Goal: Transaction & Acquisition: Purchase product/service

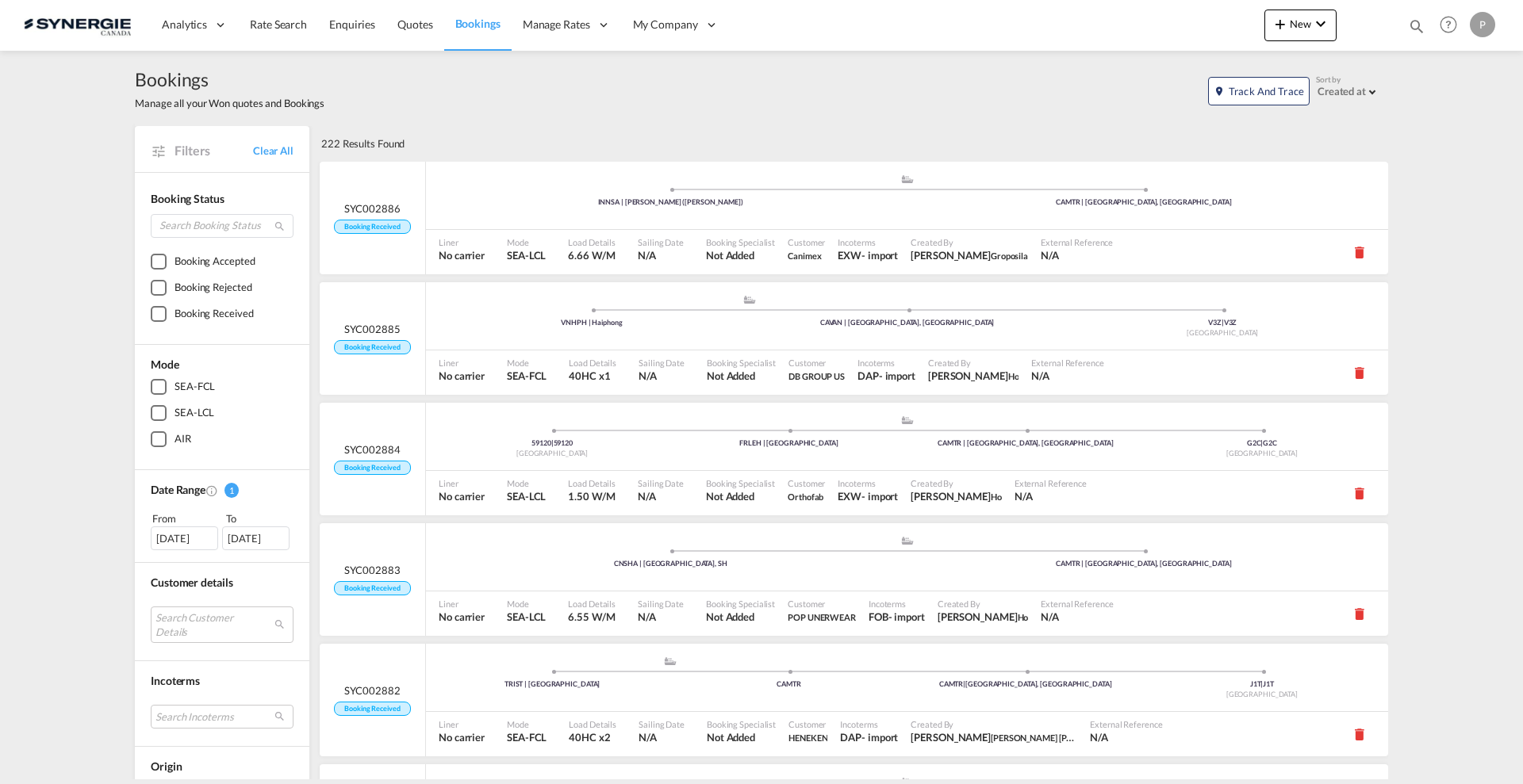
click at [1418, 23] on md-icon "icon-magnify" at bounding box center [1417, 26] width 17 height 17
click at [1175, 30] on select "Bookings Quotes Enquiries" at bounding box center [1164, 26] width 76 height 28
select select "Quotes"
click at [1127, 12] on select "Bookings Quotes Enquiries" at bounding box center [1164, 26] width 76 height 28
click at [1249, 18] on input at bounding box center [1297, 26] width 197 height 27
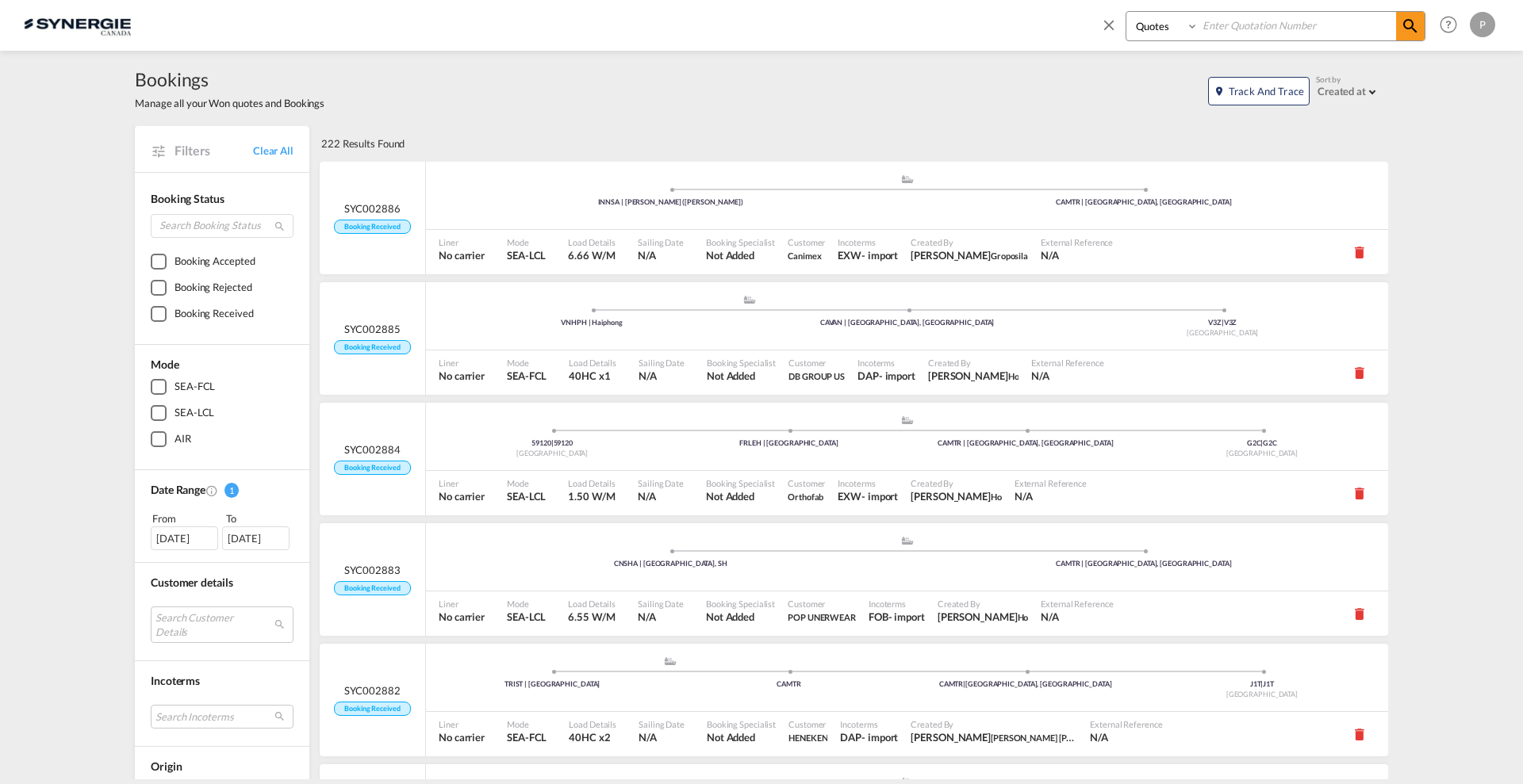
paste input "SYC000014334"
type input "SYC000014334"
click at [1422, 25] on span at bounding box center [1410, 26] width 28 height 28
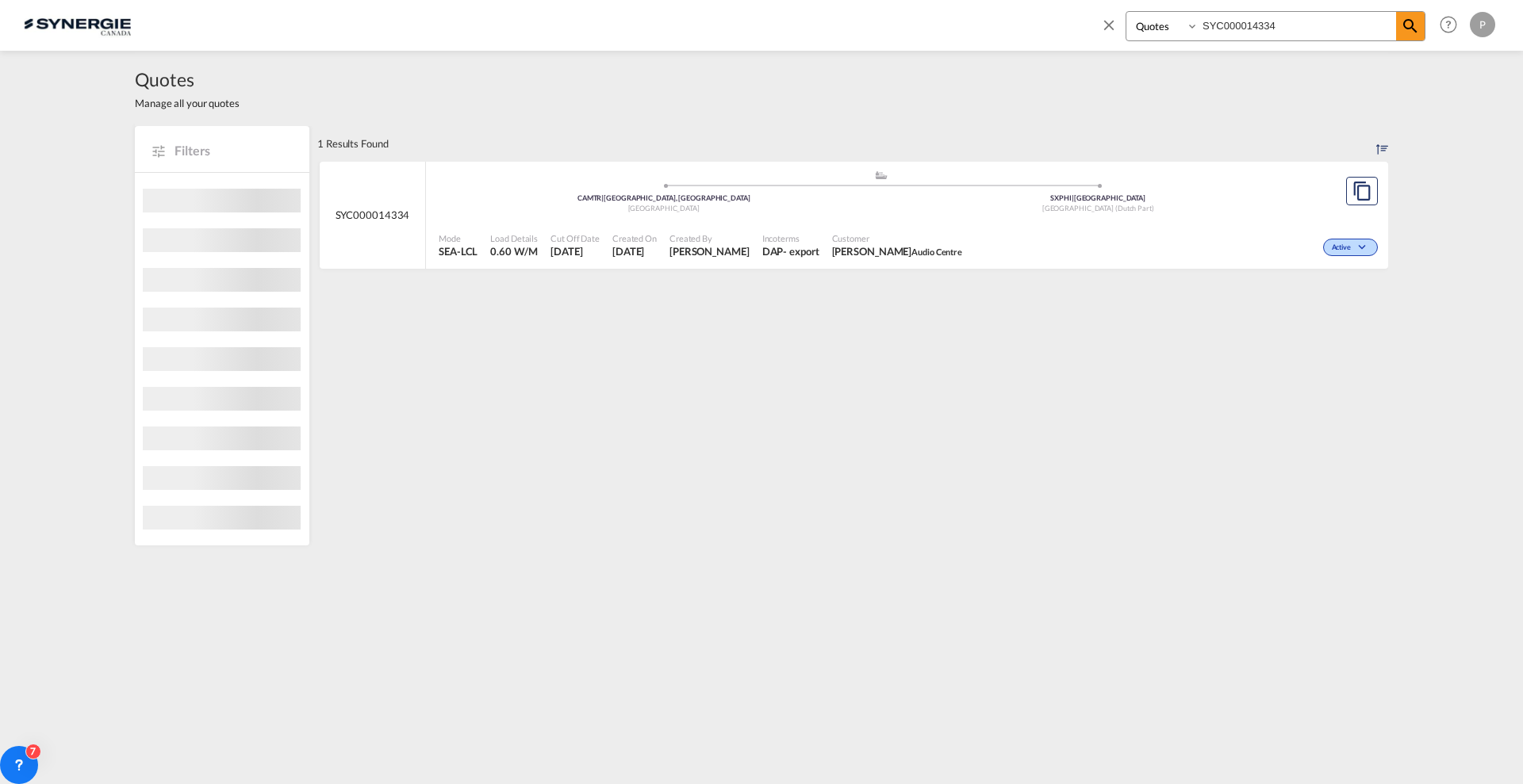
click at [625, 238] on span "Created On" at bounding box center [635, 238] width 45 height 12
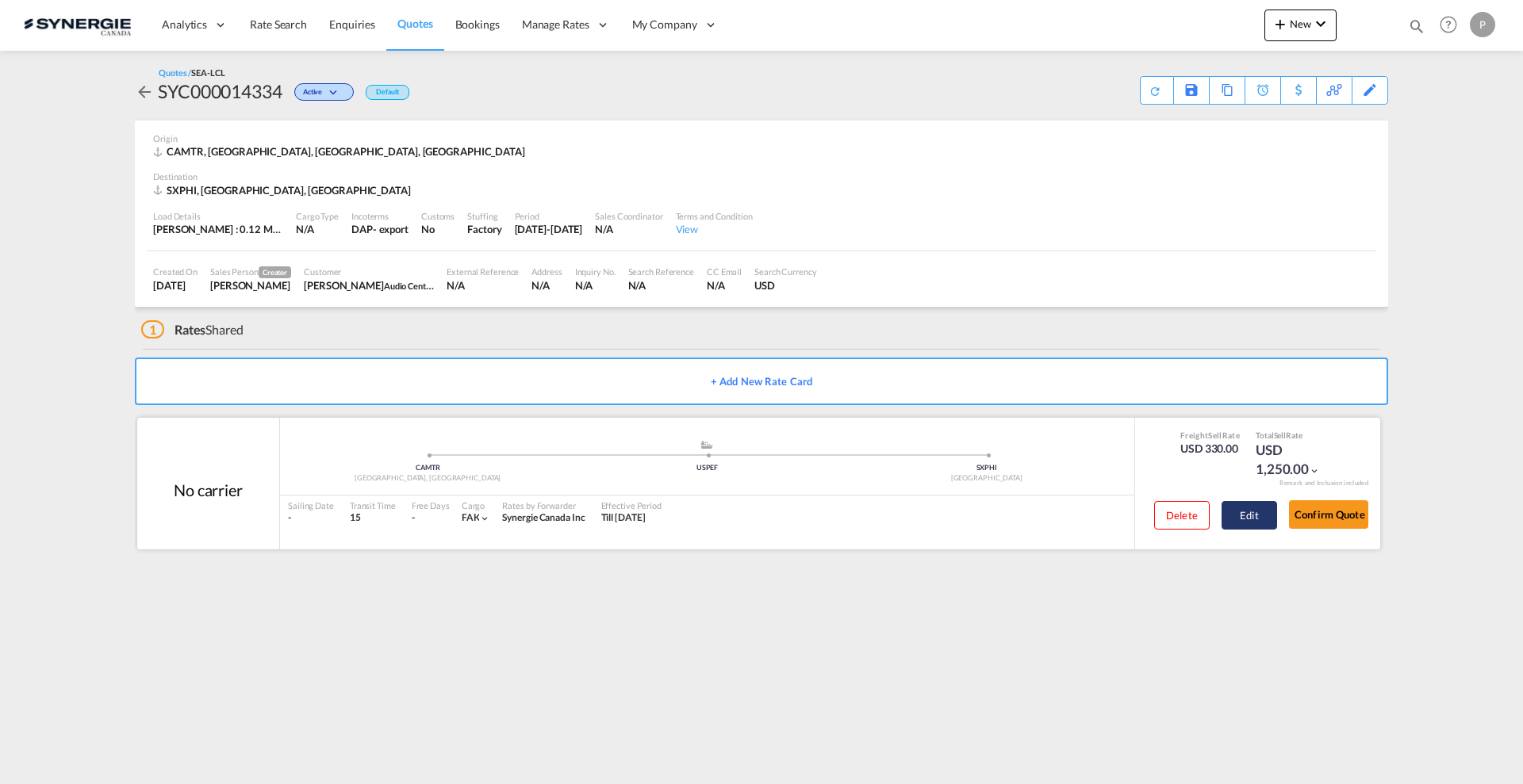
click at [1253, 527] on button "Edit" at bounding box center [1249, 515] width 56 height 28
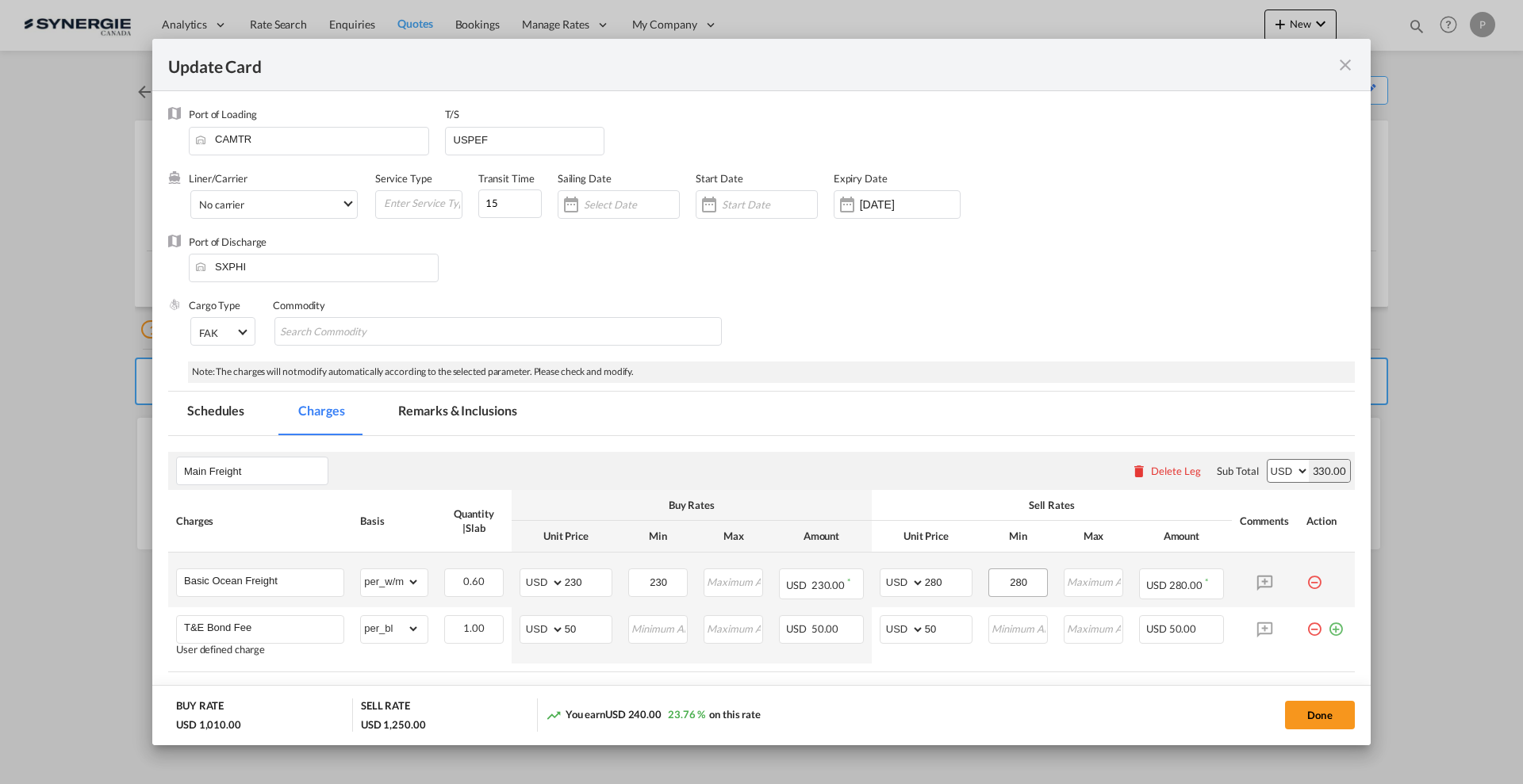
select select "per_w/m"
select select "per_bl"
select select "flat"
select select "per_bl"
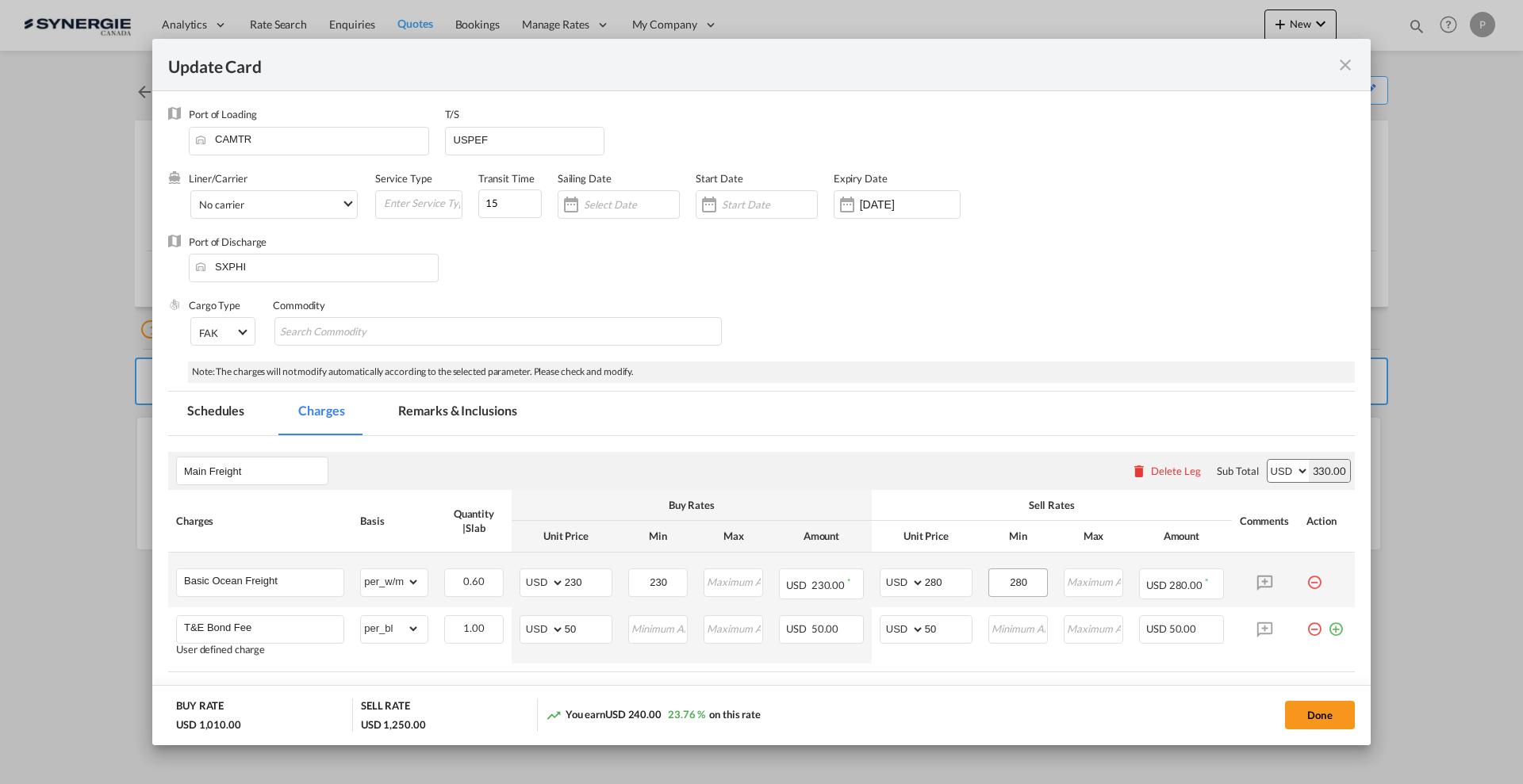
select select "per_bl"
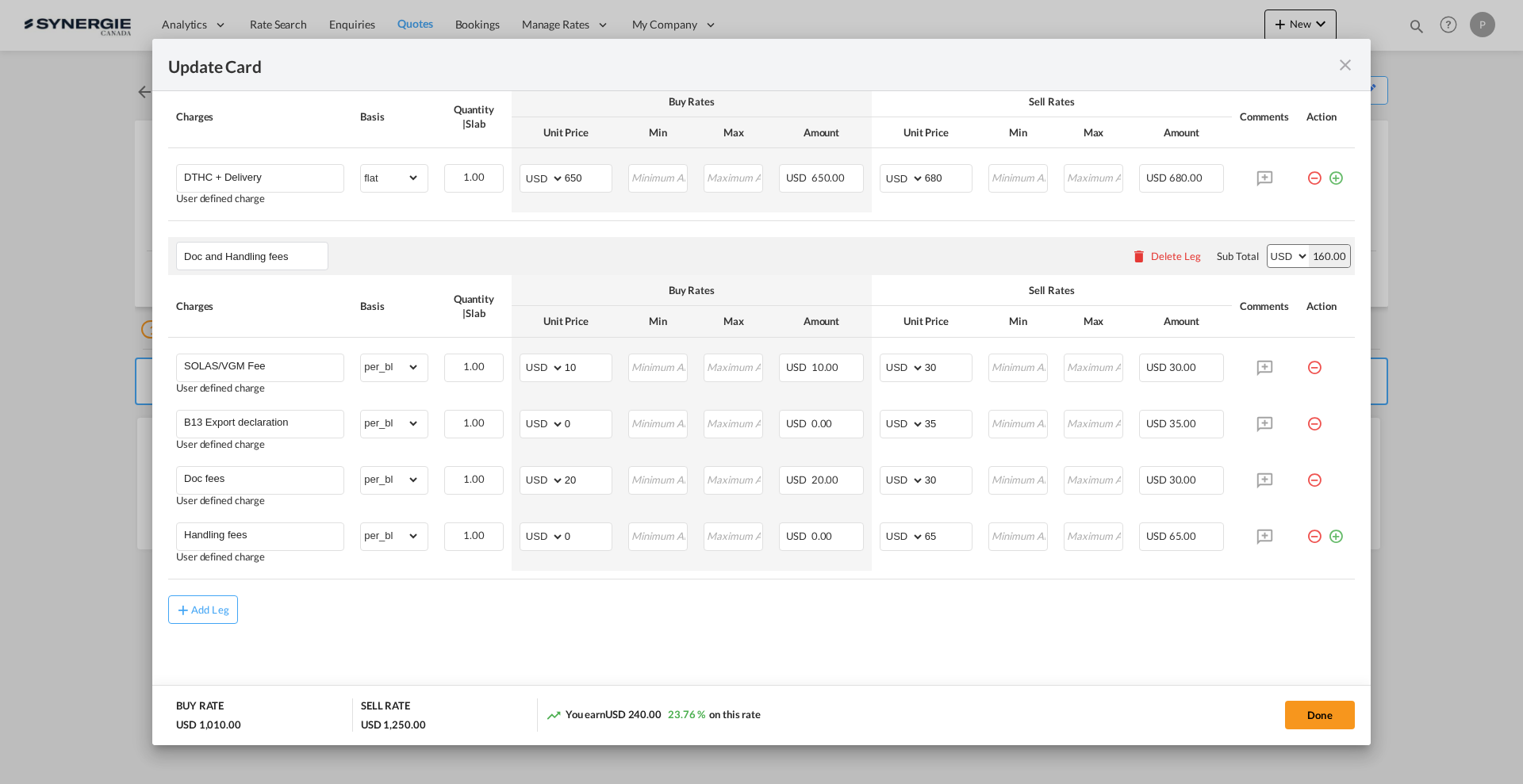
scroll to position [421, 0]
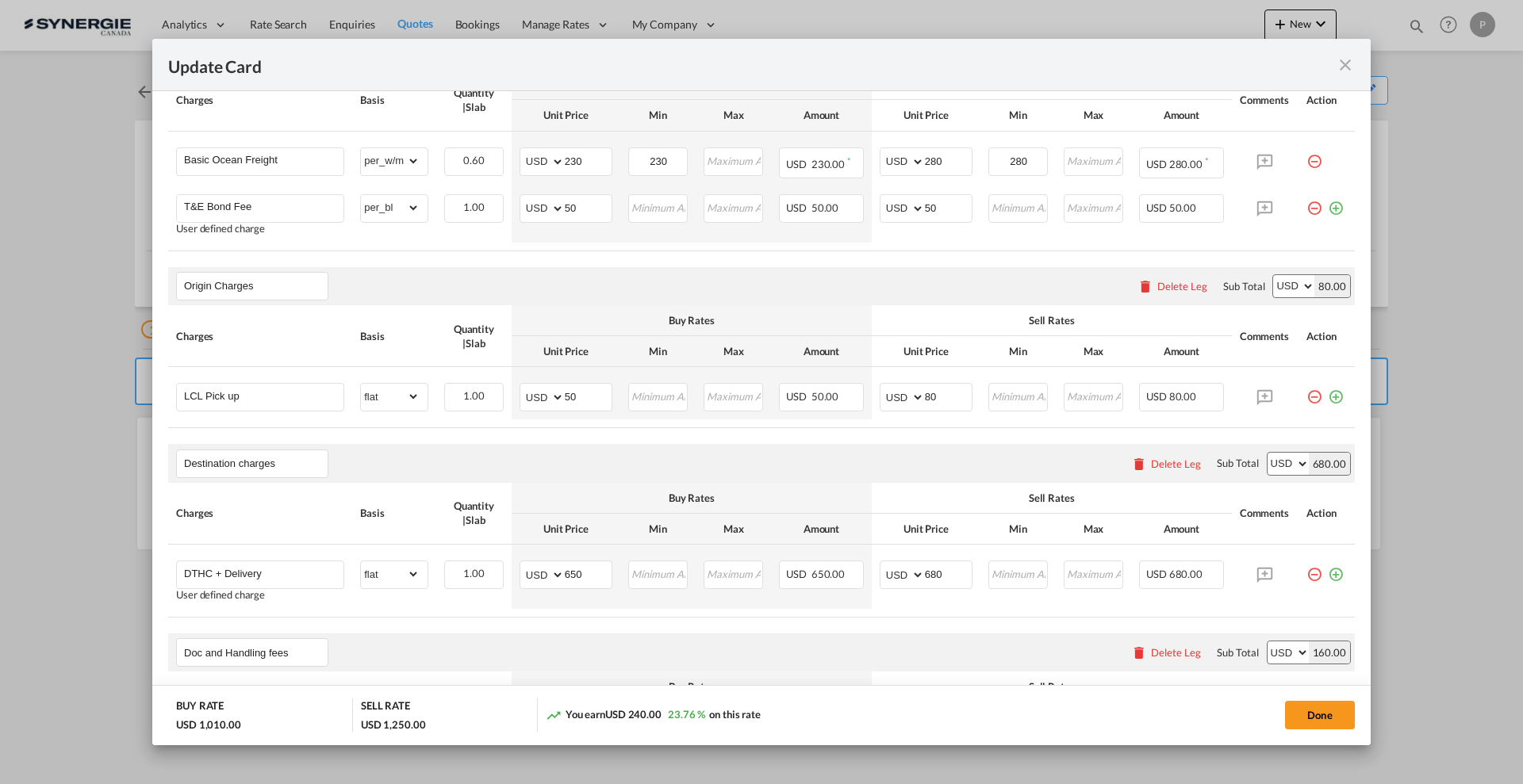
click at [0, 179] on div "Update Card Port of Loading CAMTR T/S USPEF Liner/Carrier No carrier 2HM LOGIST…" at bounding box center [761, 392] width 1523 height 784
click at [1341, 57] on md-icon "icon-close fg-AAA8AD m-0 pointer" at bounding box center [1345, 65] width 19 height 19
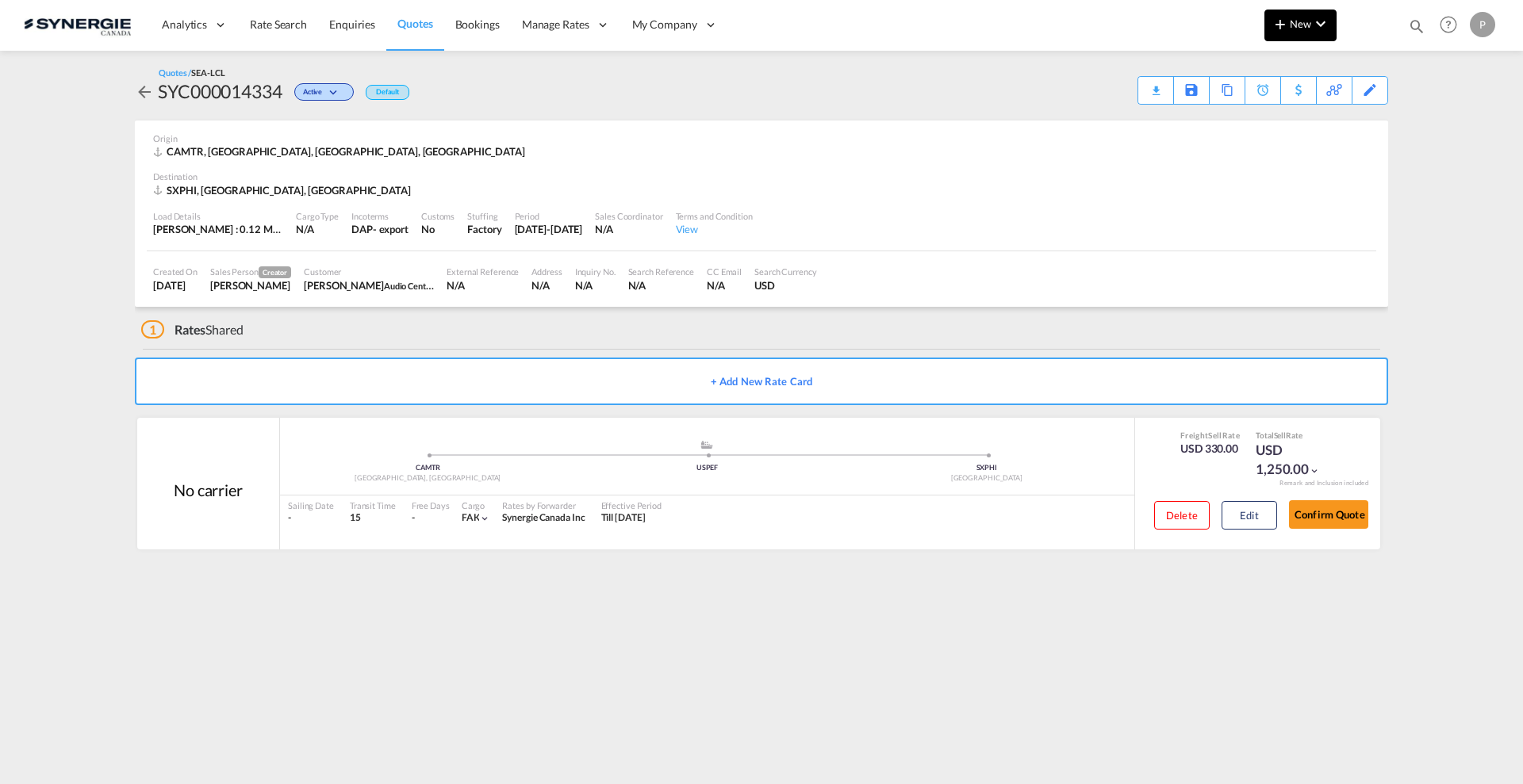
click at [1302, 37] on button "New" at bounding box center [1301, 25] width 72 height 32
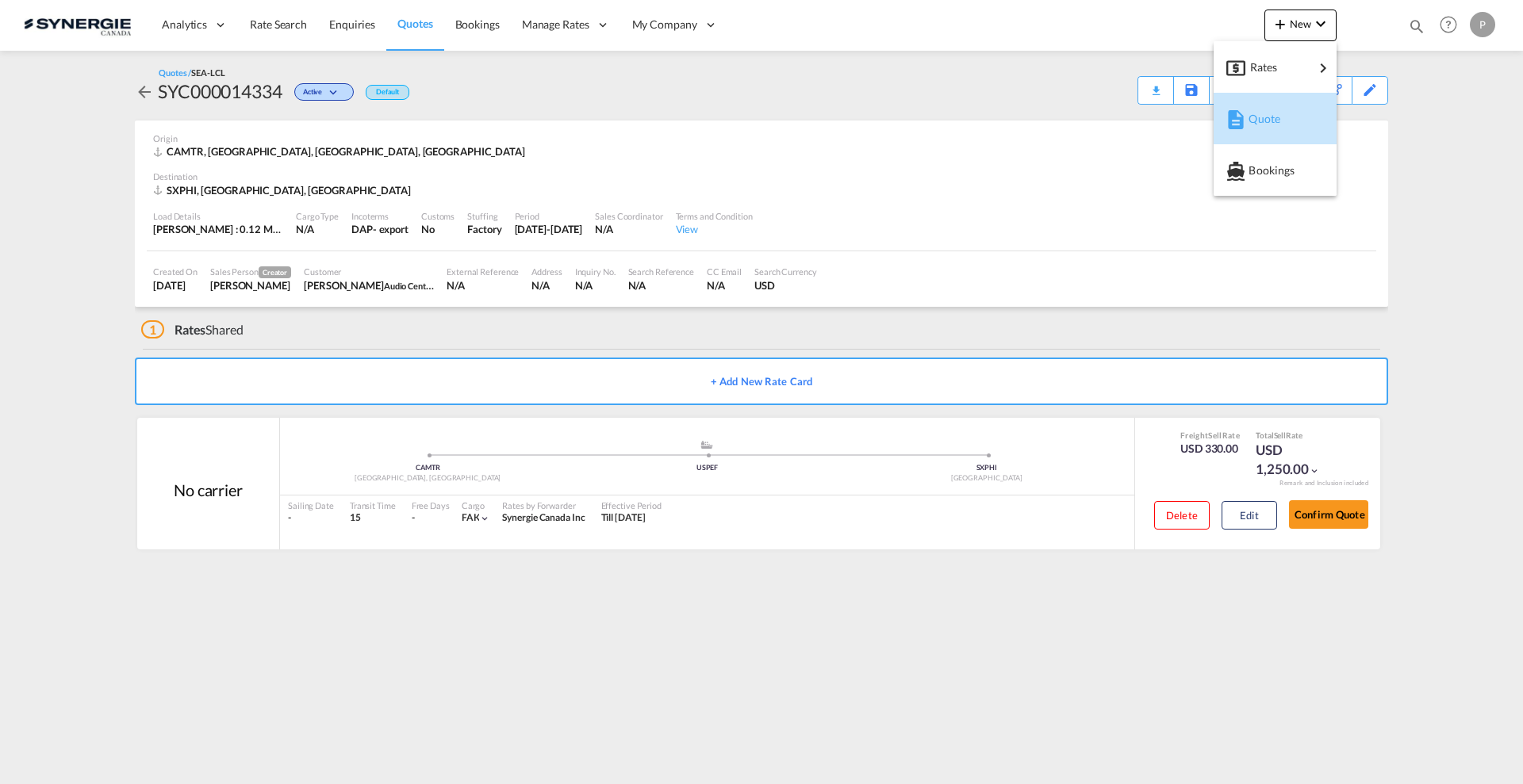
click at [1252, 131] on span "Quote" at bounding box center [1257, 118] width 17 height 32
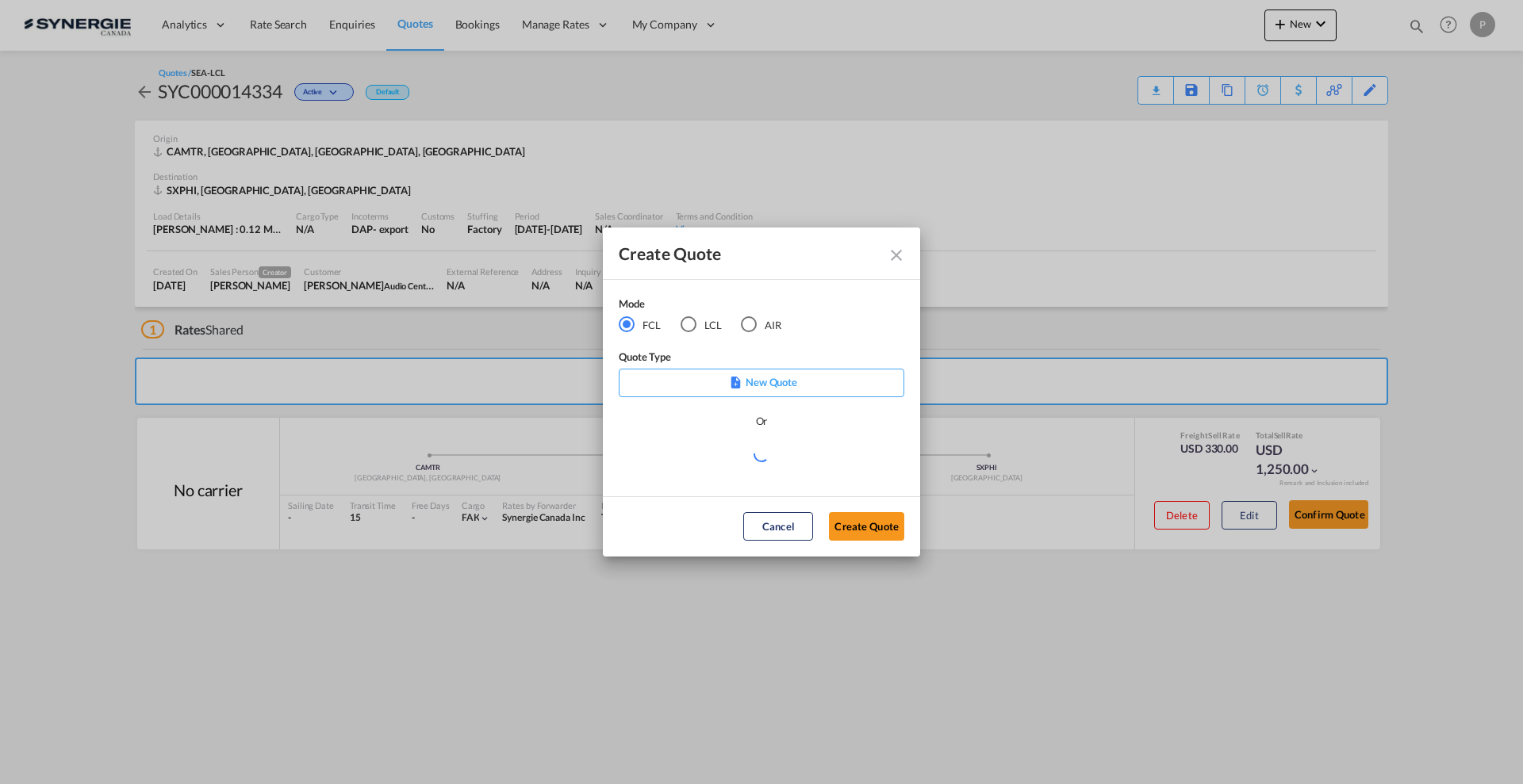
click at [706, 317] on md-radio-button "LCL" at bounding box center [701, 324] width 41 height 17
click at [734, 467] on md-select "Select template *NEW* FCL FREEHAND / DAP Pablo Gomez Saldarriaga | 10 Jul 2025 …" at bounding box center [761, 461] width 286 height 32
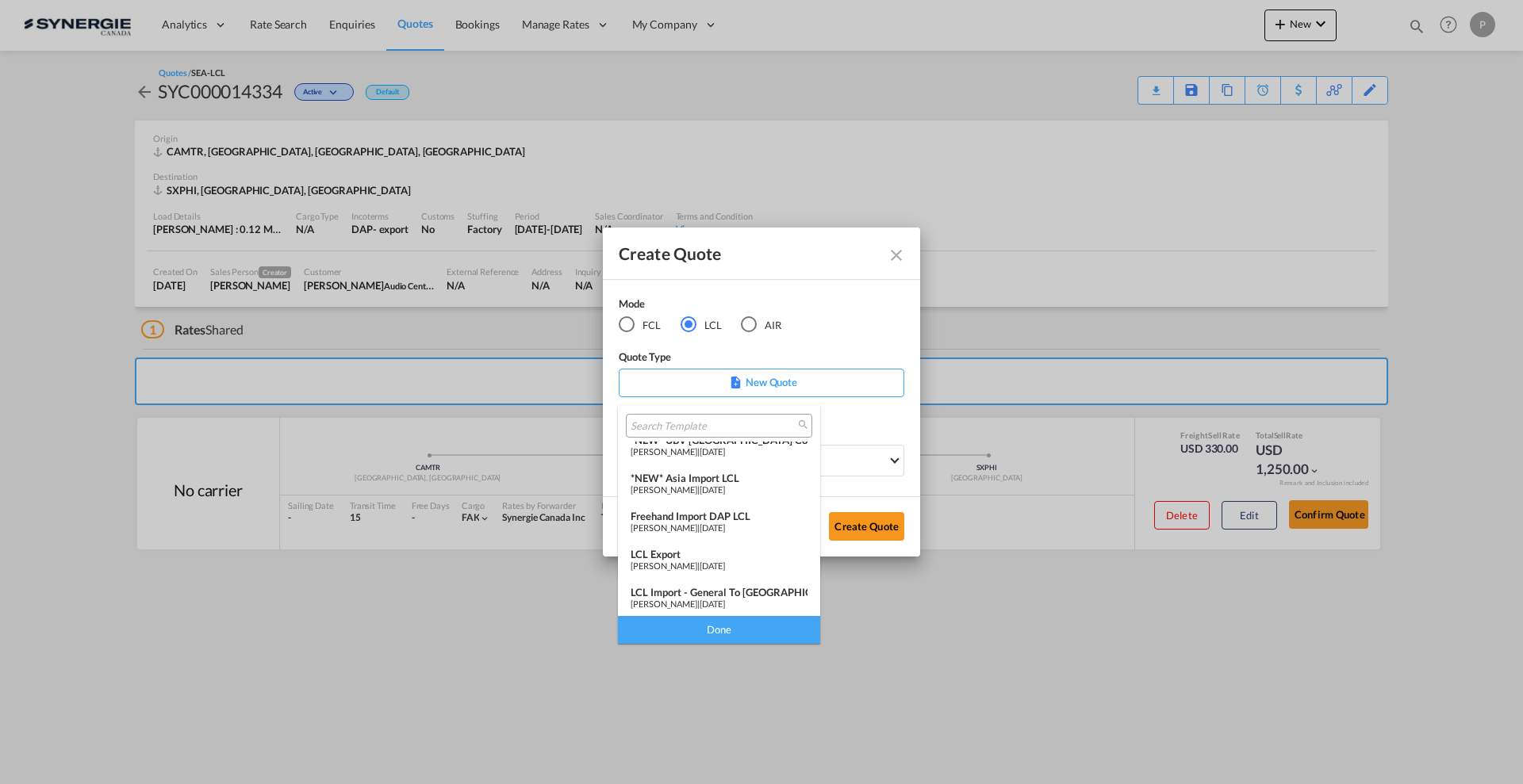
scroll to position [206, 0]
click at [730, 590] on div "LCL Import - General to Canada" at bounding box center [719, 590] width 177 height 13
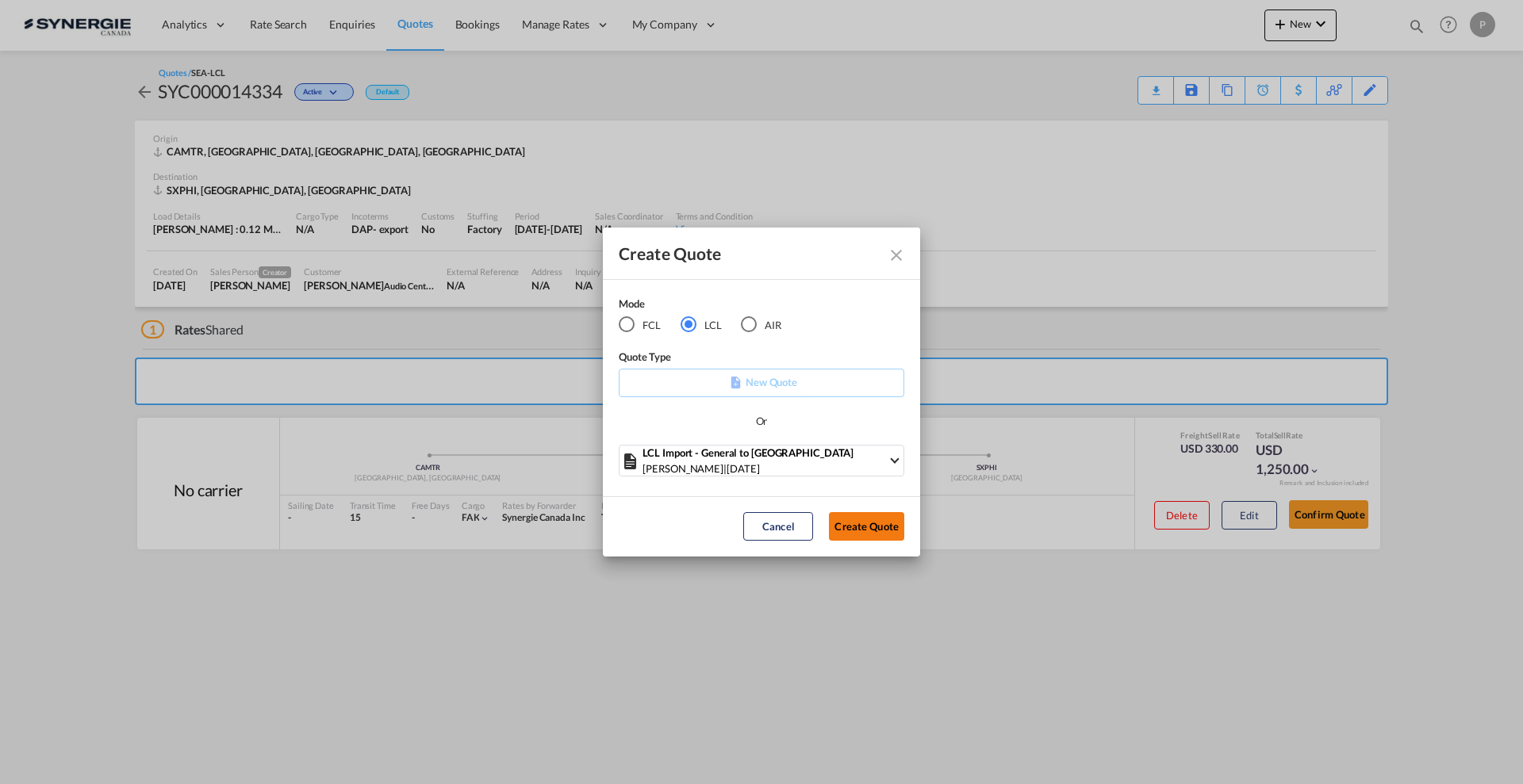
click at [855, 520] on button "Create Quote" at bounding box center [867, 526] width 76 height 28
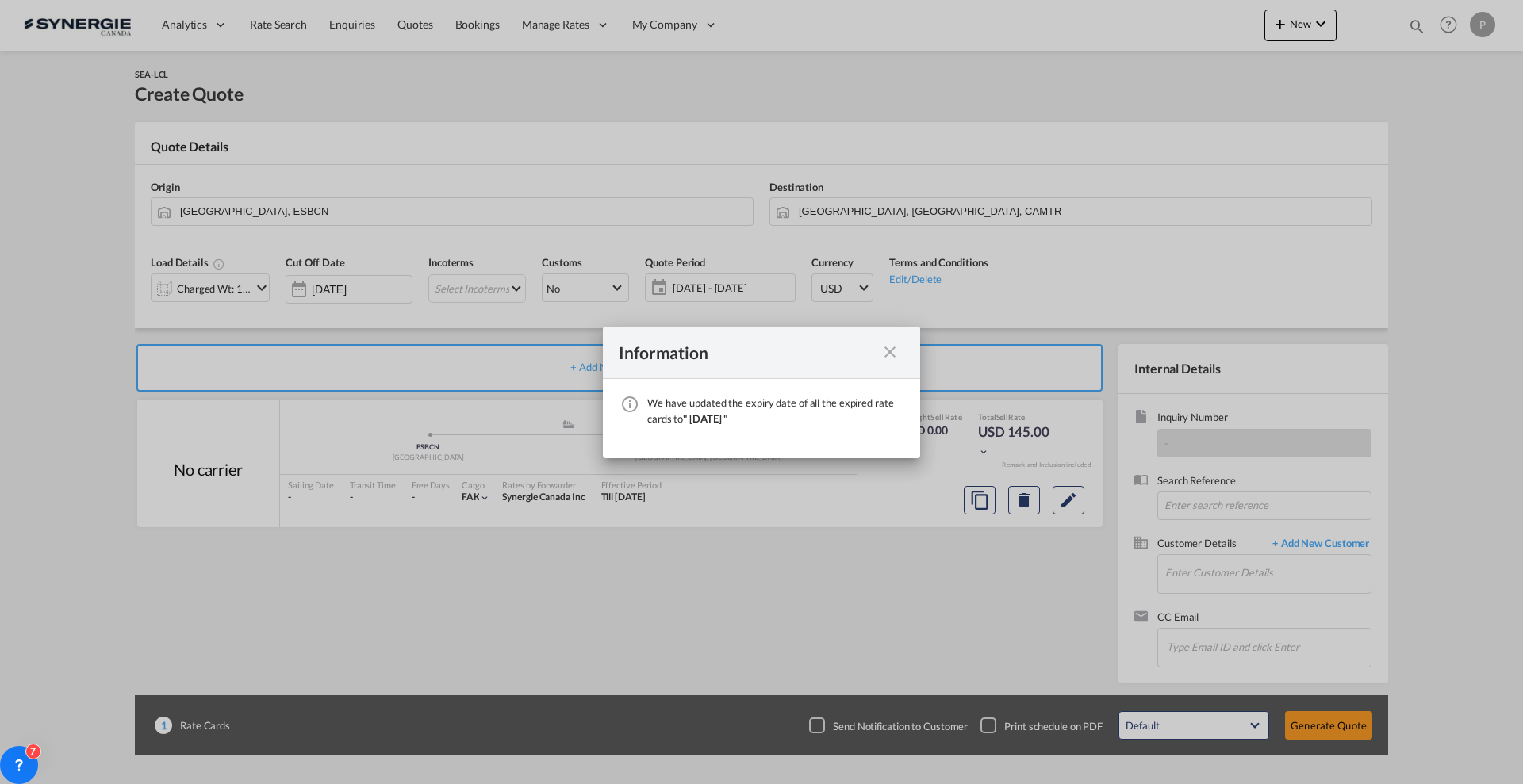
click at [891, 352] on md-icon "icon-close fg-AAA8AD cursor" at bounding box center [890, 352] width 19 height 19
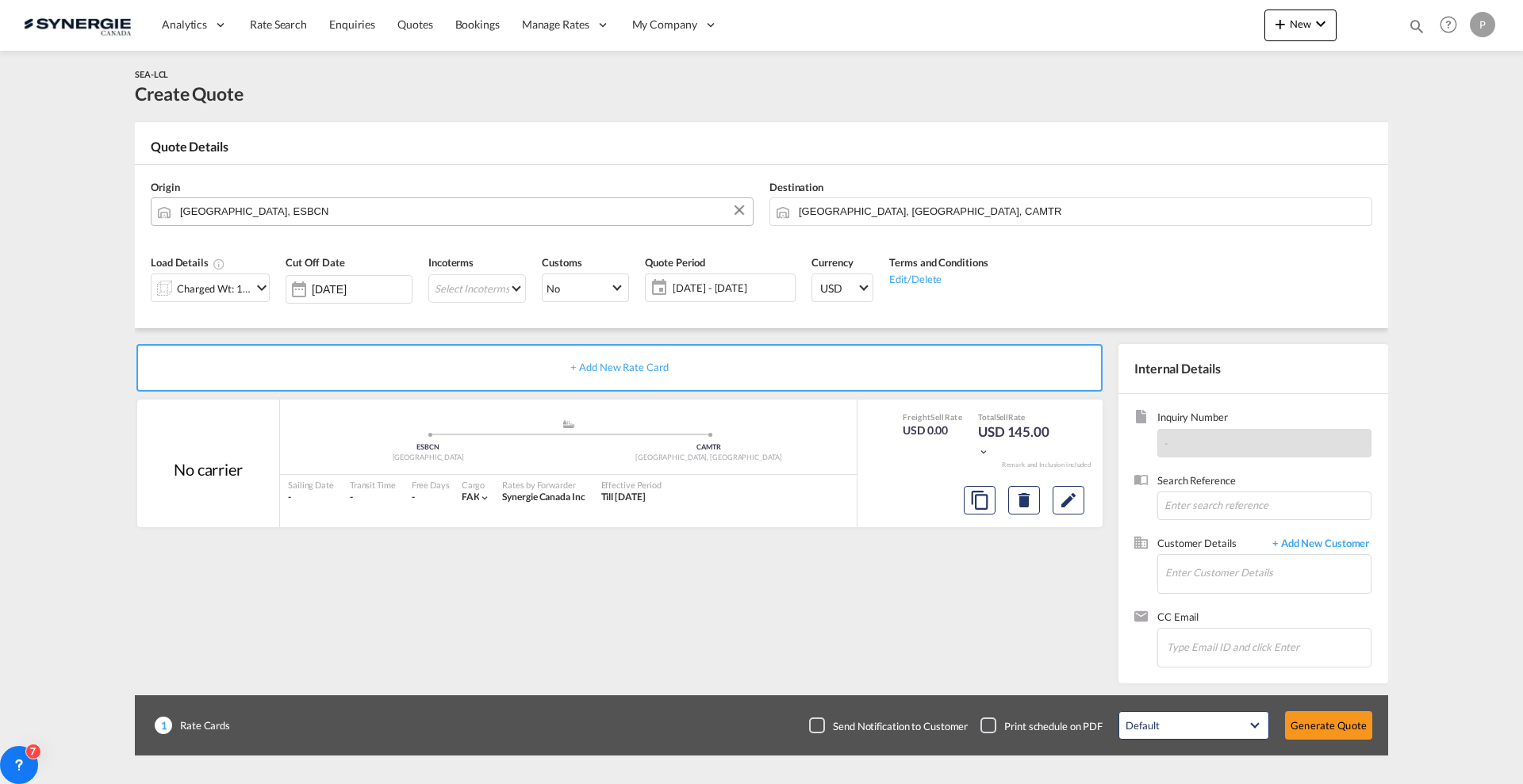
click at [348, 215] on input "Barcelona, ESBCN" at bounding box center [462, 211] width 565 height 27
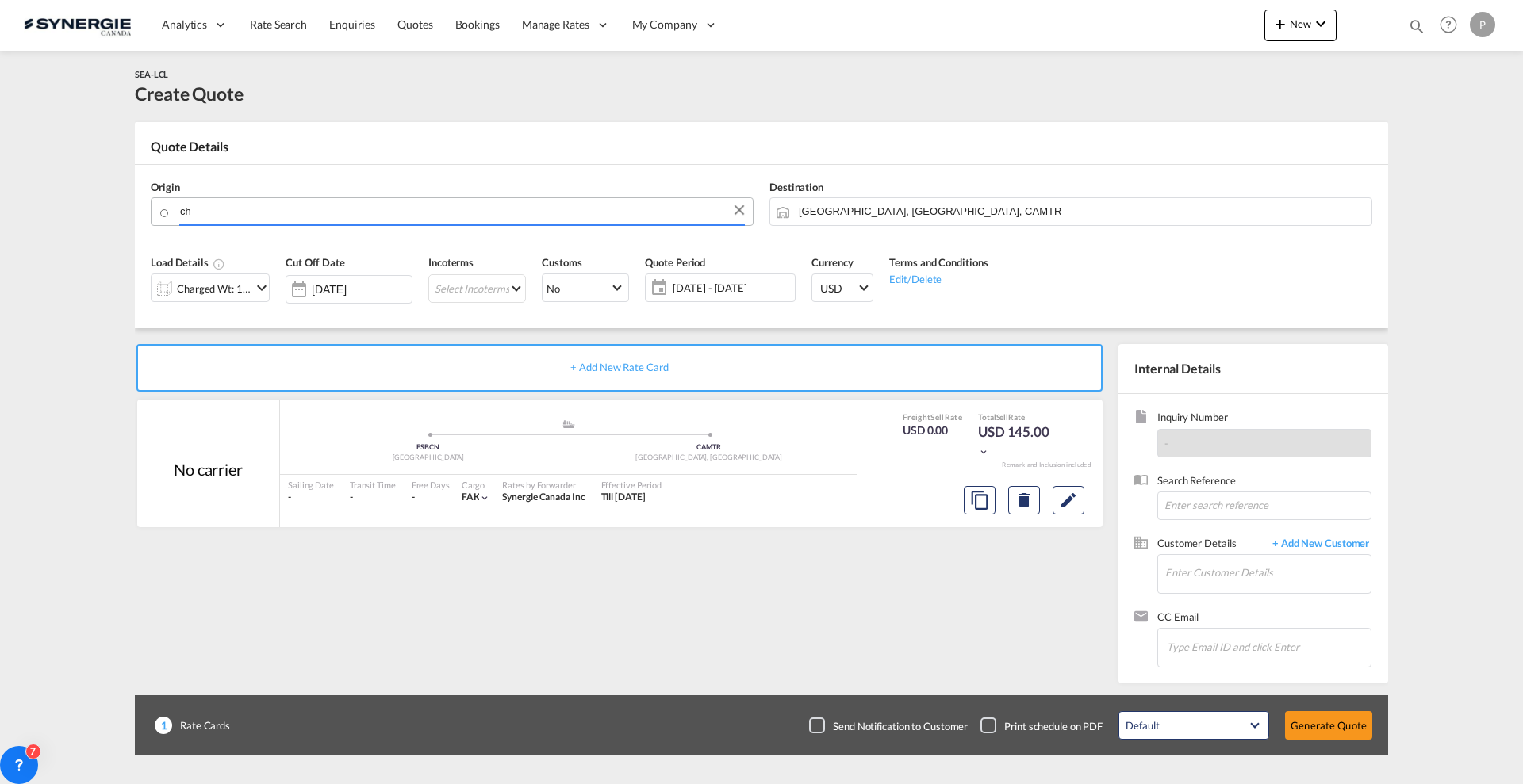
type input "c"
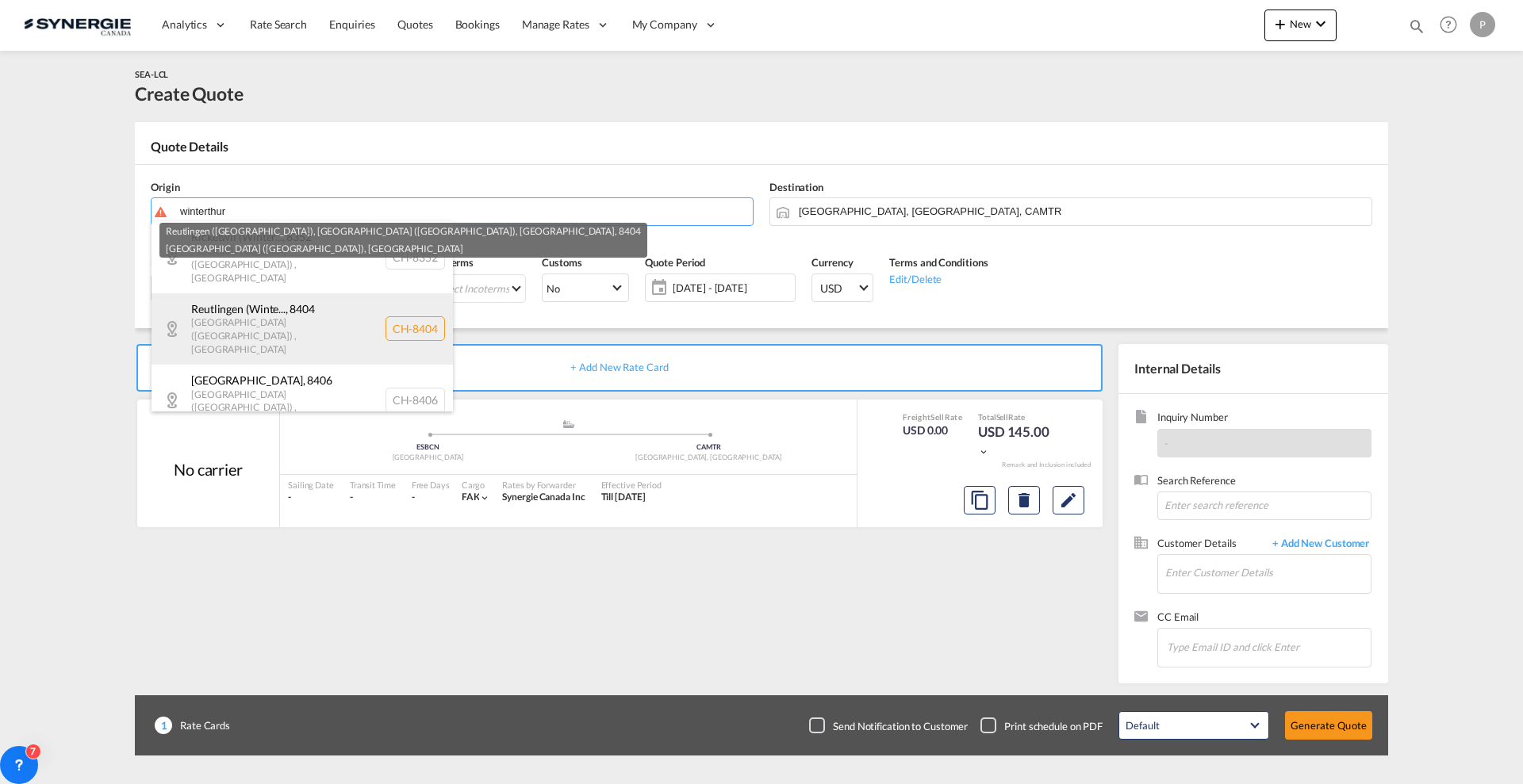
click at [408, 296] on div "Reutlingen (Winte... , 8404 Zürich (Zurich) , Switzerland CH-8404" at bounding box center [302, 329] width 301 height 71
type input "CH-8404, Reutlingen (Winterthur), Stadel (Winterthur), Winterthur, Zürich (Zuri…"
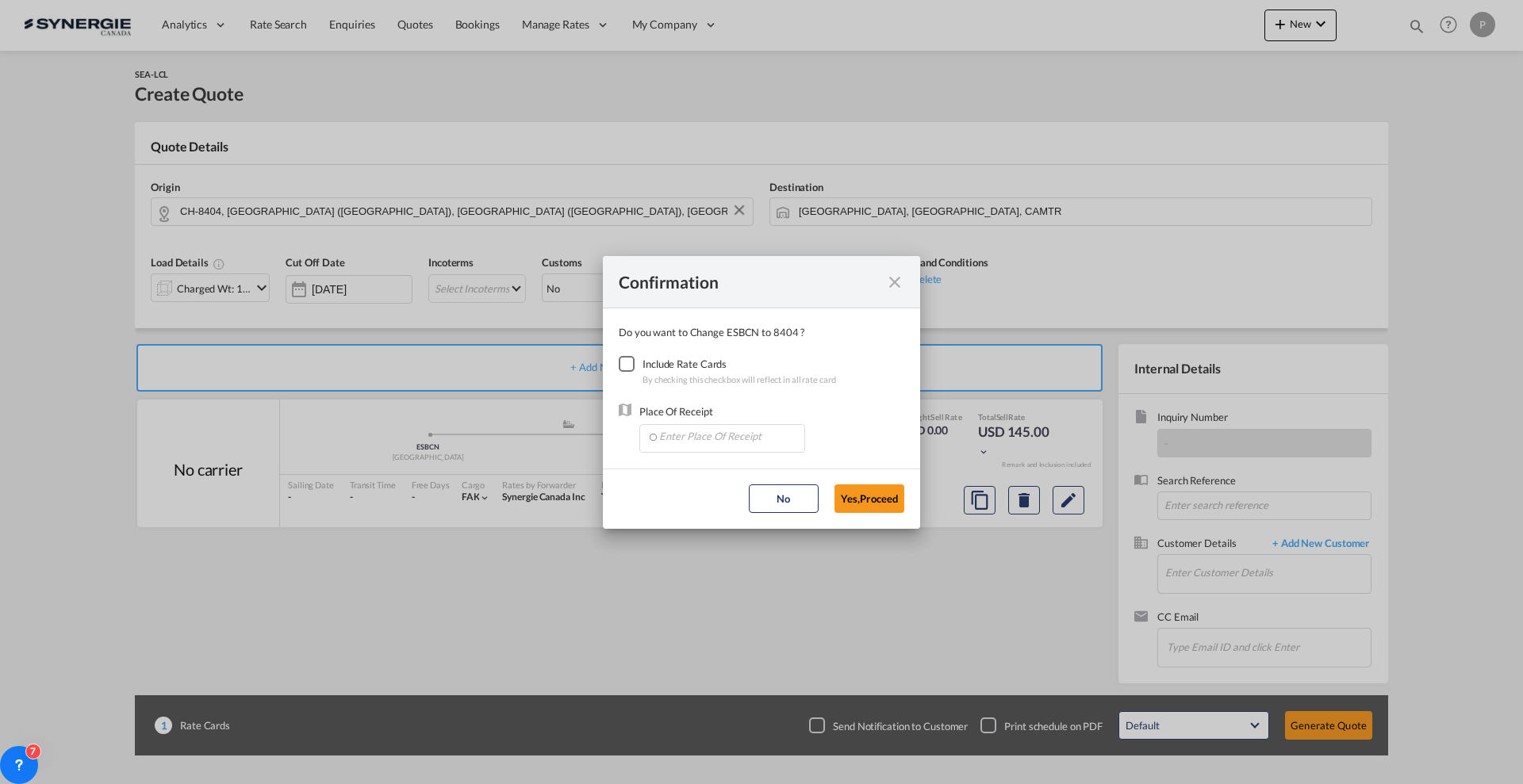
click at [630, 358] on div "Checkbox No Ink" at bounding box center [626, 364] width 15 height 15
click at [695, 443] on input "Enter Place Of Receipt" at bounding box center [725, 437] width 157 height 24
click at [693, 467] on span "BEANR, Antwerp, Belgium, Western Europe, Europe" at bounding box center [910, 473] width 504 height 14
type input "BEANR, Antwerp, Belgium, Western Europe, Europe"
click at [890, 509] on button "Yes,Proceed" at bounding box center [869, 498] width 70 height 28
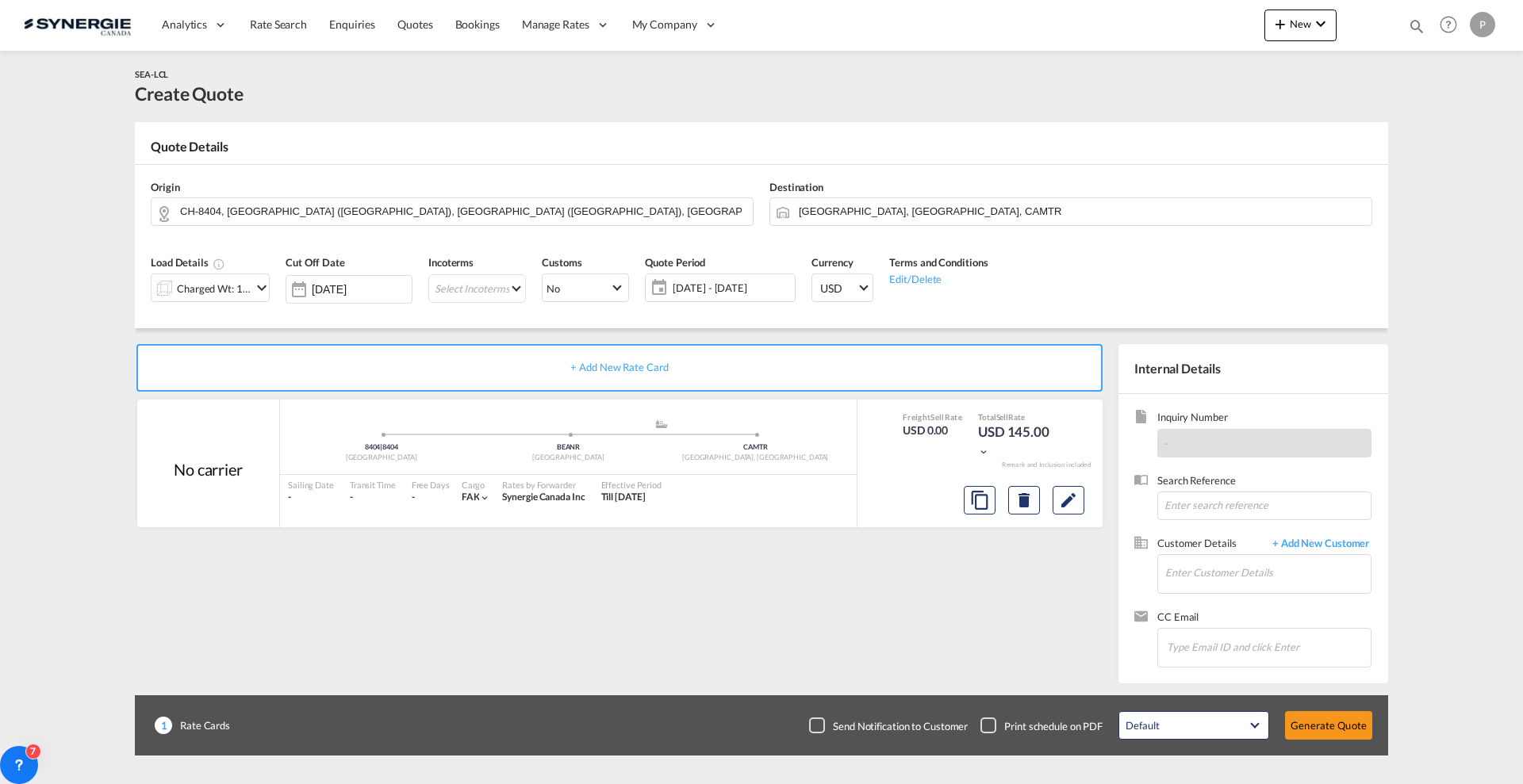
click at [177, 296] on div "Charged Wt: 1.44 W/M" at bounding box center [214, 289] width 75 height 22
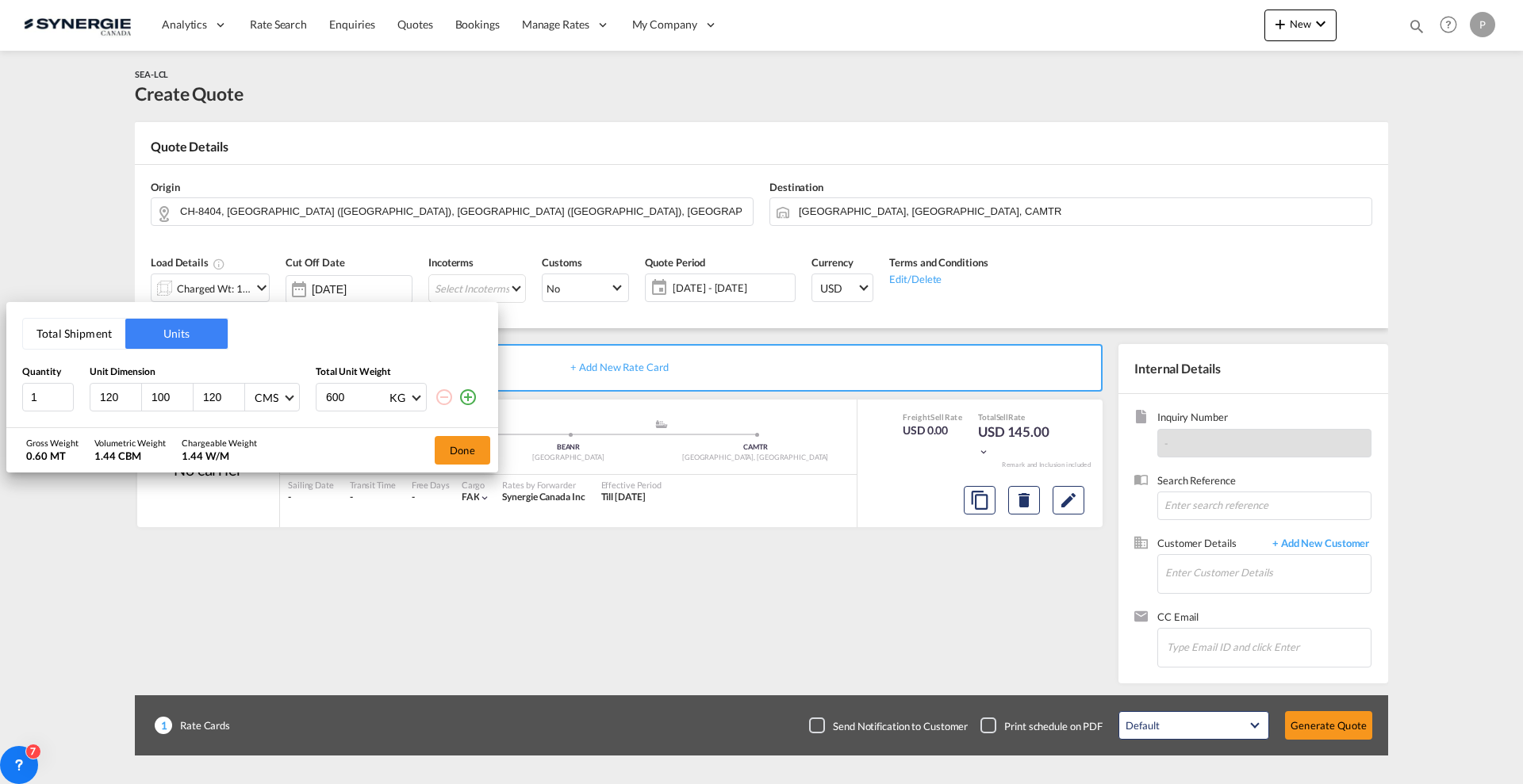
click at [171, 398] on input "100" at bounding box center [172, 397] width 43 height 15
click at [168, 394] on input "100" at bounding box center [172, 397] width 43 height 15
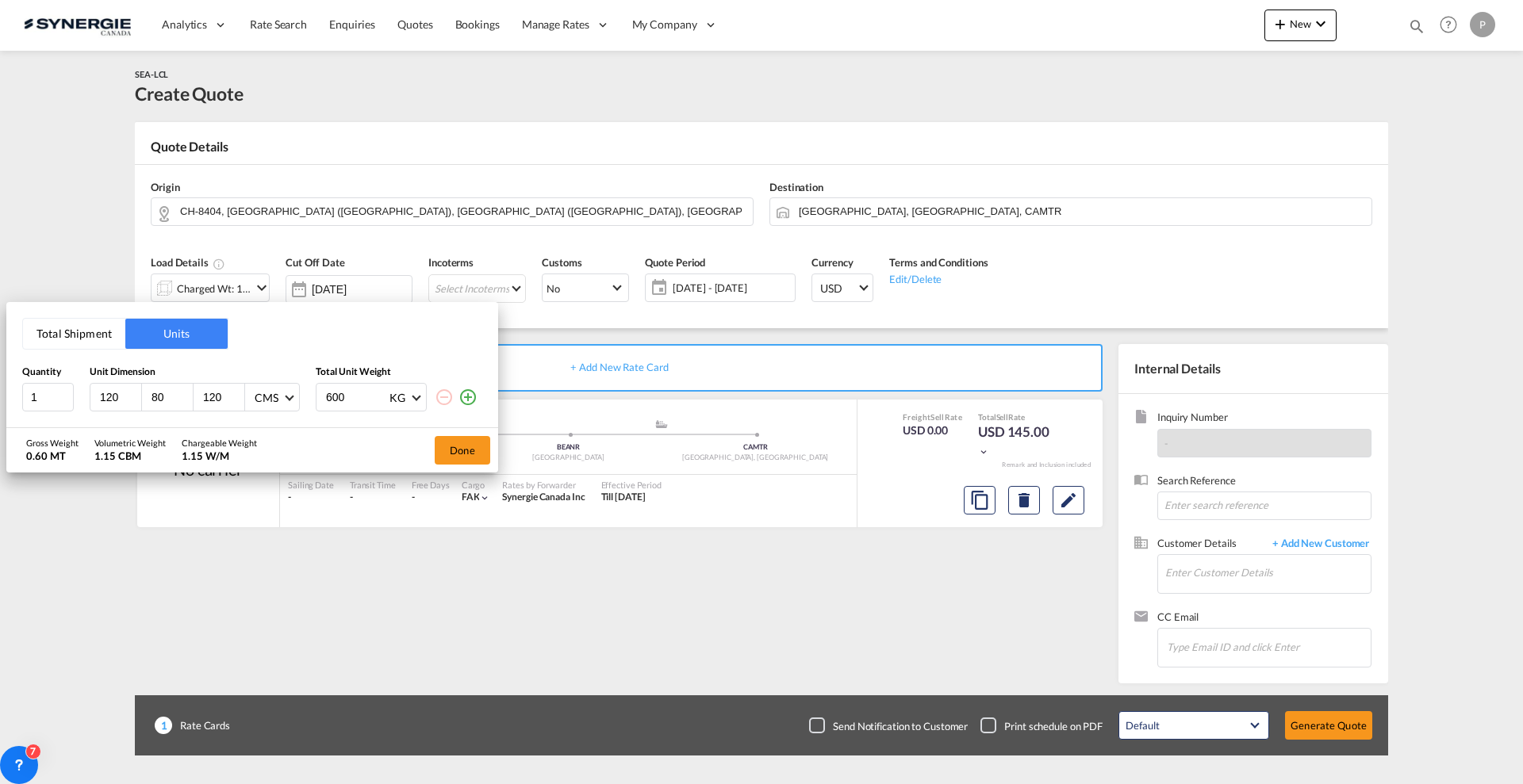
type input "80"
type input "60"
type input "90"
click at [483, 451] on button "Done" at bounding box center [462, 449] width 56 height 28
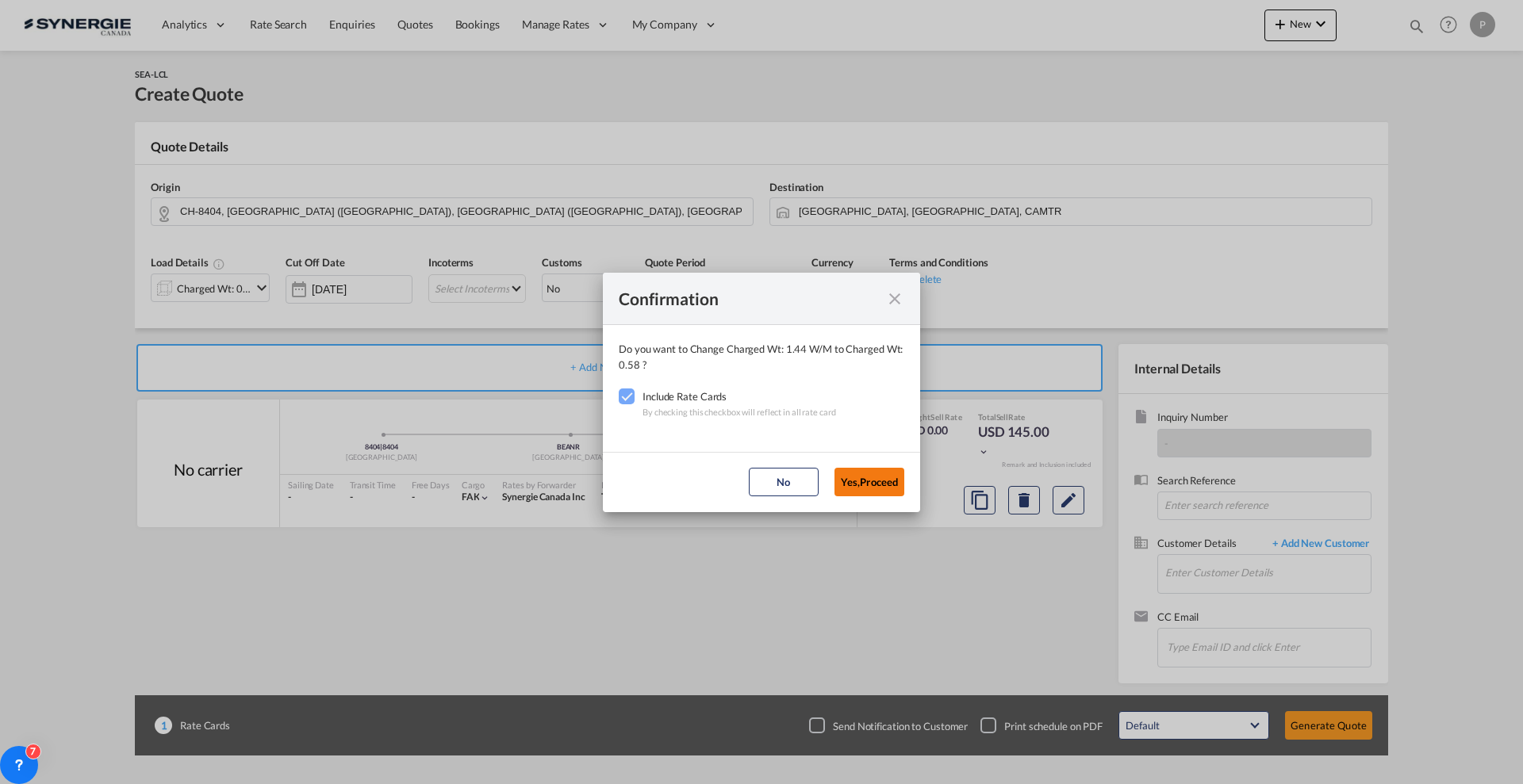
click at [877, 481] on button "Yes,Proceed" at bounding box center [869, 481] width 70 height 28
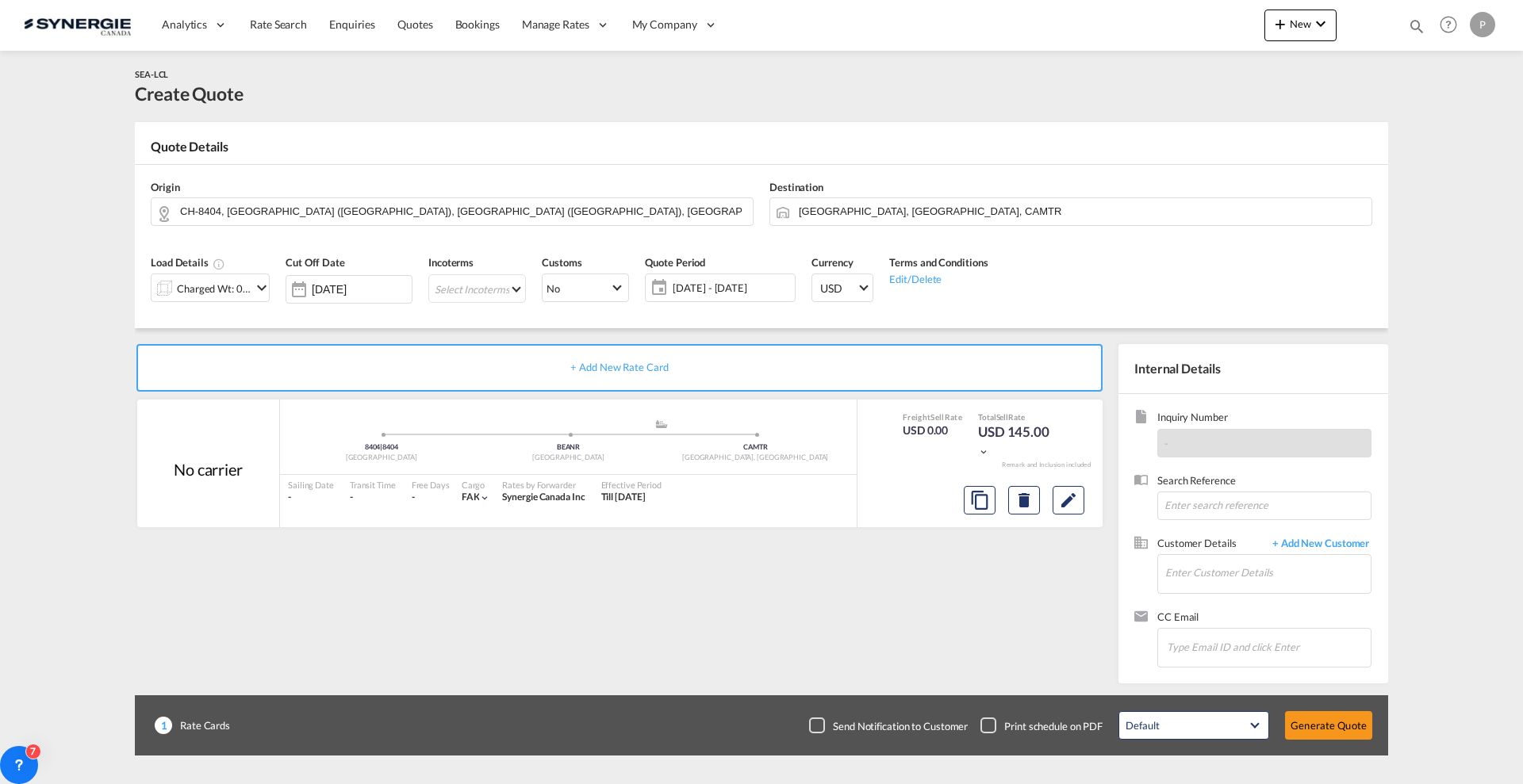
click at [452, 274] on md-select "Select Incoterms FCA - import Free Carrier FAS - export Free Alongside Ship DPU…" at bounding box center [477, 288] width 98 height 28
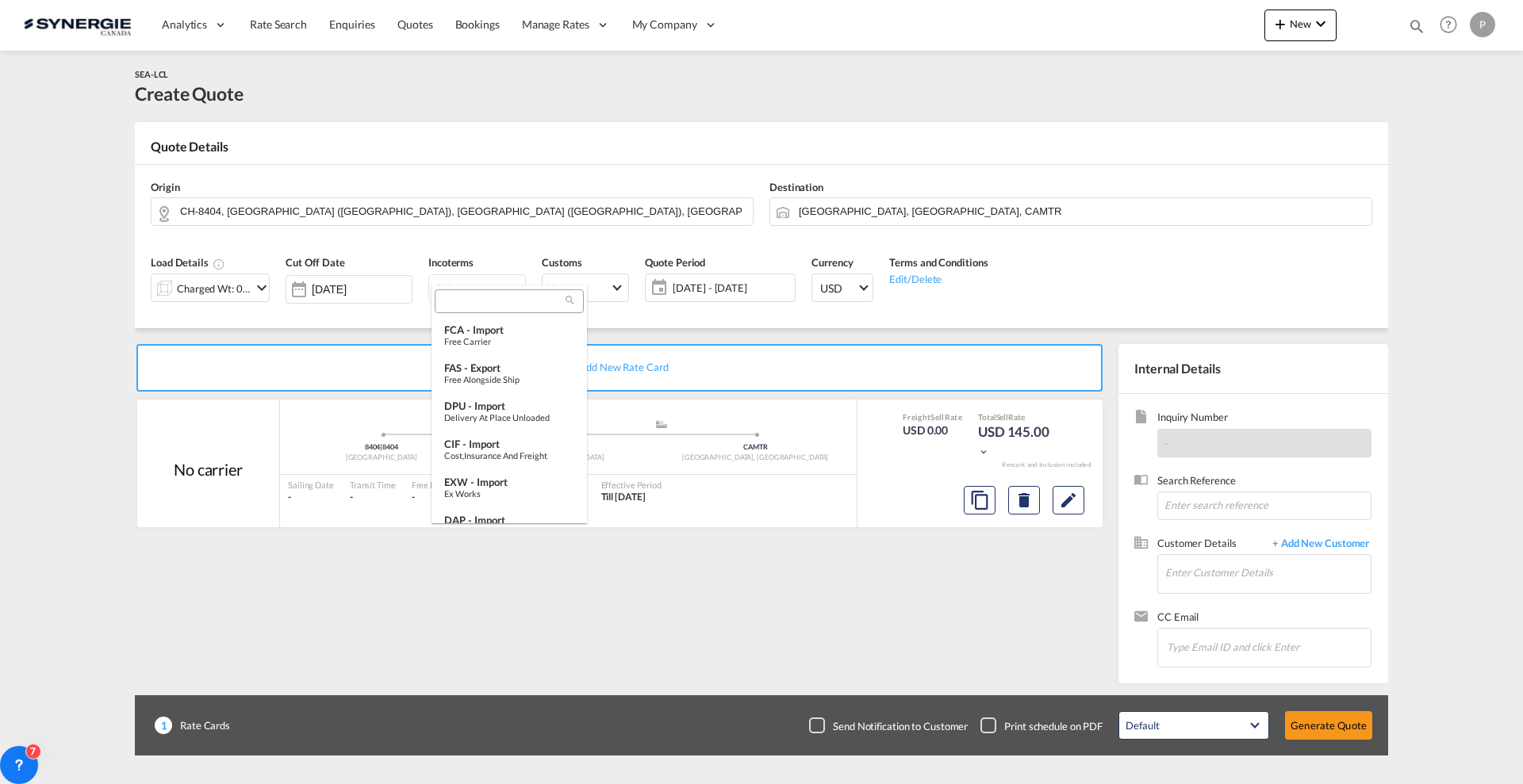
click at [457, 286] on md-select-header at bounding box center [509, 301] width 155 height 32
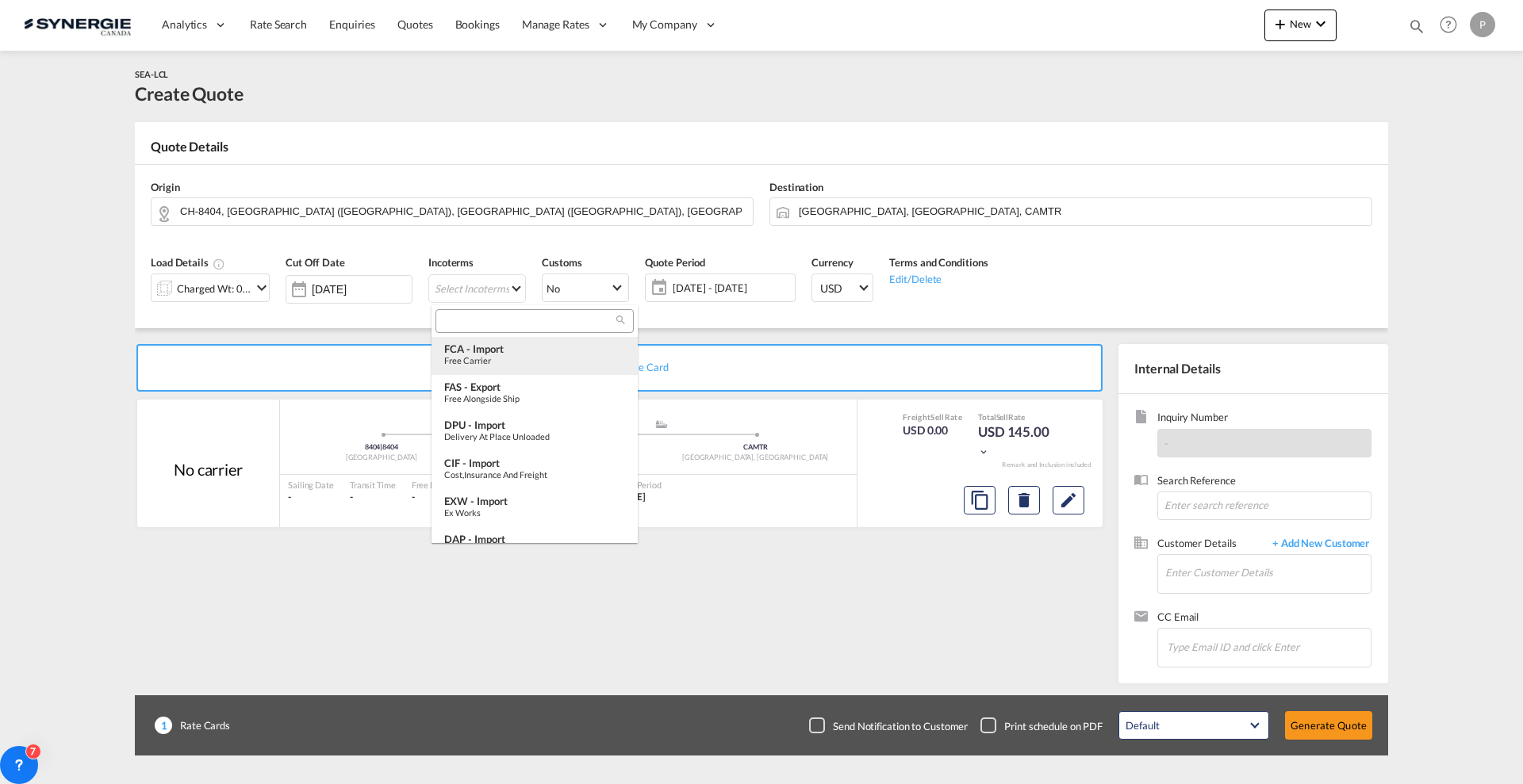
click at [494, 342] on div "FCA - import" at bounding box center [535, 348] width 181 height 13
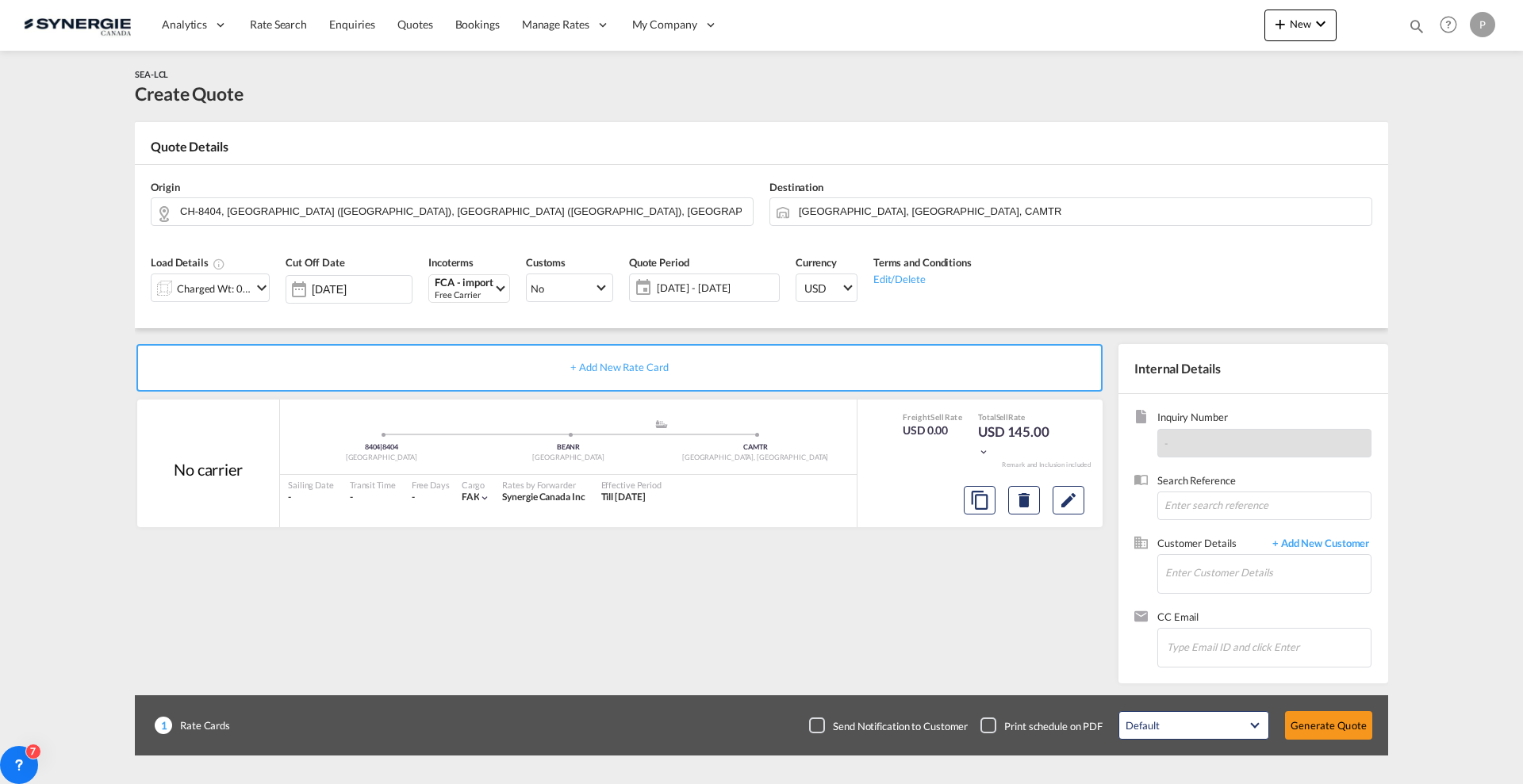
click at [713, 282] on span "28 Aug - 27 Sep 2025" at bounding box center [716, 287] width 118 height 15
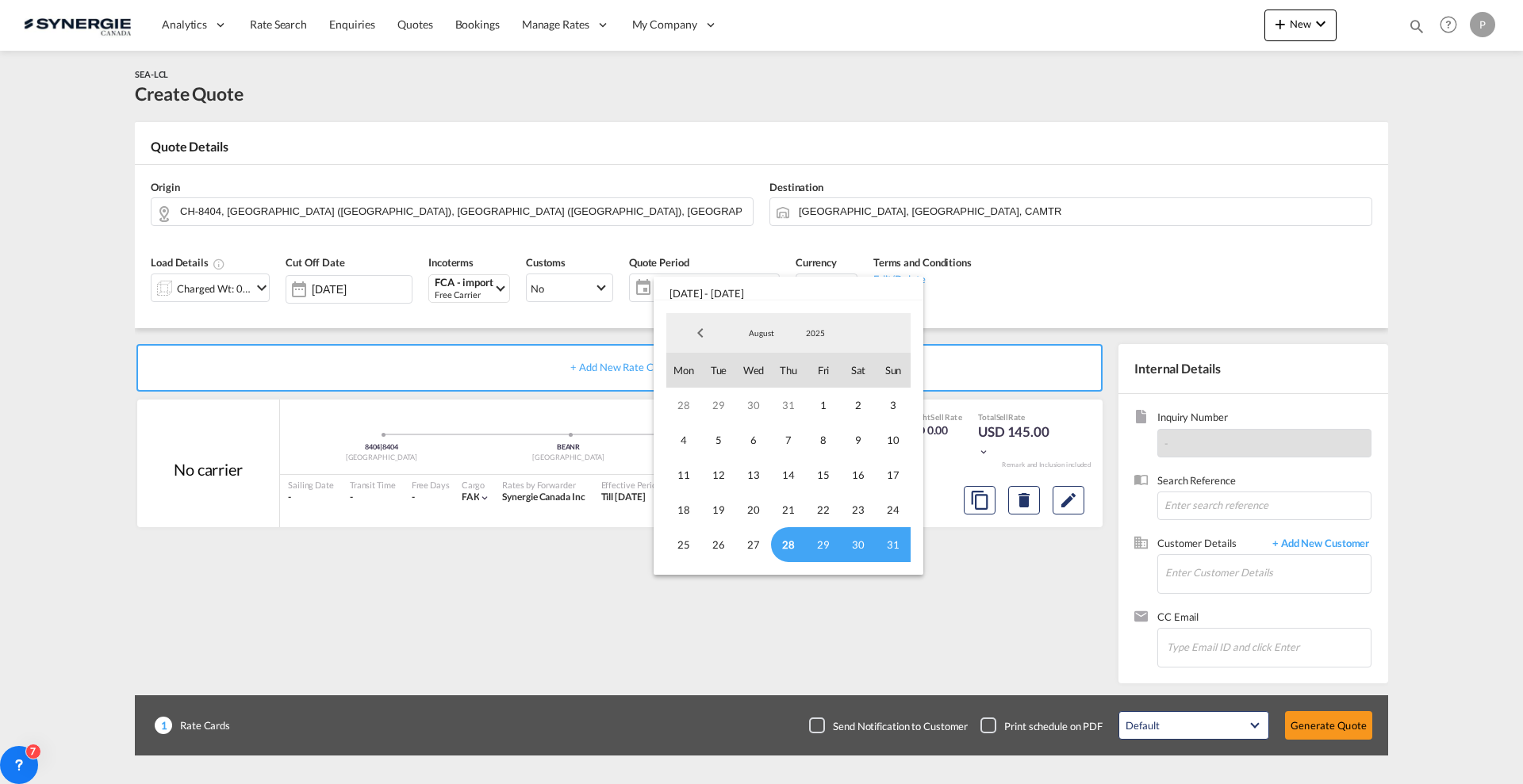
click at [796, 540] on span "28" at bounding box center [789, 545] width 35 height 35
click at [752, 334] on span "August" at bounding box center [761, 333] width 51 height 11
click at [770, 371] on md-option "September" at bounding box center [777, 371] width 108 height 38
click at [716, 554] on span "30" at bounding box center [718, 545] width 35 height 35
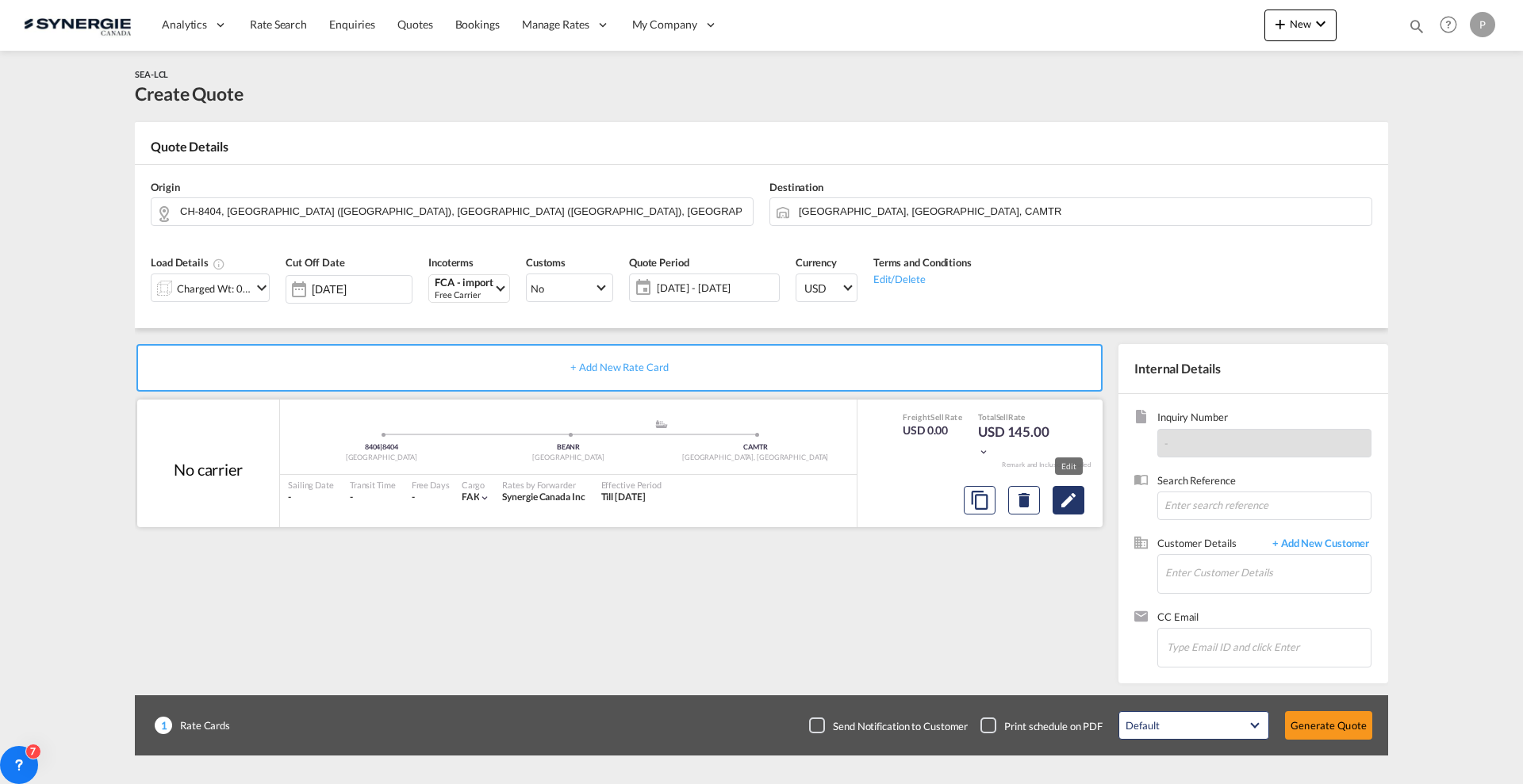
click at [1072, 499] on md-icon "Edit" at bounding box center [1068, 500] width 19 height 19
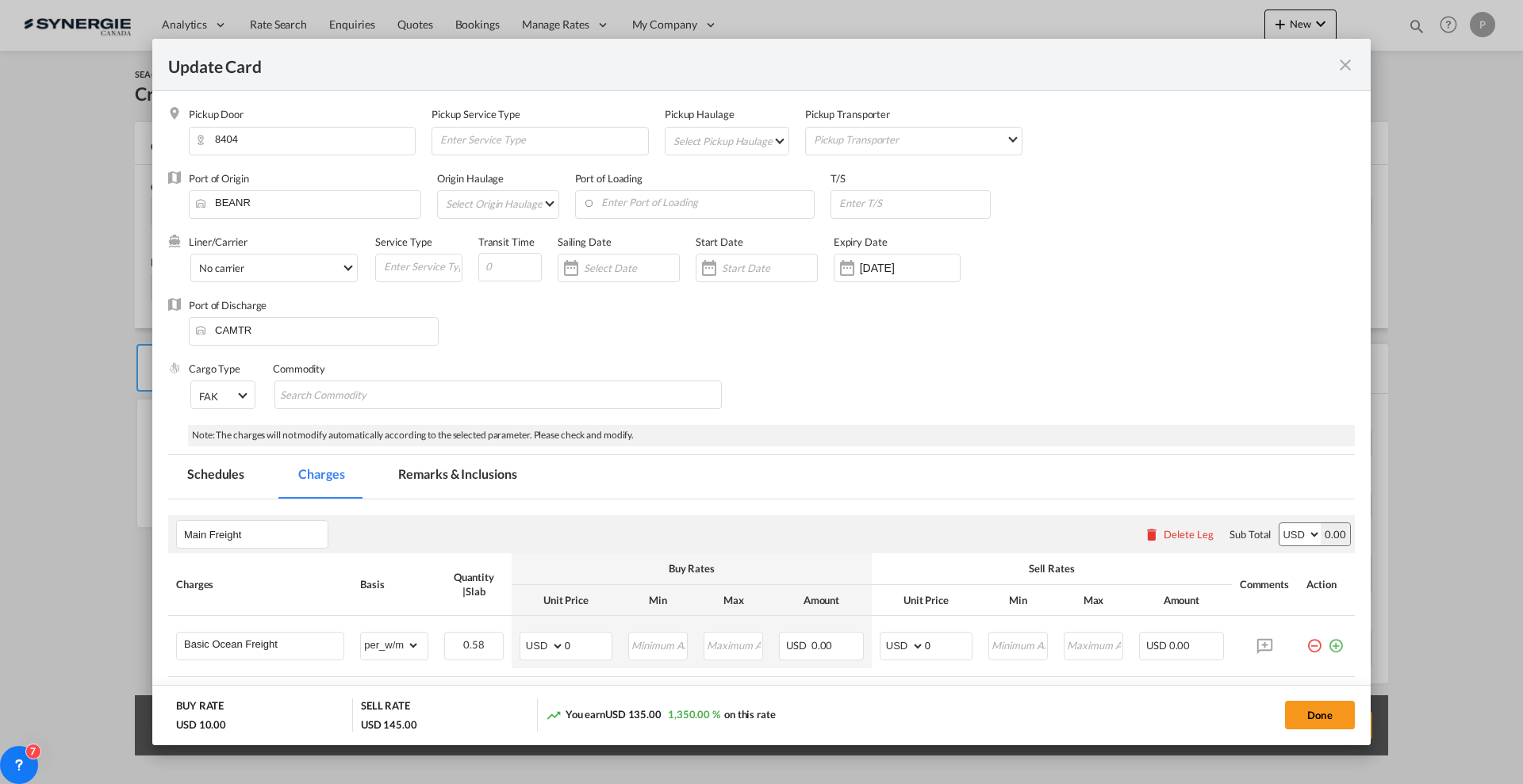
click at [720, 137] on md-select "Select Pickup Haulage rail road barge truck unspecified not available" at bounding box center [730, 141] width 117 height 26
click at [716, 172] on md-option "road" at bounding box center [728, 178] width 141 height 38
click at [519, 265] on input "Update CardPickup Door ..." at bounding box center [510, 267] width 63 height 28
click at [495, 257] on input "Update CardPickup Door ..." at bounding box center [510, 267] width 63 height 28
type input "20"
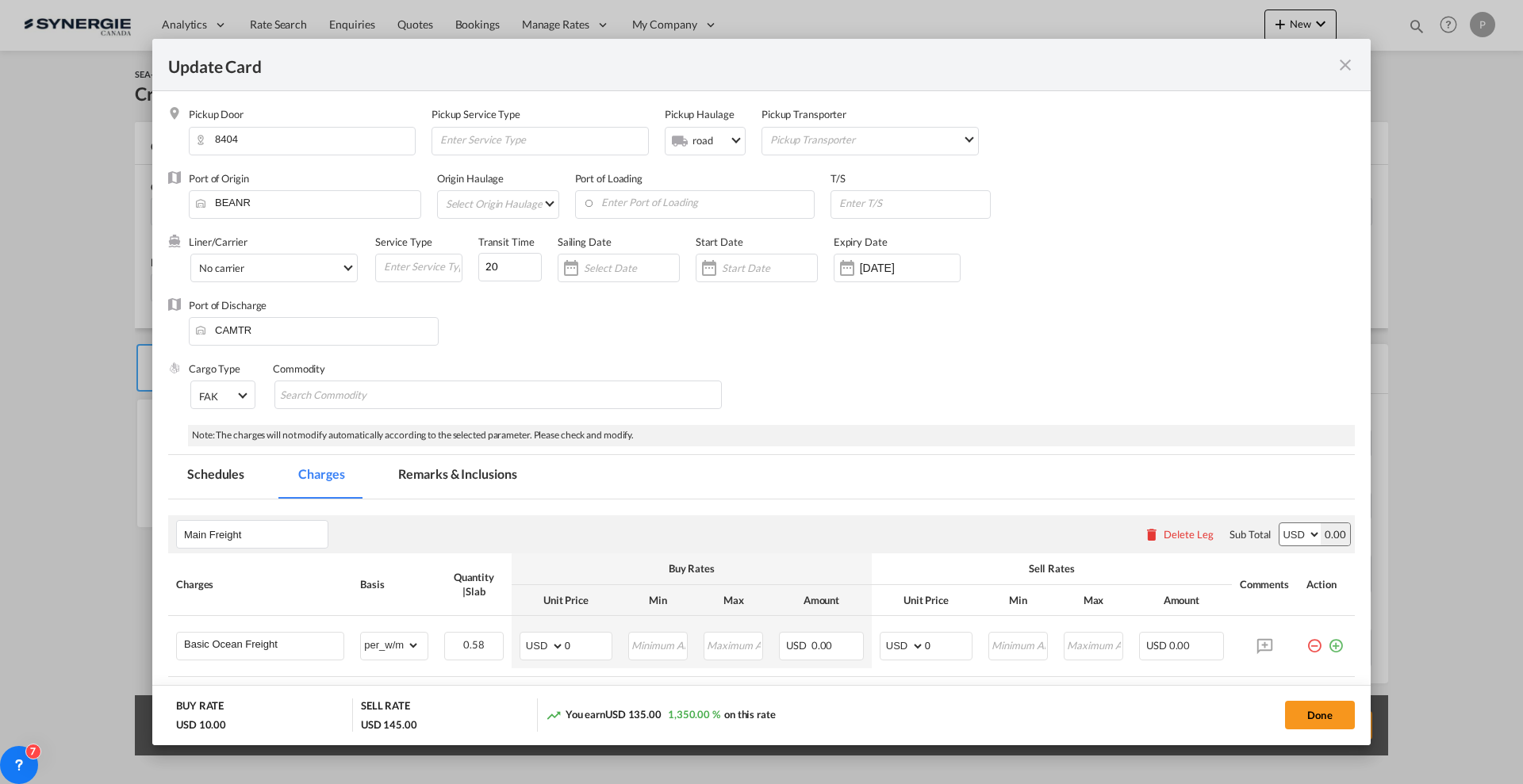
click at [574, 320] on div "Port of Discharge CAMTR" at bounding box center [761, 330] width 1187 height 63
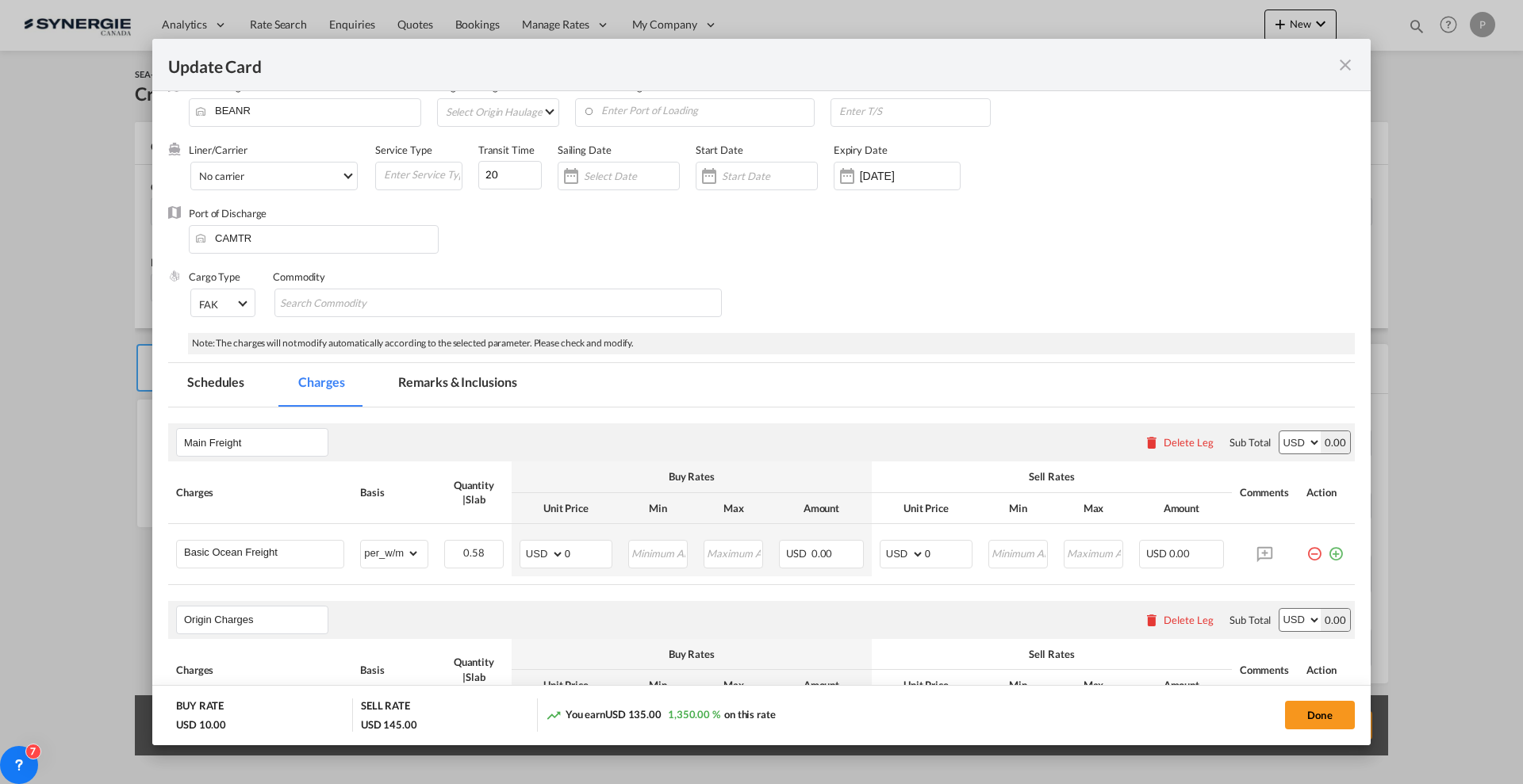
scroll to position [198, 0]
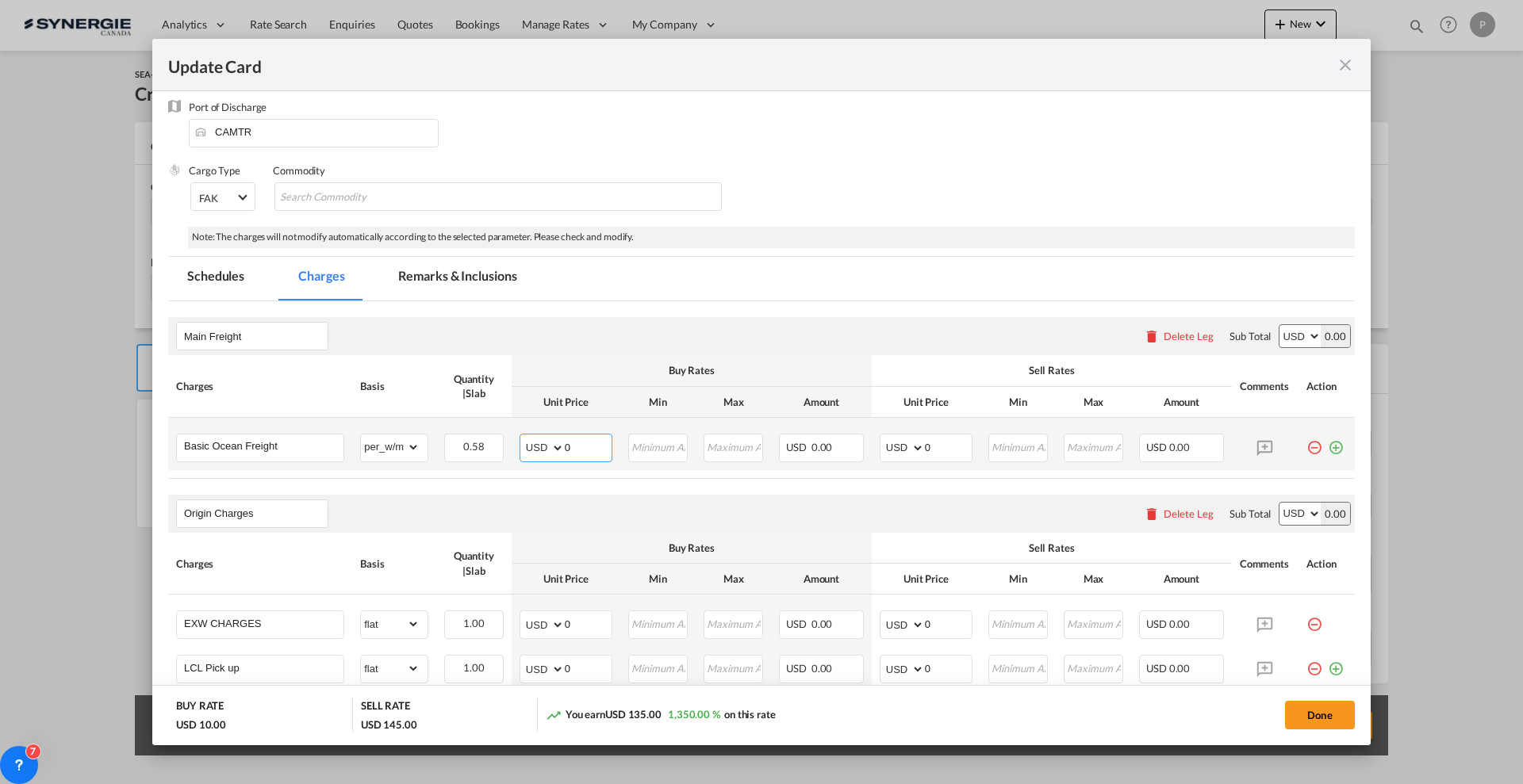
click at [565, 446] on input "0" at bounding box center [588, 447] width 47 height 24
type input "69"
click at [935, 443] on input "0" at bounding box center [948, 447] width 47 height 24
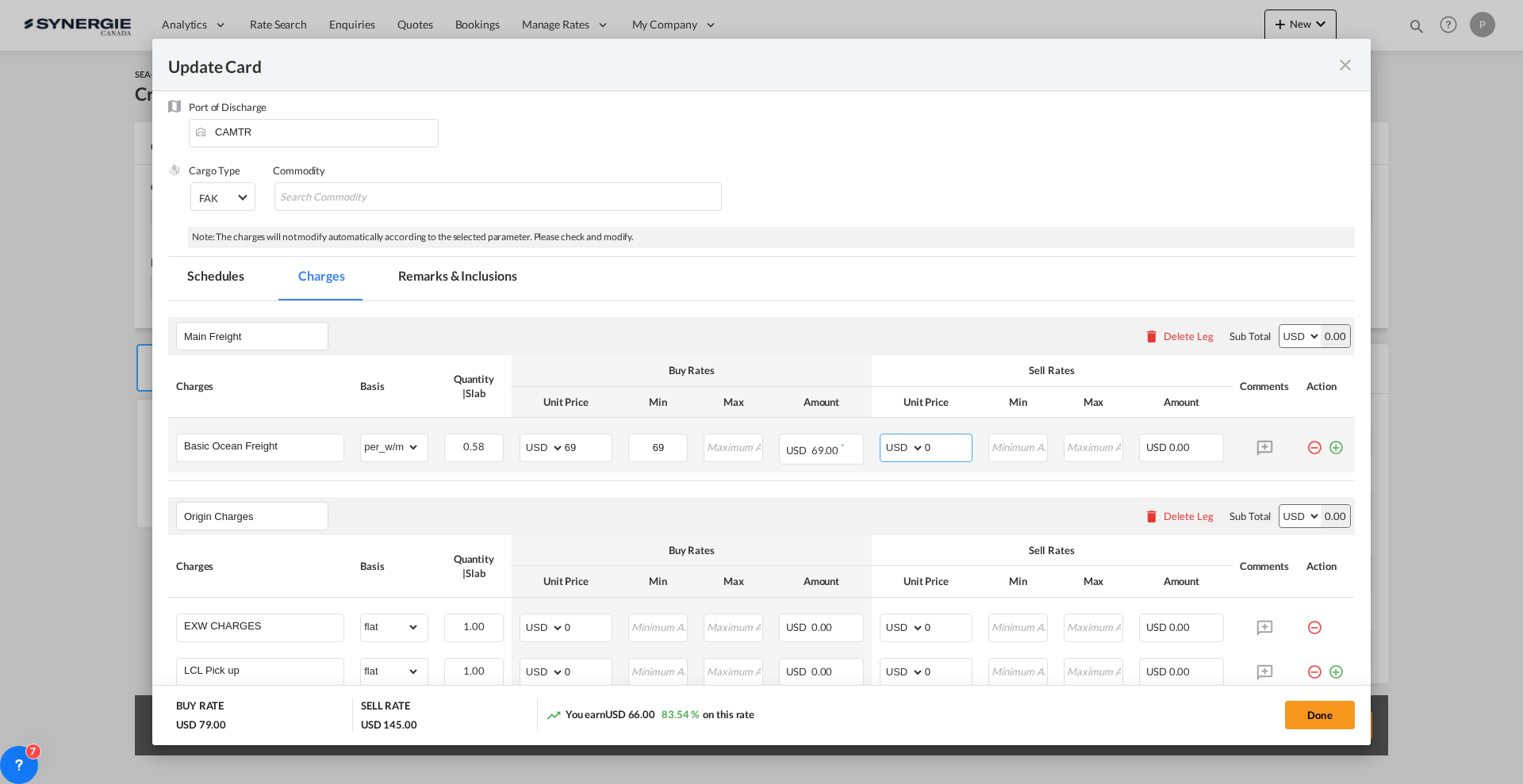
click at [935, 443] on input "0" at bounding box center [948, 447] width 47 height 24
click at [1328, 448] on md-icon "icon-plus-circle-outline green-400-fg" at bounding box center [1336, 442] width 15 height 15
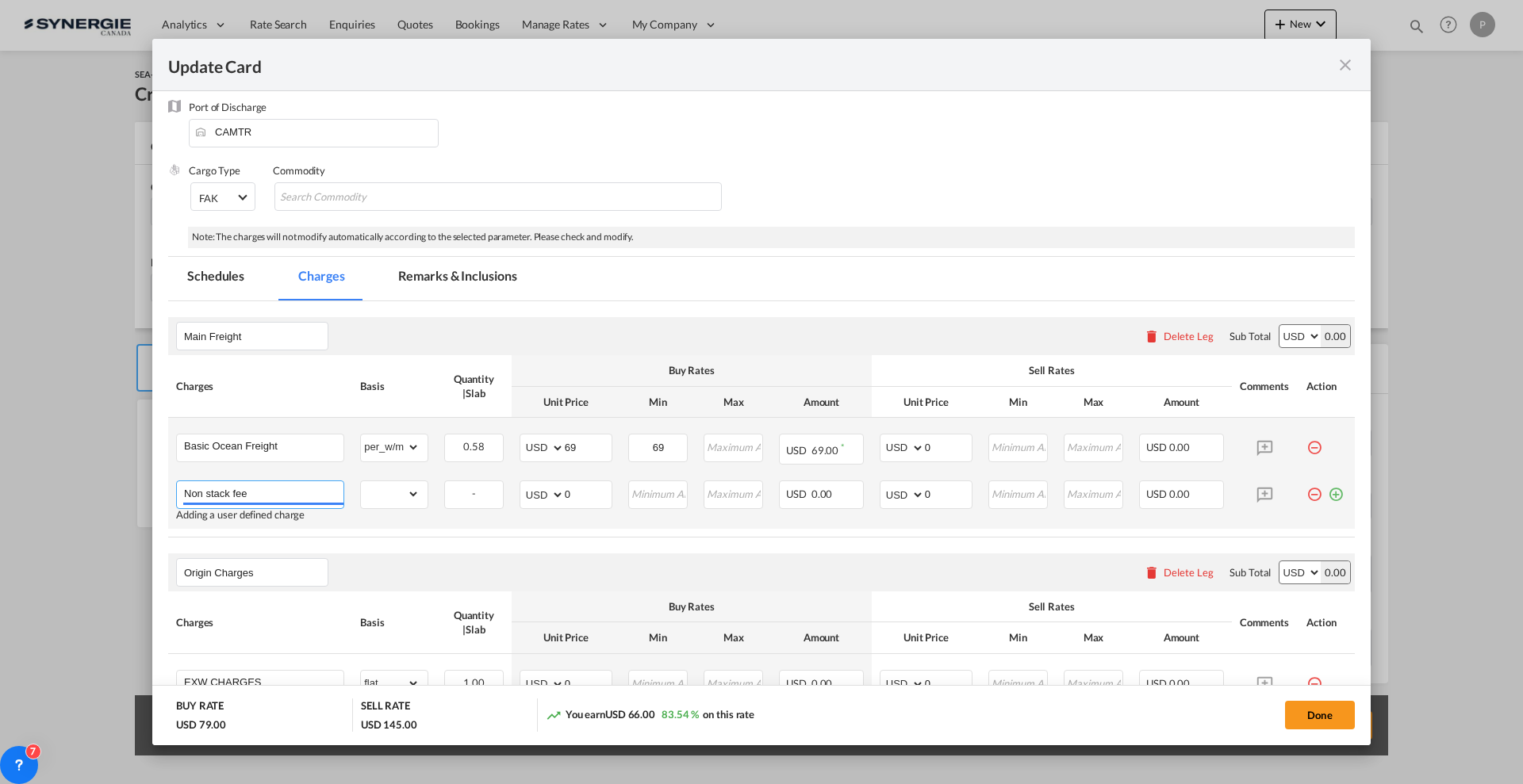
type input "Non stack fee"
click at [379, 484] on select "gross_weight volumetric_weight per_shipment per_bl per_km per_hawb per_kg flat …" at bounding box center [390, 494] width 58 height 26
select select "per_w/m"
click at [361, 481] on select "gross_weight volumetric_weight per_shipment per_bl per_km per_hawb per_kg flat …" at bounding box center [390, 494] width 58 height 26
click at [594, 497] on input "0" at bounding box center [588, 493] width 47 height 24
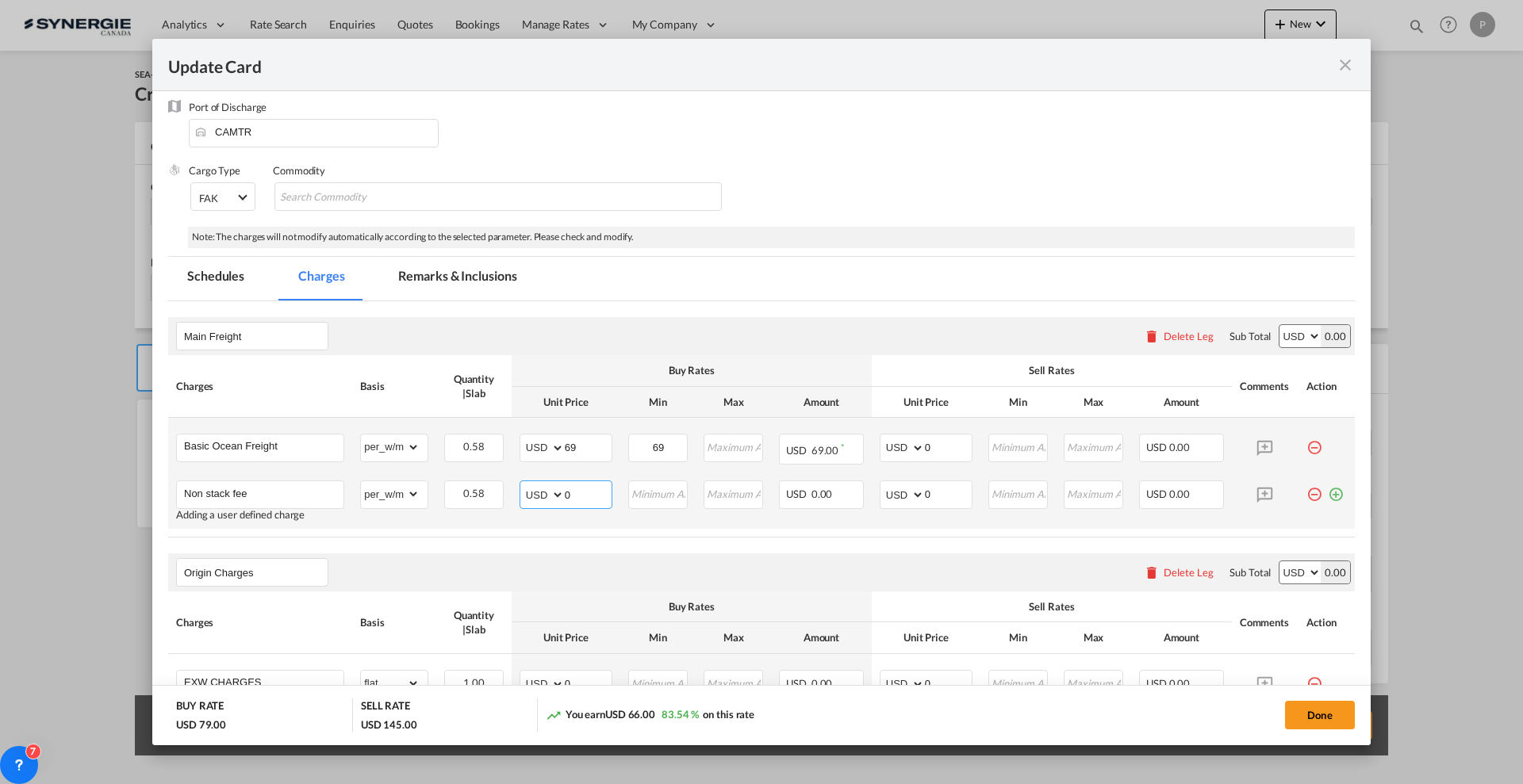
click at [594, 497] on input "0" at bounding box center [588, 493] width 47 height 24
type input "19"
type input "25"
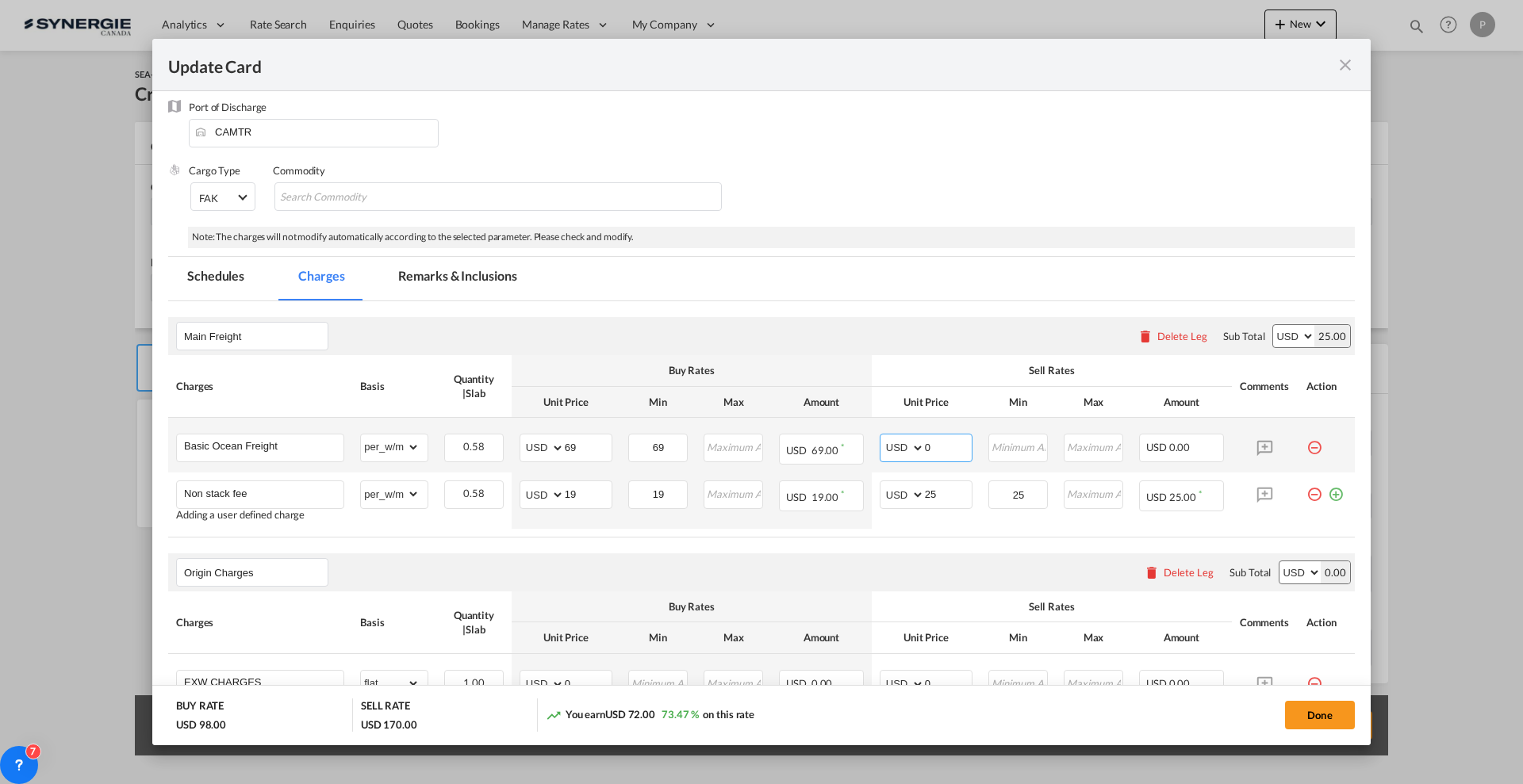
click at [929, 437] on input "0" at bounding box center [948, 447] width 47 height 24
type input "90"
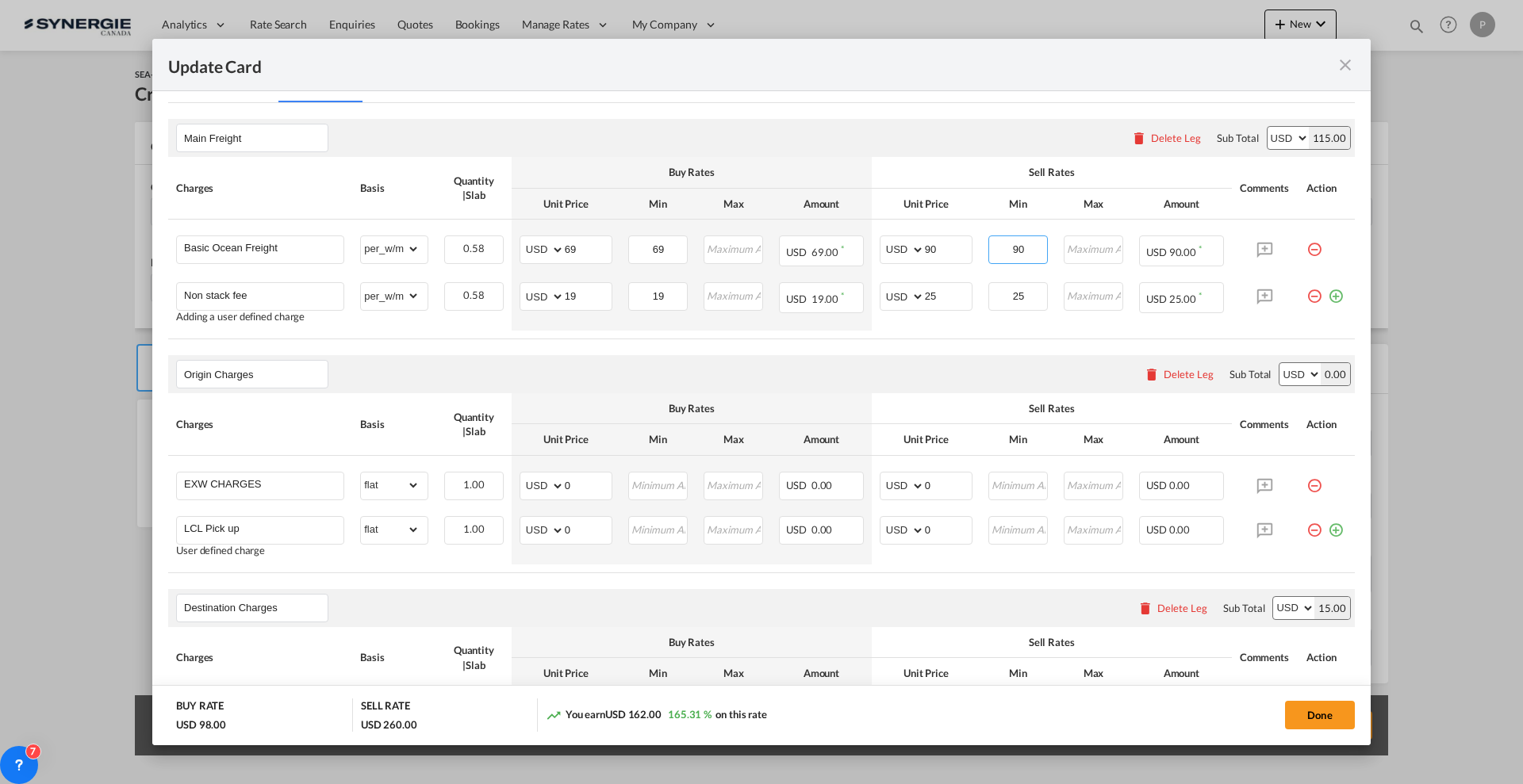
type input "90"
click at [571, 484] on input "0" at bounding box center [588, 485] width 47 height 24
type input "717"
type input "770"
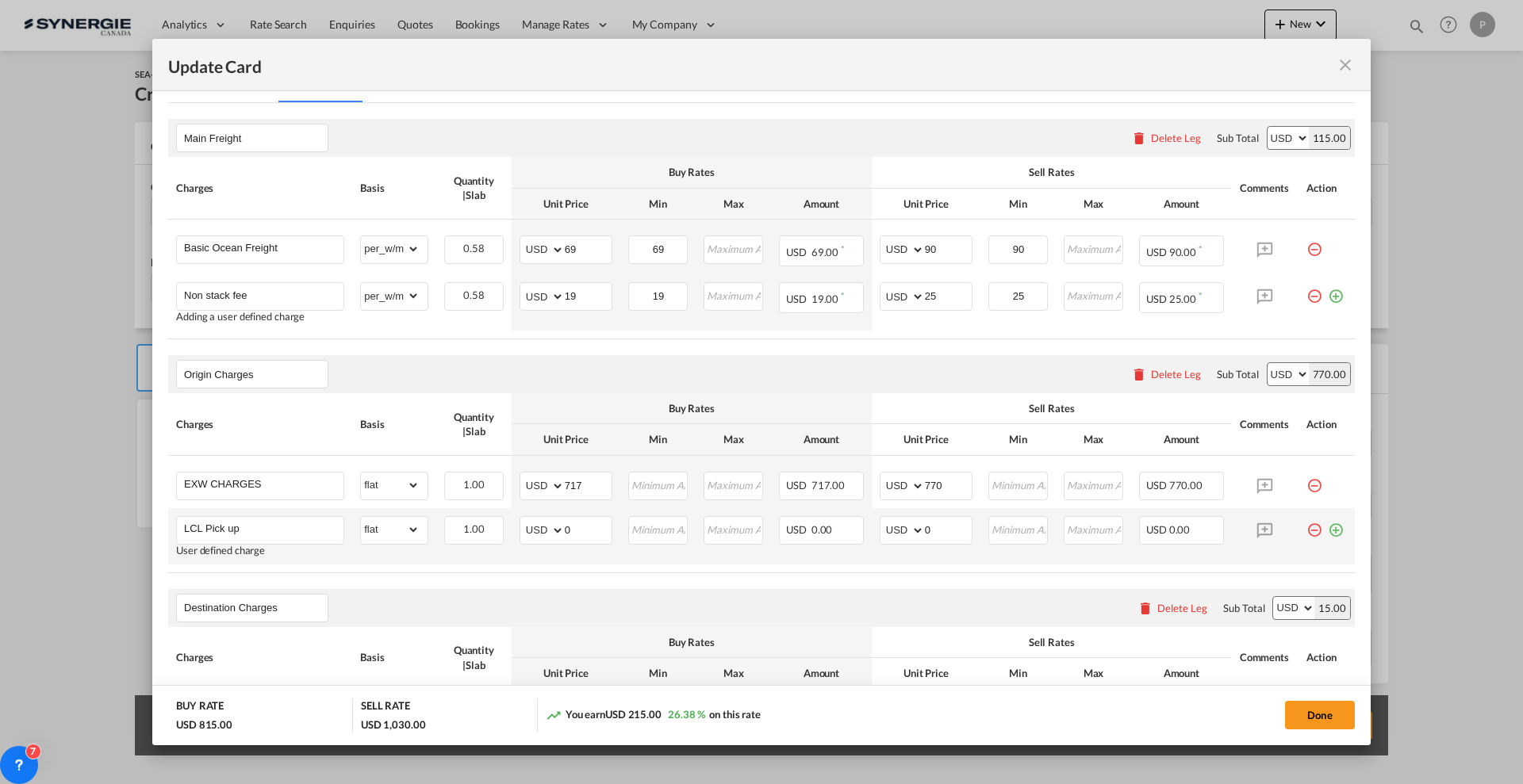
click at [1307, 529] on md-icon "icon-minus-circle-outline red-400-fg pt-7" at bounding box center [1314, 524] width 15 height 15
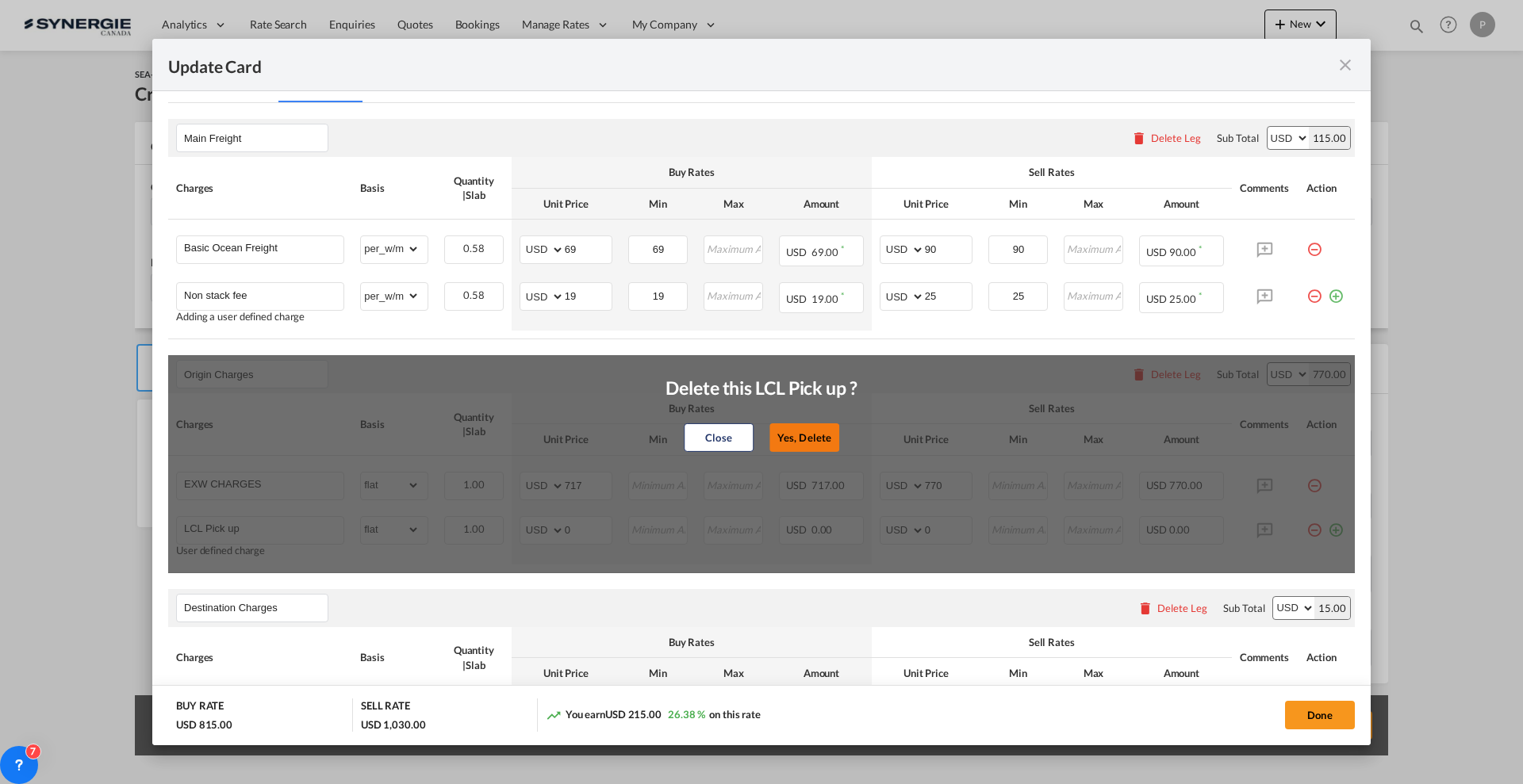
click at [828, 430] on button "Yes, Delete" at bounding box center [804, 437] width 70 height 28
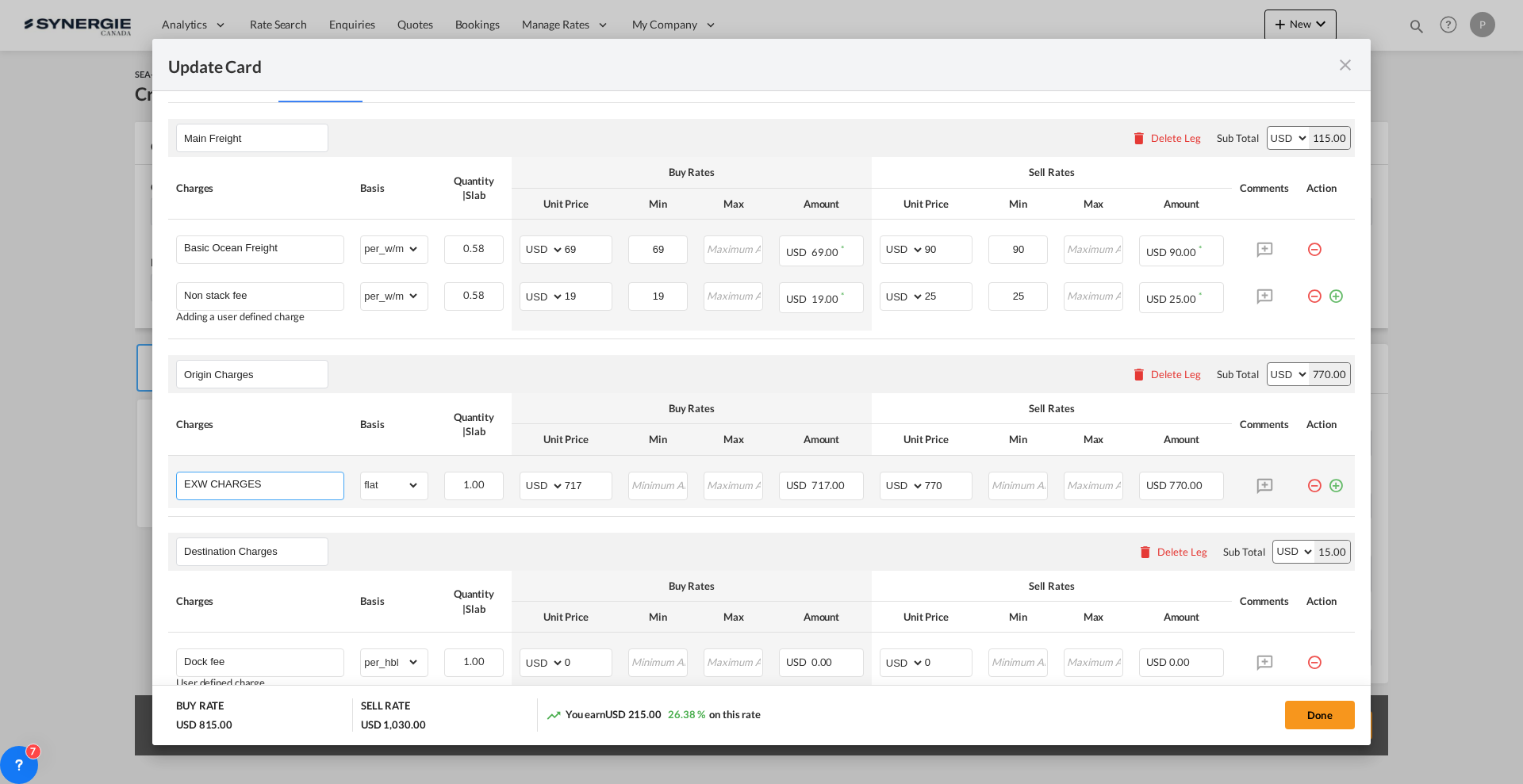
click at [311, 476] on input "EXW CHARGES" at bounding box center [263, 485] width 160 height 24
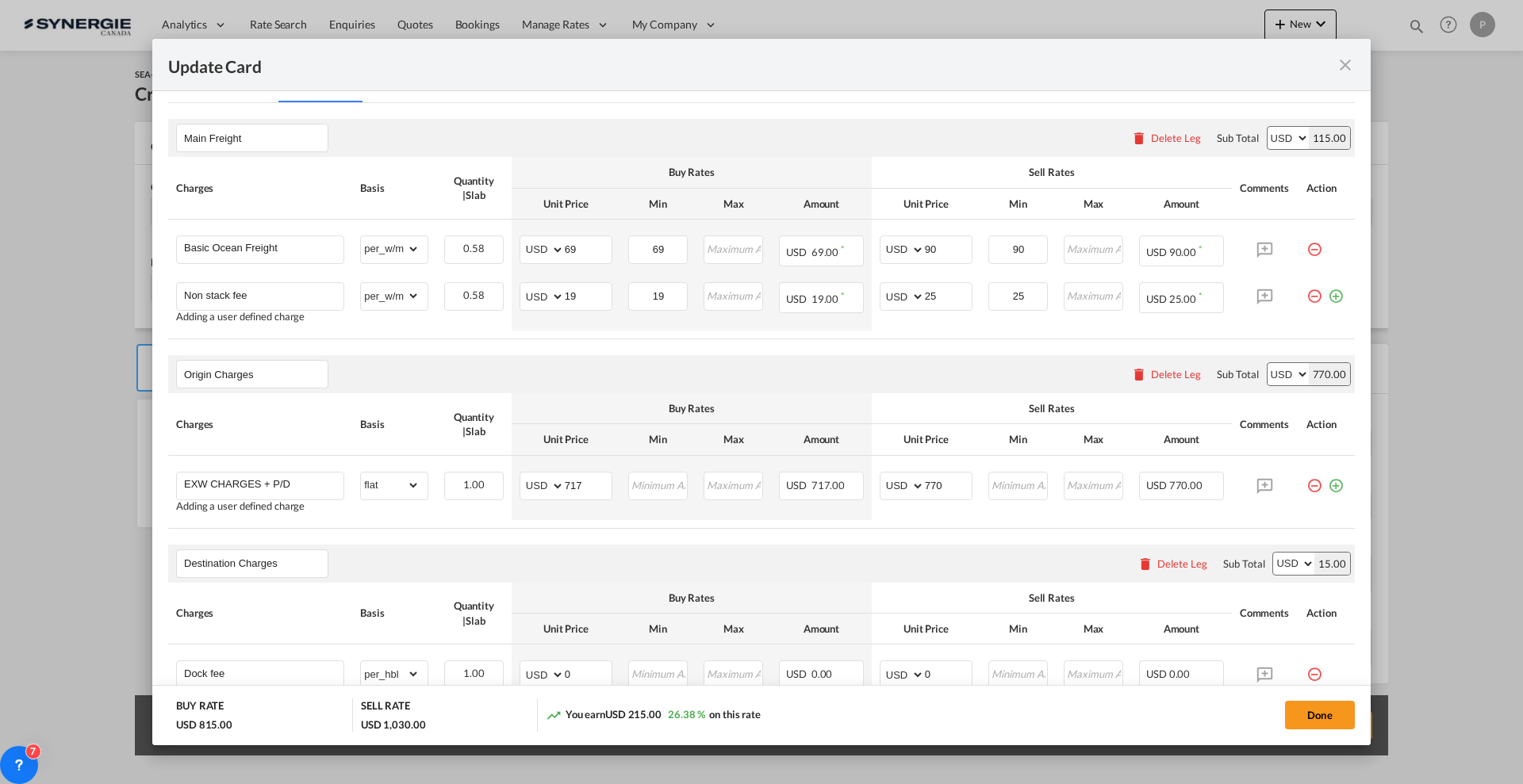
click at [357, 431] on th "Basis" at bounding box center [394, 425] width 84 height 62
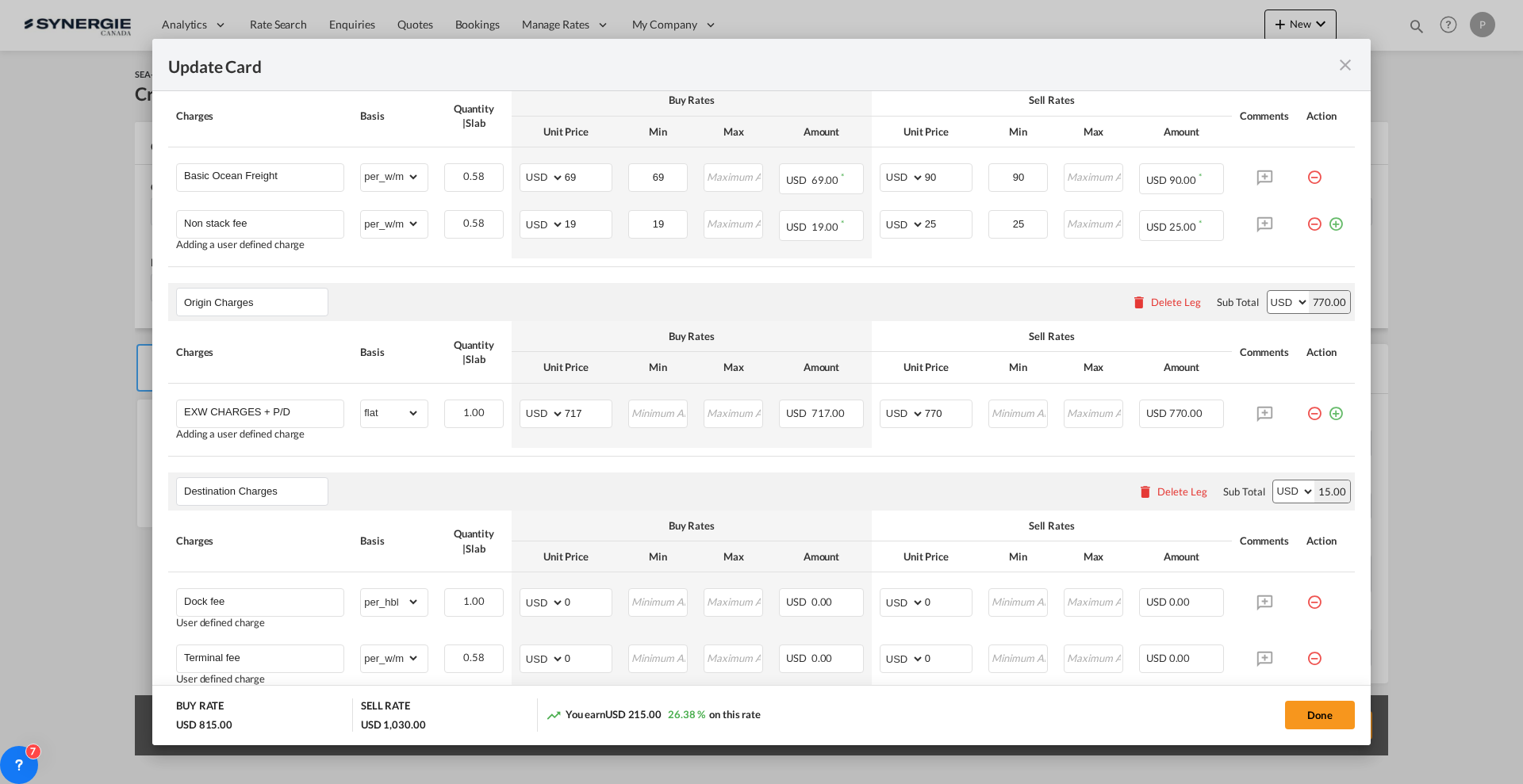
scroll to position [496, 0]
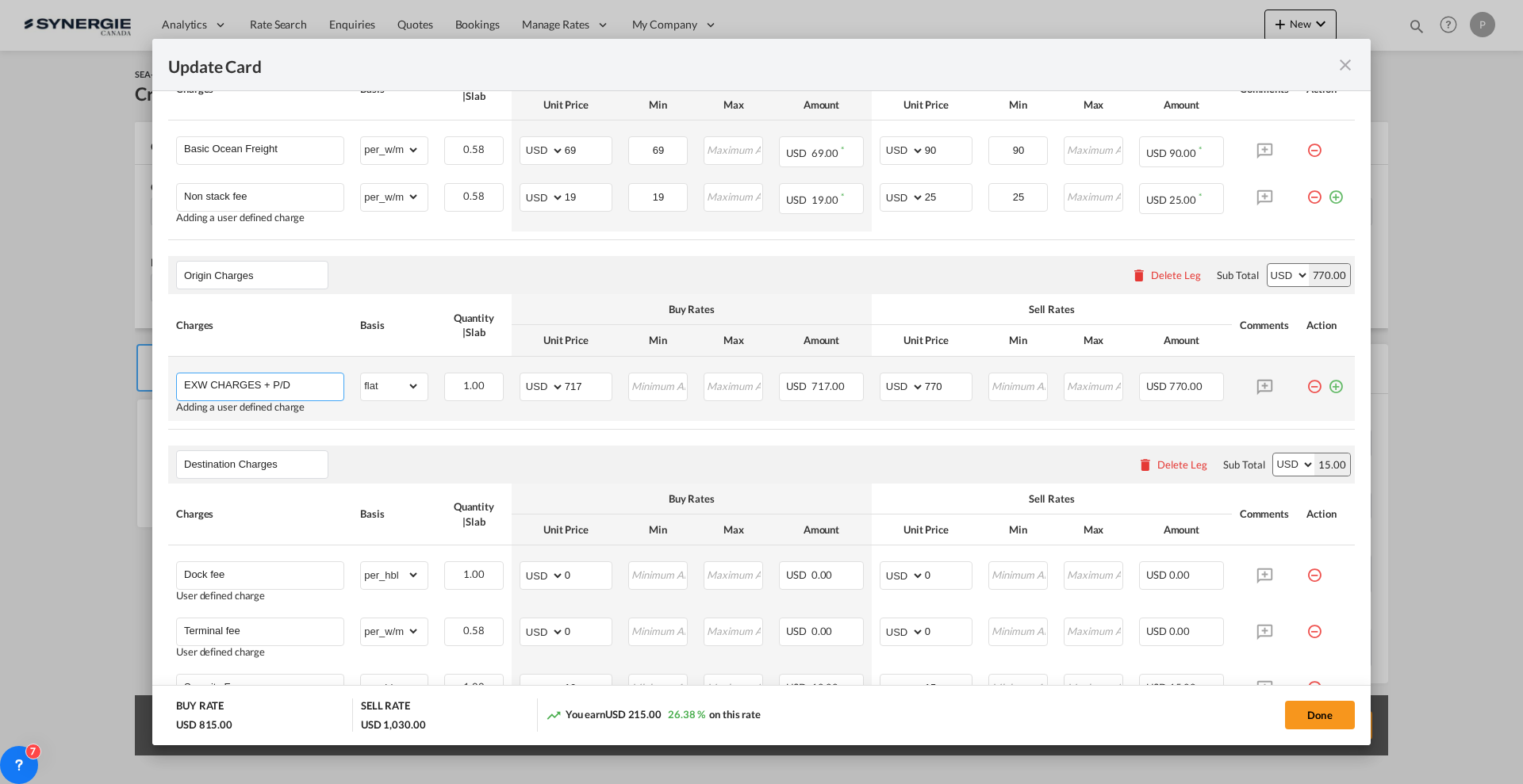
click at [322, 381] on input "EXW CHARGES + P/D" at bounding box center [263, 385] width 160 height 24
click at [257, 422] on span "EXW CHARGES + Pi" at bounding box center [244, 416] width 99 height 14
type input "EXW CHARGES + Pick up"
type input "0"
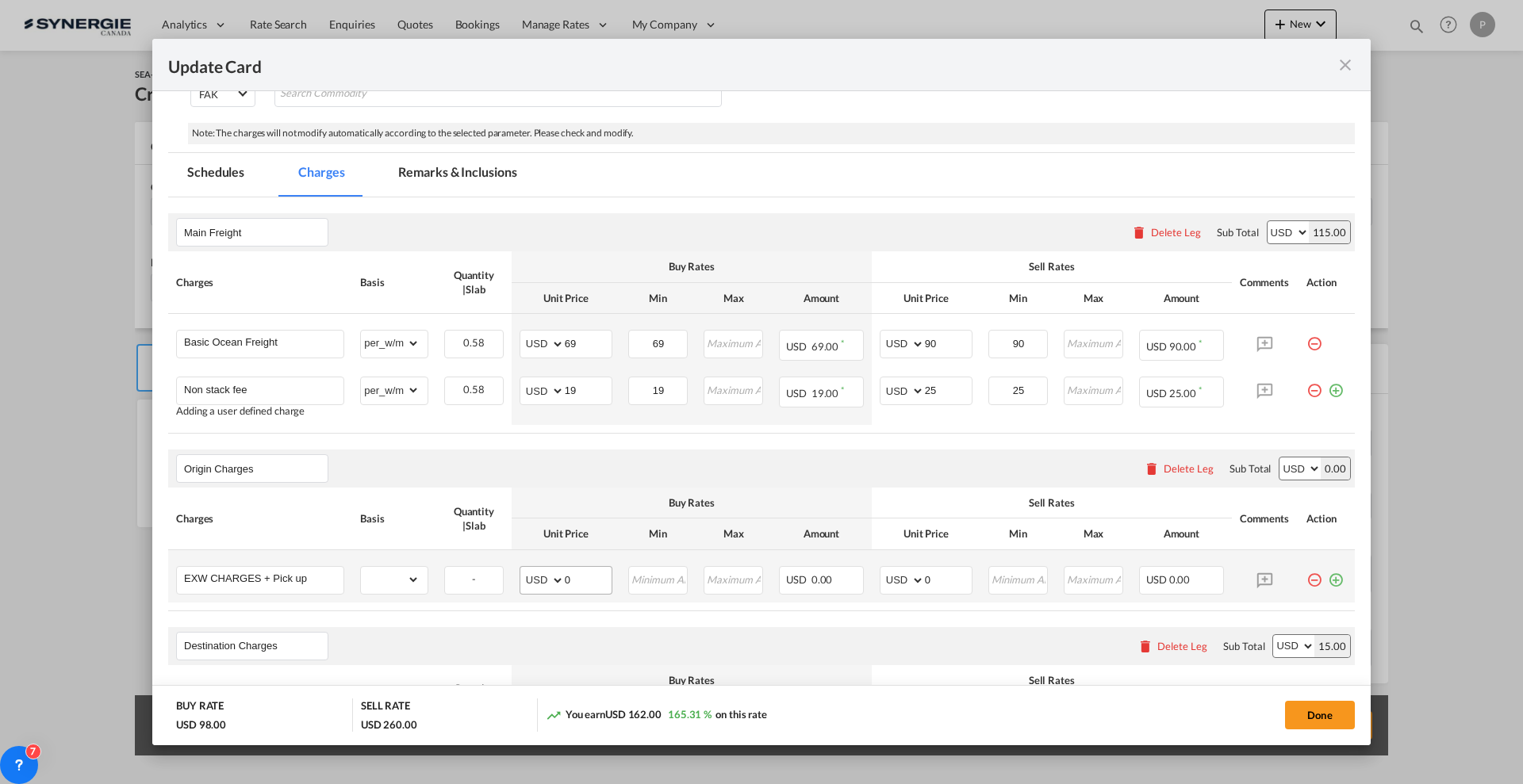
scroll to position [298, 0]
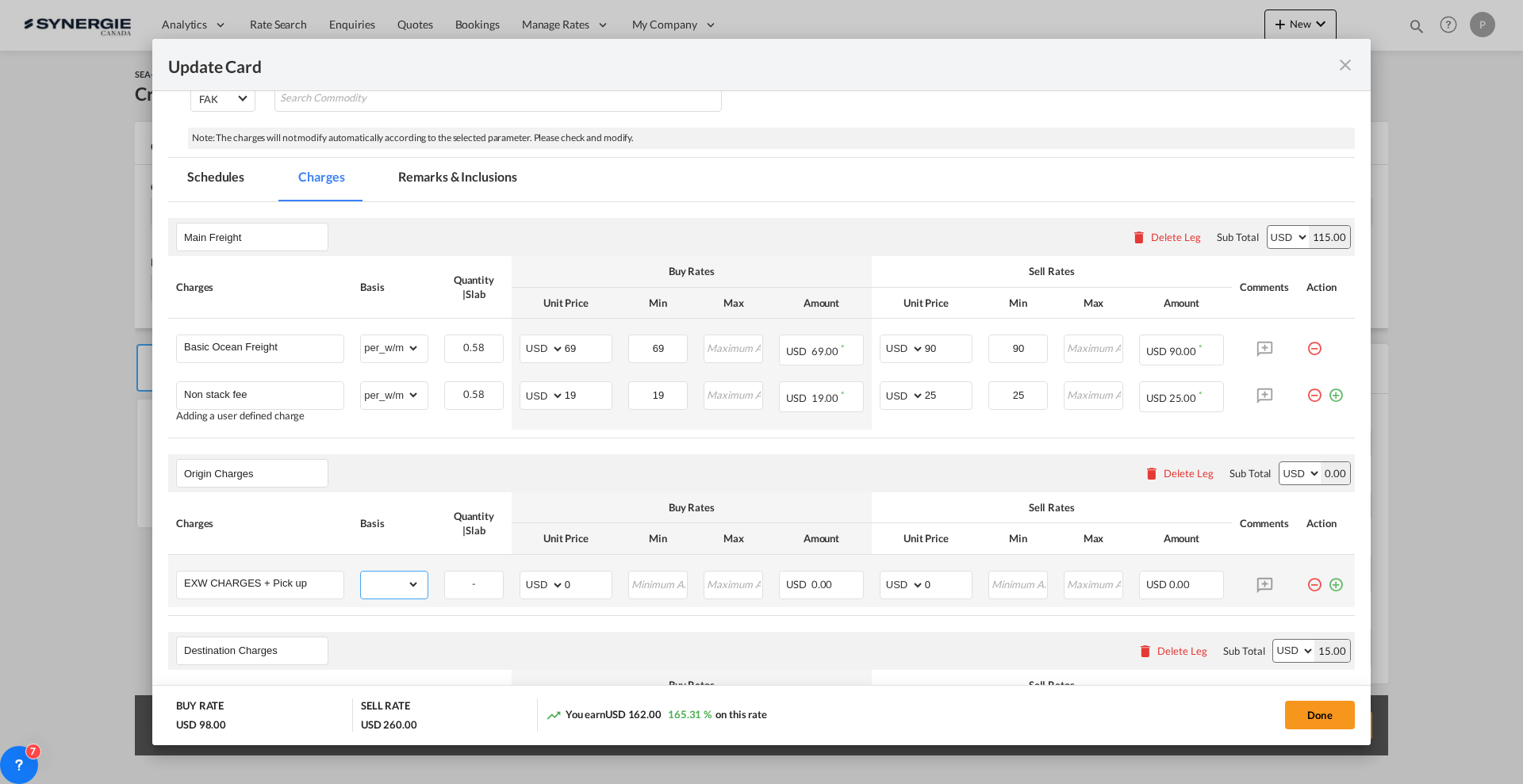
click at [411, 582] on select "gross_weight volumetric_weight per_shipment per_bl per_km per_hawb per_kg flat …" at bounding box center [390, 585] width 58 height 26
select select "flat"
click at [361, 572] on select "gross_weight volumetric_weight per_shipment per_bl per_km per_hawb per_kg flat …" at bounding box center [390, 585] width 58 height 26
click at [575, 588] on input "0" at bounding box center [588, 584] width 47 height 24
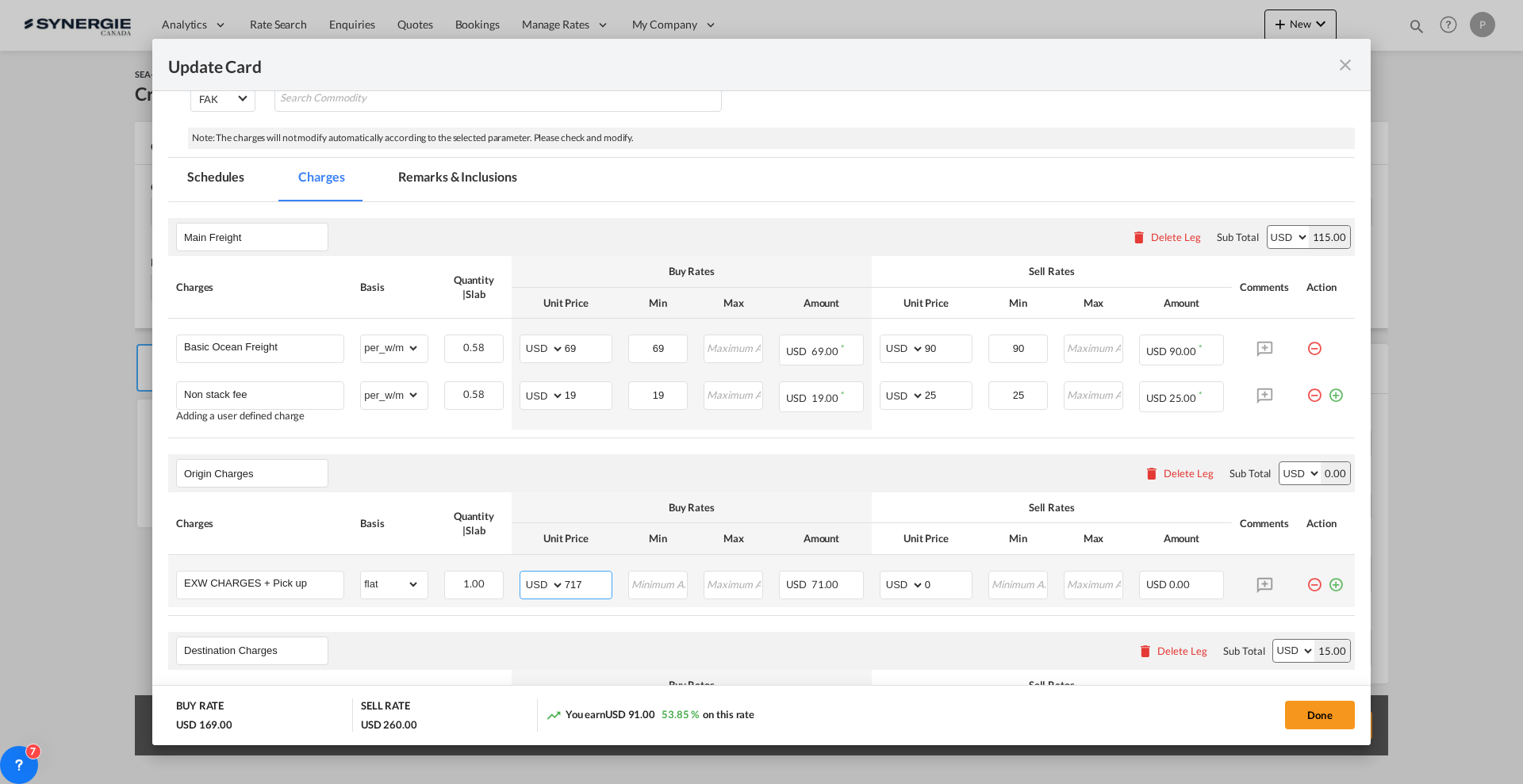
type input "717"
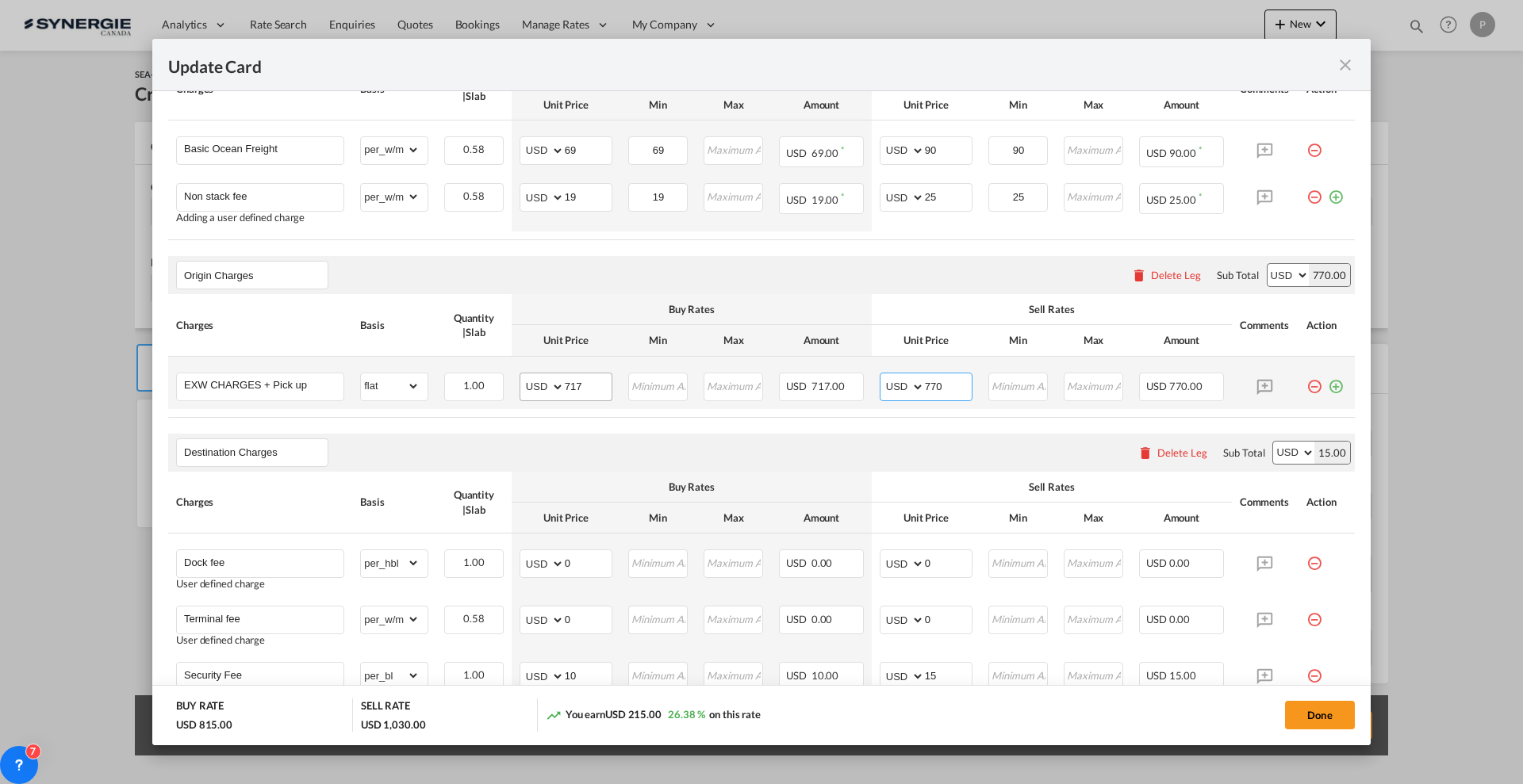
scroll to position [594, 0]
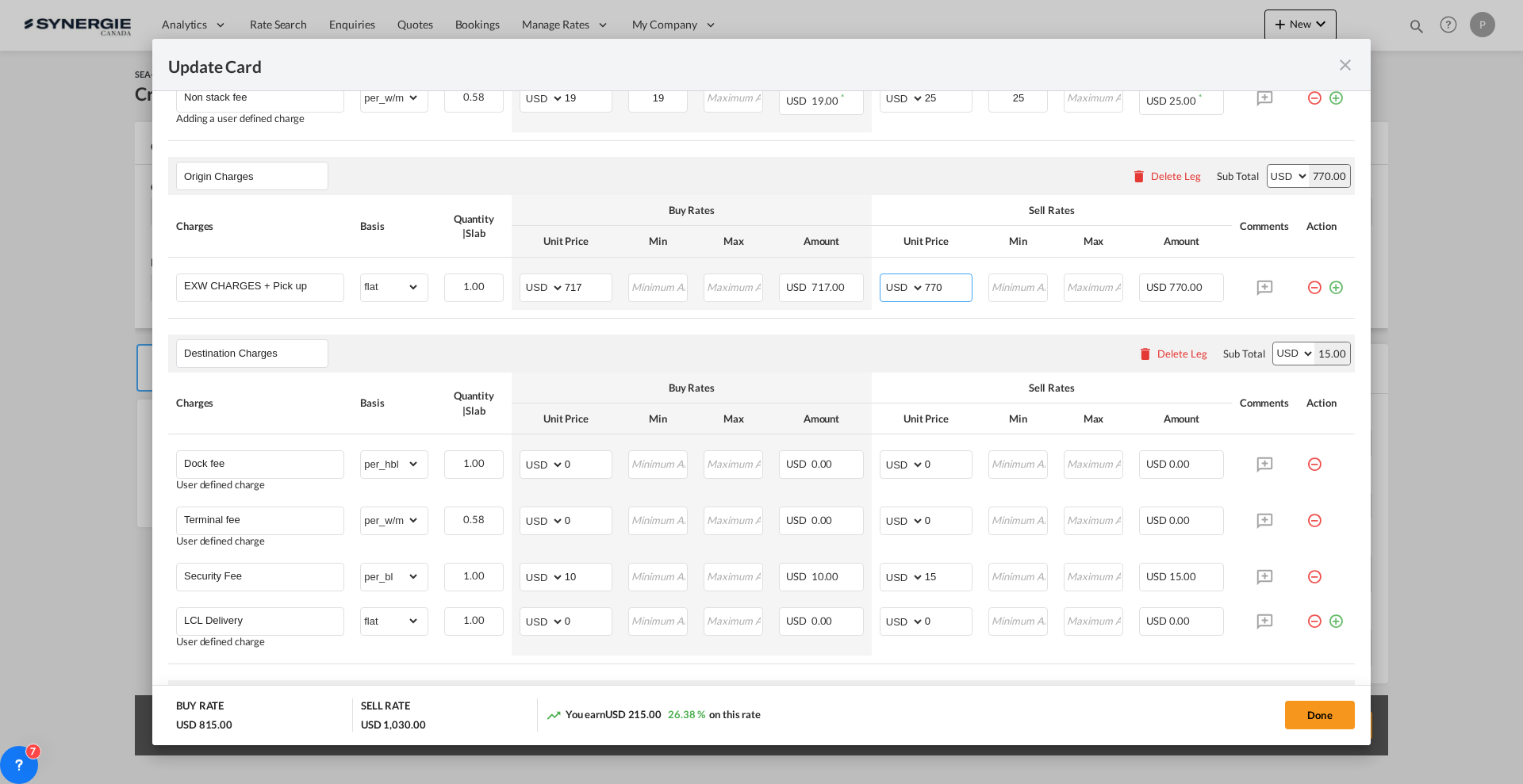
type input "770"
click at [568, 519] on input "0" at bounding box center [588, 520] width 47 height 24
type input "28"
drag, startPoint x: 661, startPoint y: 506, endPoint x: 662, endPoint y: 520, distance: 14.0
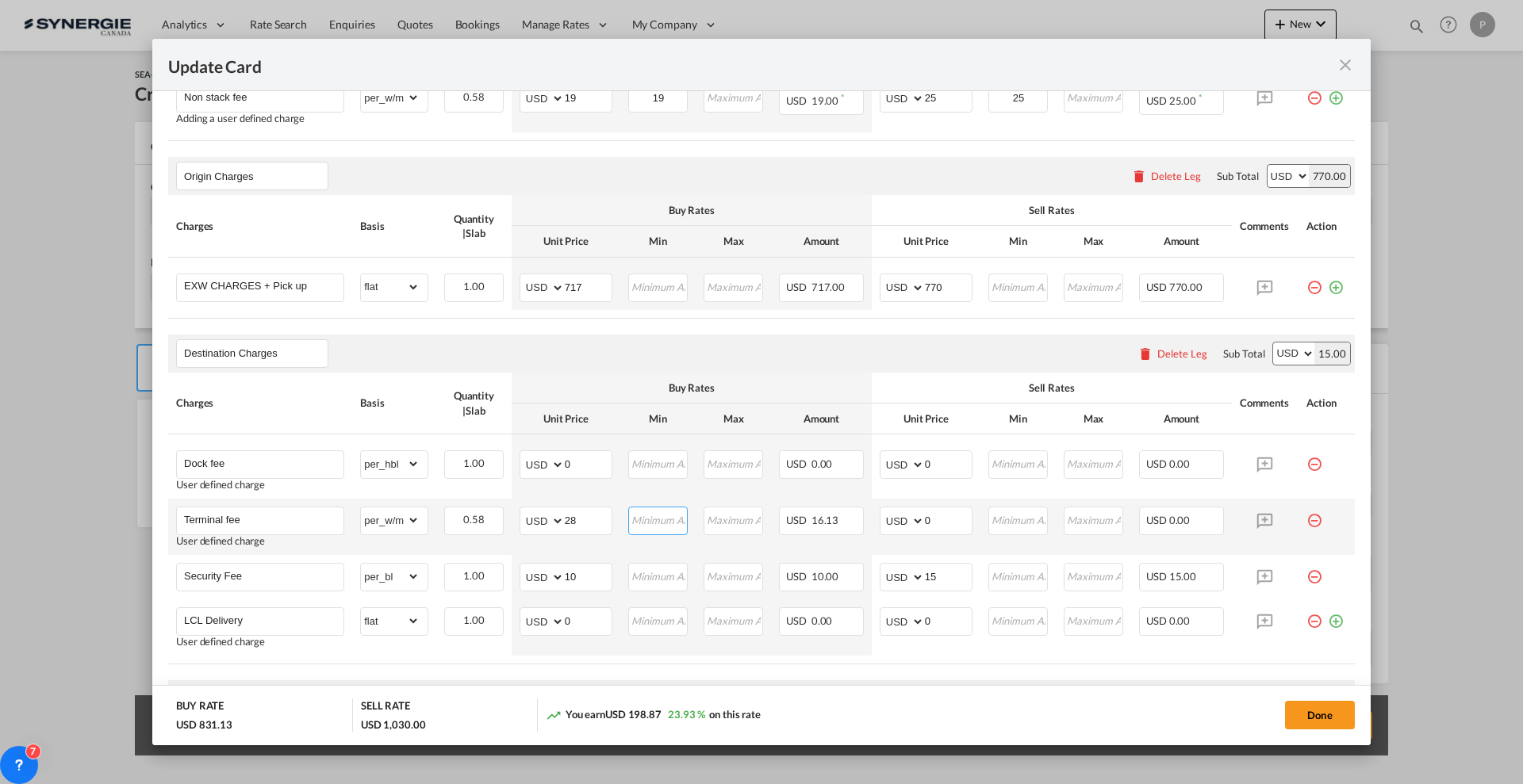
click at [661, 508] on input "Update CardPickup Door ..." at bounding box center [658, 520] width 57 height 24
click at [663, 525] on input "Update CardPickup Door ..." at bounding box center [658, 520] width 57 height 24
type input "42"
type input "30"
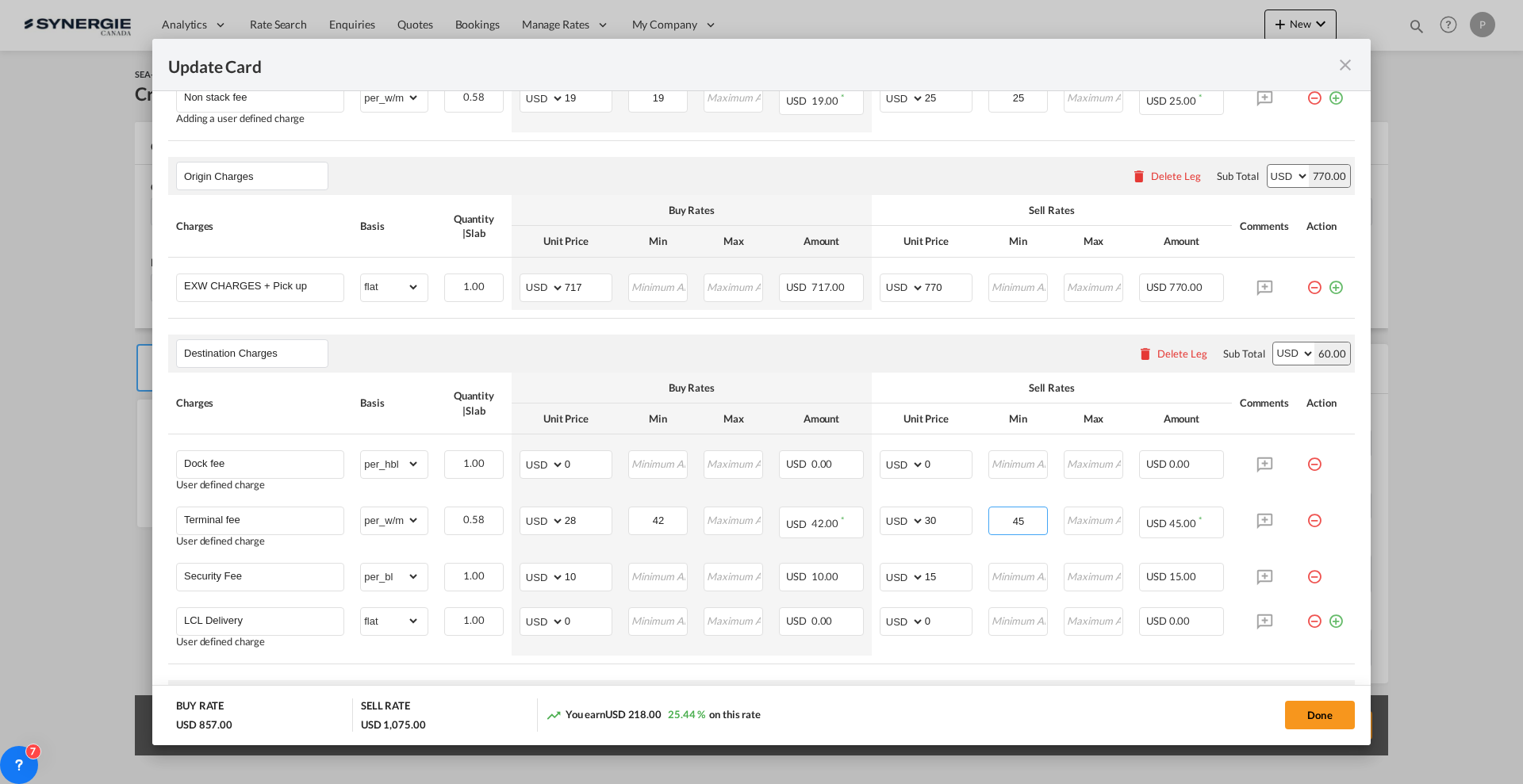
type input "45"
drag, startPoint x: 1327, startPoint y: 622, endPoint x: 1299, endPoint y: 618, distance: 28.3
click at [1328, 622] on md-icon "icon-plus-circle-outline green-400-fg" at bounding box center [1336, 615] width 15 height 15
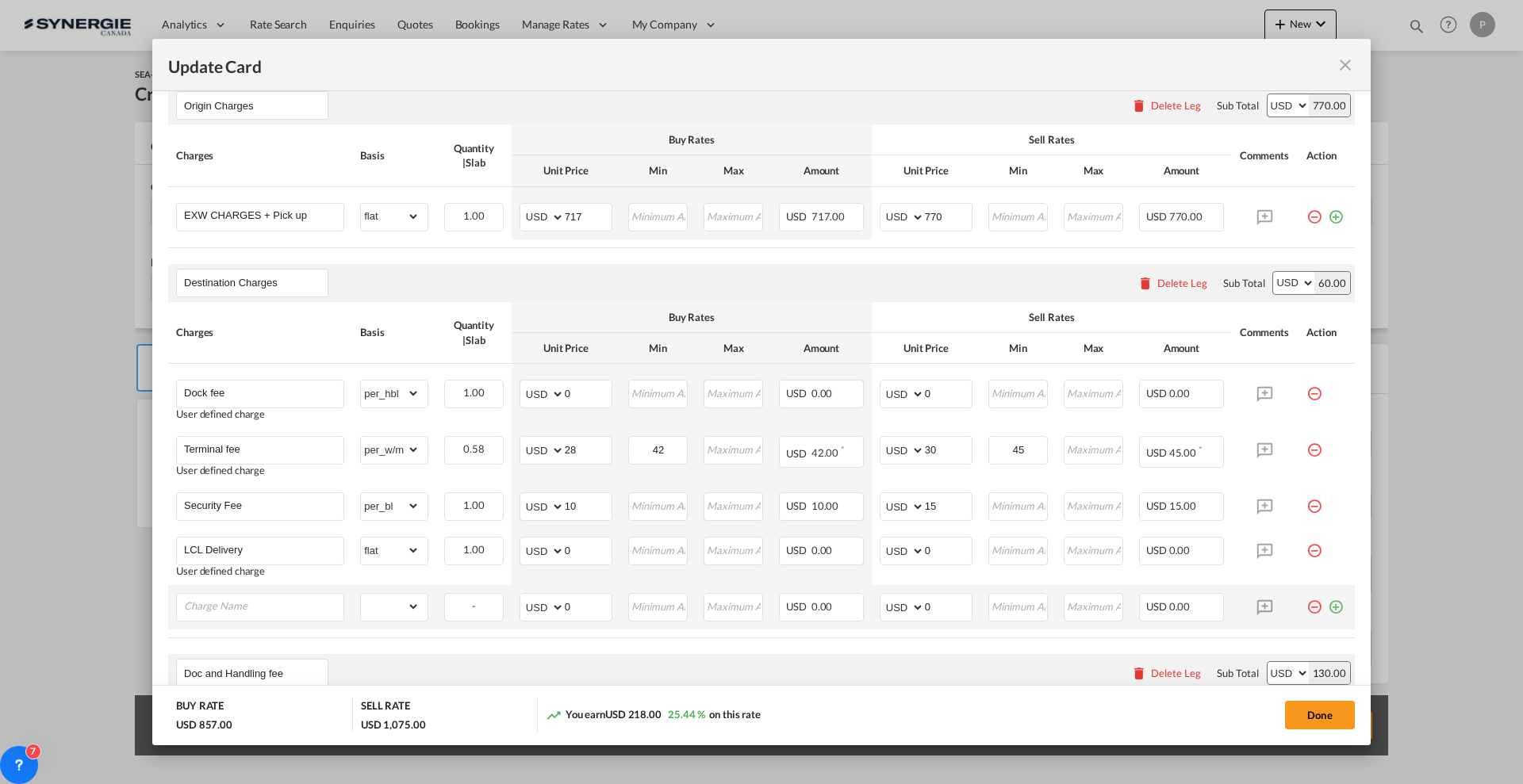
scroll to position [694, 0]
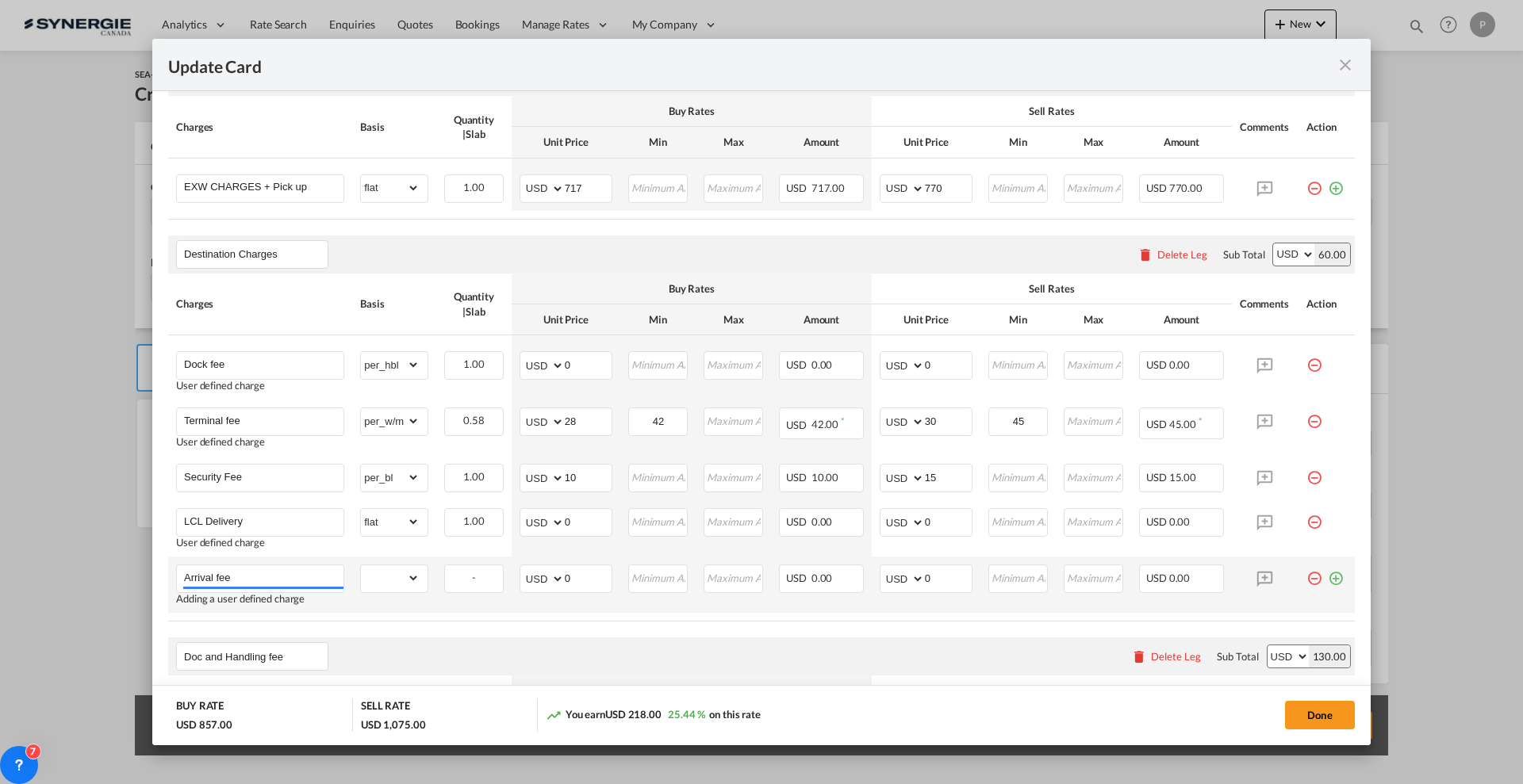
type input "Arrival fee"
select select "flat"
click at [567, 575] on input "0" at bounding box center [588, 577] width 47 height 24
click at [580, 583] on input "0" at bounding box center [588, 577] width 47 height 24
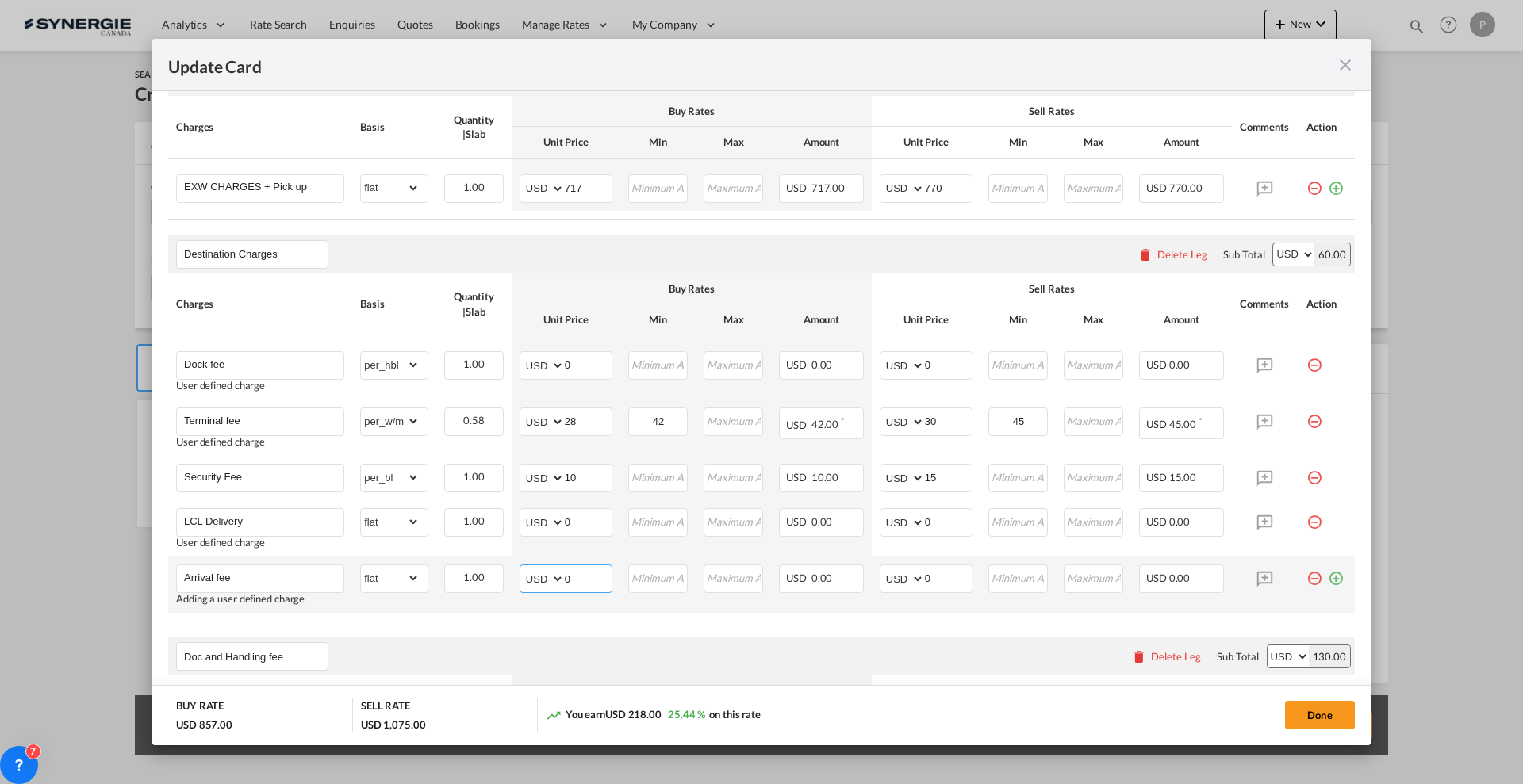
click at [580, 583] on input "0" at bounding box center [588, 577] width 47 height 24
type input "39"
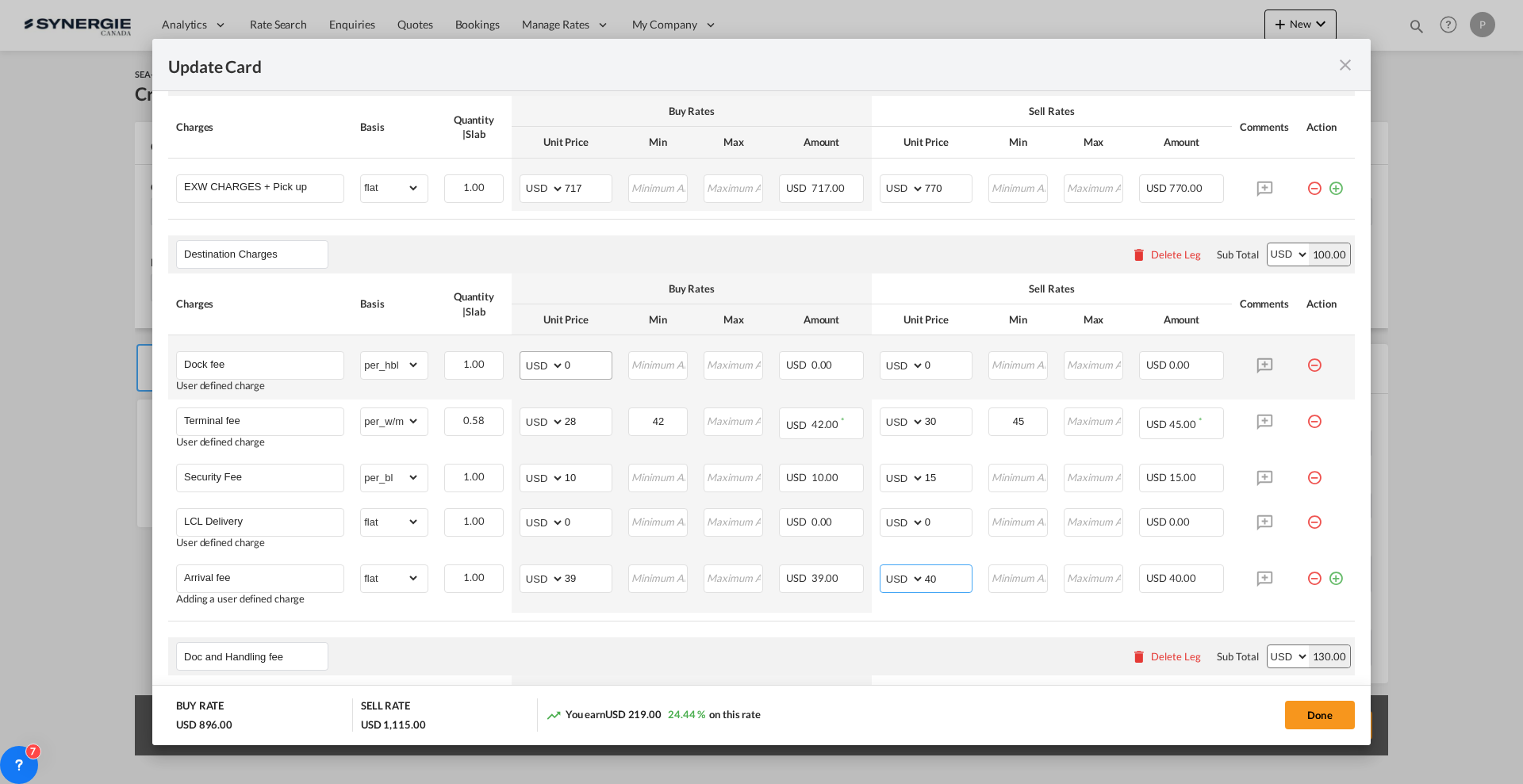
type input "40"
click at [583, 364] on input "0" at bounding box center [588, 364] width 47 height 24
type input "30"
type input "60"
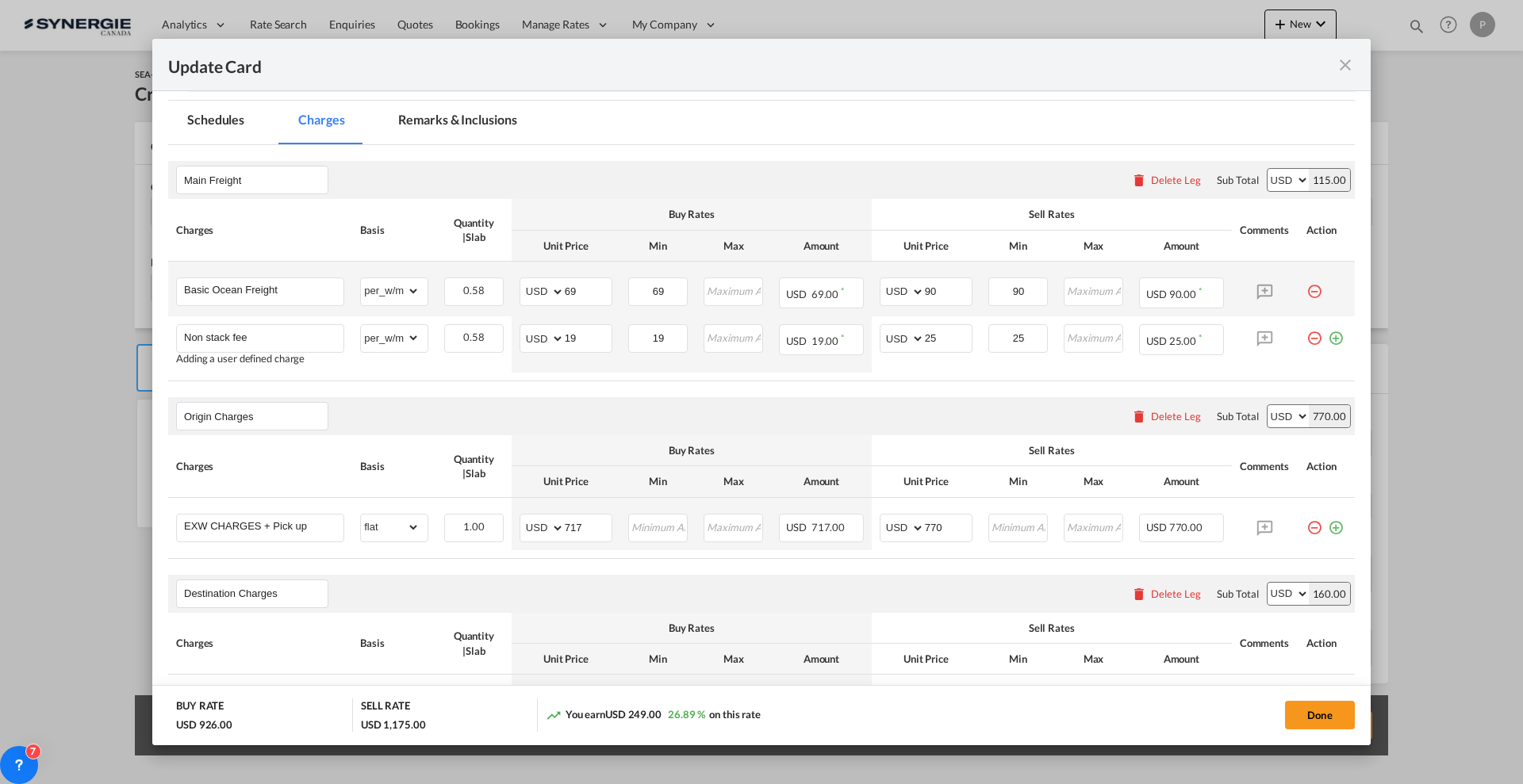
scroll to position [298, 0]
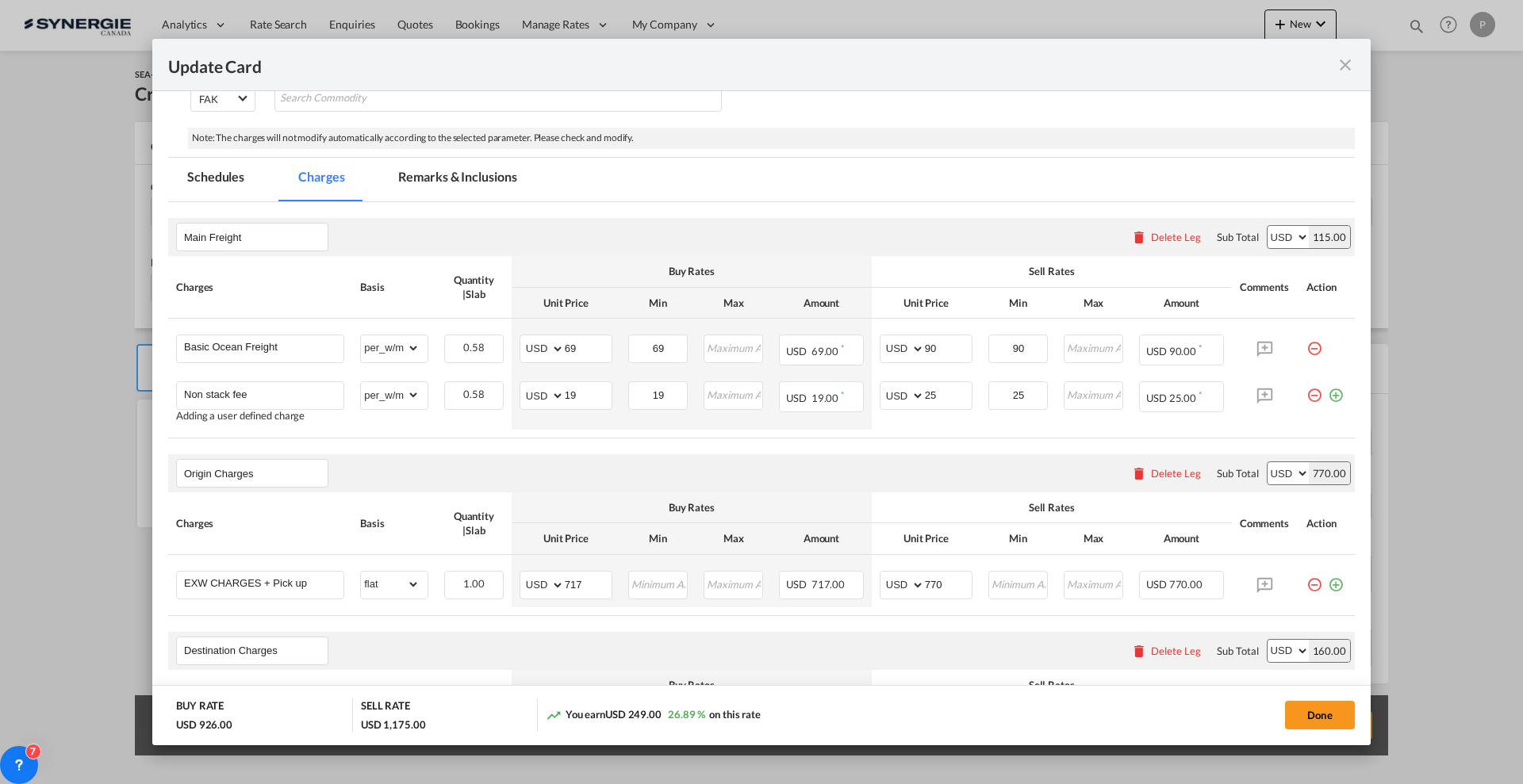
drag, startPoint x: 450, startPoint y: 162, endPoint x: 502, endPoint y: 240, distance: 93.7
click at [450, 162] on md-tab-item "Remarks & Inclusions" at bounding box center [457, 179] width 156 height 44
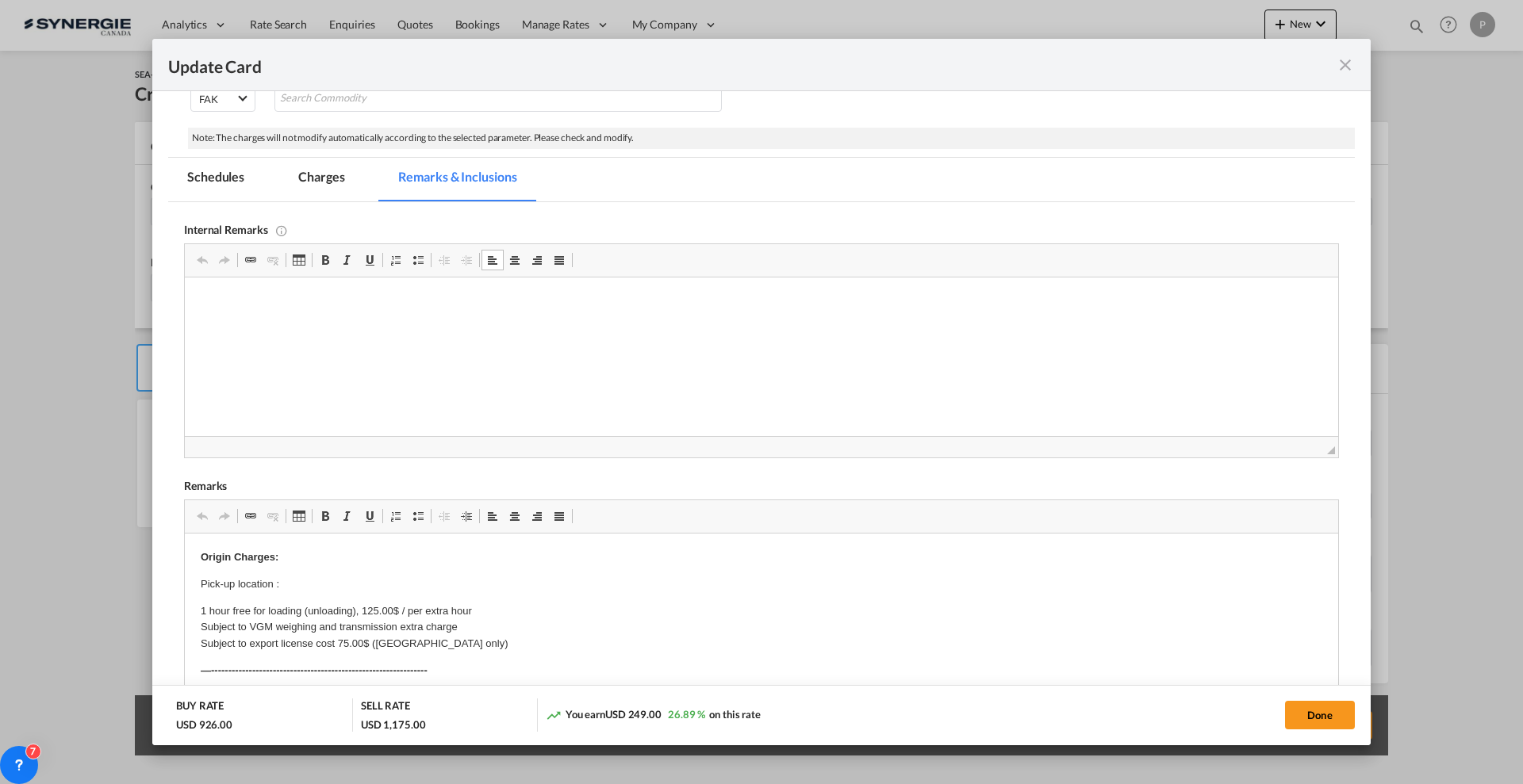
scroll to position [0, 0]
click at [333, 355] on p "Delivery with" at bounding box center [761, 355] width 1121 height 16
click at [479, 364] on html "Maurice Ward as agent in origin: https://app.frontapp.com/open/cnv_qa0vaof?key=…" at bounding box center [761, 329] width 1153 height 101
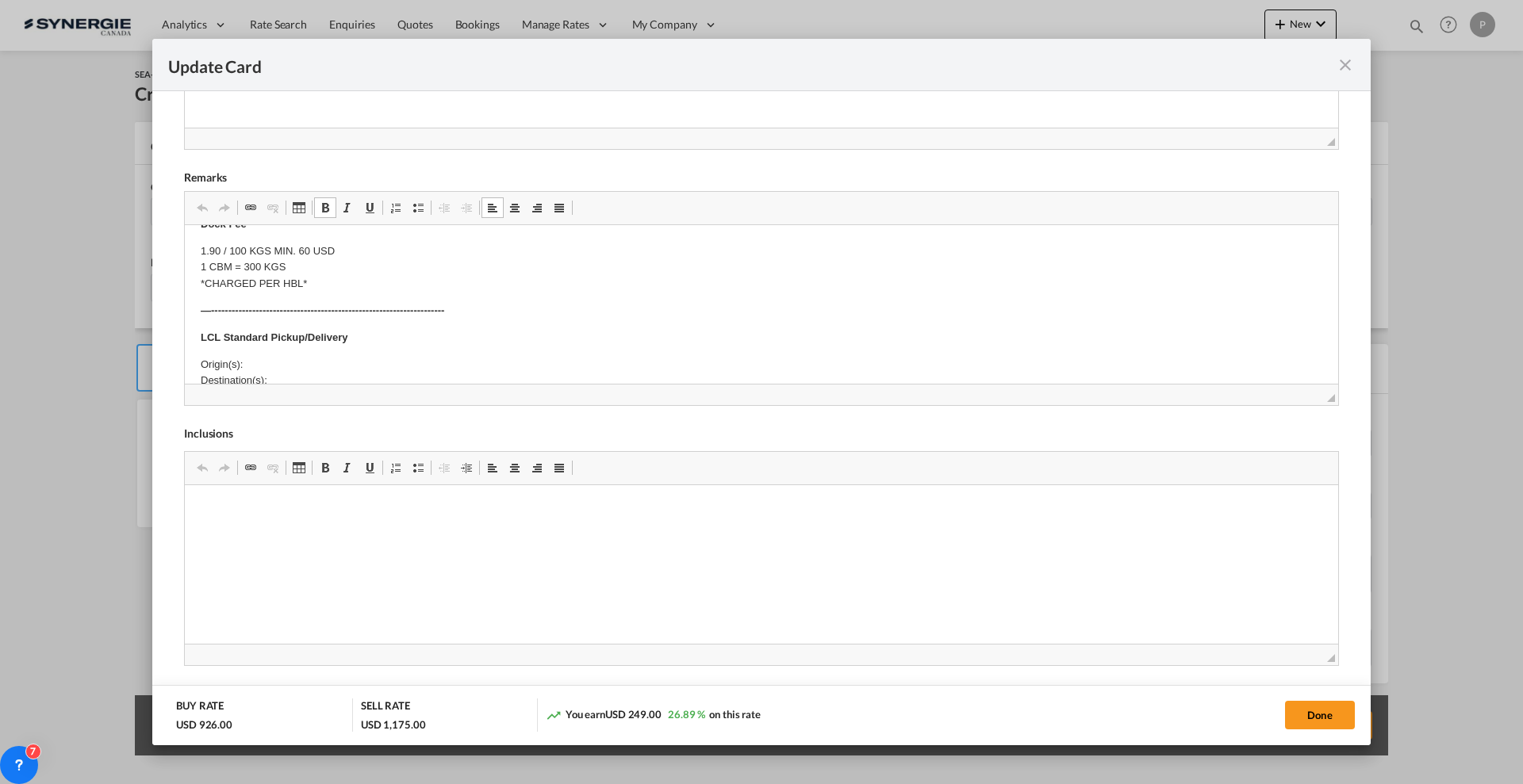
scroll to position [396, 0]
click at [323, 364] on p "Origin(s): Destination(s):" at bounding box center [761, 368] width 1121 height 33
click at [323, 364] on p "Origin(s): Destination(s):" at bounding box center [761, 368] width 1121 height 33
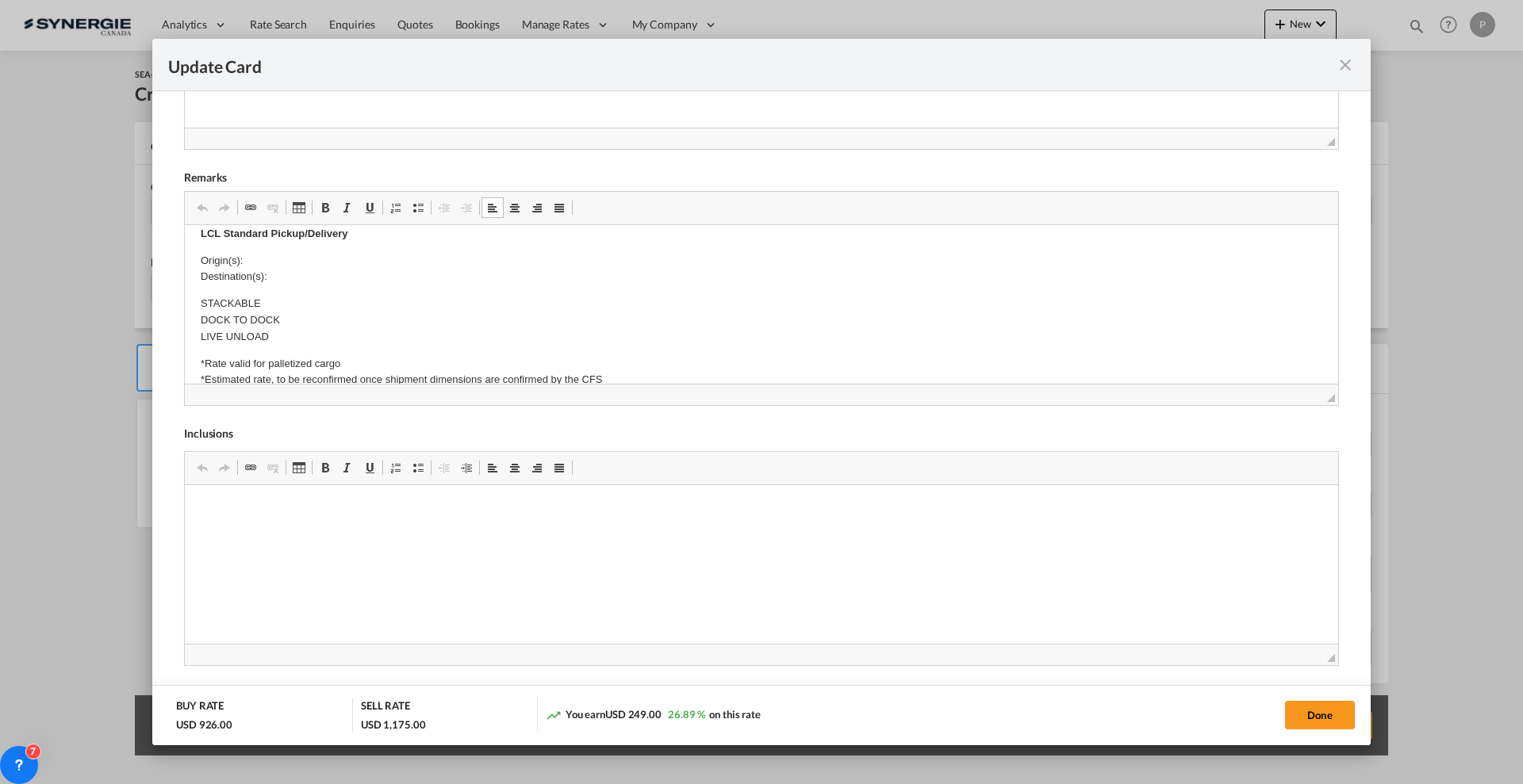
click at [304, 276] on p "Origin(s): Destination(s):" at bounding box center [761, 269] width 1121 height 33
click at [310, 260] on p "Origin(s): Destination(s): INNOVATION NAGAS INC - 1385 BOUL LIONEL-BOULET, VARE…" at bounding box center [761, 269] width 1121 height 33
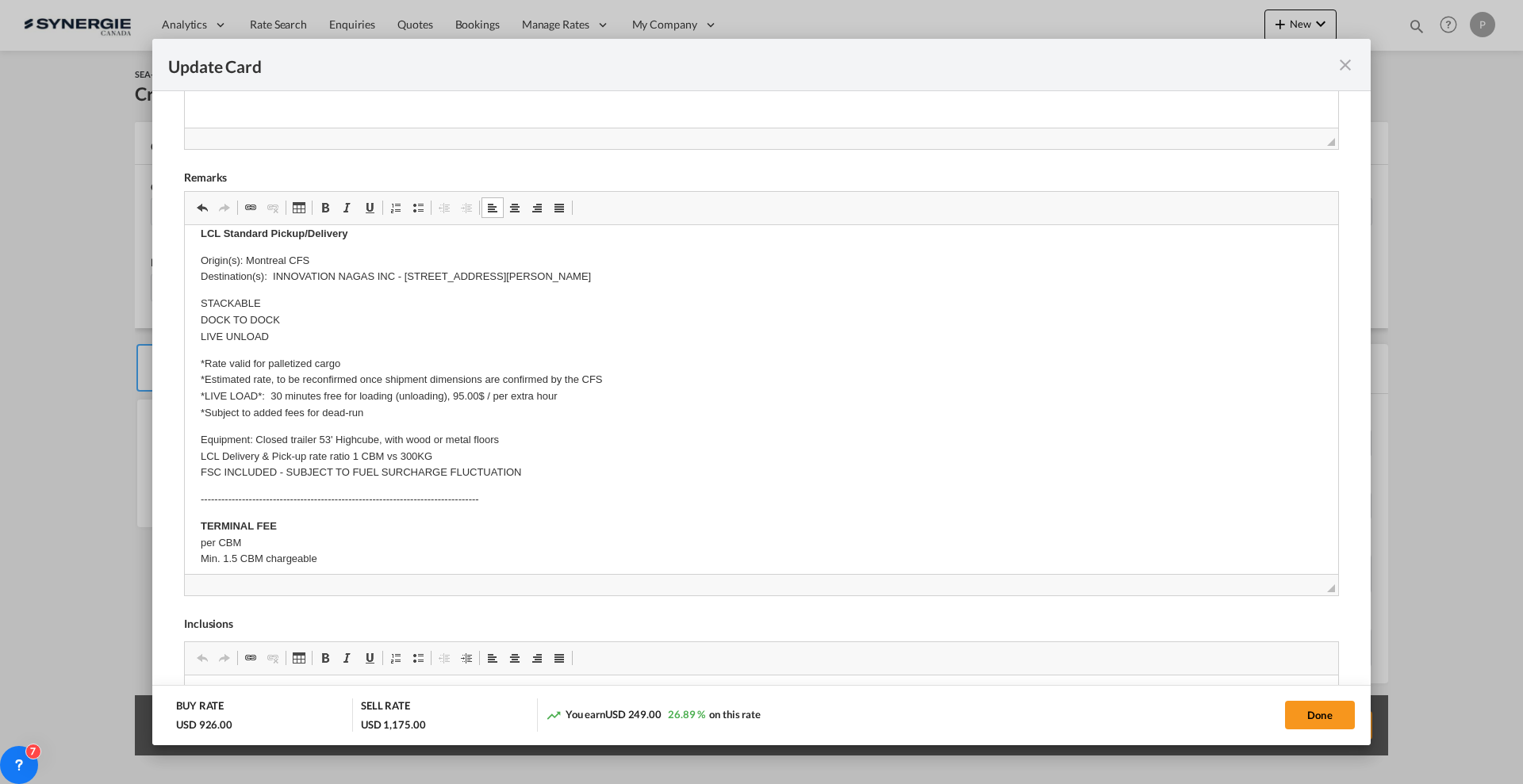
drag, startPoint x: 1315, startPoint y: 400, endPoint x: 1314, endPoint y: 670, distance: 270.0
click at [1314, 670] on div "Internal Remarks Rich Text Editor, editor4 Editor toolbars Clipboard/Undo Undo …" at bounding box center [761, 399] width 1155 height 1010
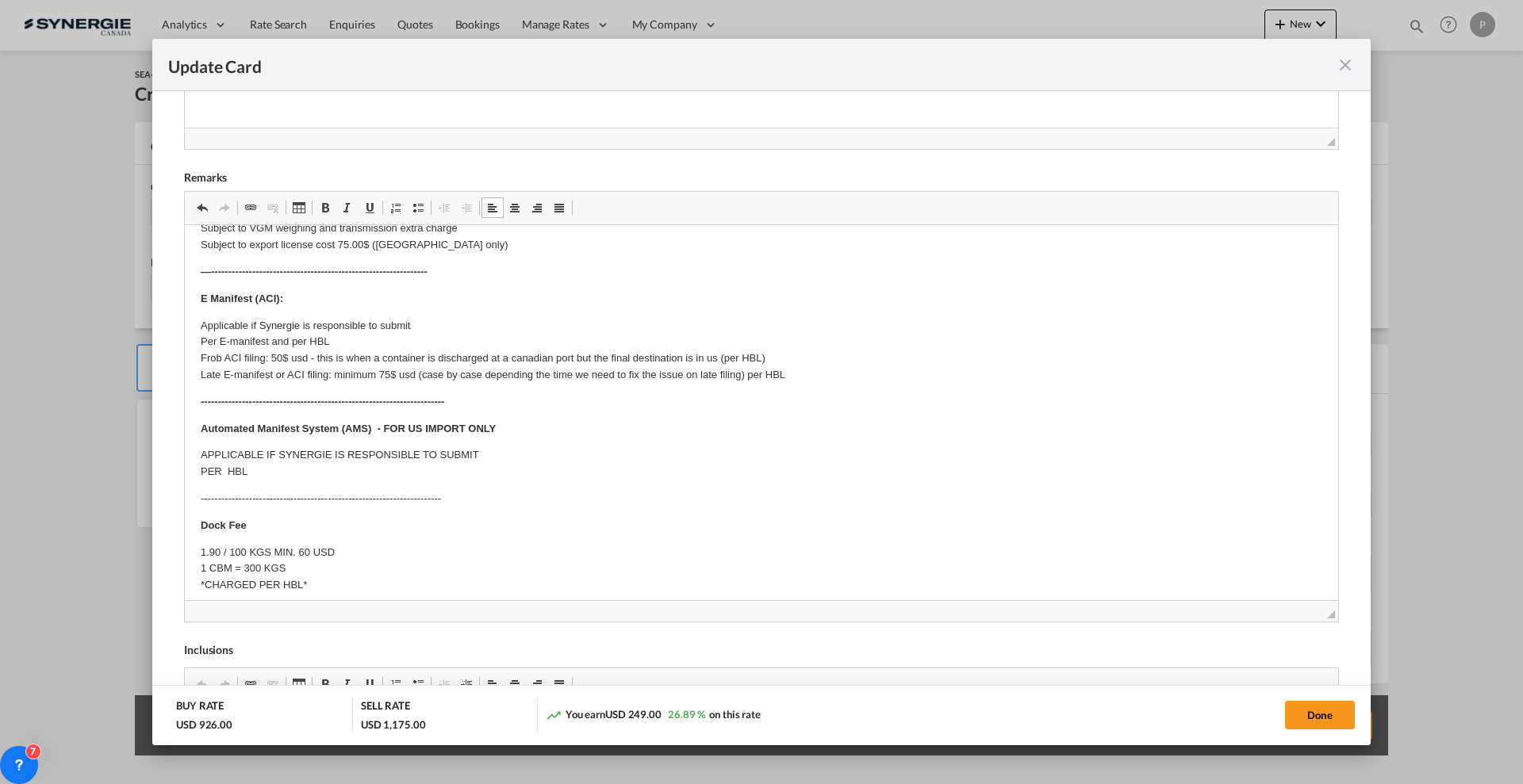
scroll to position [0, 0]
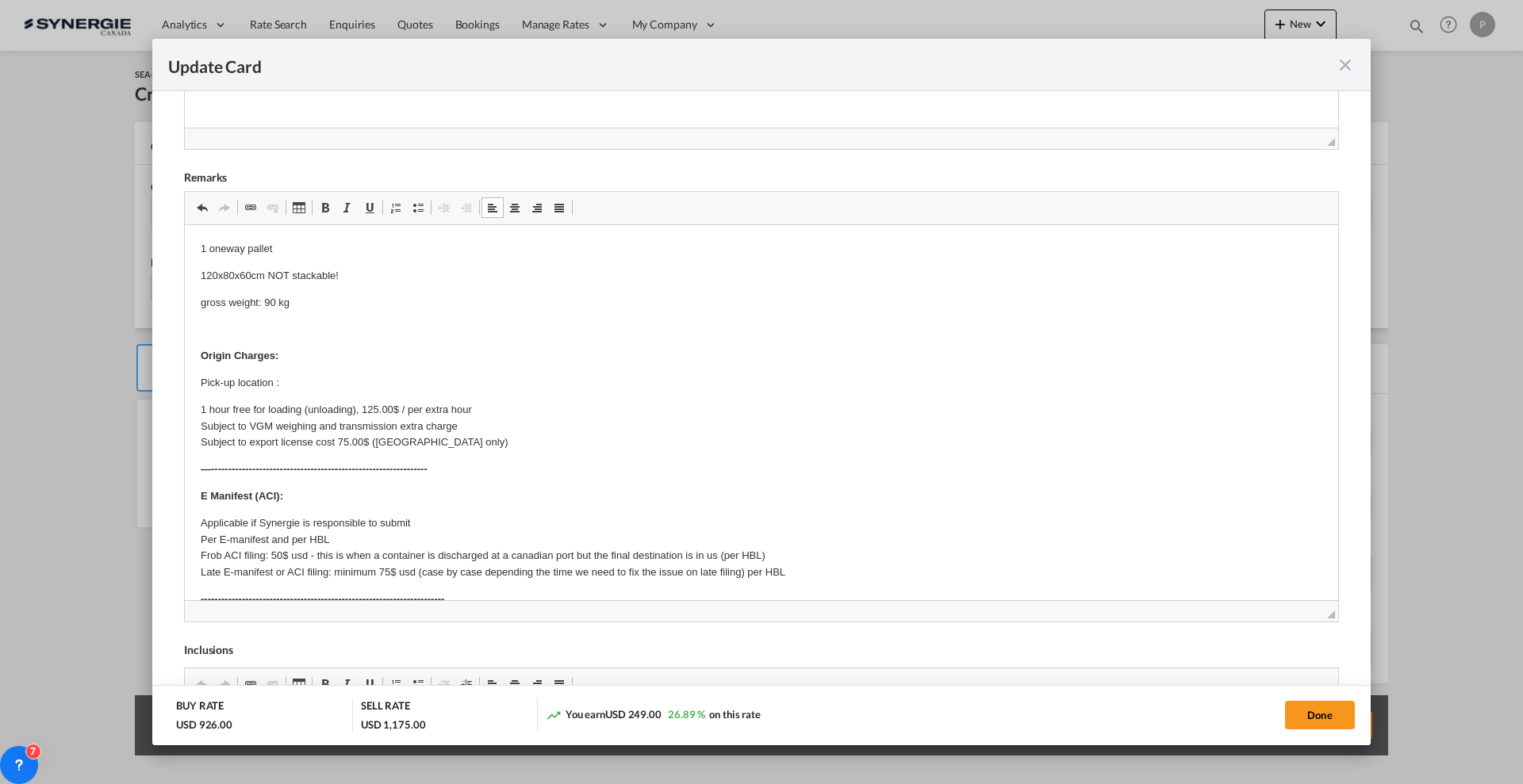
click at [323, 243] on p "1 oneway pallet" at bounding box center [761, 249] width 1121 height 16
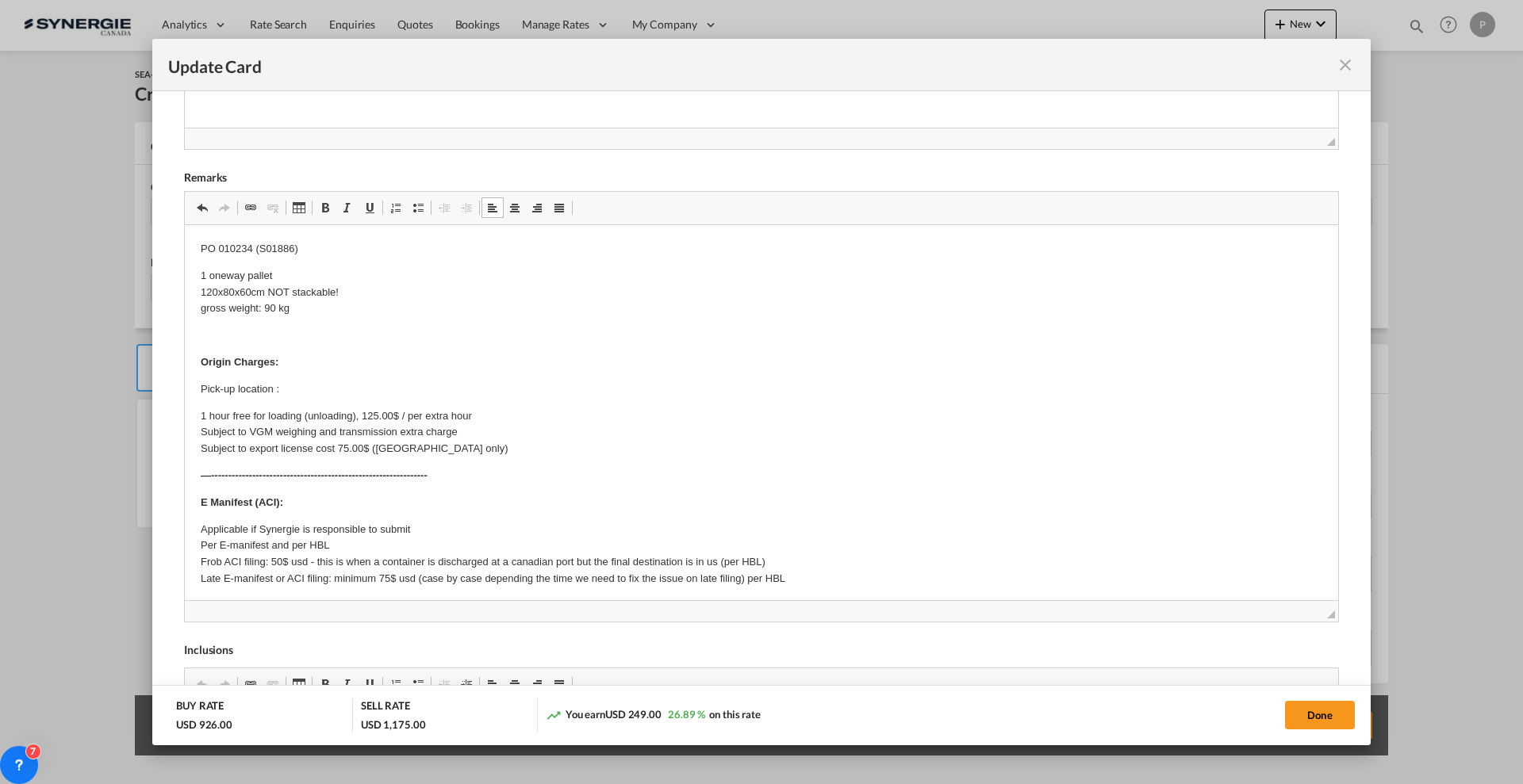
click at [265, 329] on p "Editor, editor5" at bounding box center [761, 335] width 1121 height 16
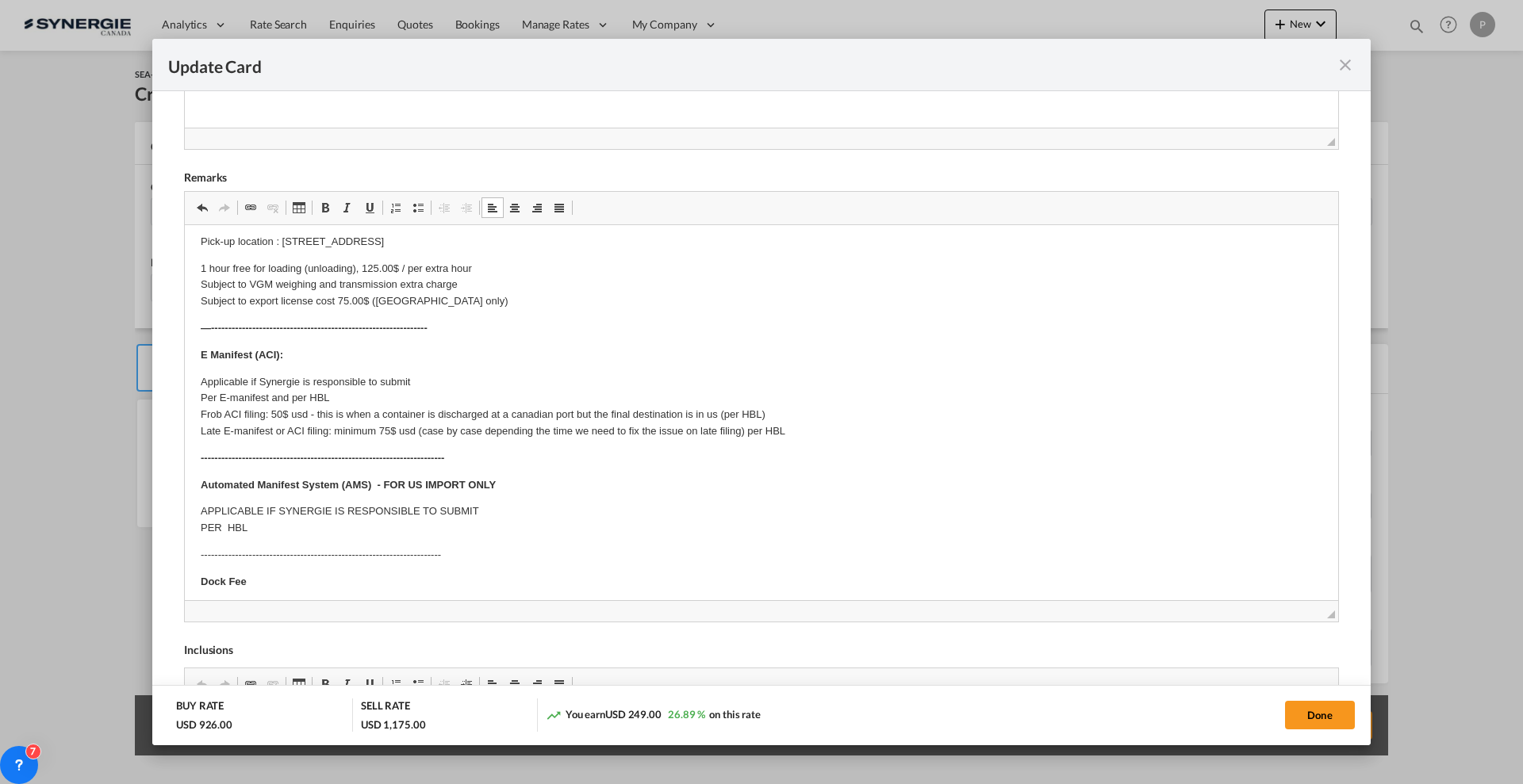
scroll to position [198, 0]
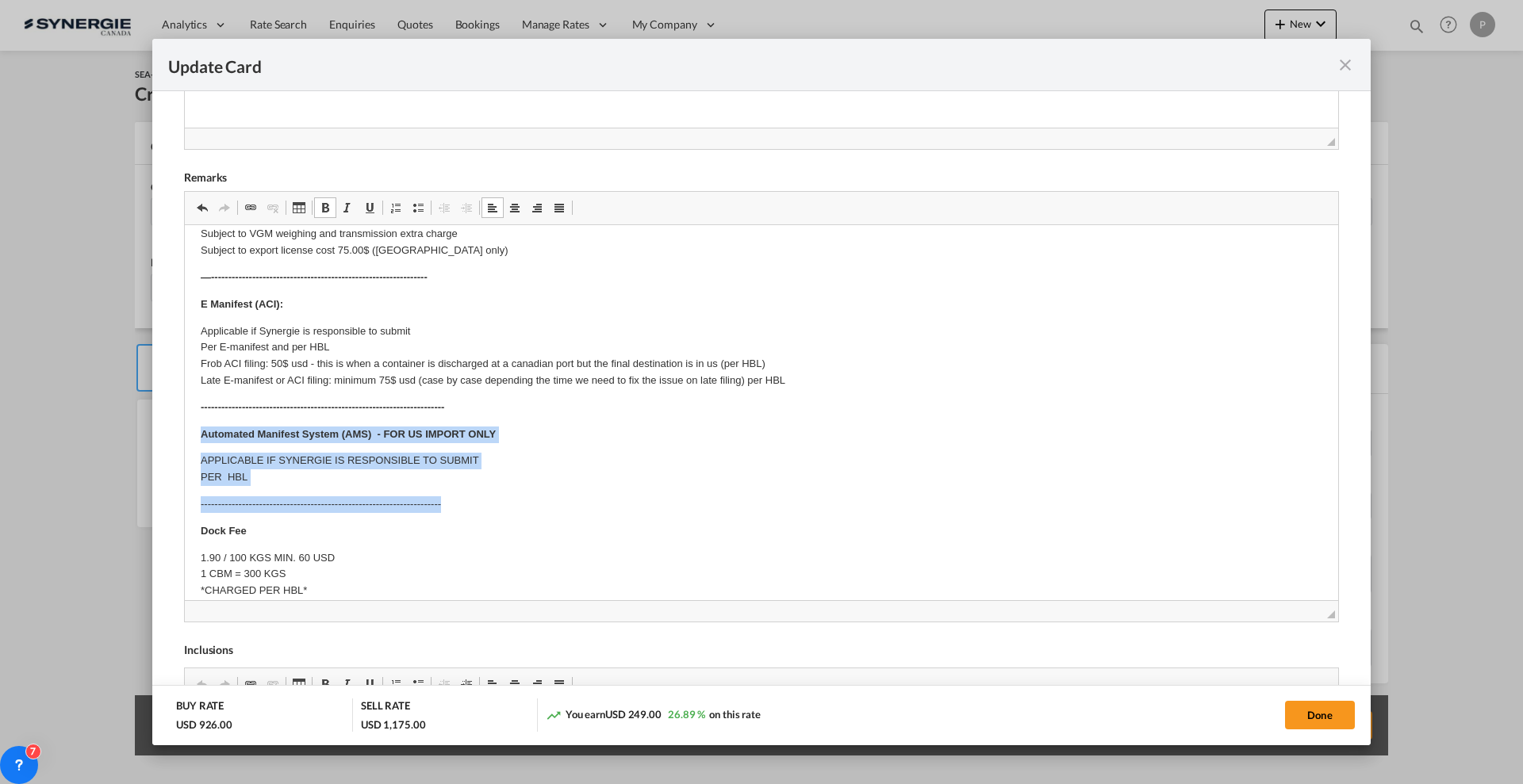
drag, startPoint x: 210, startPoint y: 426, endPoint x: 626, endPoint y: 488, distance: 420.6
click at [626, 488] on html "PO 010234 (S01886) 1 oneway pallet 120x80x60cm NOT stackable! gross weight: 90 …" at bounding box center [761, 664] width 1153 height 1276
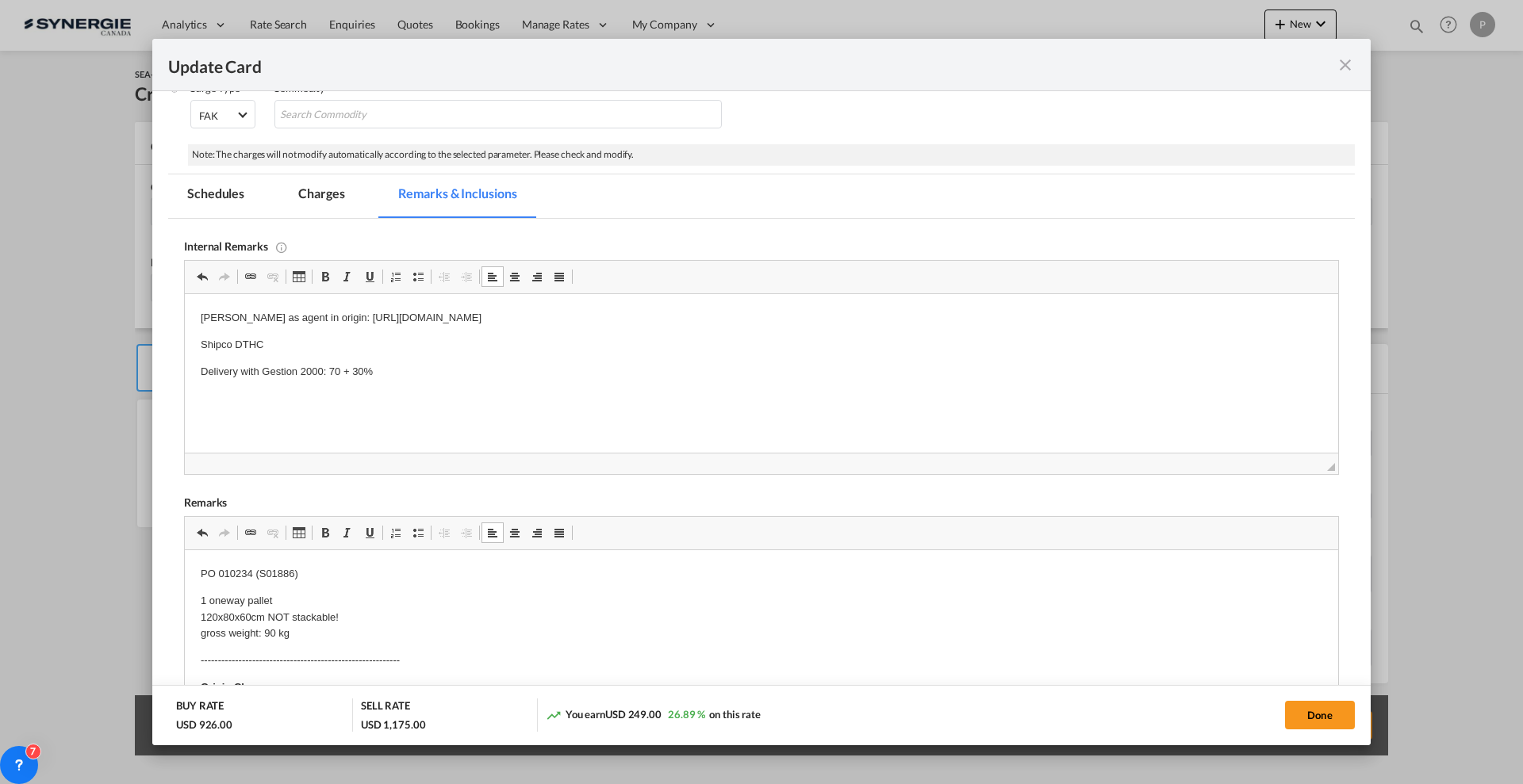
scroll to position [209, 0]
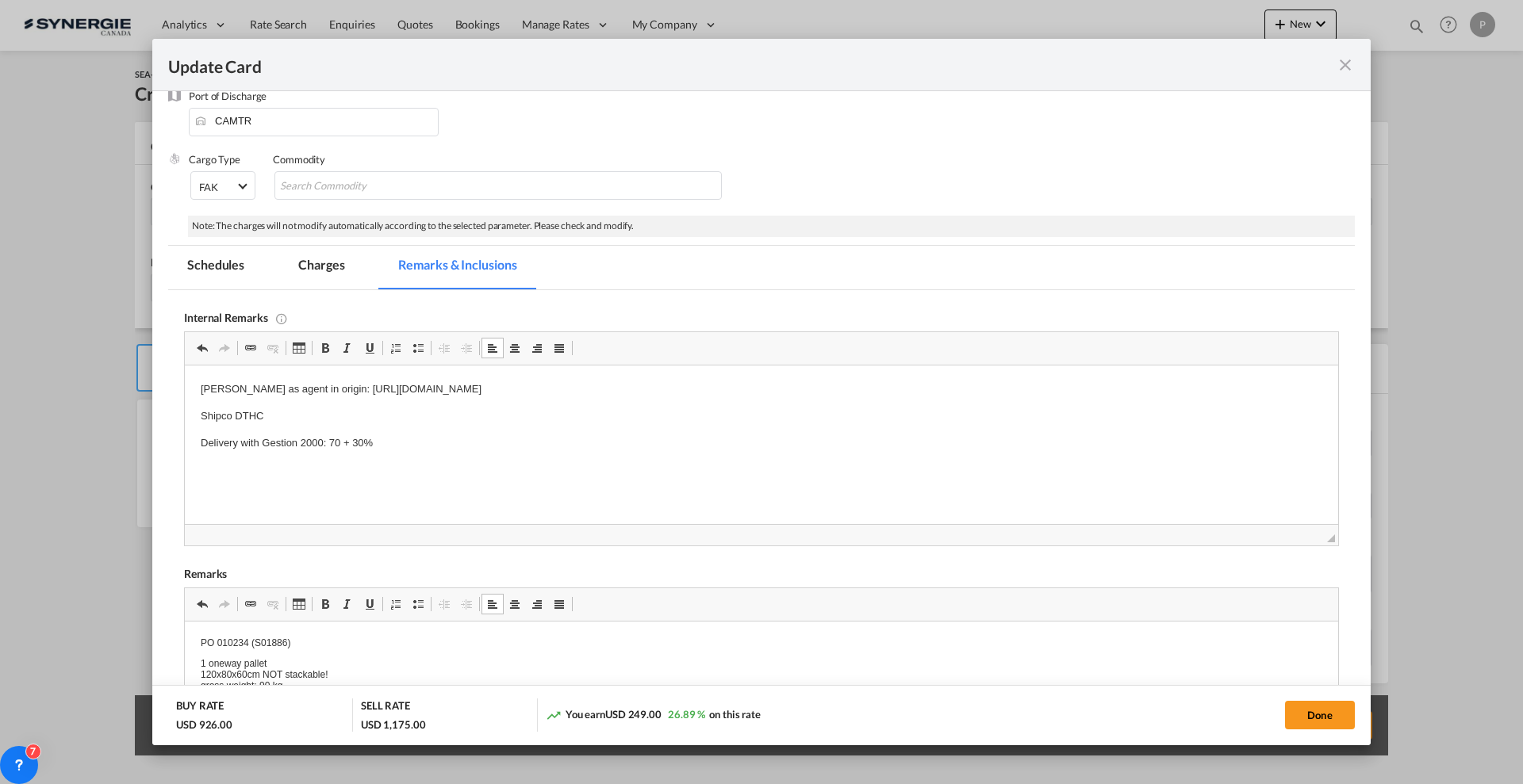
click at [314, 271] on md-tab-item "Charges" at bounding box center [321, 268] width 84 height 44
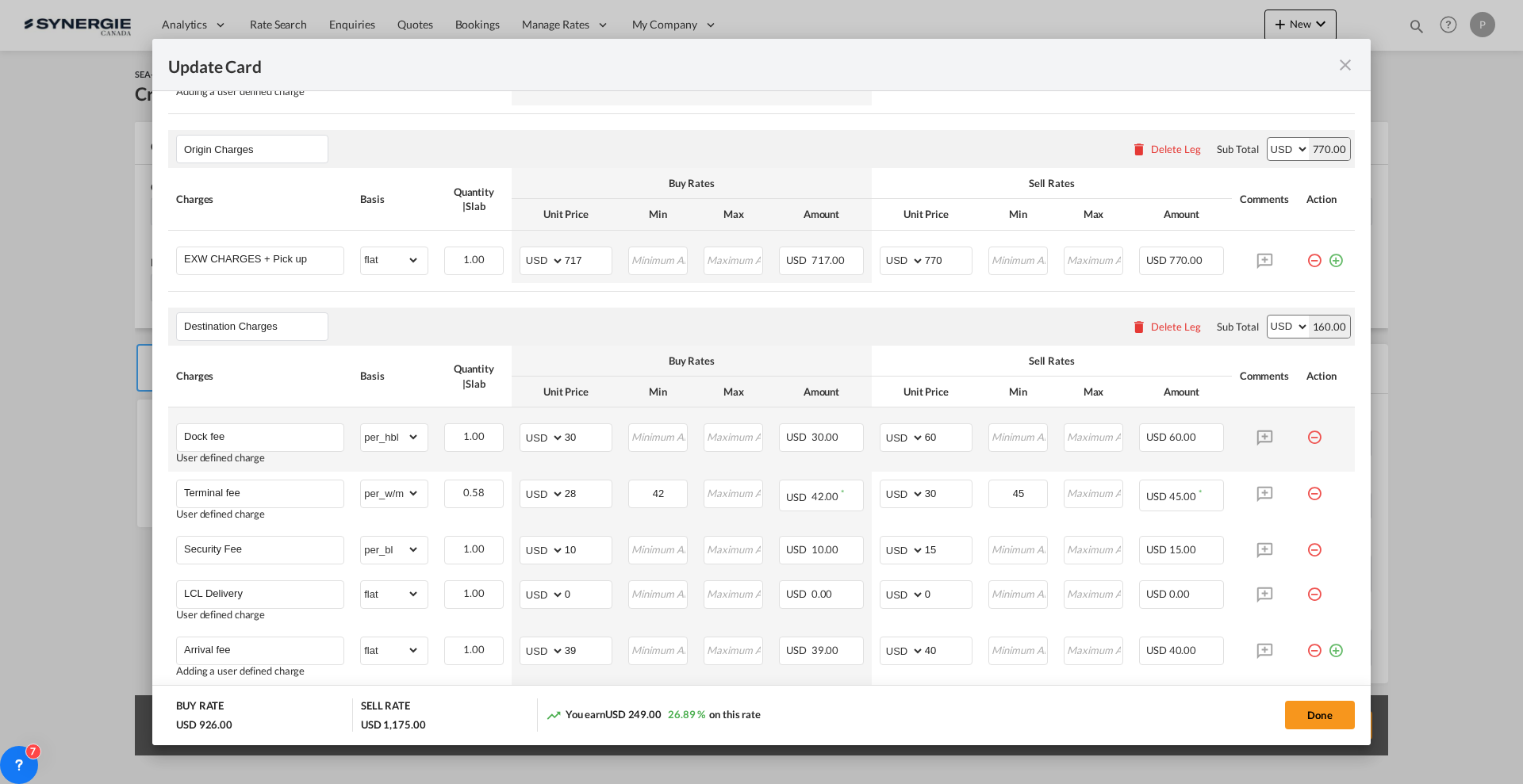
scroll to position [705, 0]
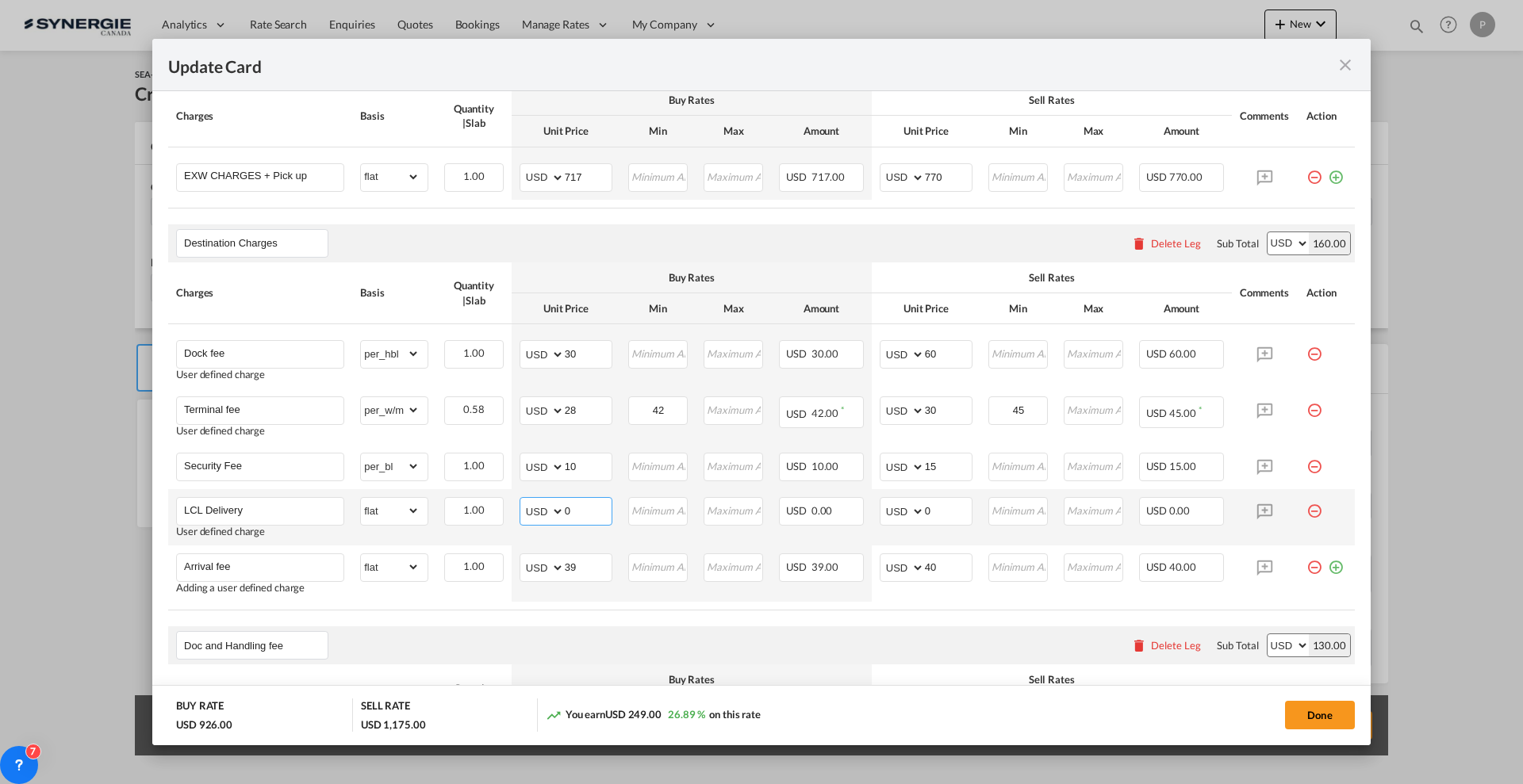
click at [568, 504] on input "0" at bounding box center [588, 510] width 47 height 24
type input "70"
type input "100"
click at [1311, 718] on button "Done" at bounding box center [1320, 715] width 70 height 28
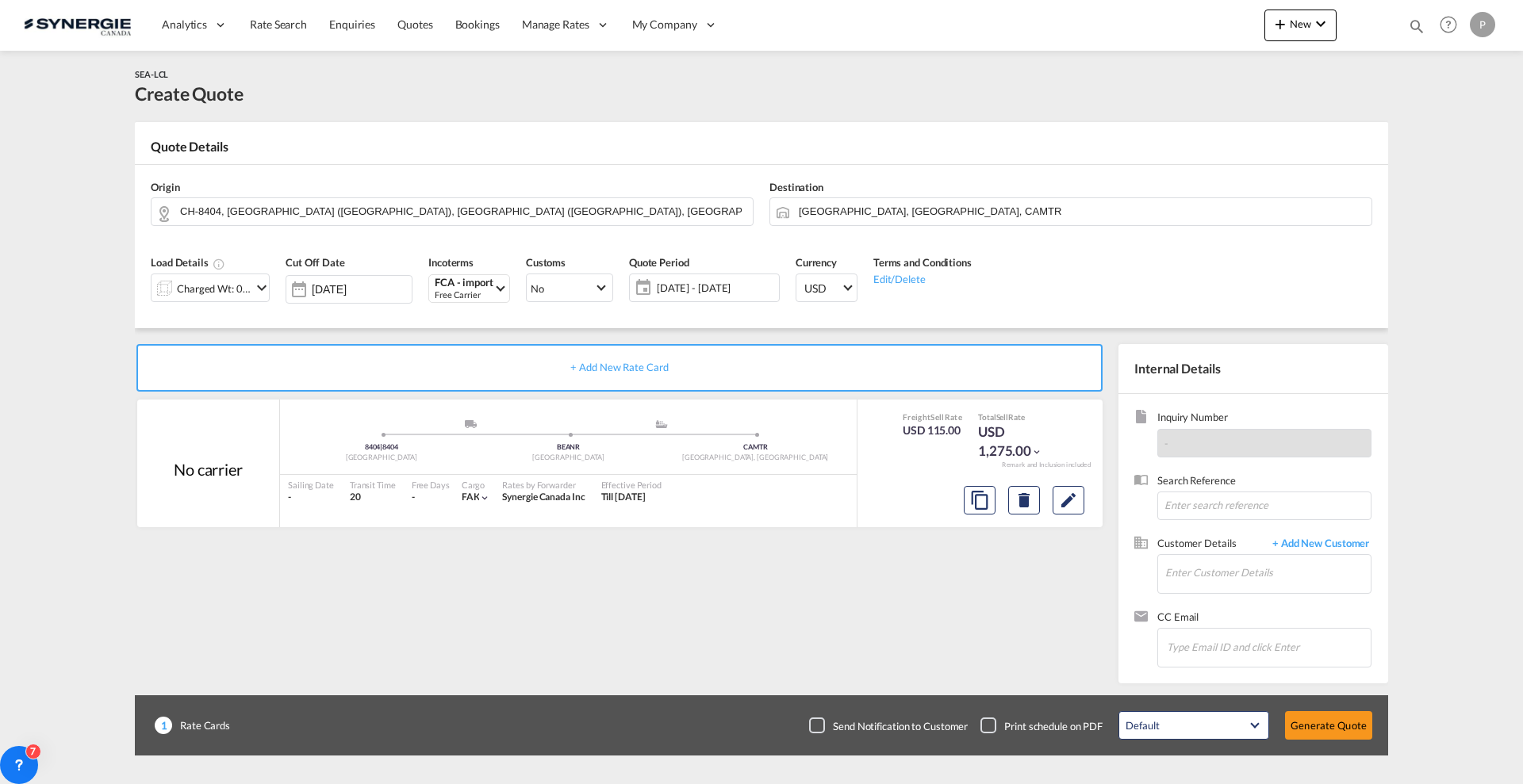
type input "26 Sep 2025"
click at [1234, 573] on input "Enter Customer Details" at bounding box center [1267, 573] width 205 height 36
click at [1294, 568] on input "Enter Customer Details" at bounding box center [1267, 573] width 205 height 36
paste input "pcharest@nagasinnovation.com"
click at [1260, 600] on div "Patrice Charest pcharest@nagasinnovation.com | Nagas Innovation" at bounding box center [1314, 600] width 301 height 43
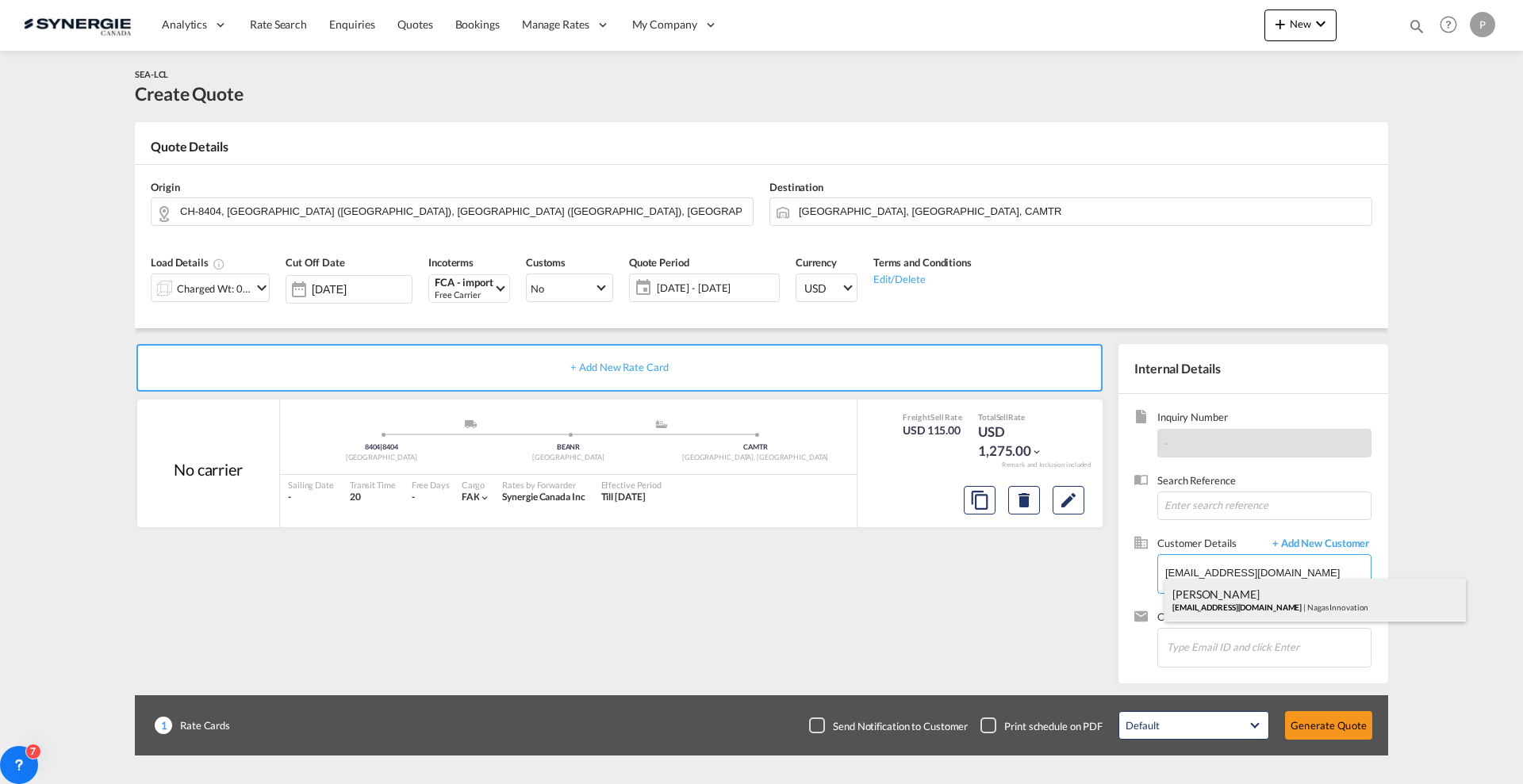
type input "Nagas Innovation, Patrice Charest, pcharest@nagasinnovation.com"
click at [1318, 725] on button "Generate Quote" at bounding box center [1329, 725] width 88 height 28
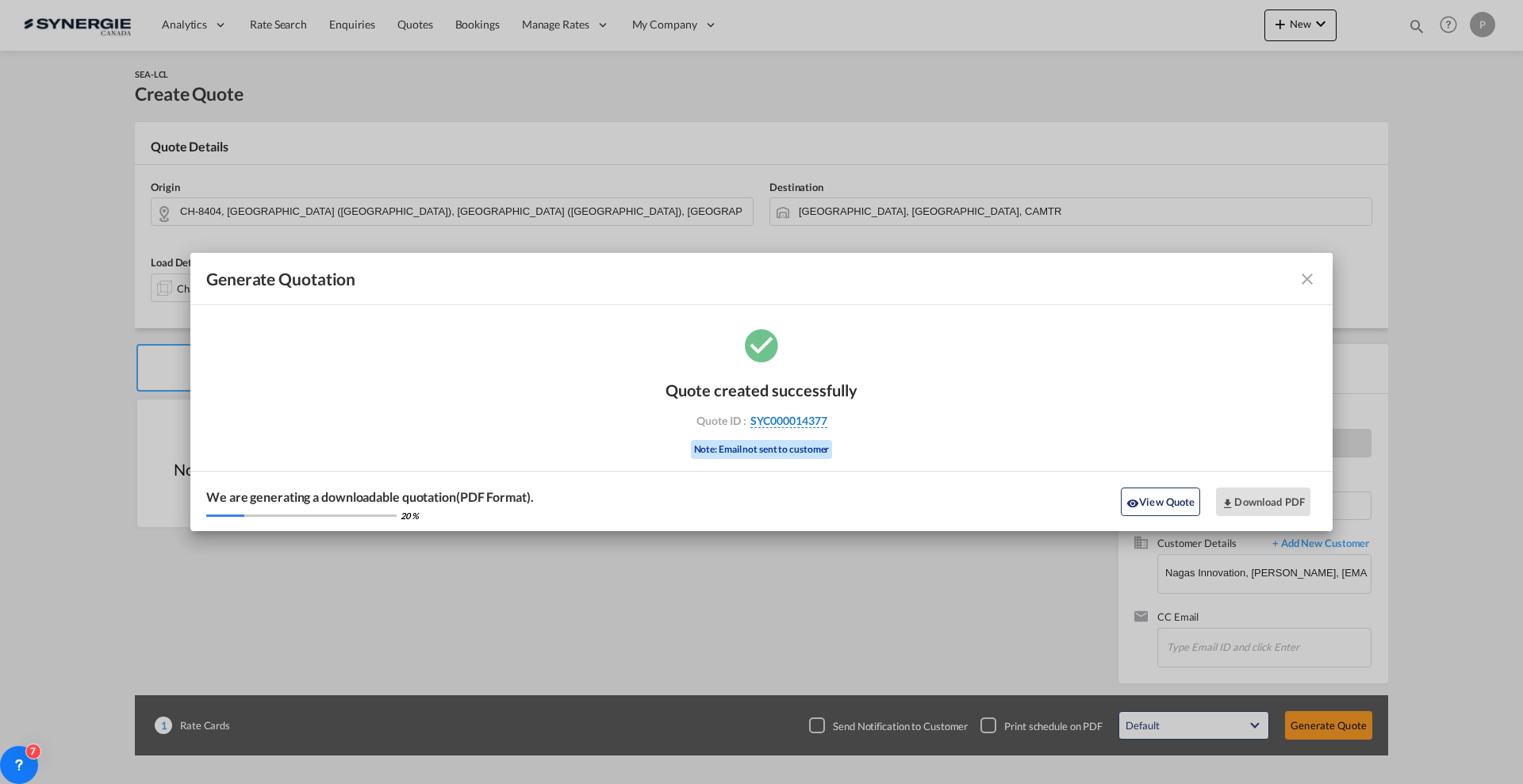
drag, startPoint x: 857, startPoint y: 417, endPoint x: 825, endPoint y: 424, distance: 32.8
click at [825, 424] on div "Quote created successfully Quote ID : SYC000014377 Note: Email not sent to cust…" at bounding box center [761, 428] width 1142 height 207
copy div "SYC000014377"
click at [1260, 503] on button "Download PDF" at bounding box center [1263, 502] width 94 height 28
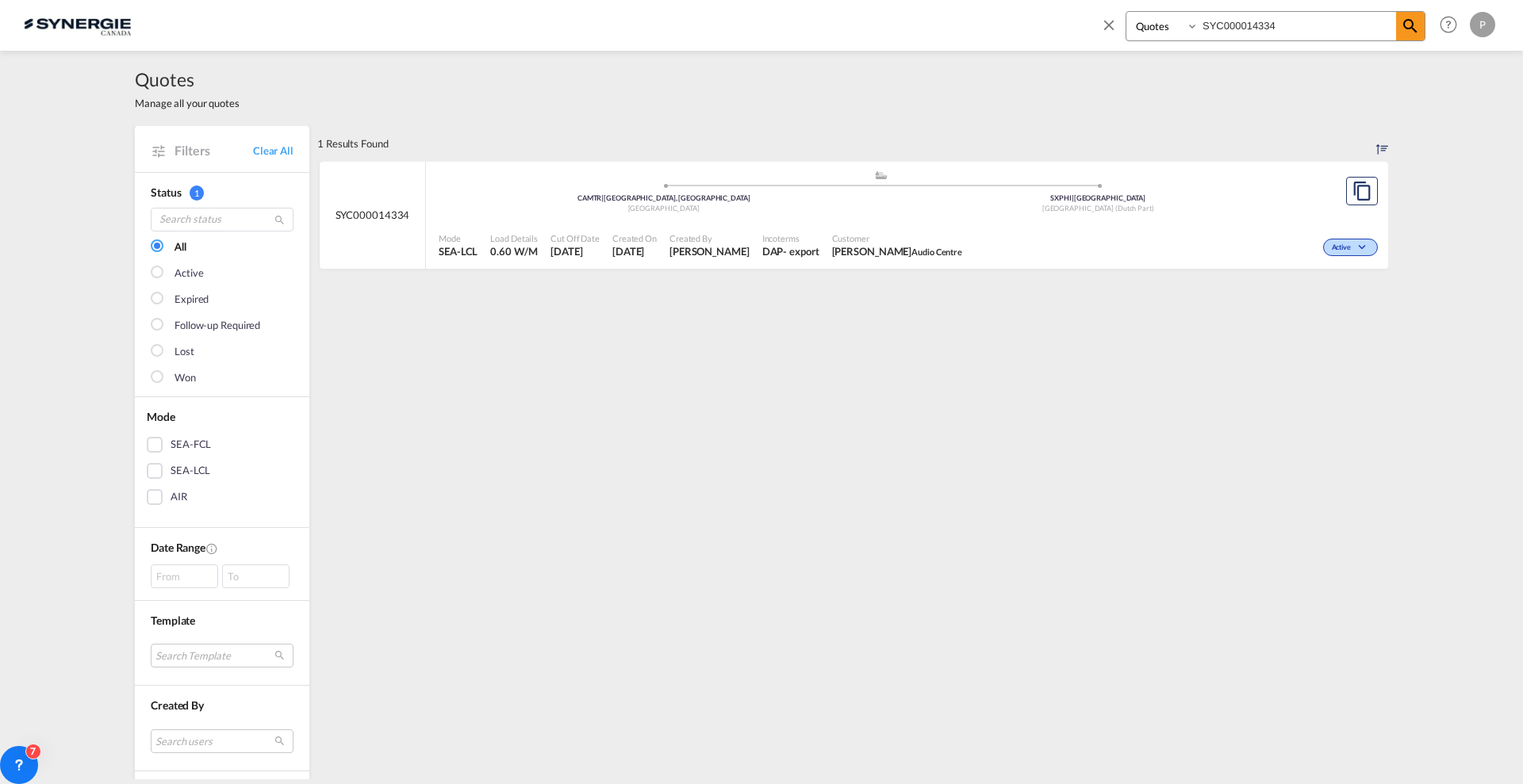
select select "Quotes"
click at [1113, 27] on md-icon "icon-close" at bounding box center [1109, 24] width 17 height 17
click at [274, 154] on link "Clear All" at bounding box center [273, 150] width 40 height 15
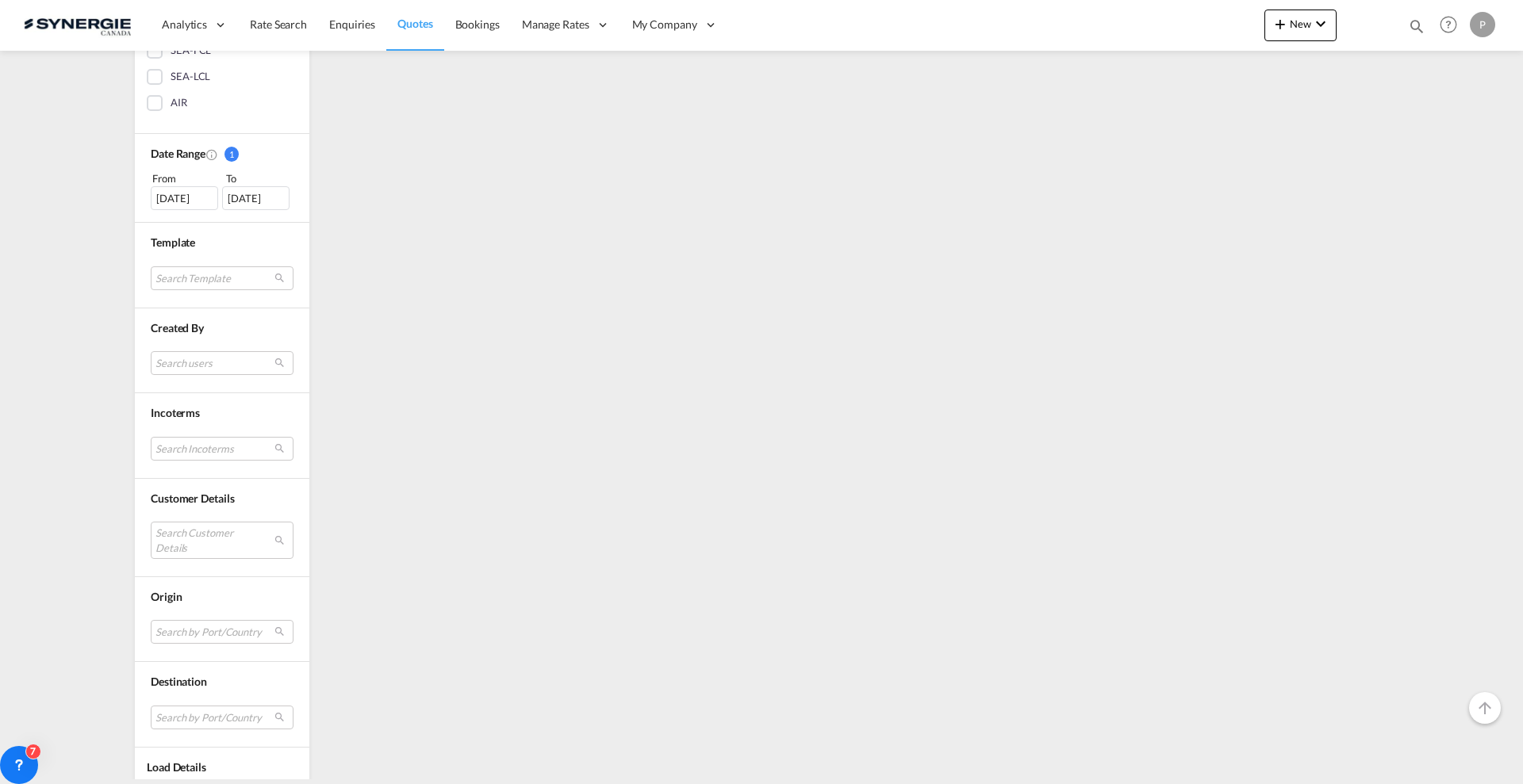
scroll to position [396, 0]
click at [195, 554] on md-select "Search Customer Details user name user john Lee john@king-well.com.tw | king we…" at bounding box center [222, 538] width 142 height 37
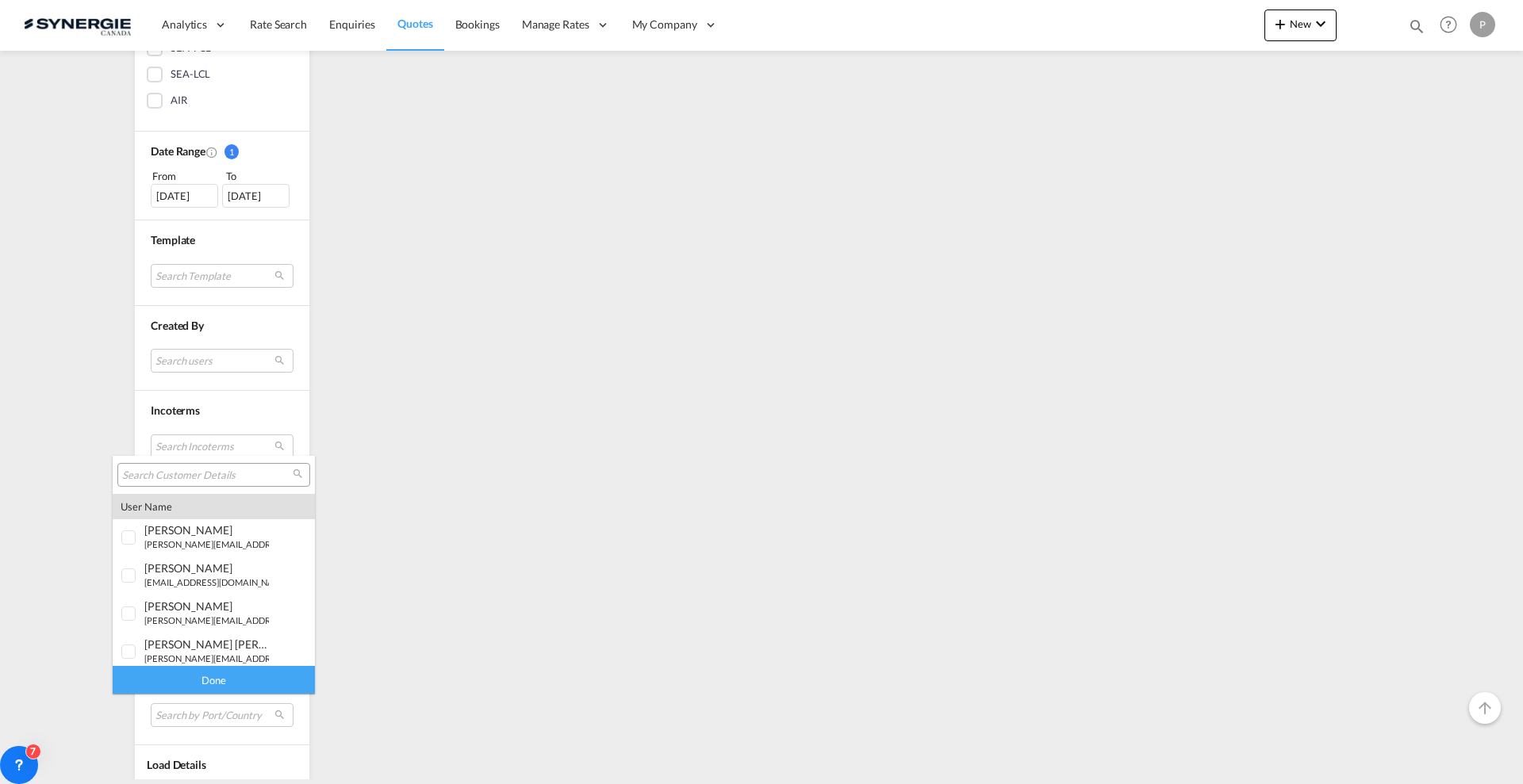
click at [199, 468] on input "search" at bounding box center [207, 475] width 171 height 15
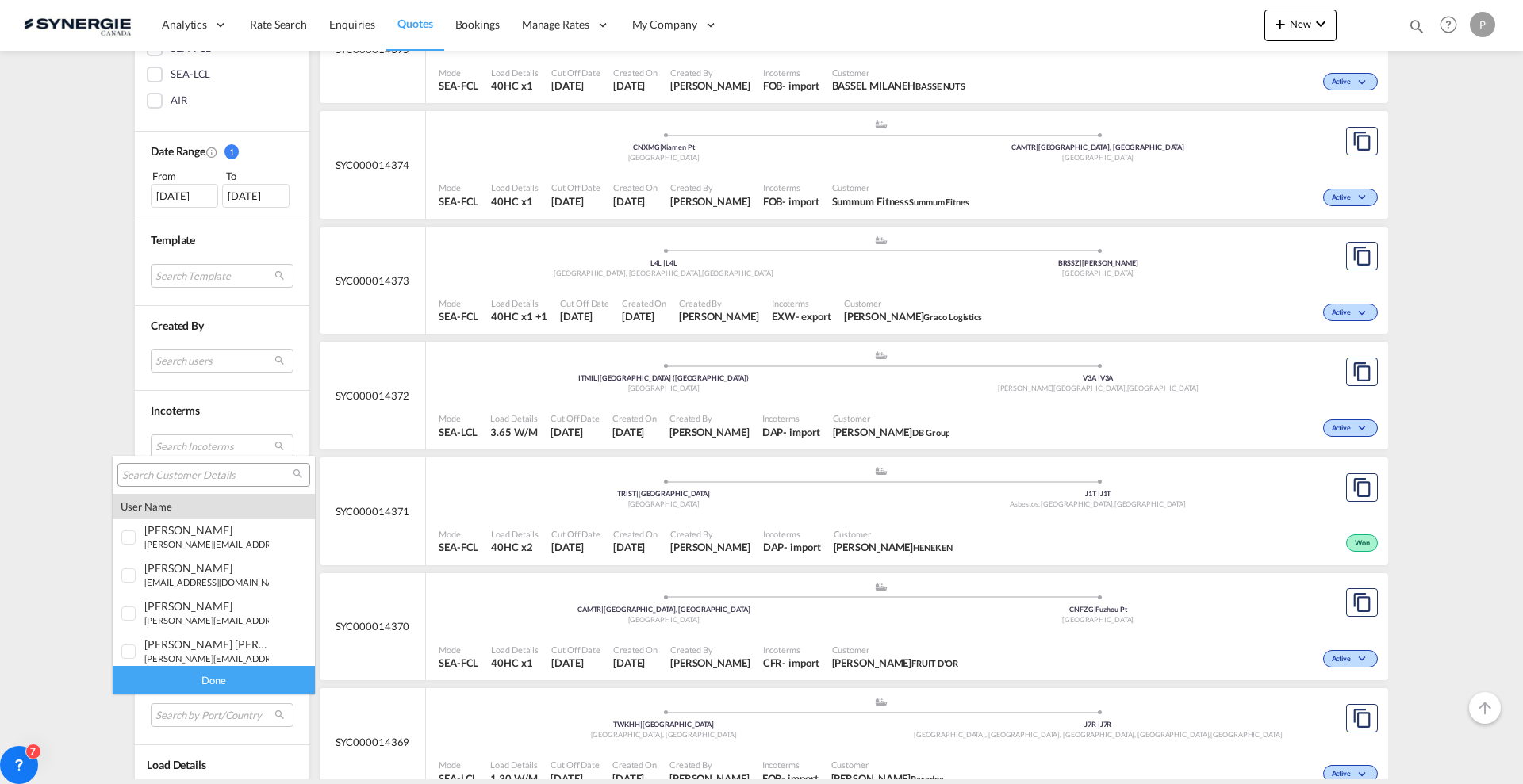
click at [200, 479] on input "search" at bounding box center [207, 475] width 171 height 15
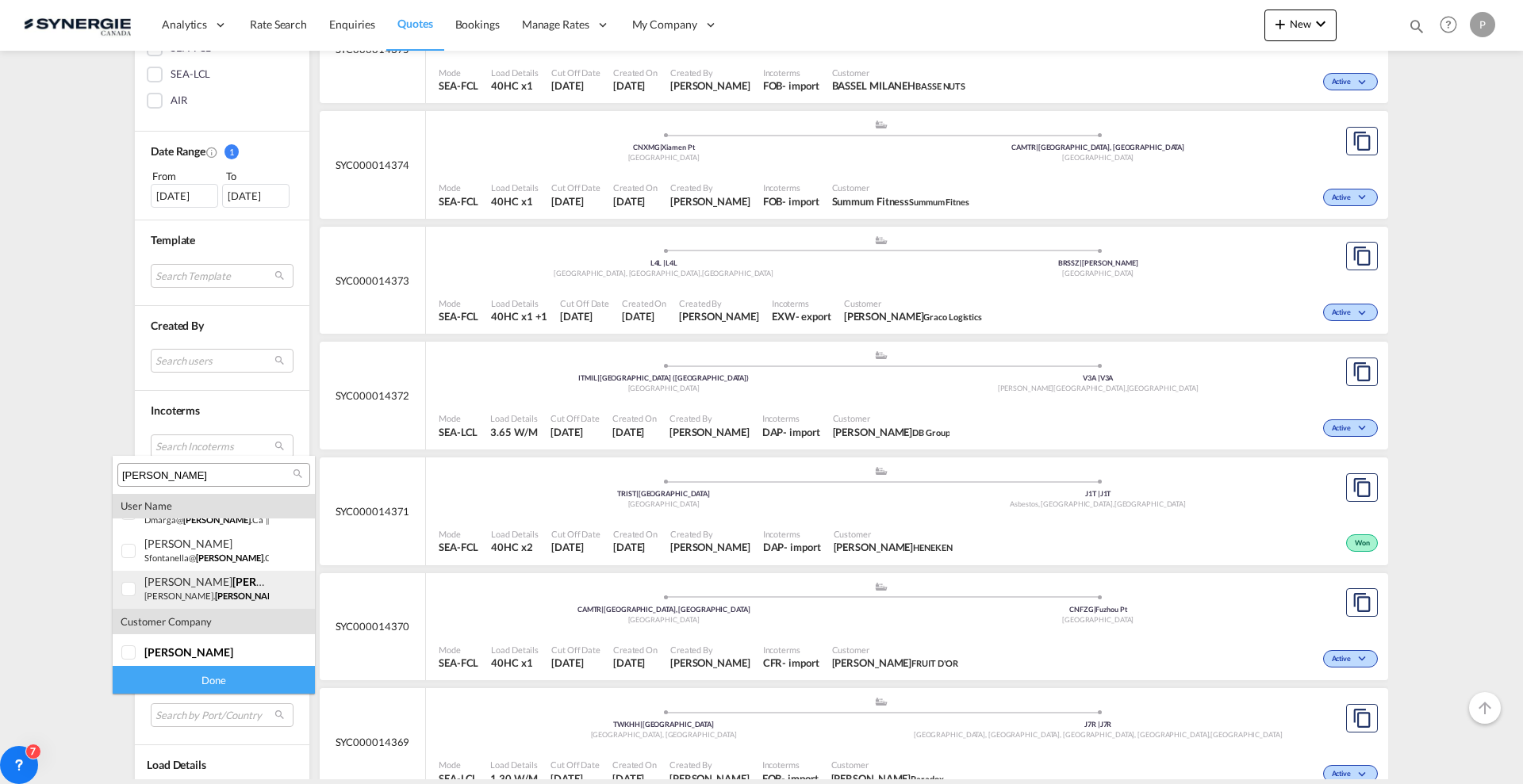
scroll to position [31, 0]
type input "bousquet"
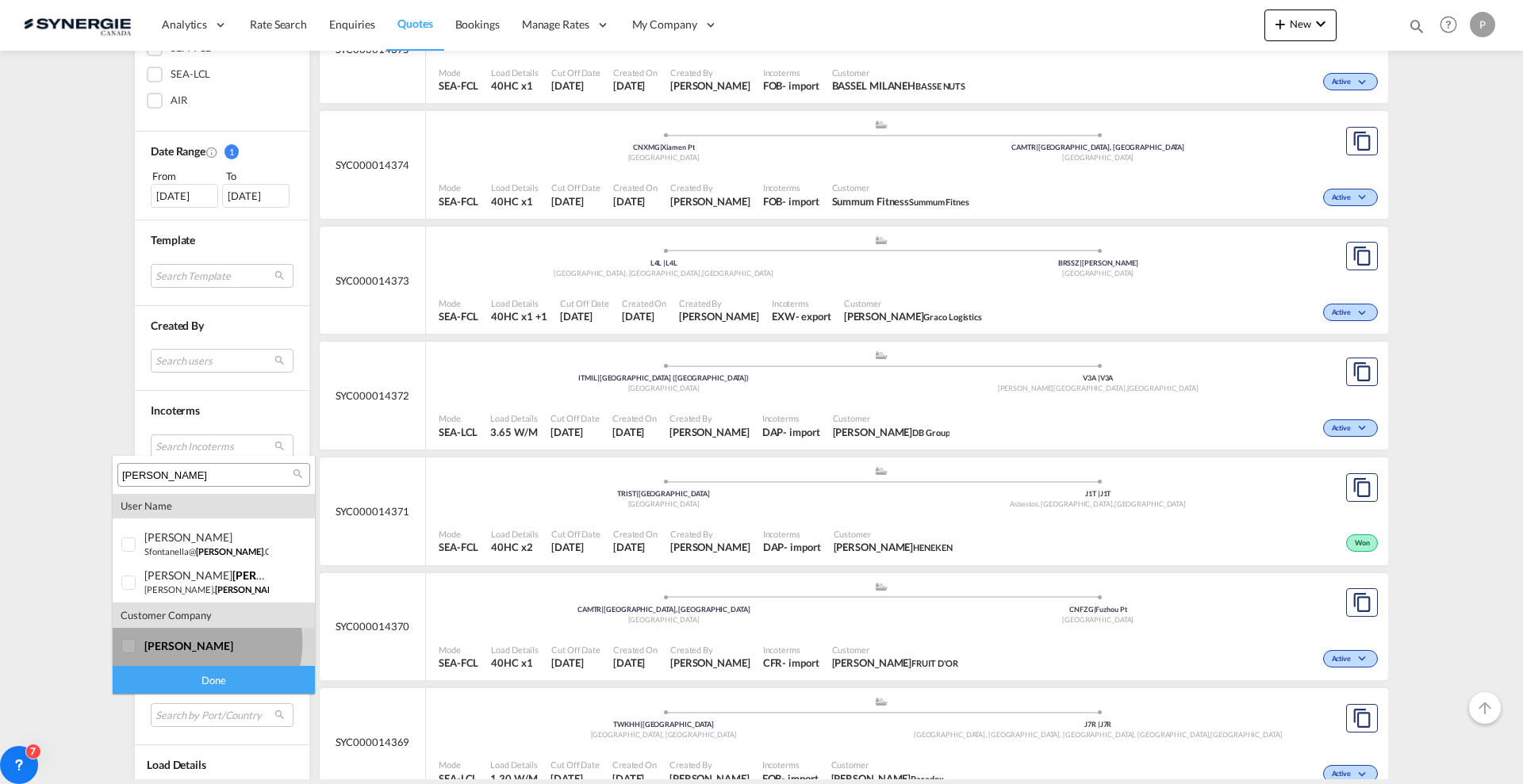
click at [203, 643] on div "bousquet" at bounding box center [206, 646] width 124 height 14
click at [212, 681] on div "Done" at bounding box center [214, 680] width 202 height 27
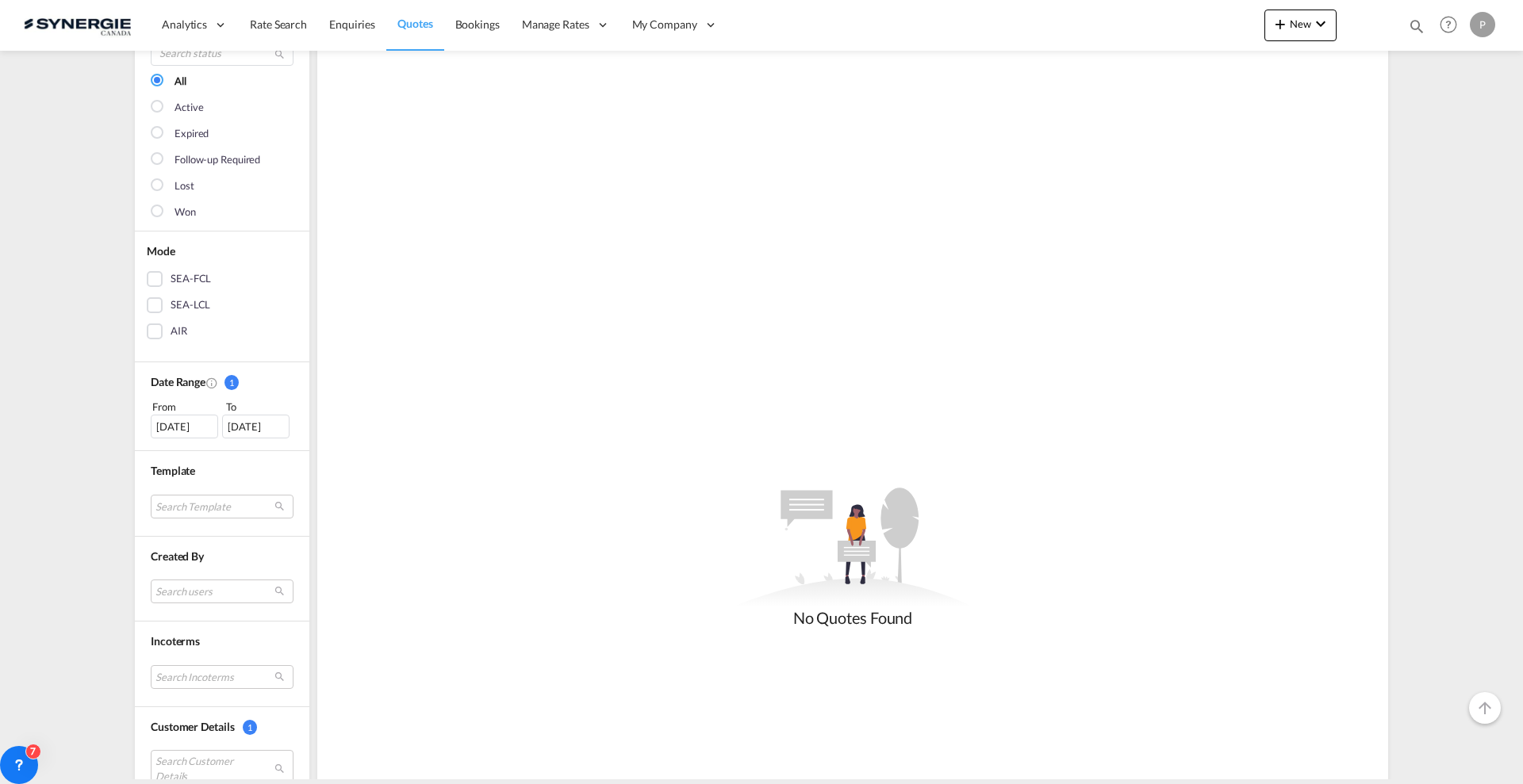
scroll to position [198, 0]
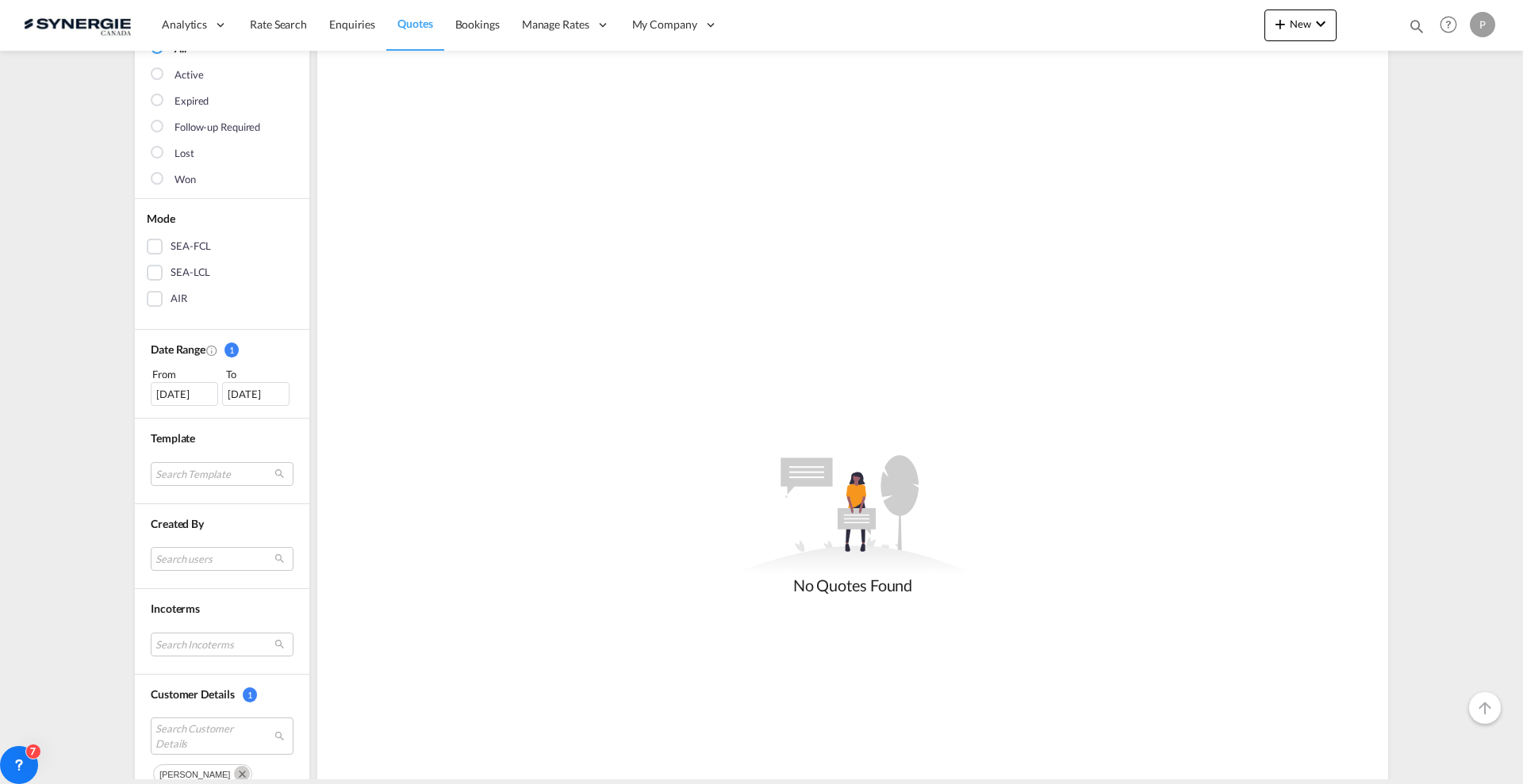
click at [162, 395] on div "29 Jul 2025" at bounding box center [184, 395] width 68 height 24
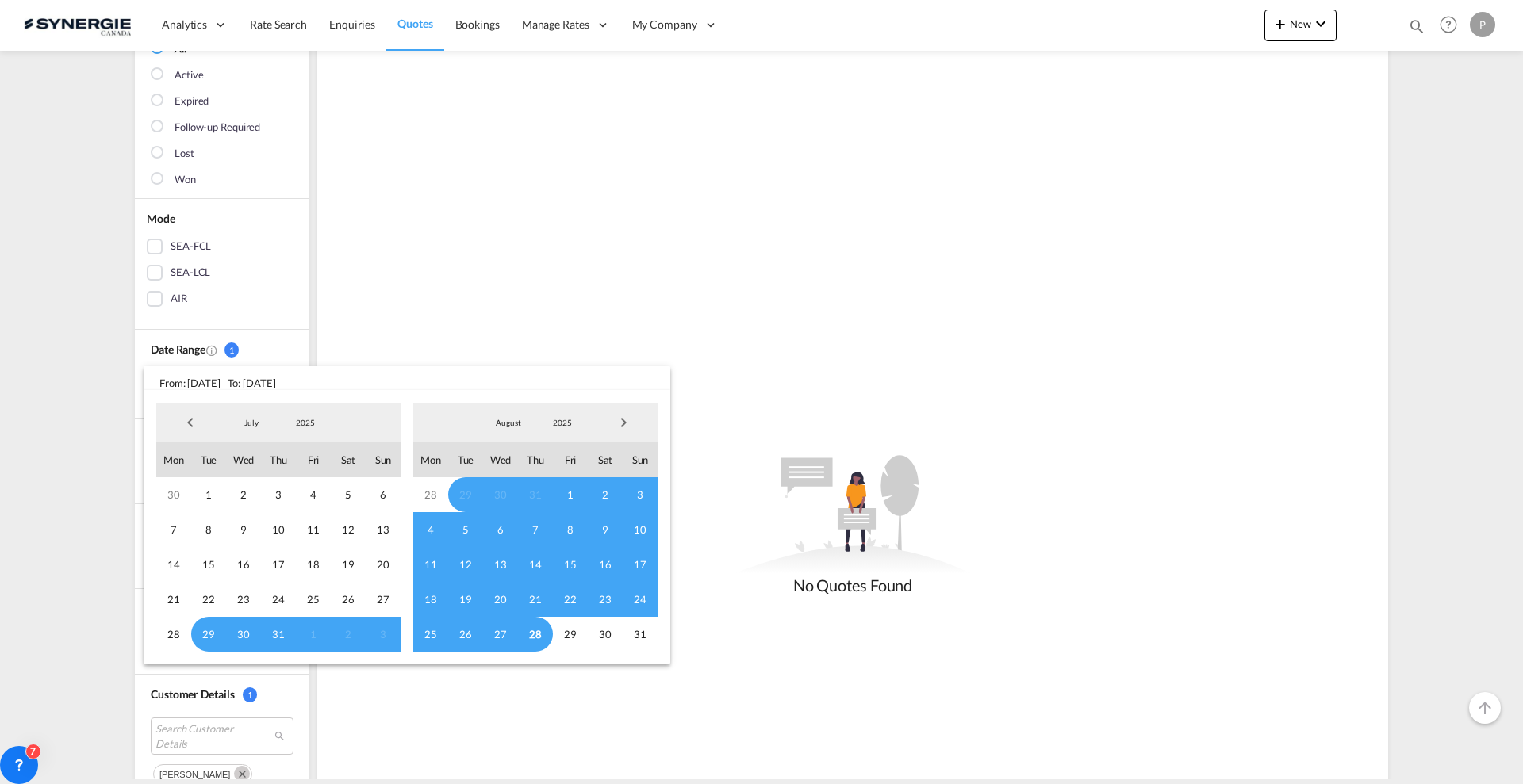
click at [194, 429] on span "Previous Month" at bounding box center [190, 422] width 32 height 32
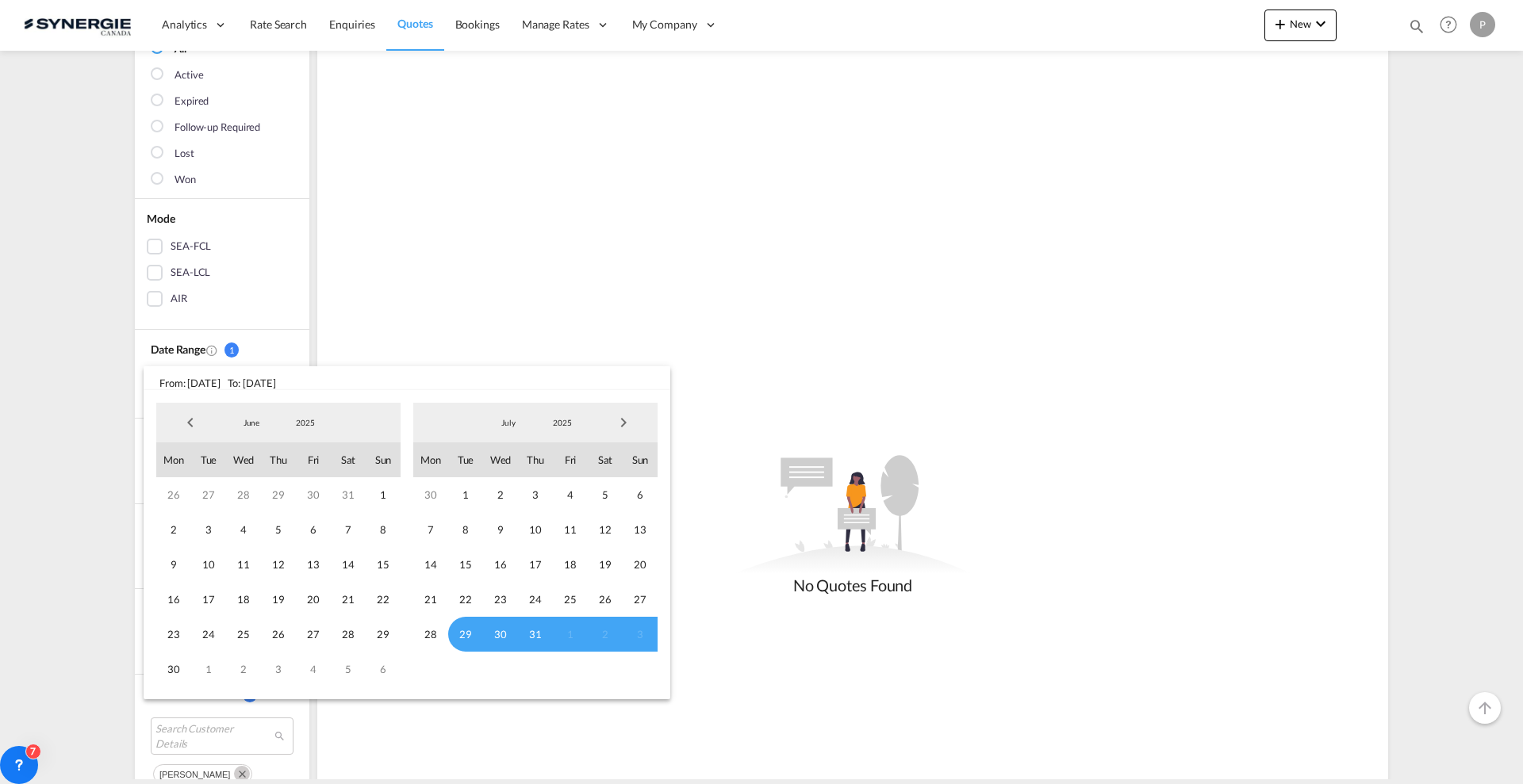
click at [194, 429] on span "Previous Month" at bounding box center [190, 422] width 32 height 32
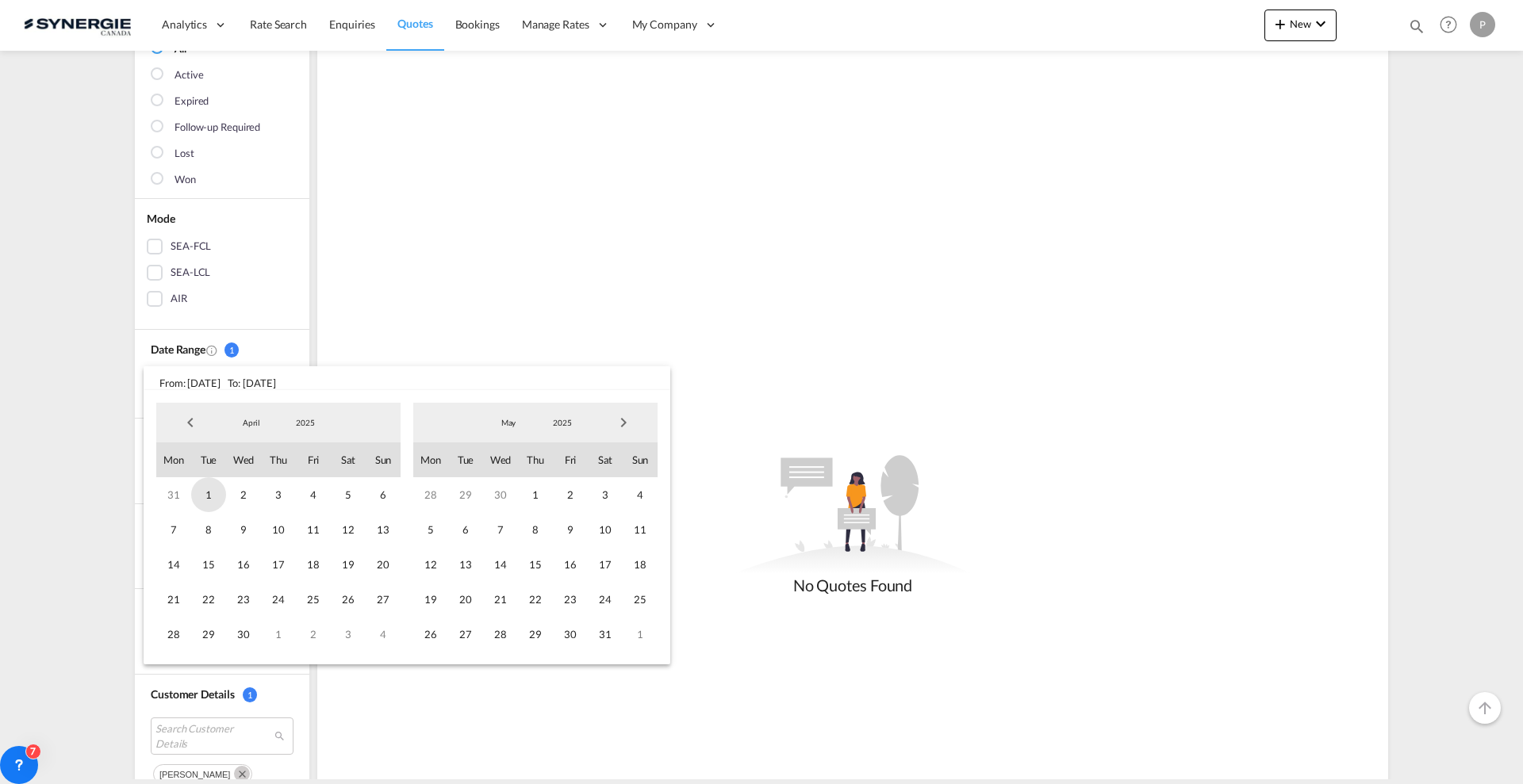
click at [215, 489] on span "1" at bounding box center [209, 495] width 35 height 35
click at [626, 420] on span "Next Month" at bounding box center [623, 422] width 32 height 32
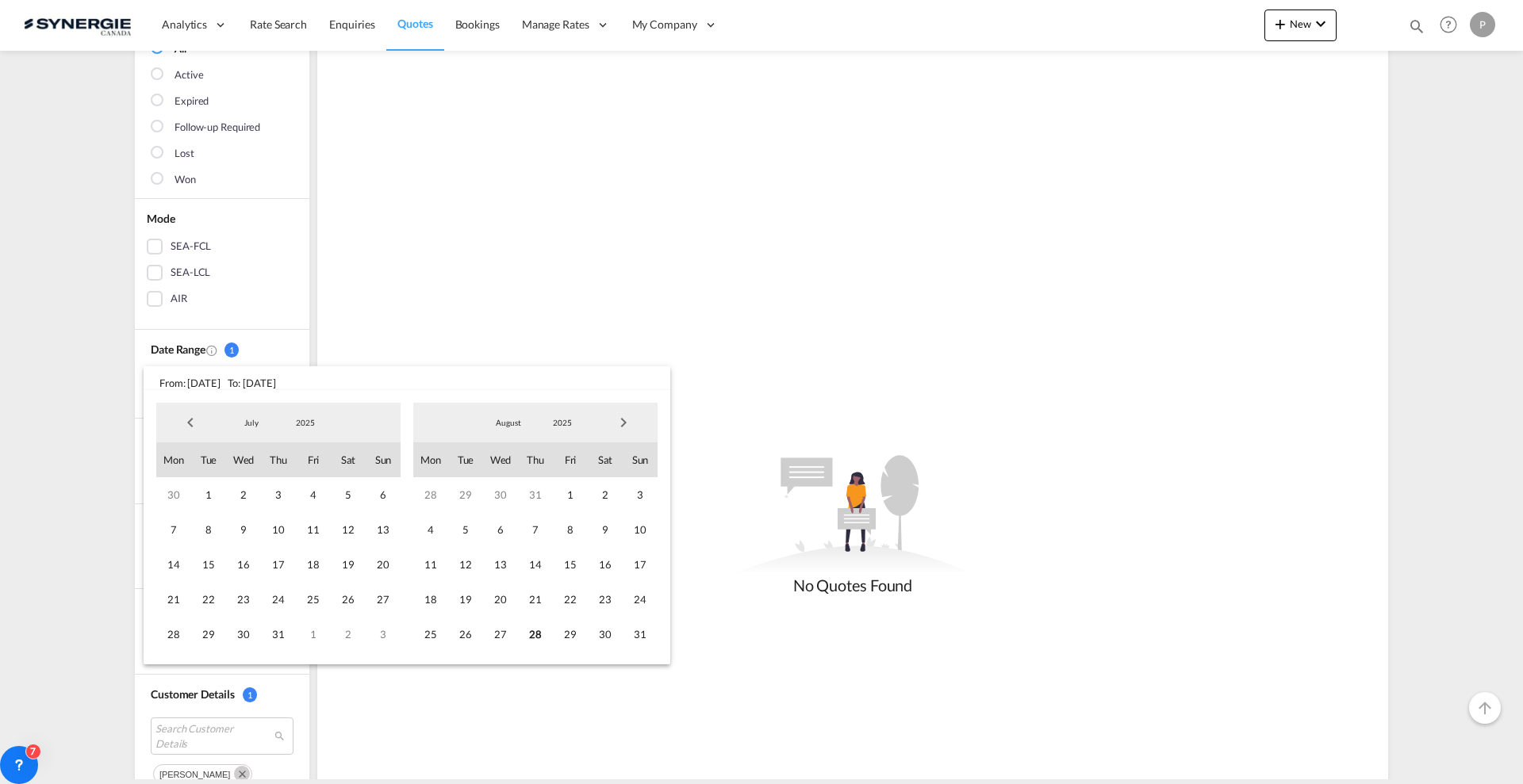
click at [626, 420] on span "Next Month" at bounding box center [623, 422] width 32 height 32
click at [563, 635] on span "31" at bounding box center [570, 634] width 35 height 35
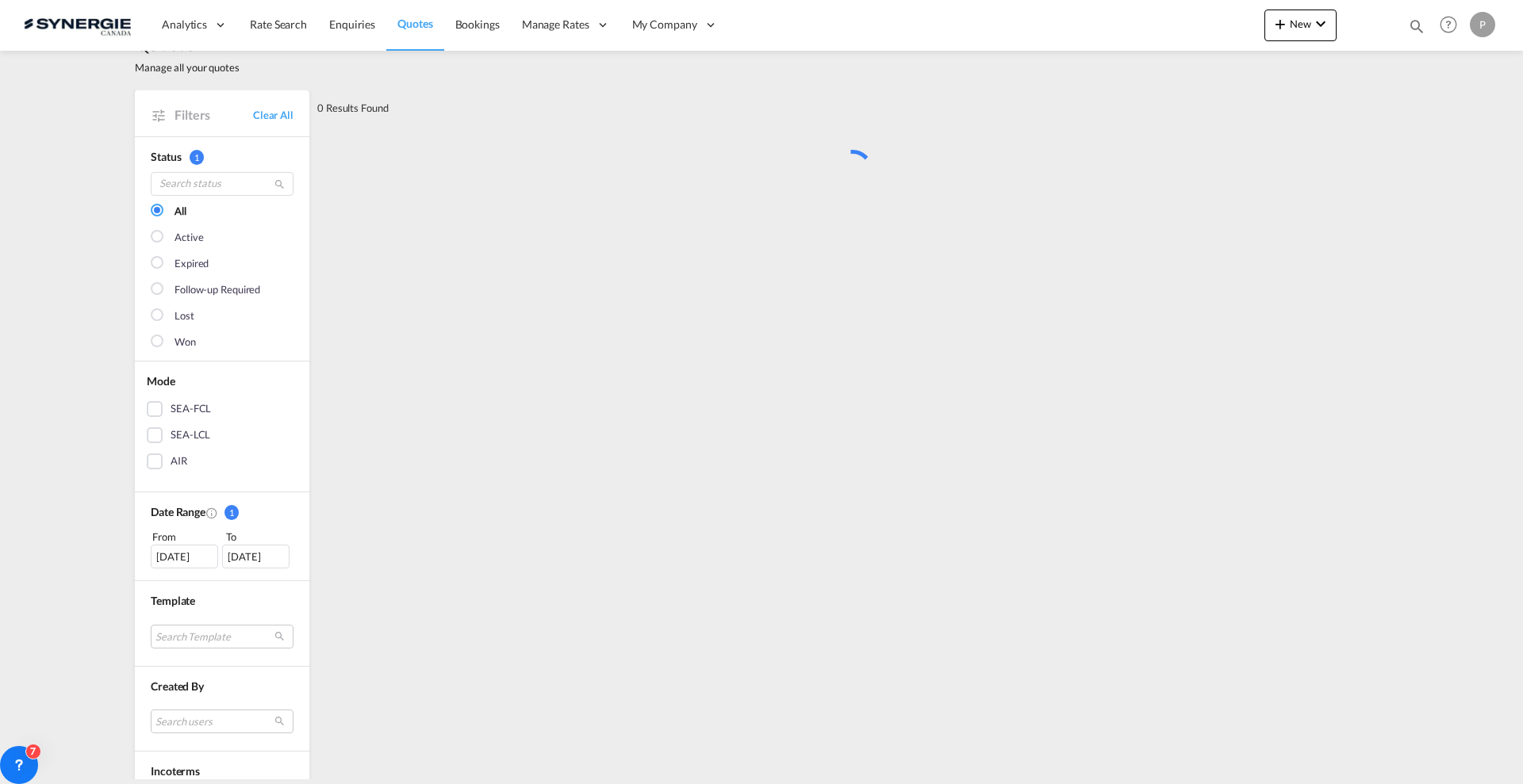
scroll to position [0, 0]
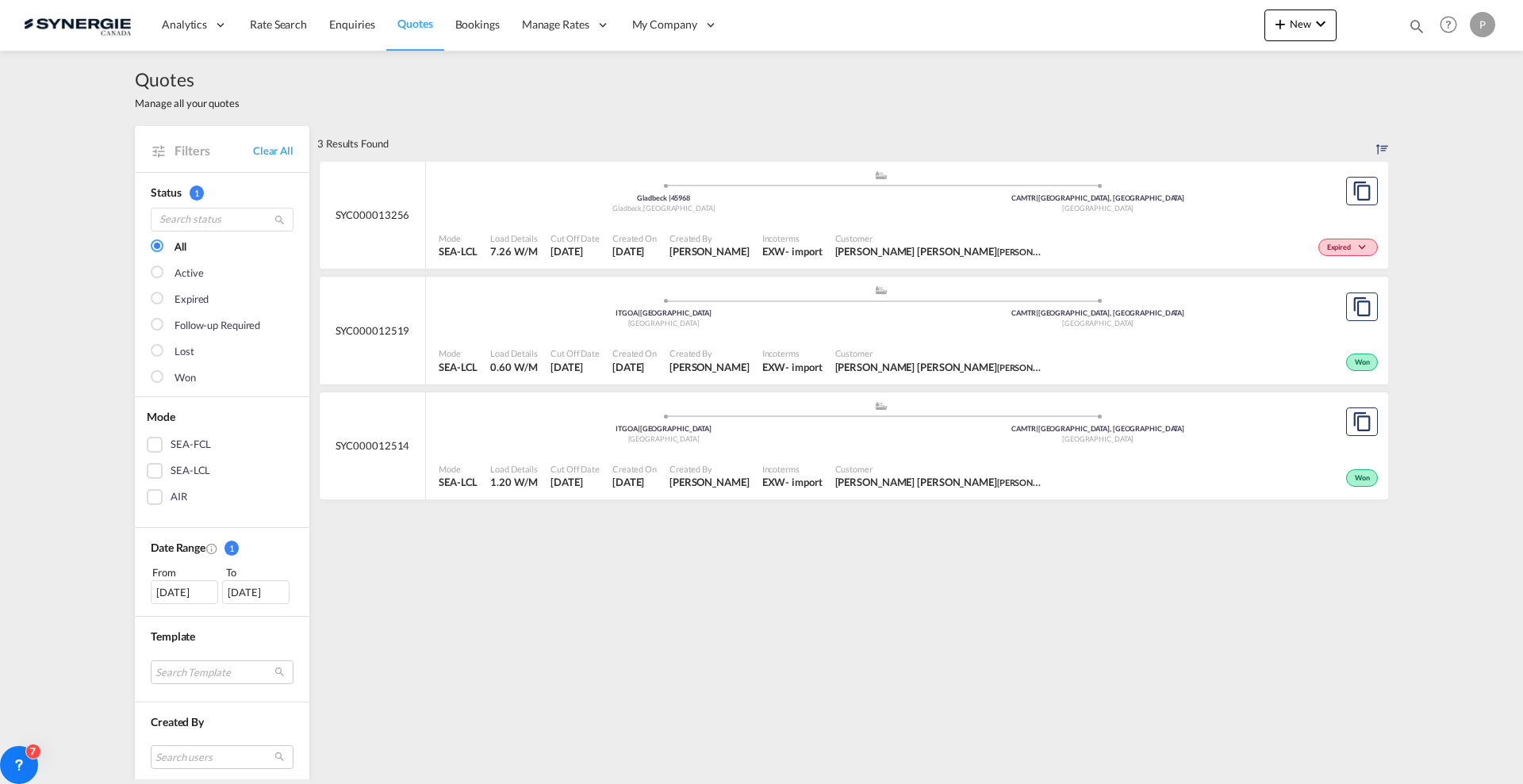
click at [790, 330] on div ".a{fill:#aaa8ad;} .a{fill:#aaa8ad;} ITGOA | Genova Italy CAMTR | Montreal, QC C…" at bounding box center [880, 308] width 885 height 47
click at [1325, 27] on md-icon "icon-chevron-down" at bounding box center [1321, 24] width 19 height 19
click at [1256, 121] on span "Quote" at bounding box center [1257, 118] width 17 height 32
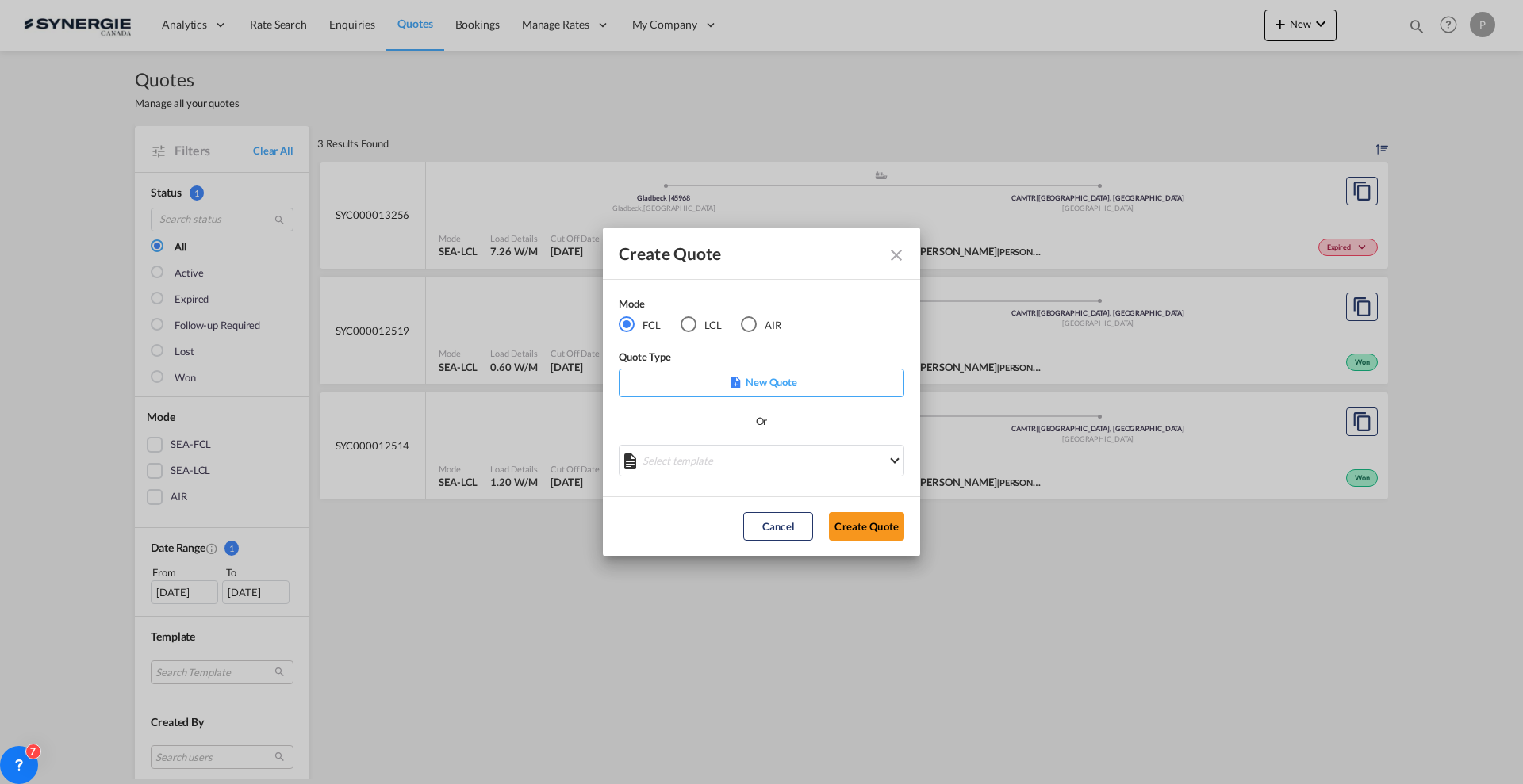
click at [717, 467] on md-select "Select template *NEW* FCL FREEHAND / DAP Pablo Gomez Saldarriaga | 10 Jul 2025 …" at bounding box center [761, 461] width 286 height 32
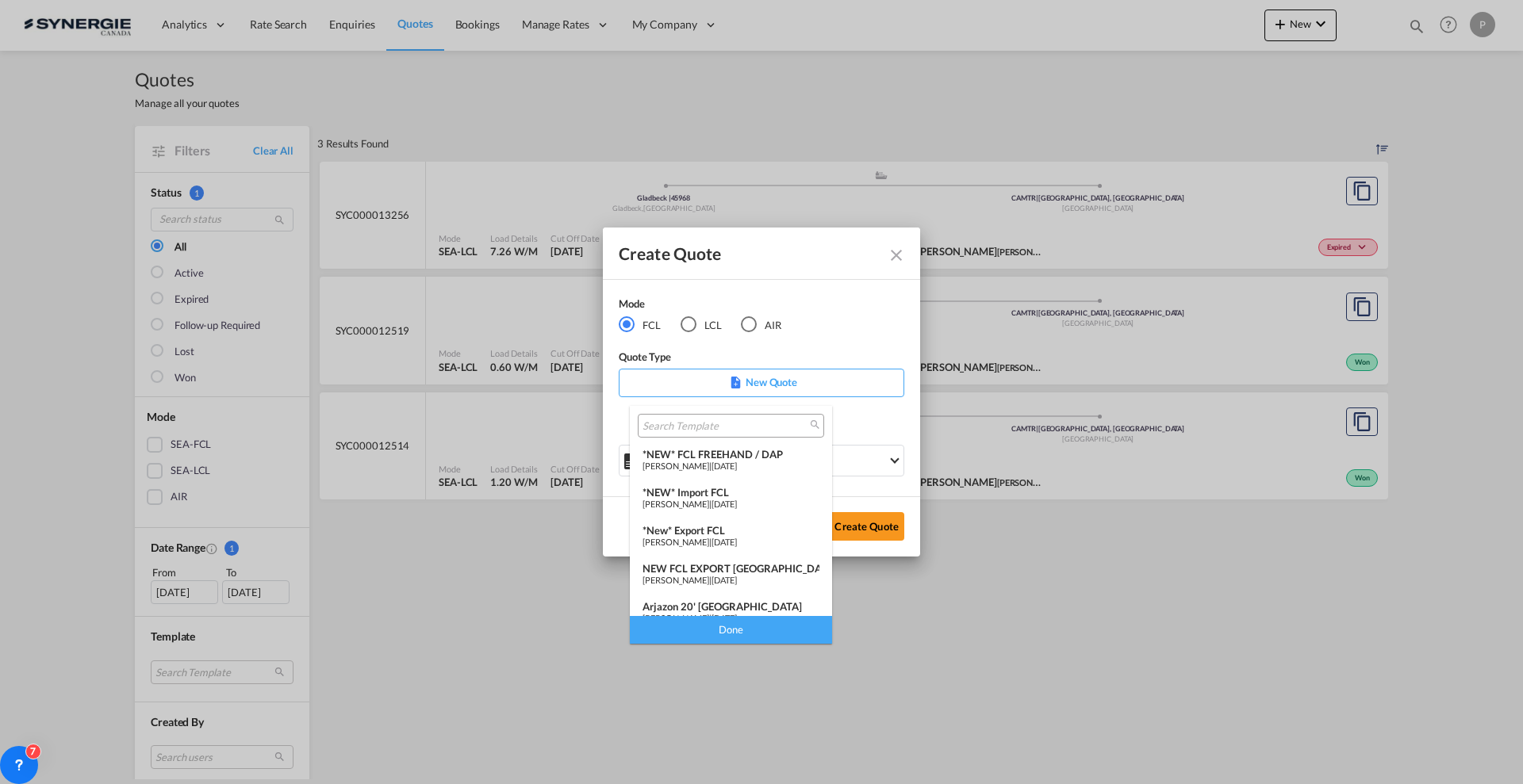
click at [713, 546] on md-option "*New* Export FCL Pablo Gomez Saldarriaga | 24 Mar 2025" at bounding box center [731, 537] width 202 height 38
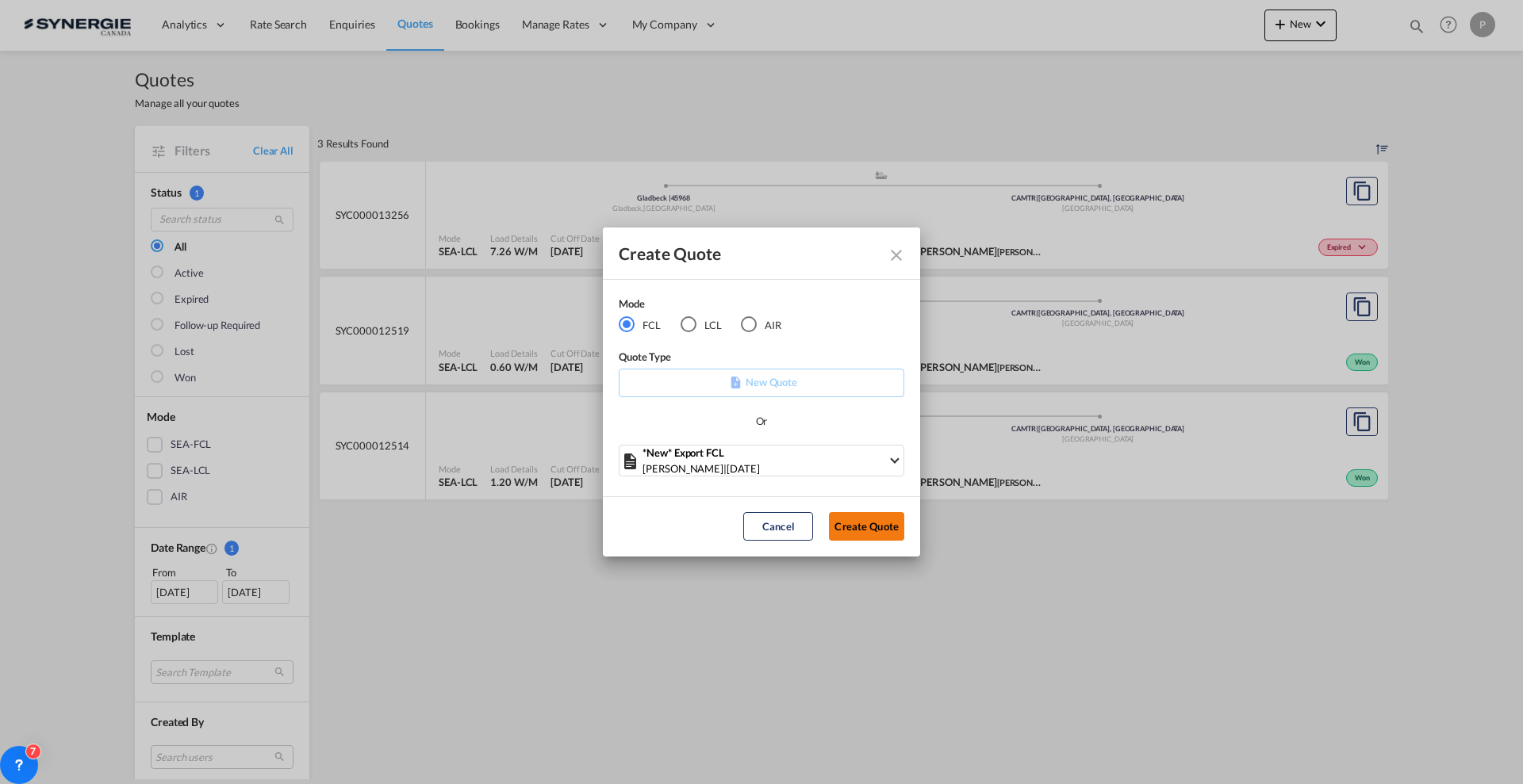
click at [861, 531] on button "Create Quote" at bounding box center [867, 526] width 76 height 28
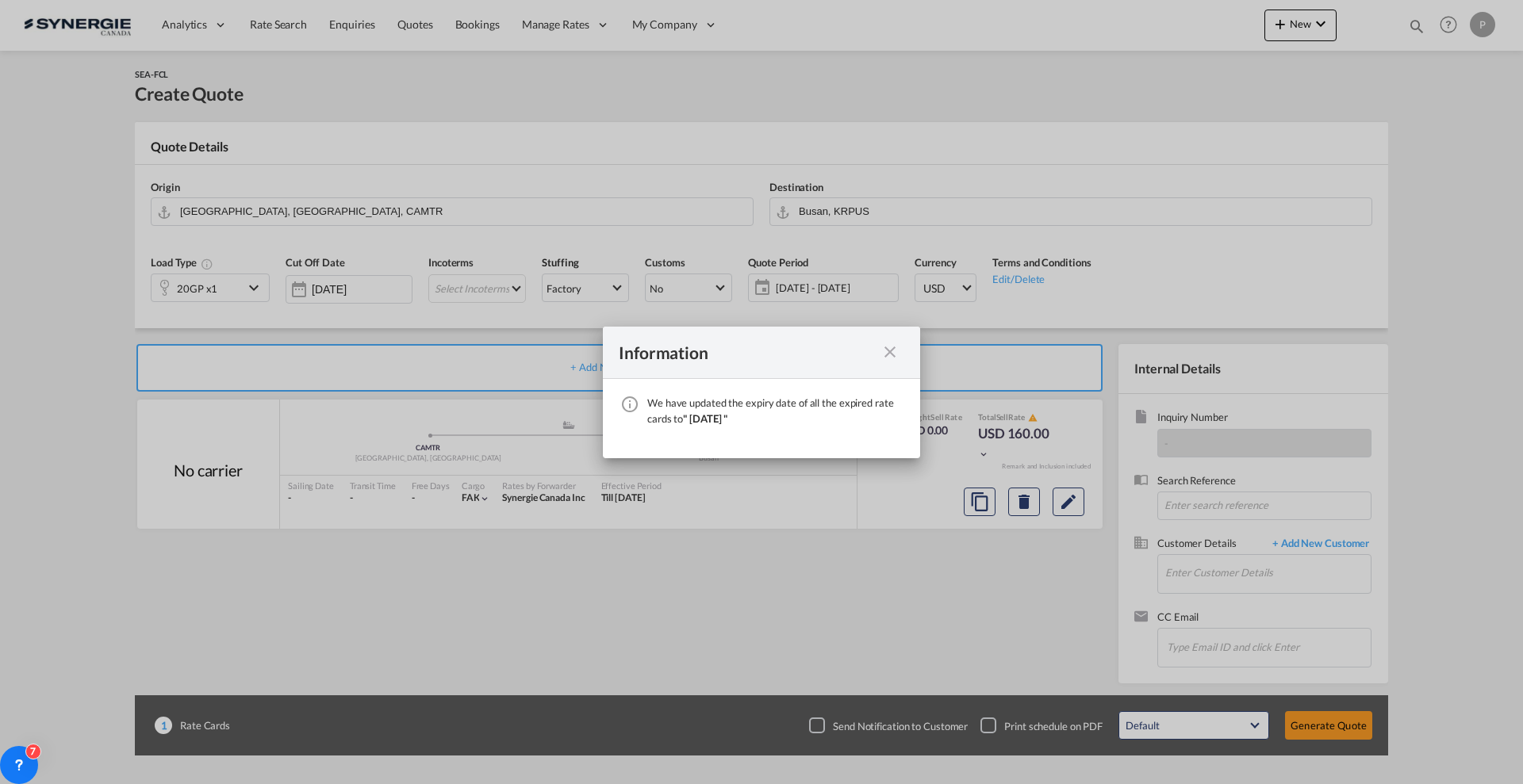
click at [97, 124] on div "Information We have updated the expiry date of all the expired rate cards to " …" at bounding box center [761, 392] width 1523 height 784
click at [894, 352] on md-icon "icon-close fg-AAA8AD cursor" at bounding box center [890, 352] width 19 height 19
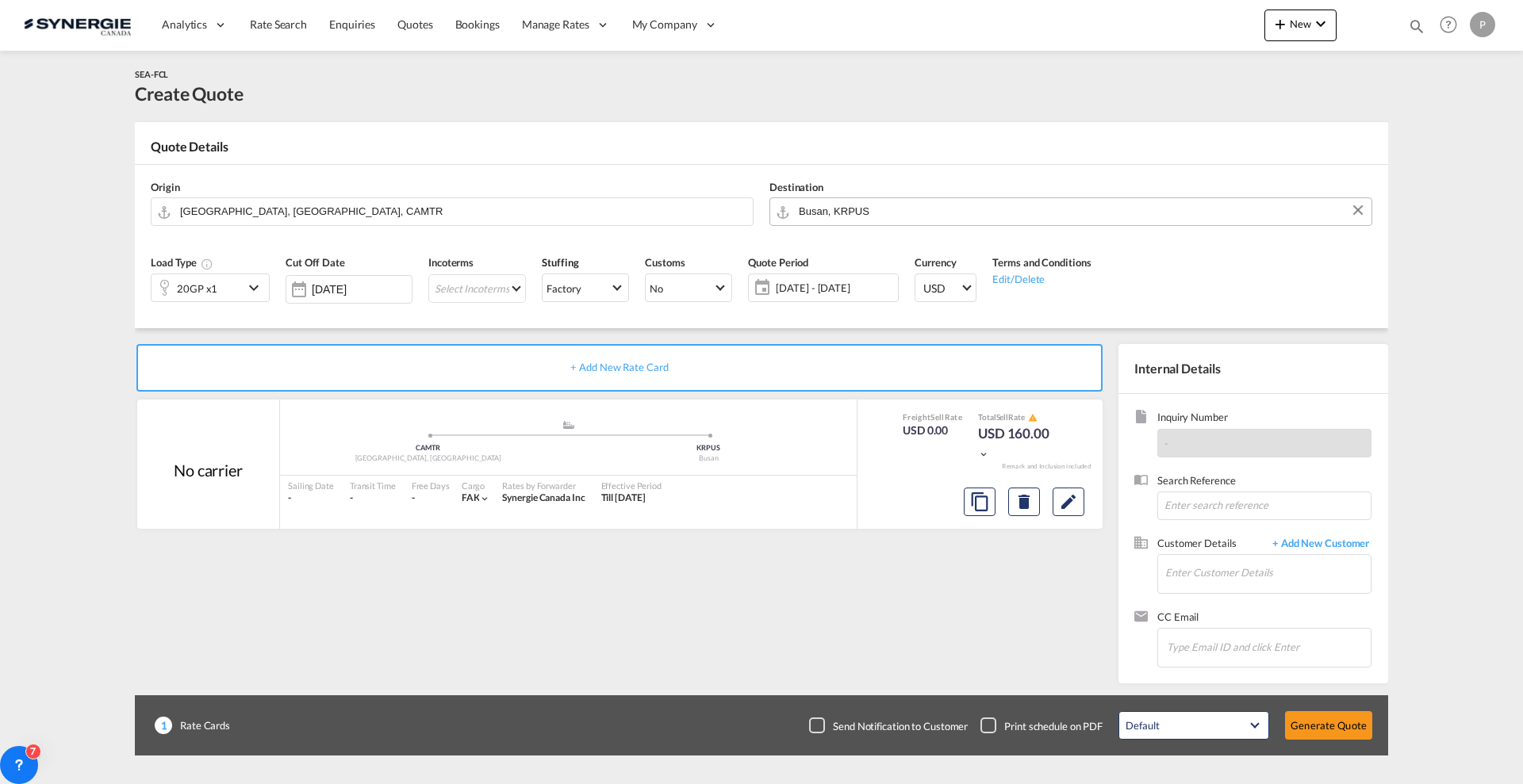
click at [938, 205] on input "Busan, KRPUS" at bounding box center [1081, 211] width 565 height 27
type input "6"
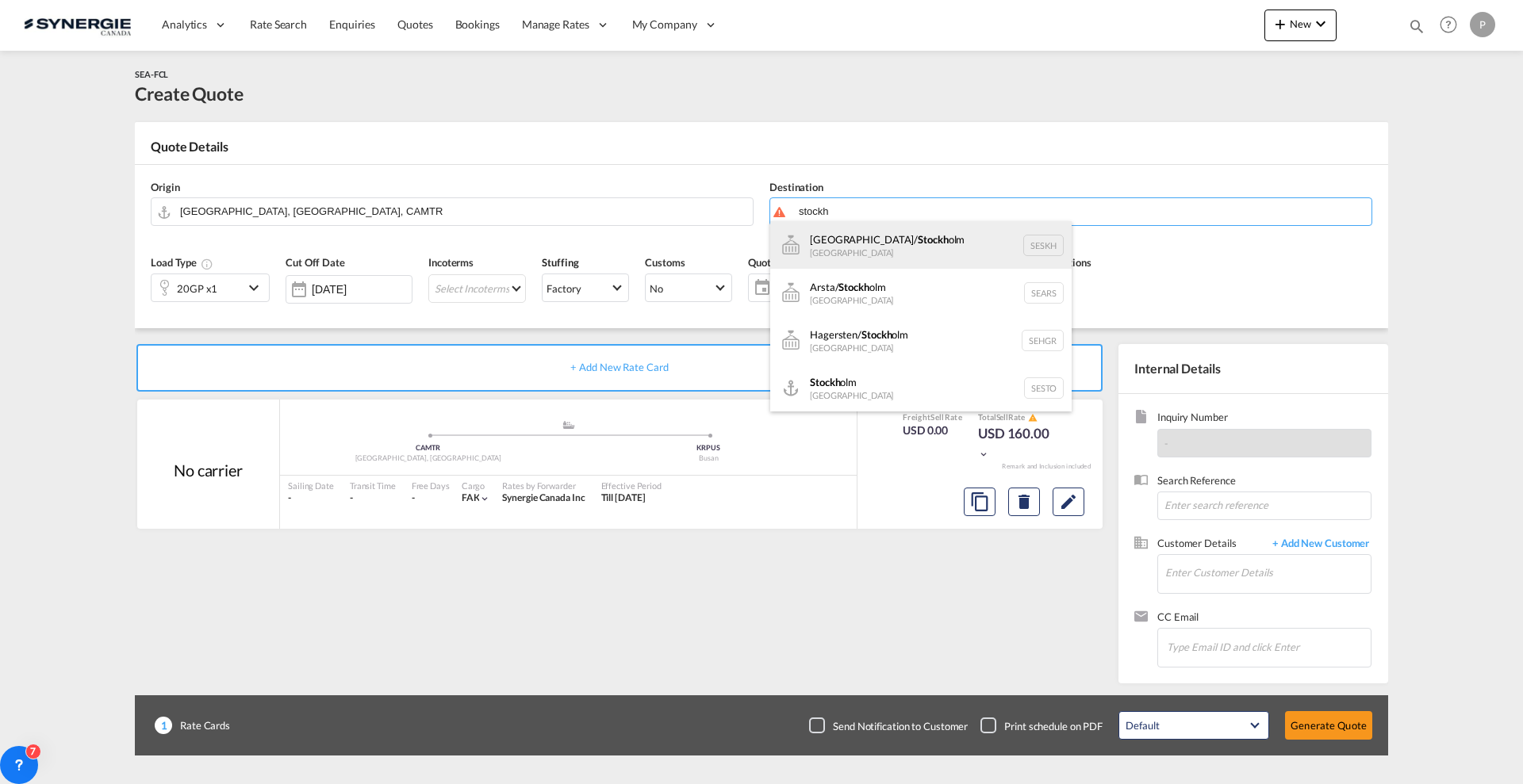
click at [905, 245] on div "Skarholmen/ Stockh olm Sweden SESKH" at bounding box center [921, 244] width 301 height 47
type input "Skarholmen/Stockholm, SESKH"
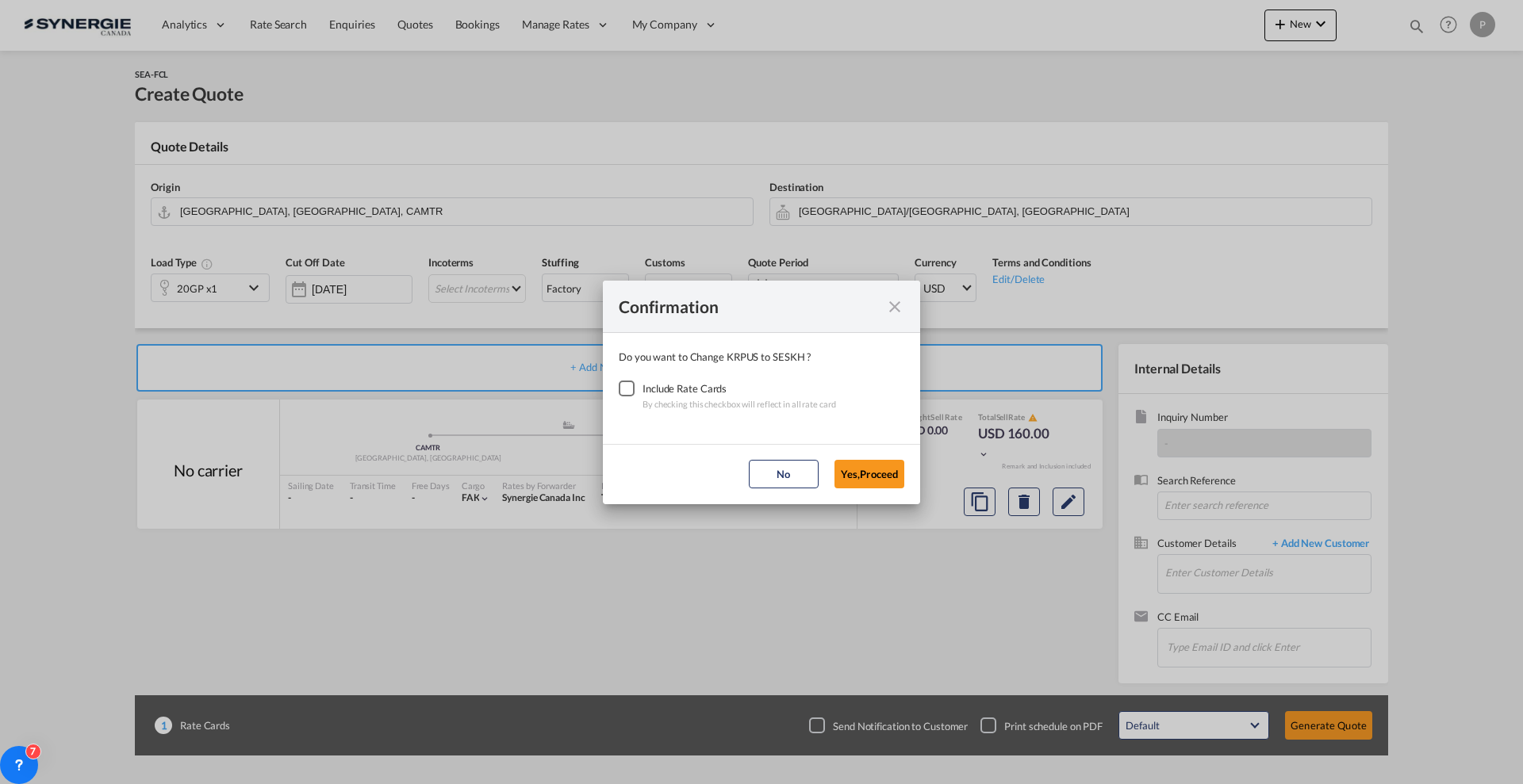
click at [628, 387] on div "Checkbox No Ink" at bounding box center [626, 389] width 15 height 15
click at [861, 476] on button "Yes,Proceed" at bounding box center [869, 473] width 70 height 28
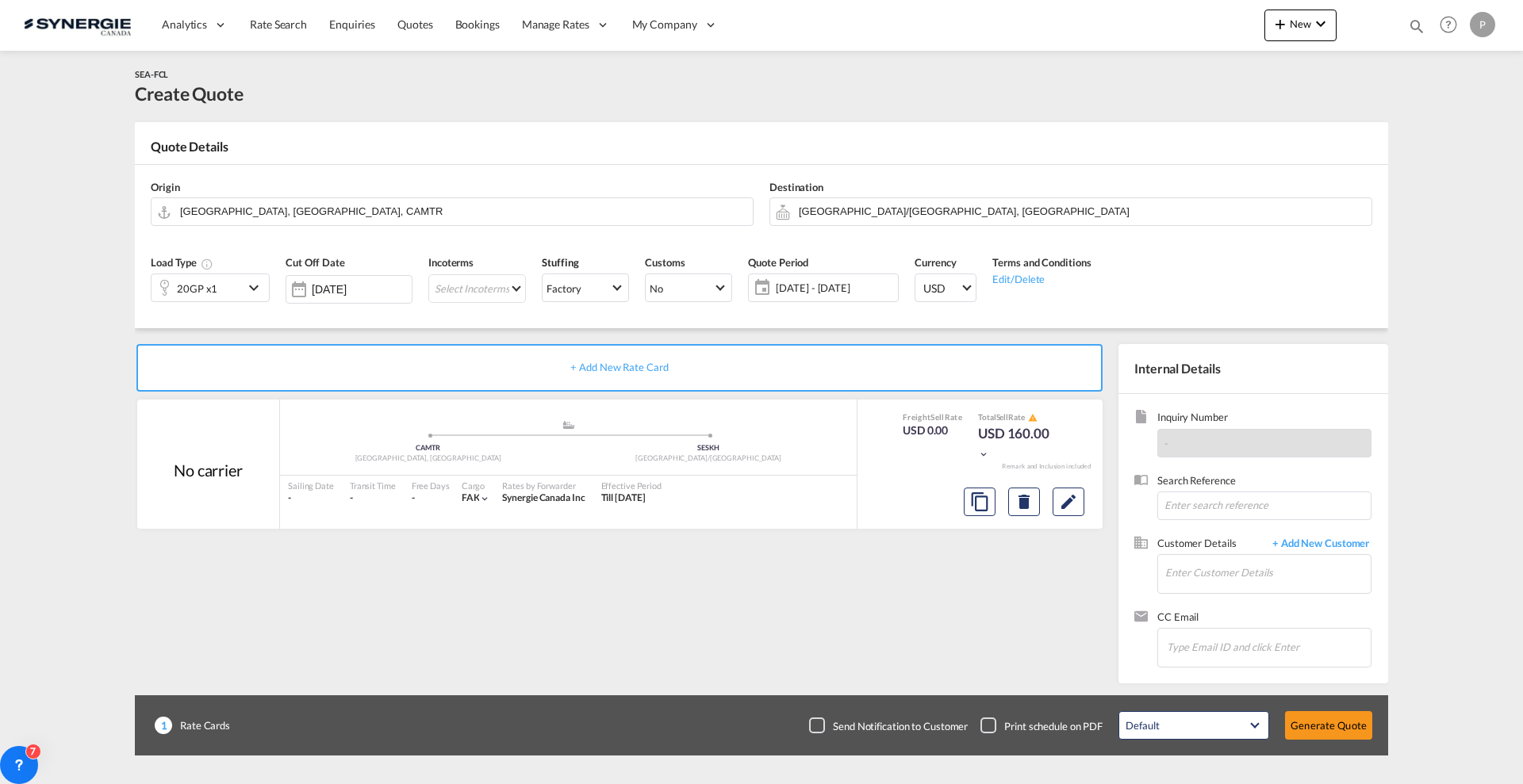
click at [242, 304] on div "Load Type 20GP x1" at bounding box center [209, 285] width 135 height 75
click at [242, 289] on div "20GP x1" at bounding box center [197, 287] width 92 height 27
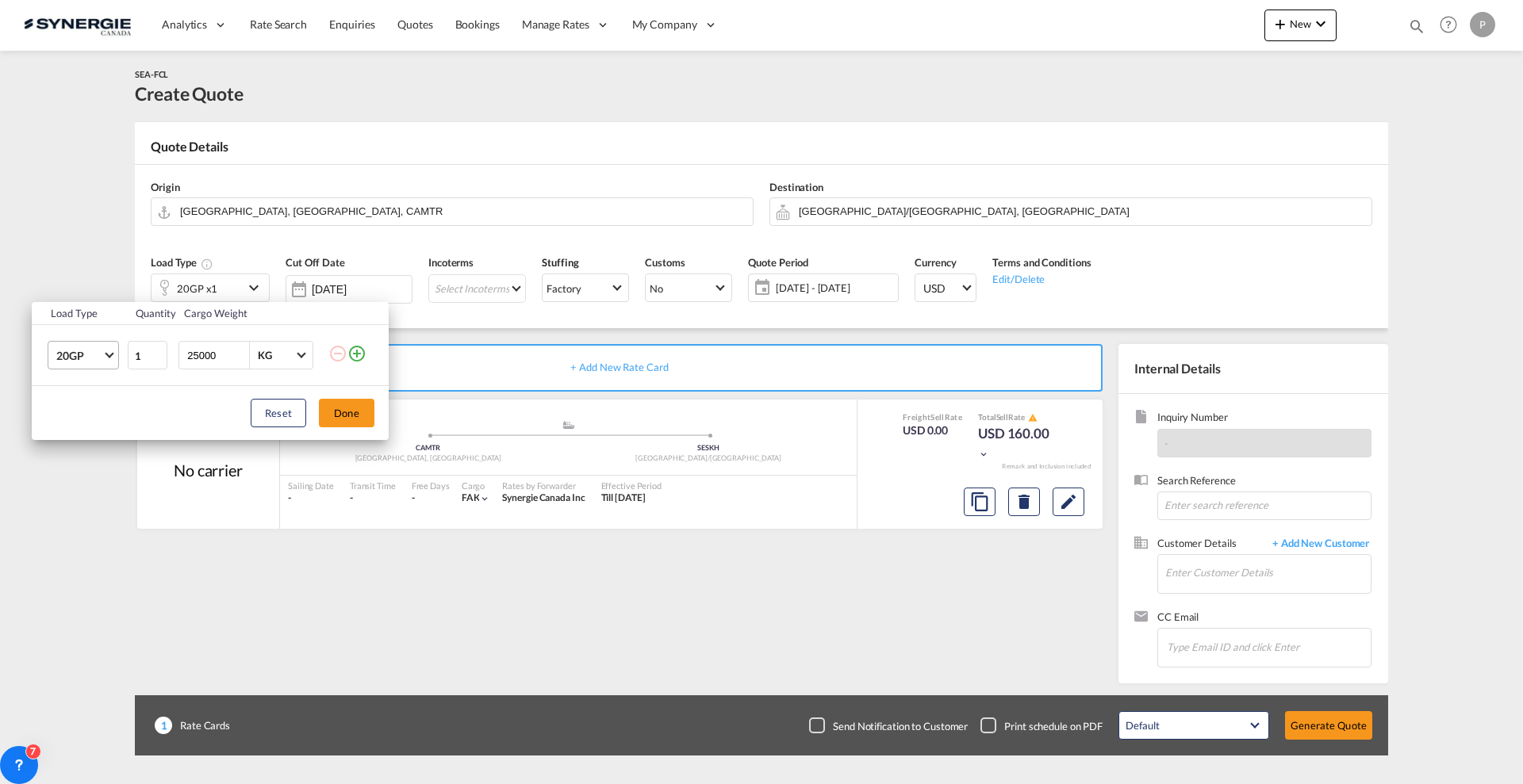
click at [103, 356] on md-select-value "20GP" at bounding box center [87, 354] width 63 height 27
click at [104, 422] on md-option "40HC" at bounding box center [98, 432] width 108 height 38
click at [354, 409] on button "Done" at bounding box center [347, 413] width 56 height 28
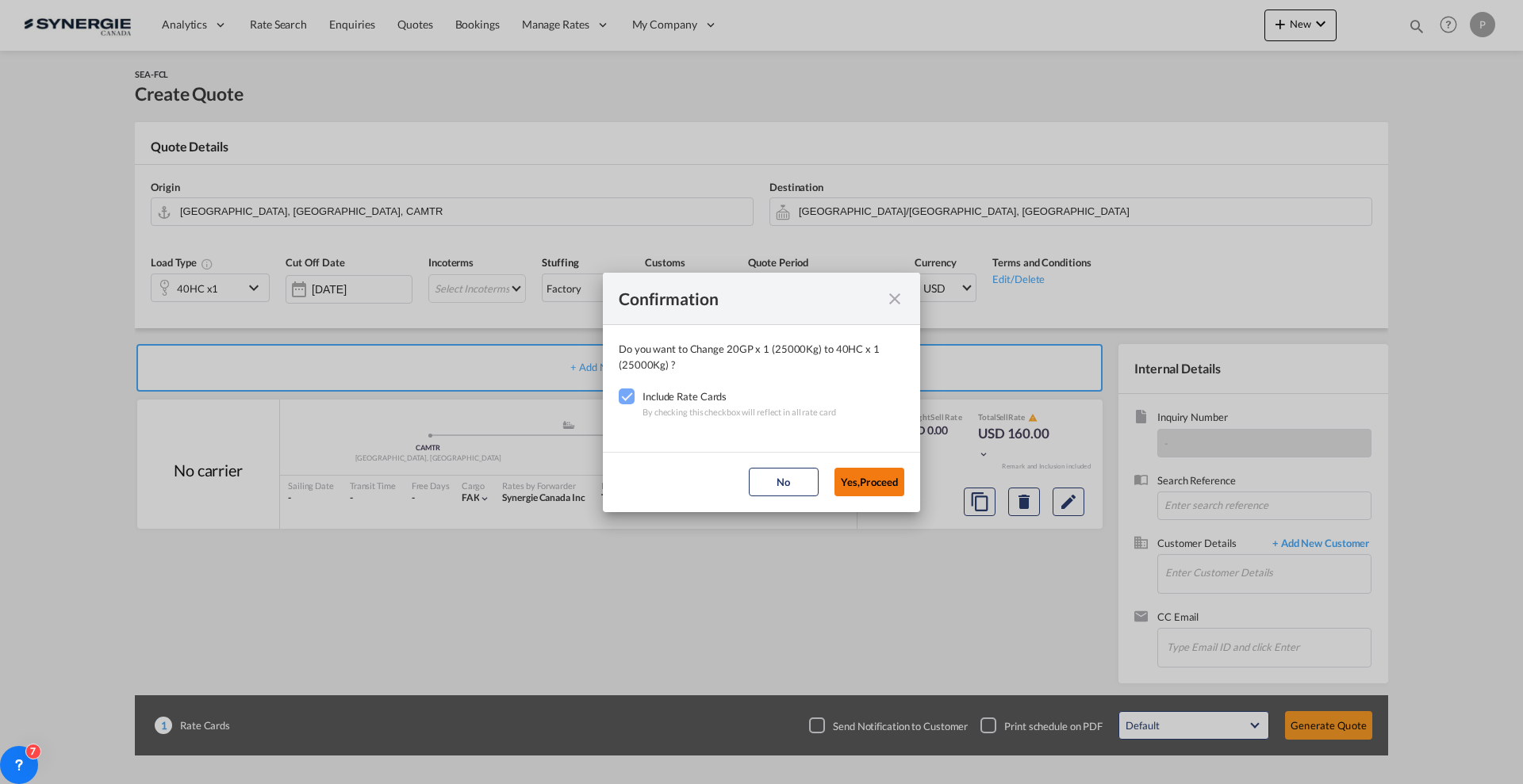
click at [892, 493] on button "Yes,Proceed" at bounding box center [869, 481] width 70 height 28
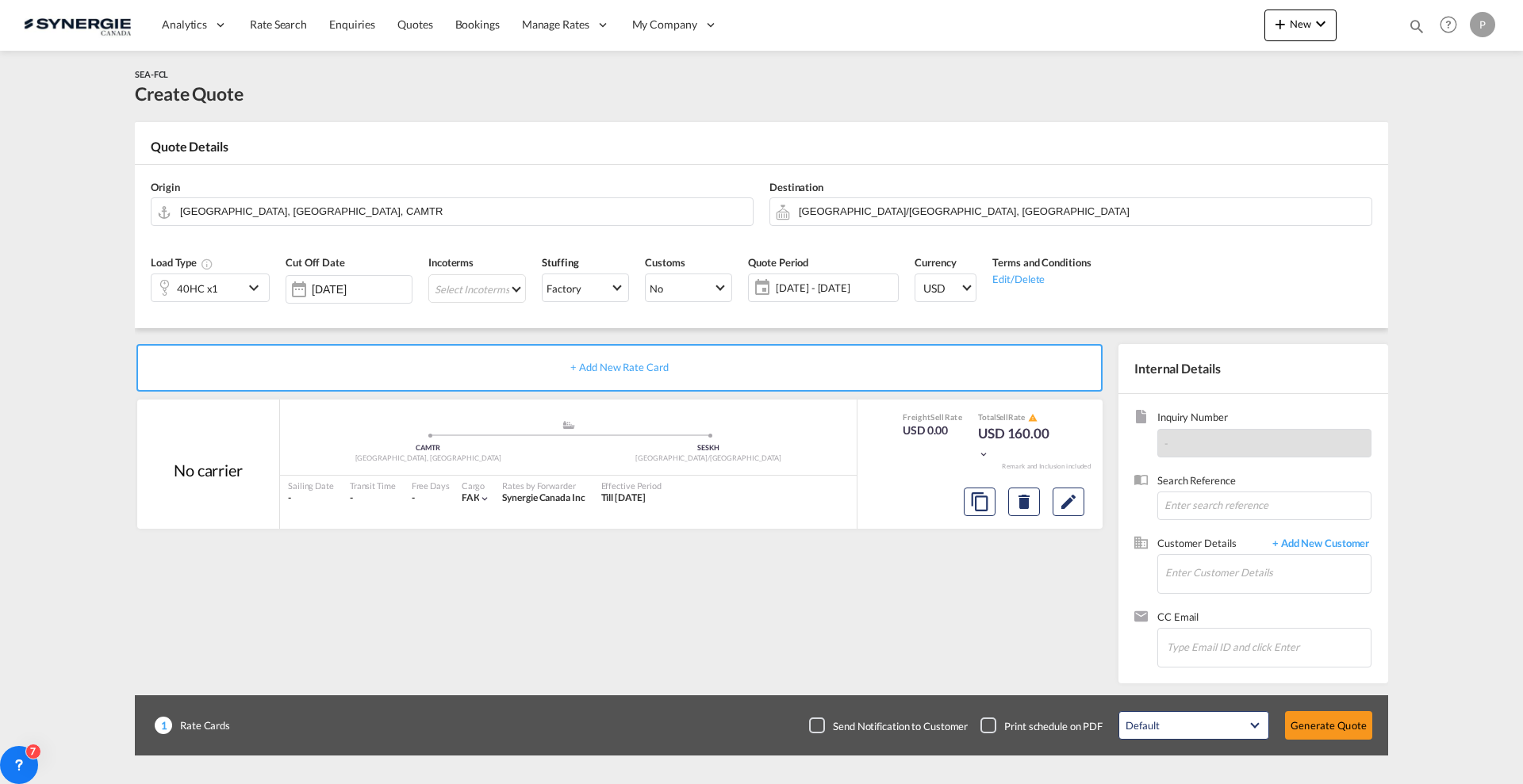
click at [468, 288] on md-select "Select Incoterms FCA - import Free Carrier FAS - export Free Alongside Ship DPU…" at bounding box center [477, 288] width 98 height 28
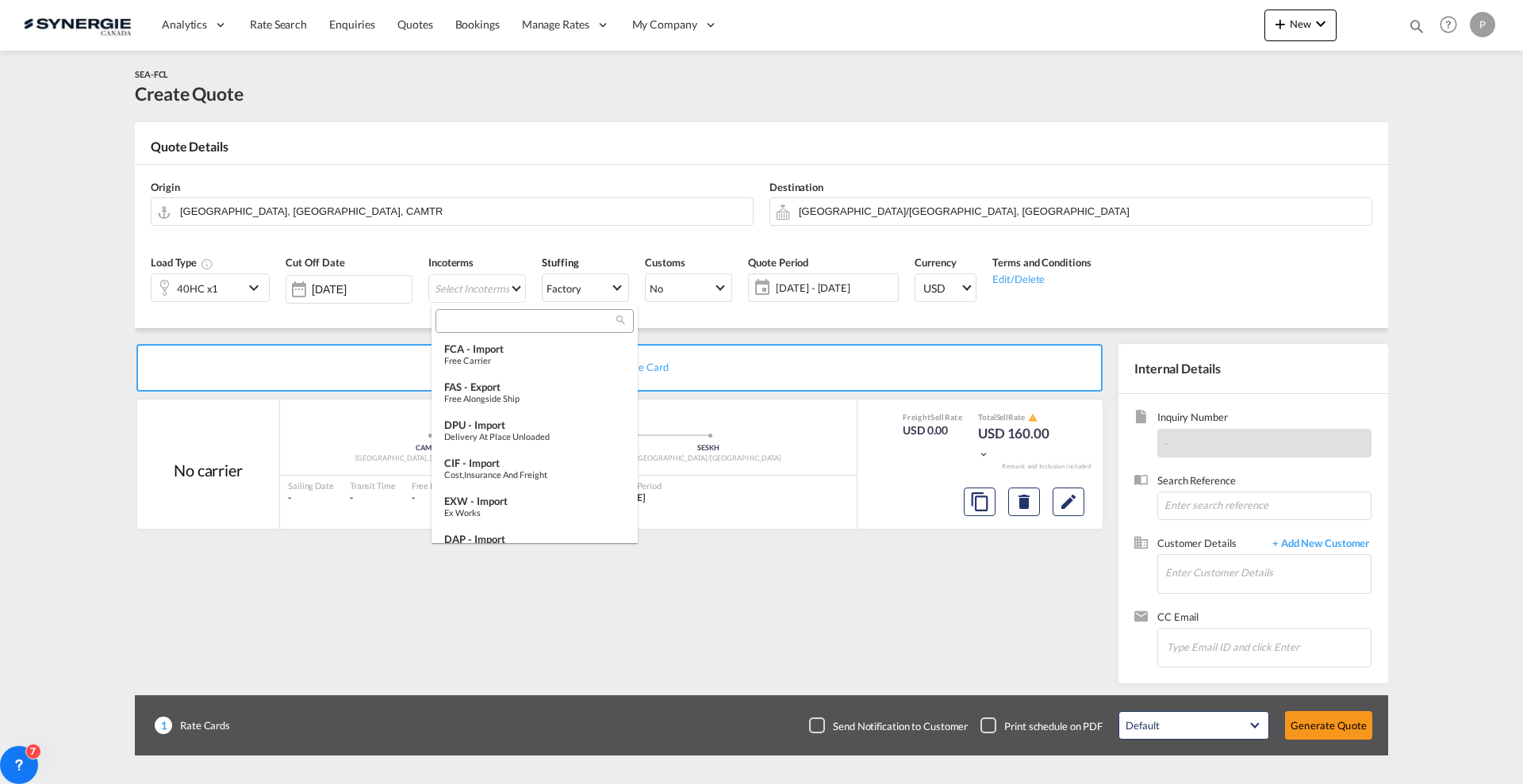
click at [500, 299] on md-backdrop at bounding box center [761, 392] width 1523 height 784
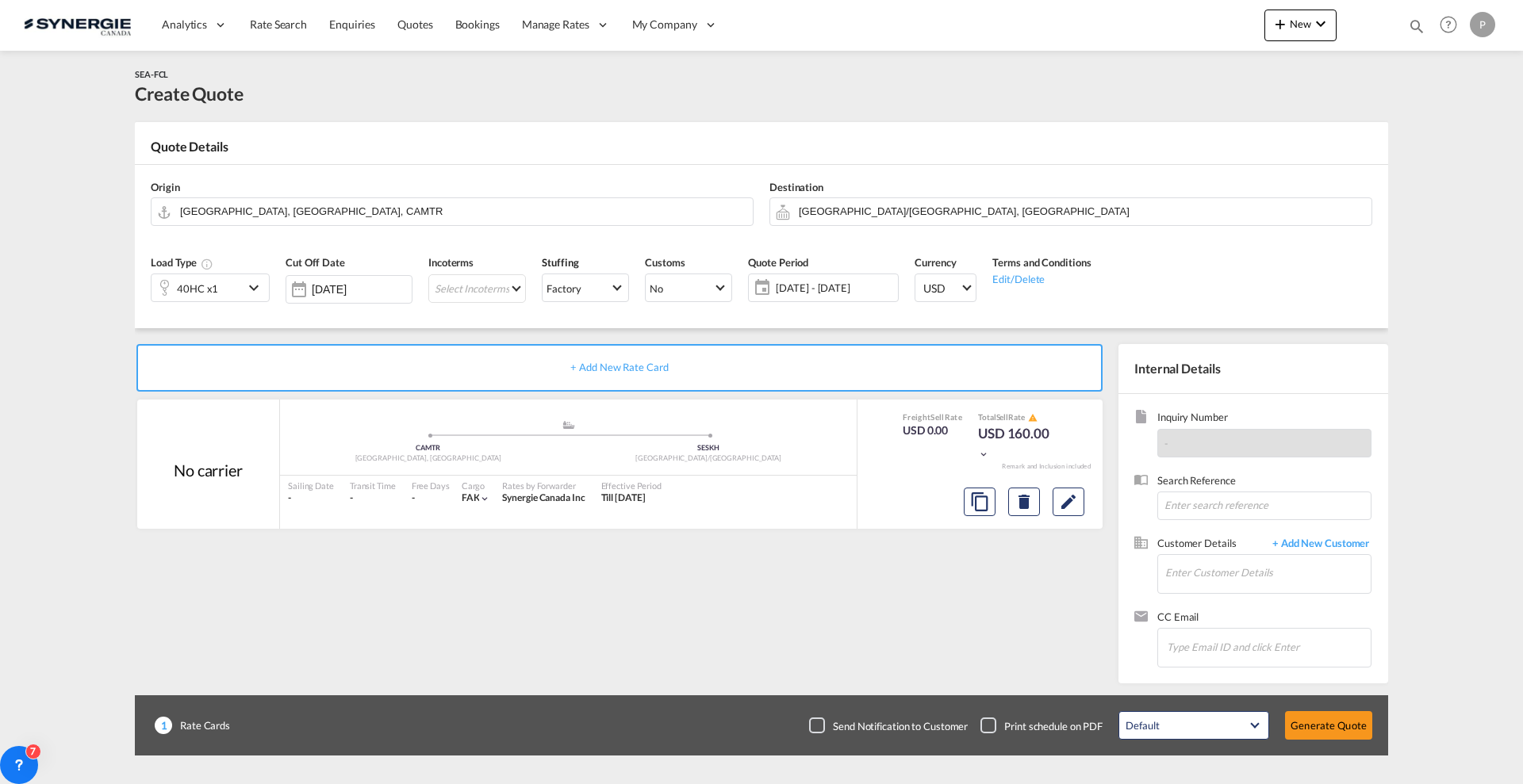
click at [504, 319] on div "Incoterms Select Incoterms -" at bounding box center [477, 285] width 113 height 75
click at [487, 292] on md-select "Select Incoterms" at bounding box center [477, 288] width 98 height 28
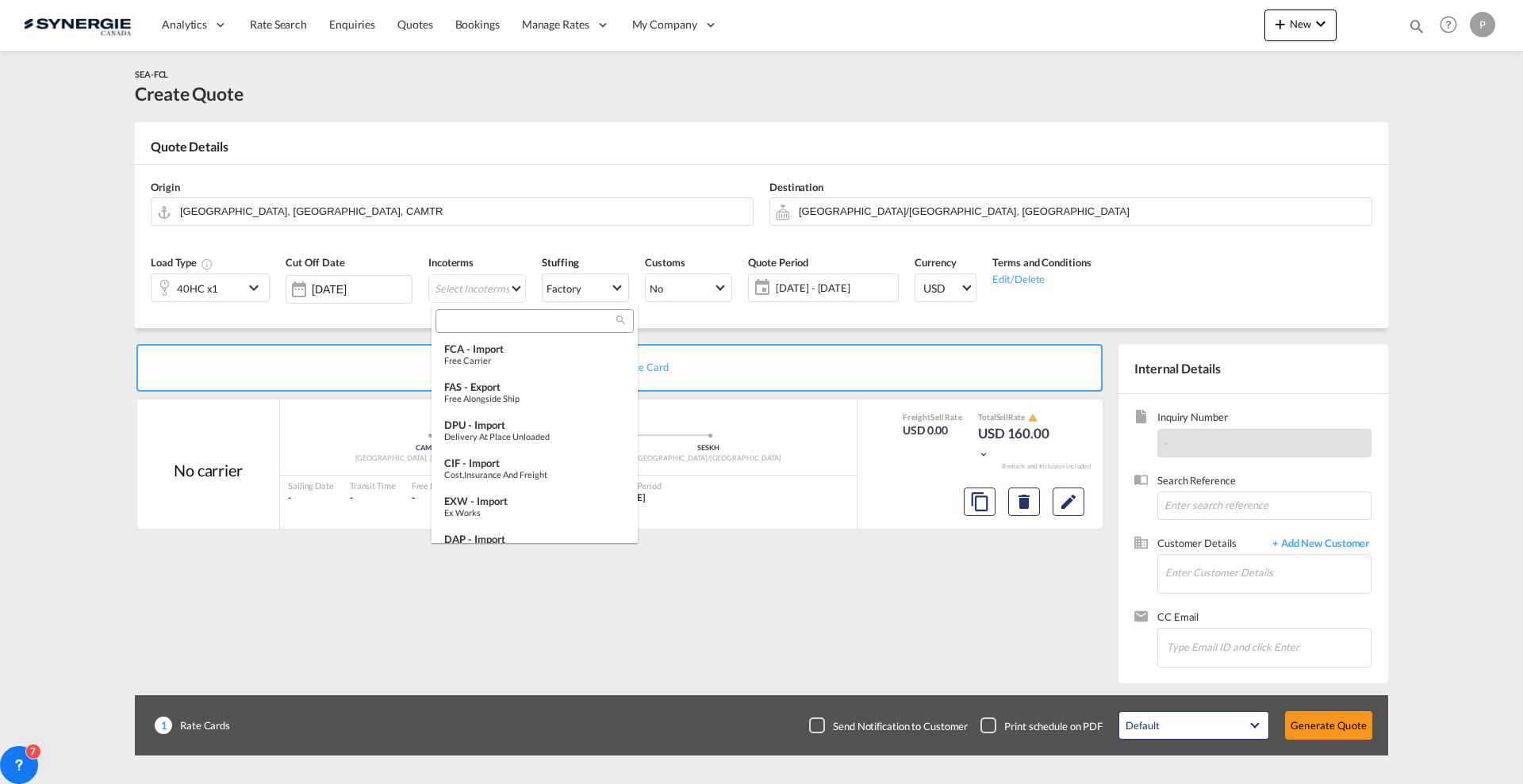
click at [494, 327] on input "search" at bounding box center [528, 321] width 176 height 15
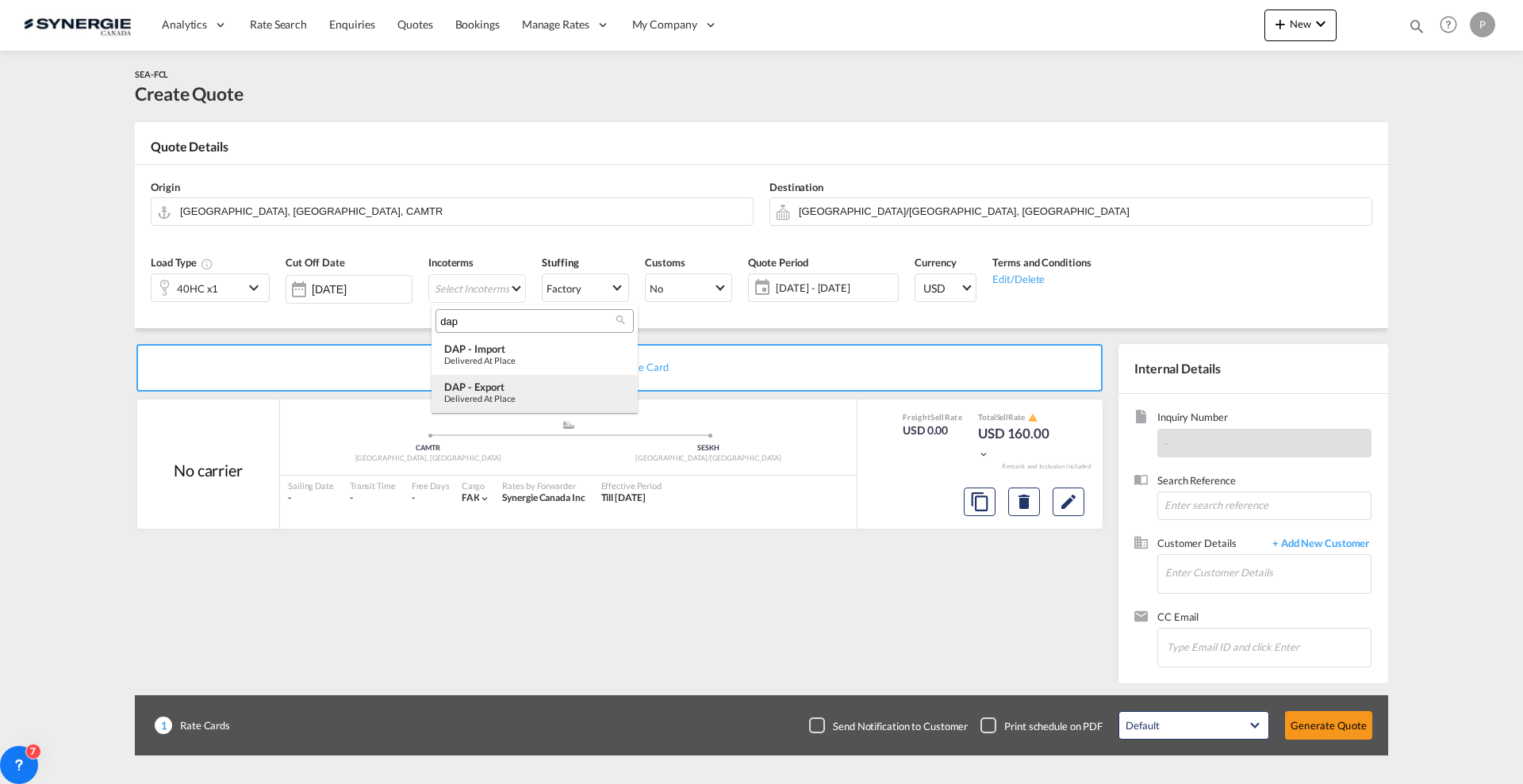
type input "dap"
click at [497, 383] on div "DAP - export" at bounding box center [535, 387] width 181 height 13
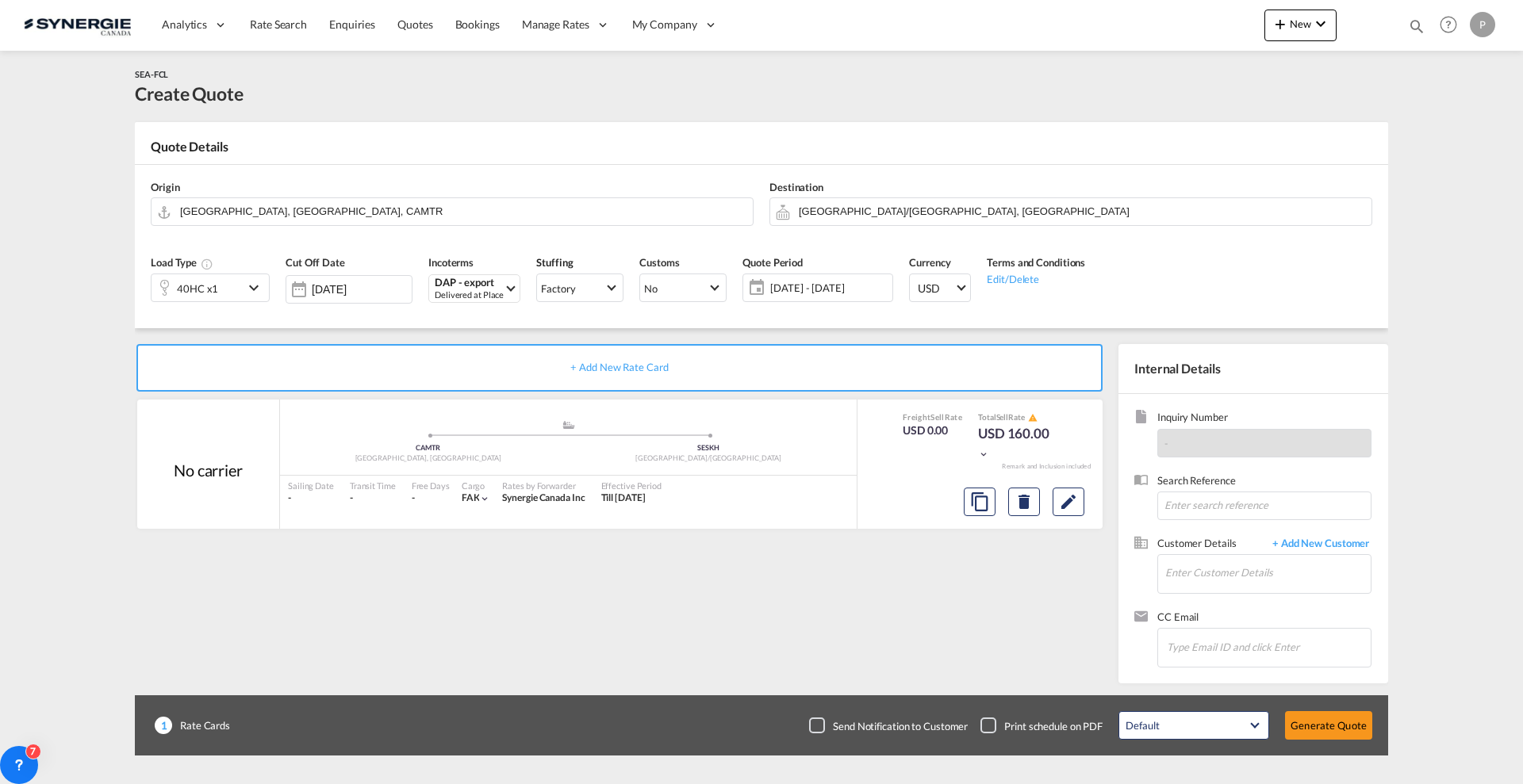
click at [811, 277] on span "28 Aug - 27 Sep 2025" at bounding box center [829, 288] width 126 height 22
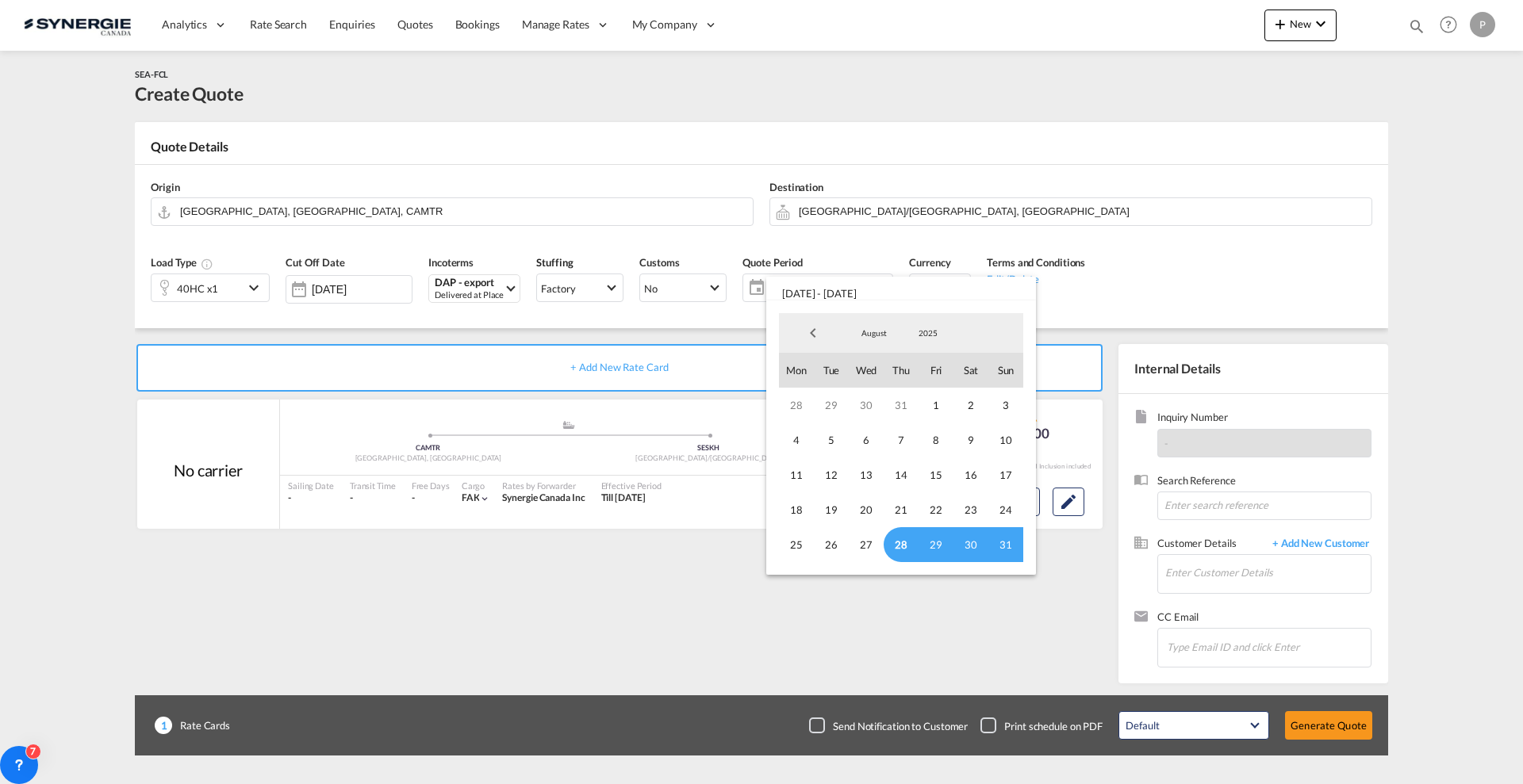
click at [565, 331] on md-backdrop at bounding box center [761, 392] width 1523 height 784
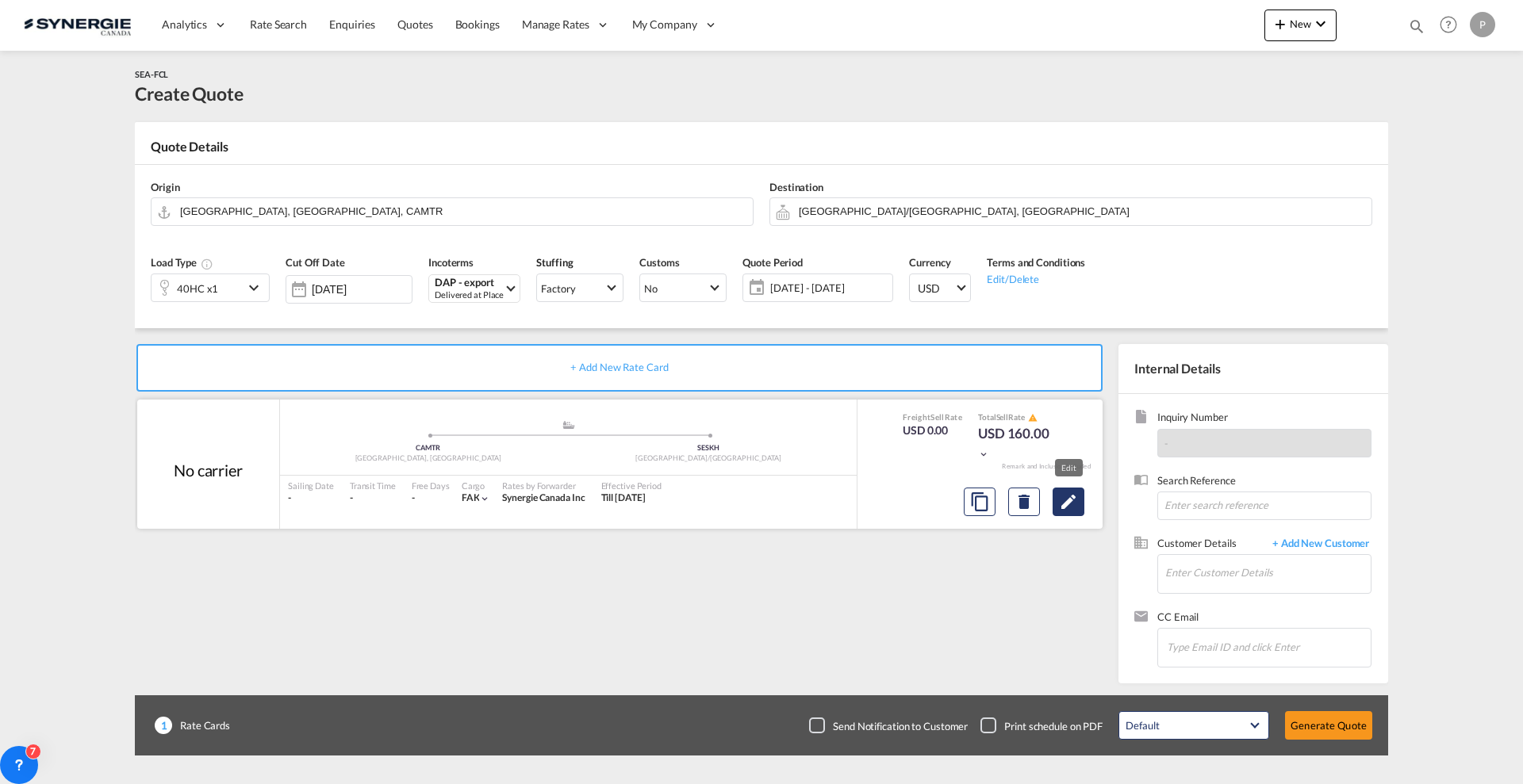
click at [1066, 510] on md-icon "Edit" at bounding box center [1068, 502] width 19 height 19
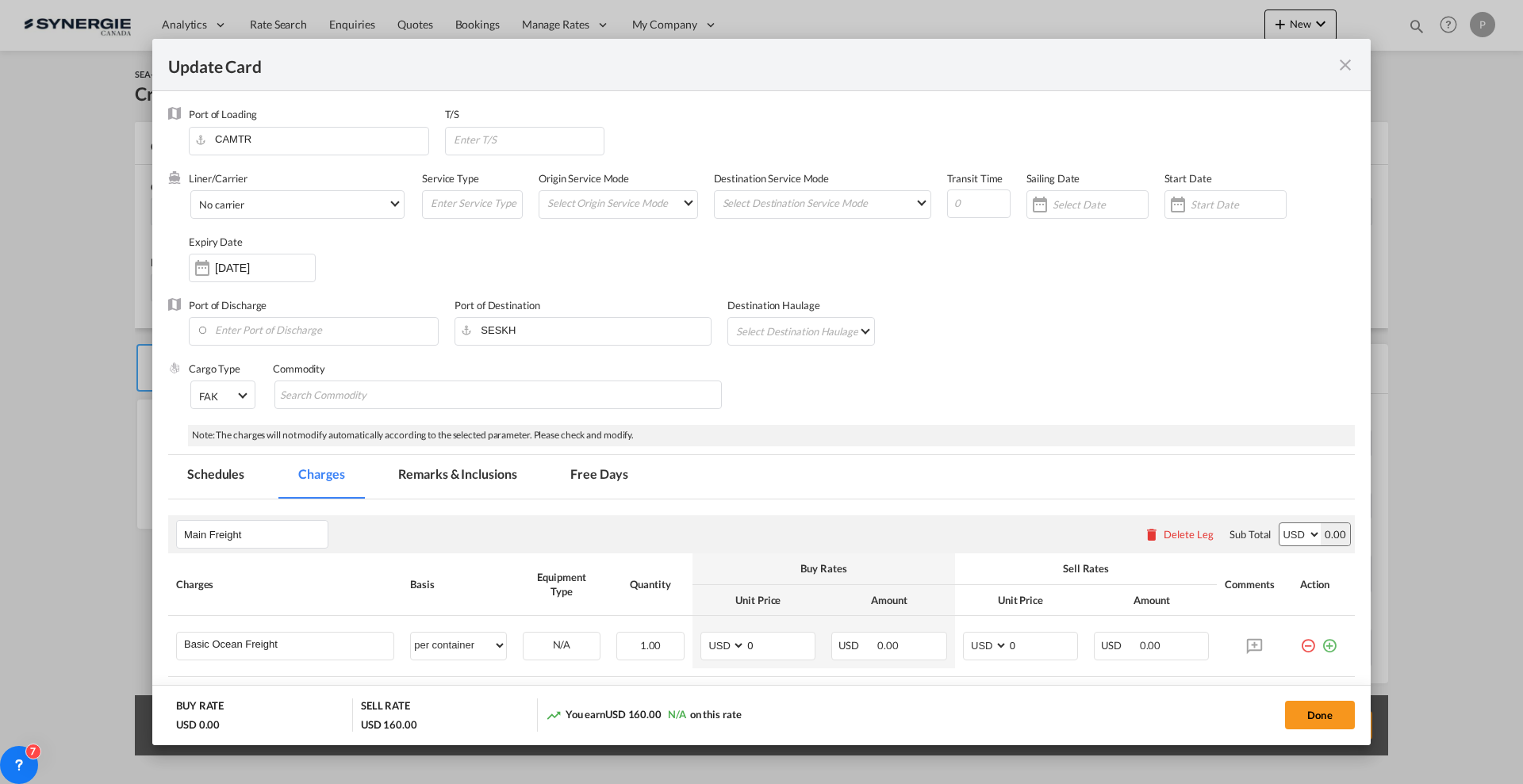
select select "per container"
select select "per B/L"
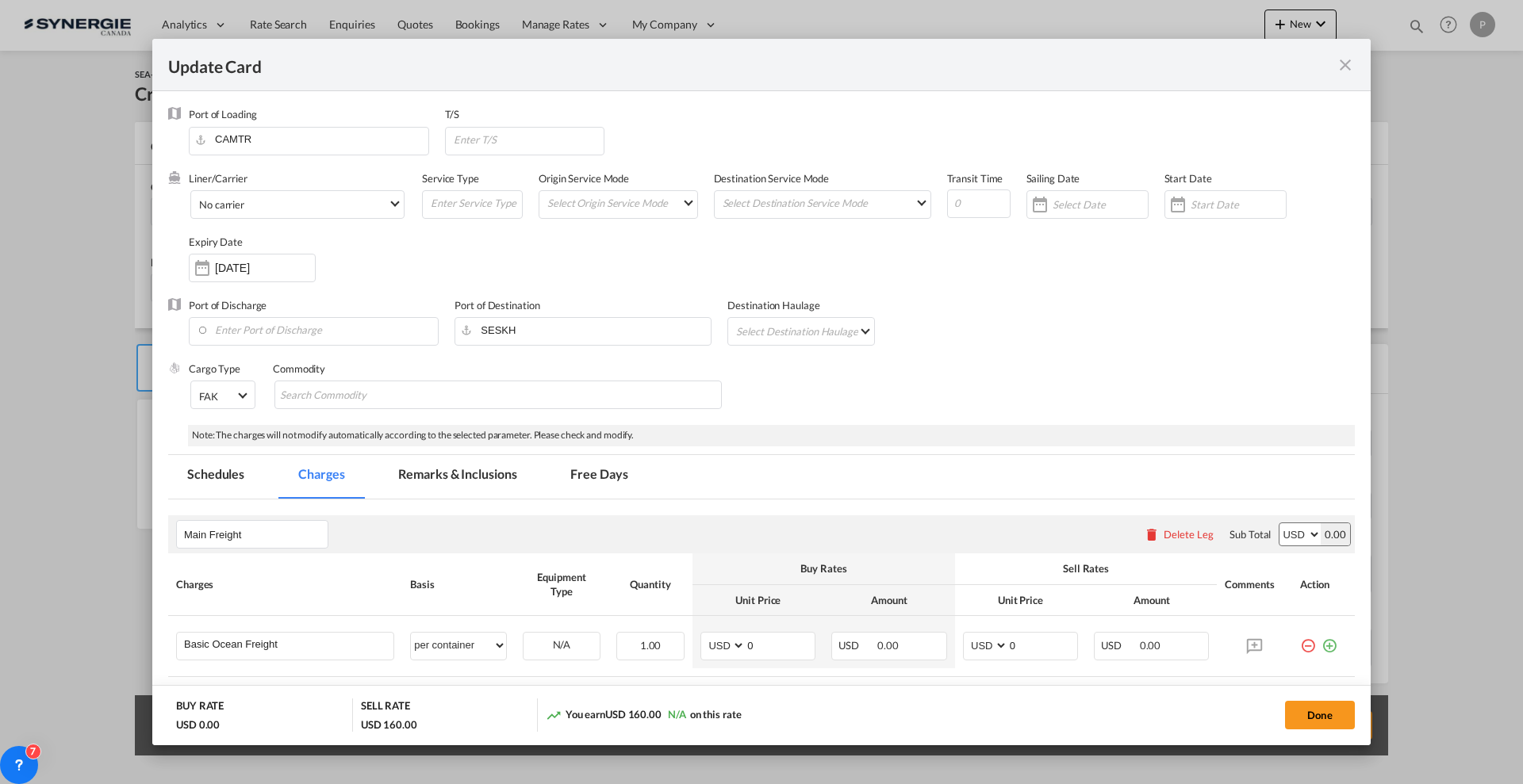
select select "per B/L"
select select "per shipment"
click at [549, 131] on input "Update CardPort of ..." at bounding box center [528, 140] width 152 height 24
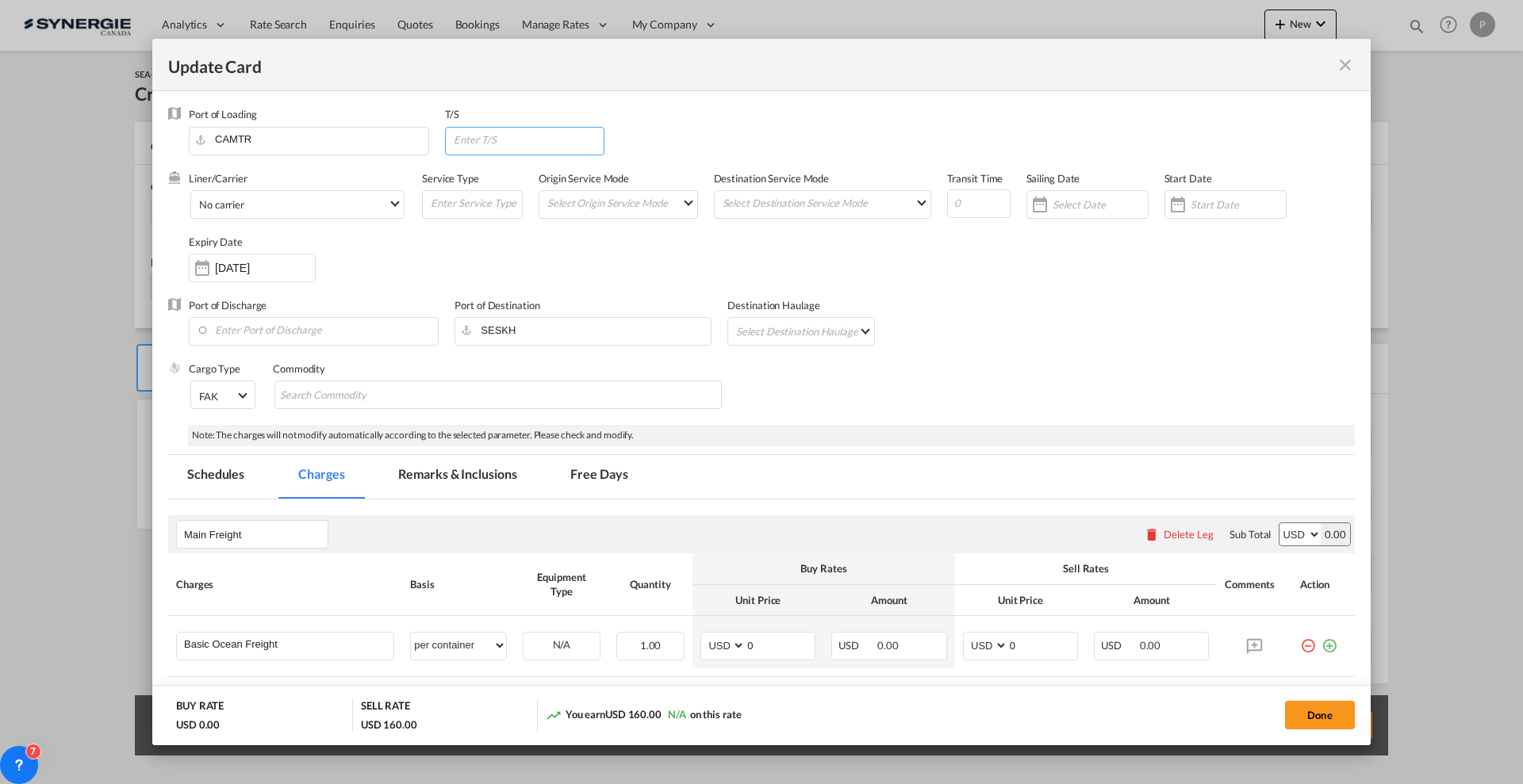
paste input "BEANR"
type input "BEANR"
click at [950, 194] on input "Update CardPort of ..." at bounding box center [979, 203] width 63 height 28
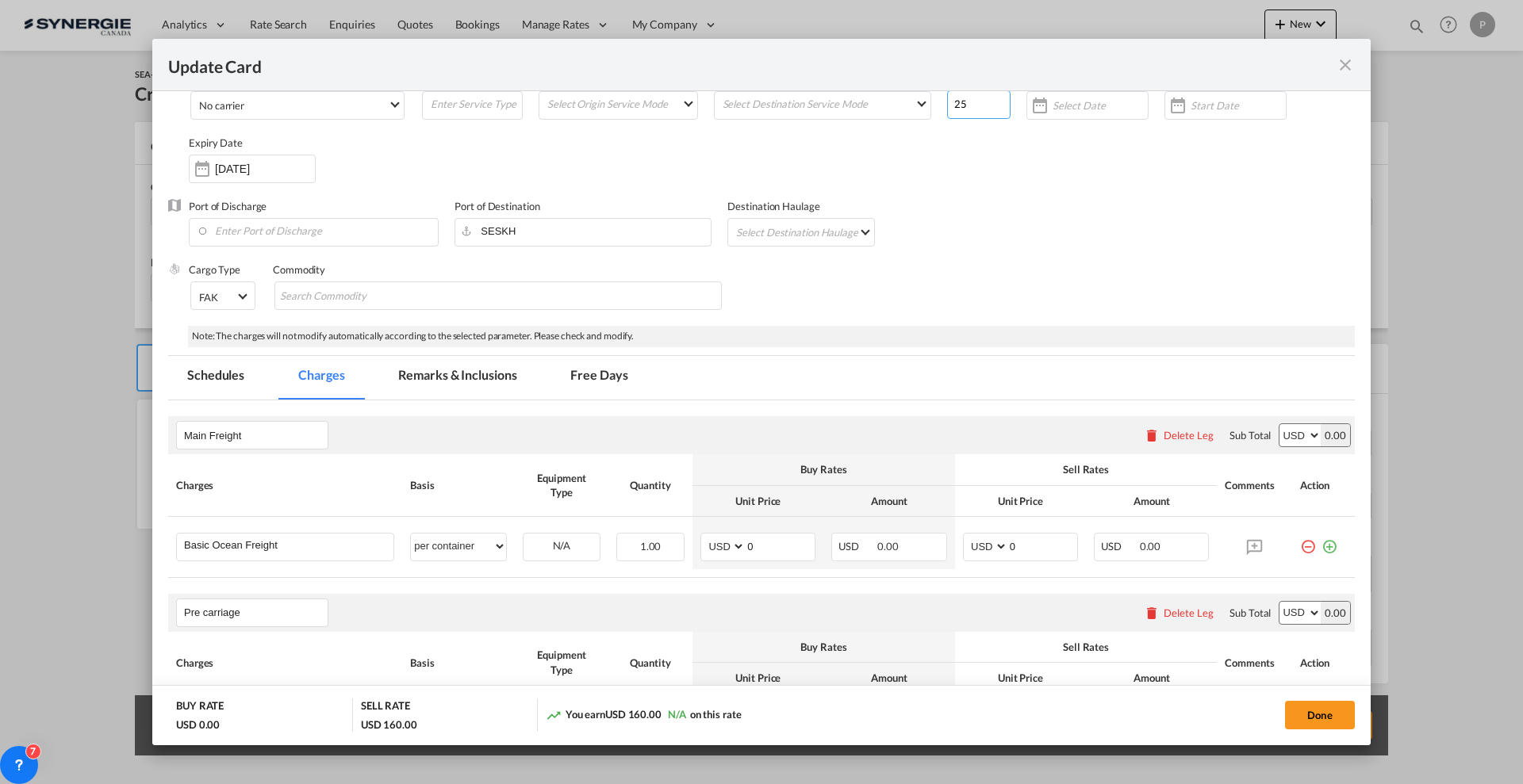
scroll to position [198, 0]
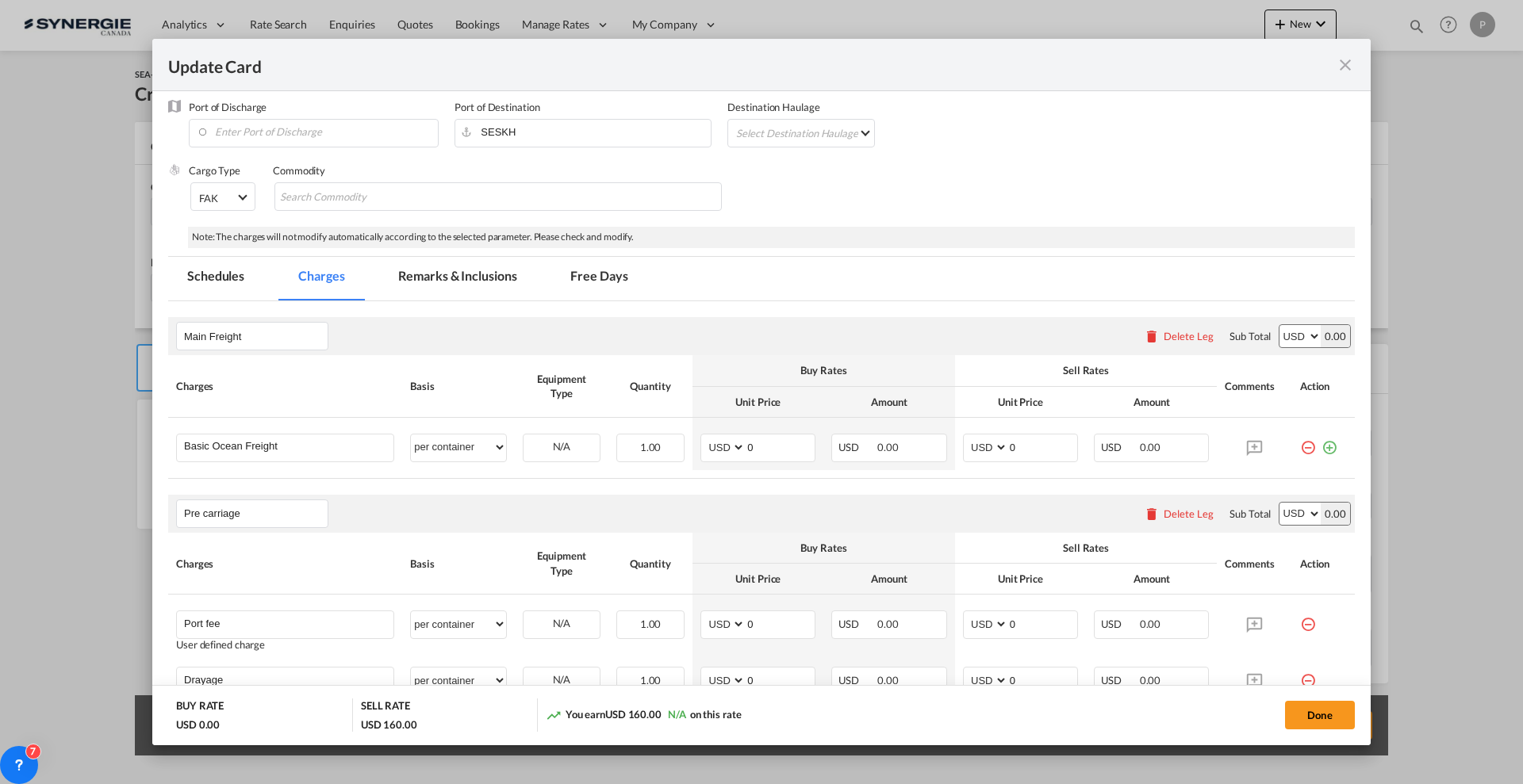
type input "25"
click at [780, 446] on input "0" at bounding box center [780, 447] width 69 height 24
type input "1620"
type input "1920"
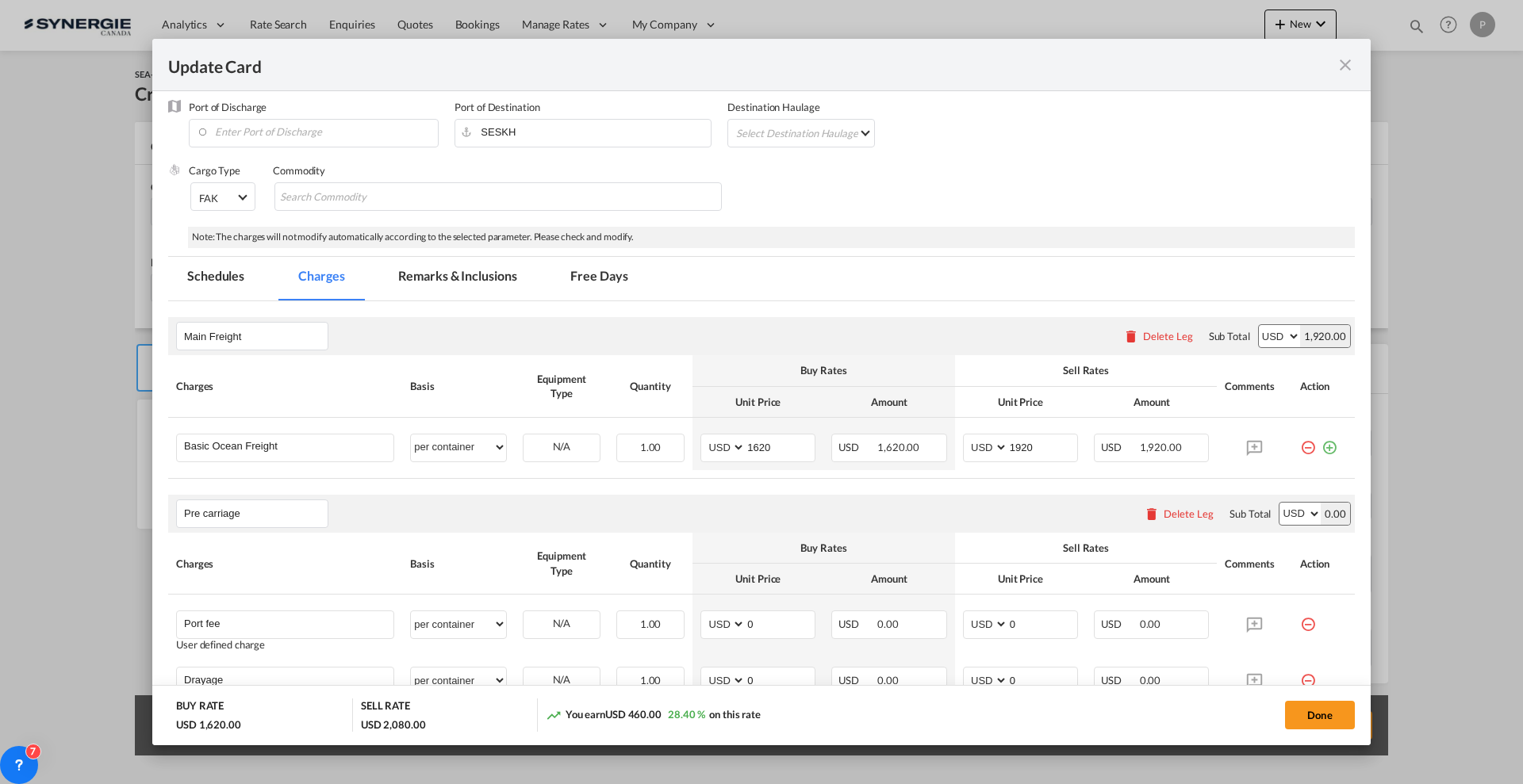
click at [847, 571] on th "Amount" at bounding box center [889, 579] width 131 height 31
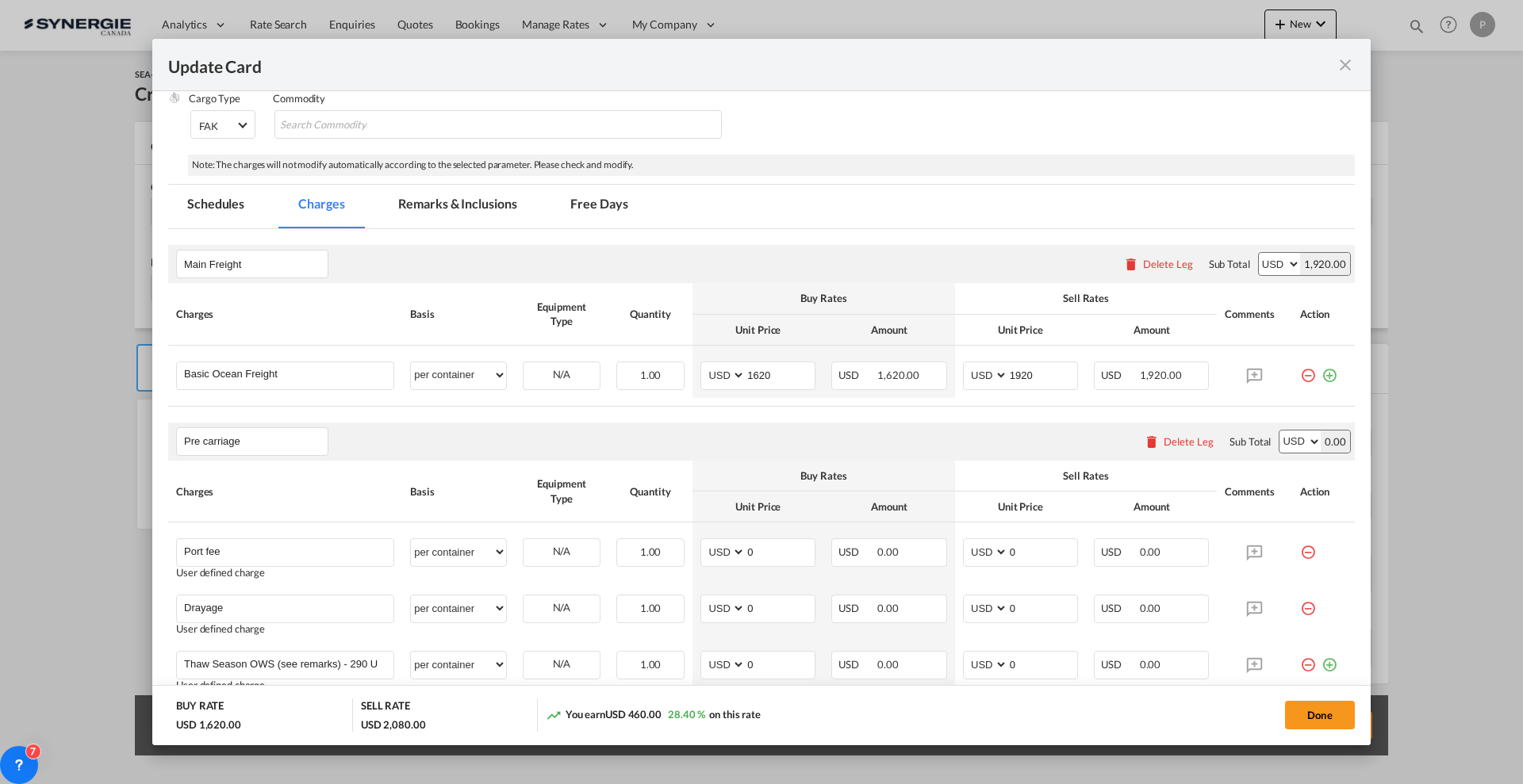
scroll to position [298, 0]
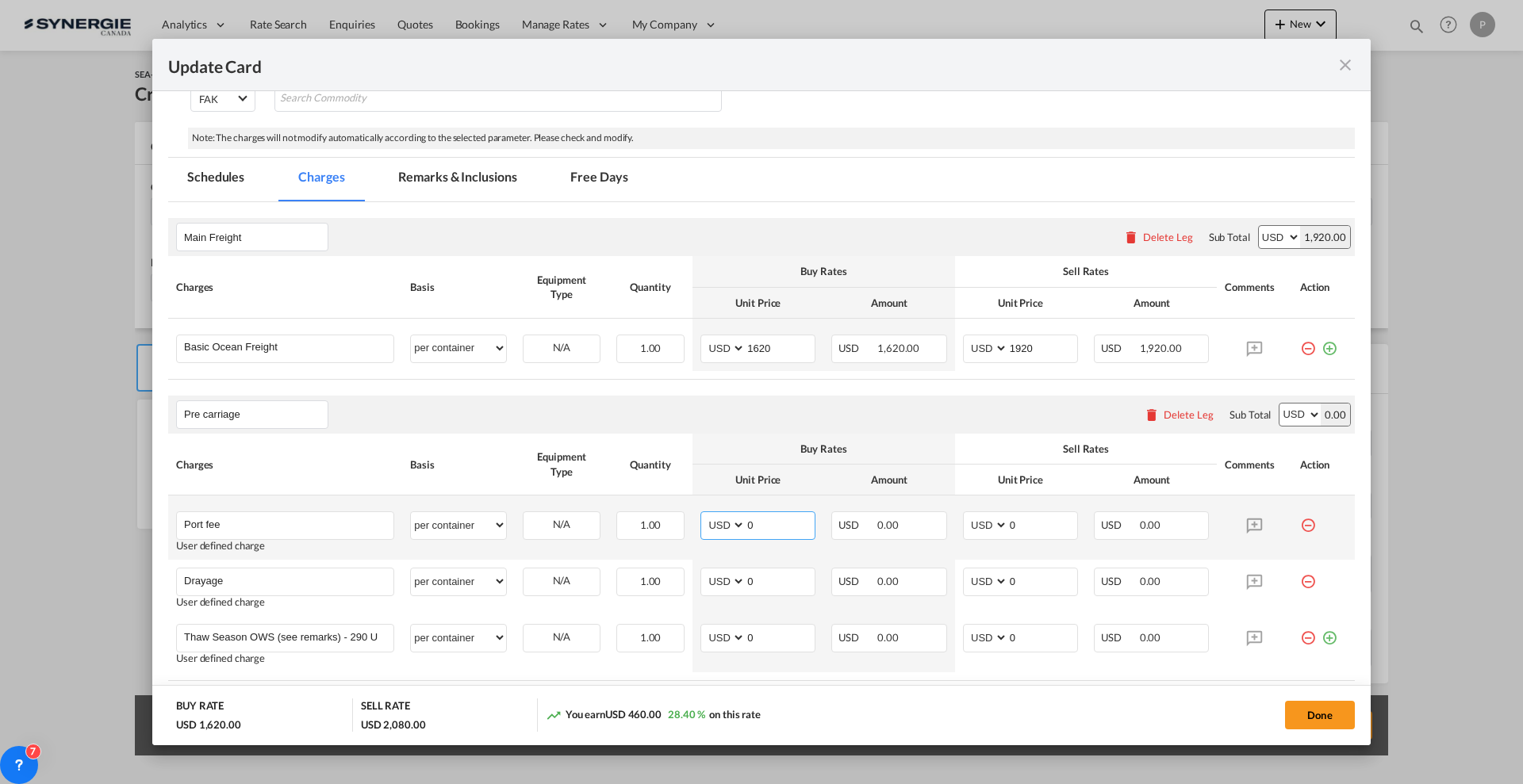
click at [781, 522] on input "0" at bounding box center [780, 524] width 69 height 24
type input "50"
type input "65"
click at [763, 583] on input "0" at bounding box center [780, 581] width 69 height 24
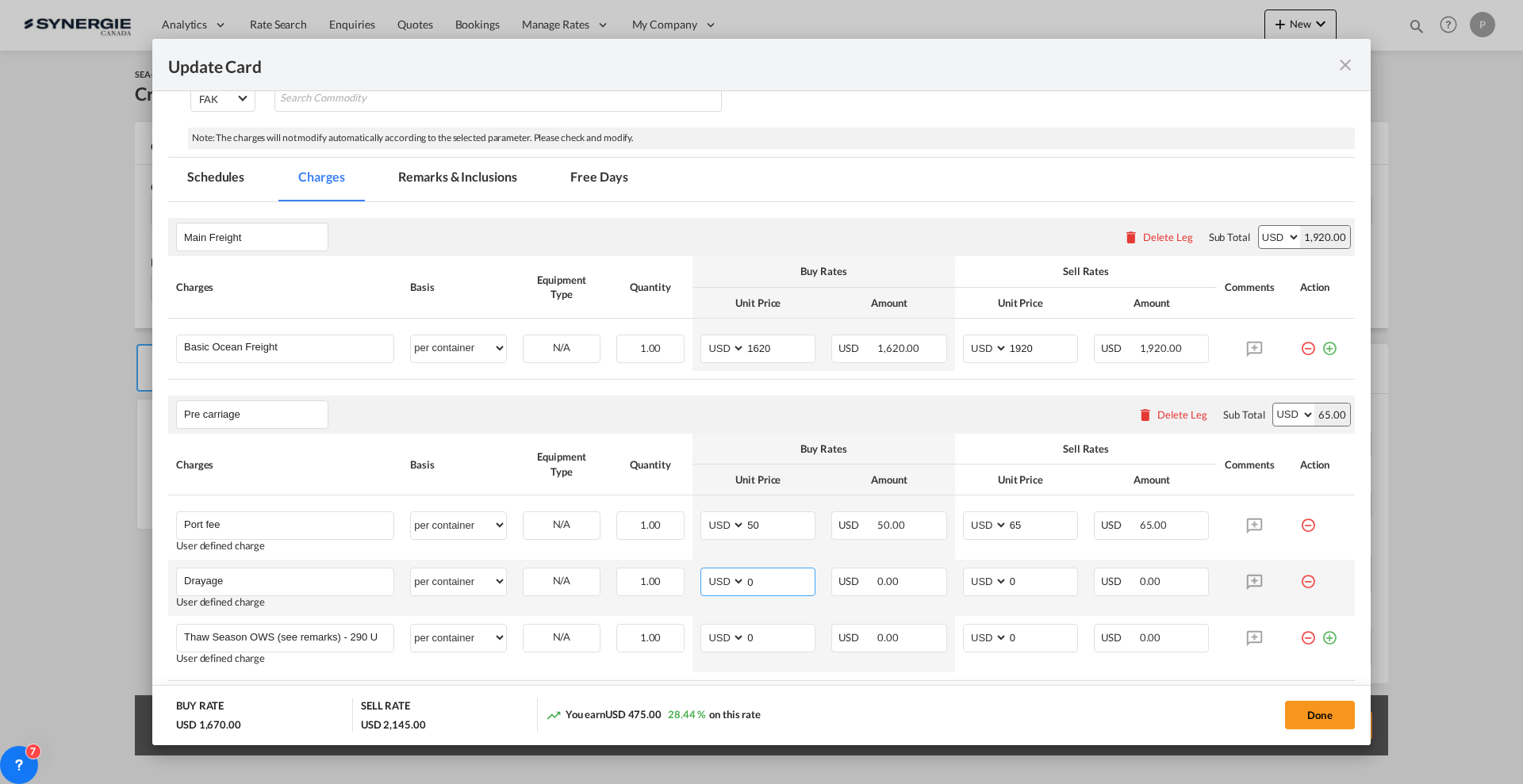
click at [763, 583] on input "0" at bounding box center [780, 581] width 69 height 24
click at [438, 172] on md-tab-item "Remarks & Inclusions" at bounding box center [457, 179] width 156 height 44
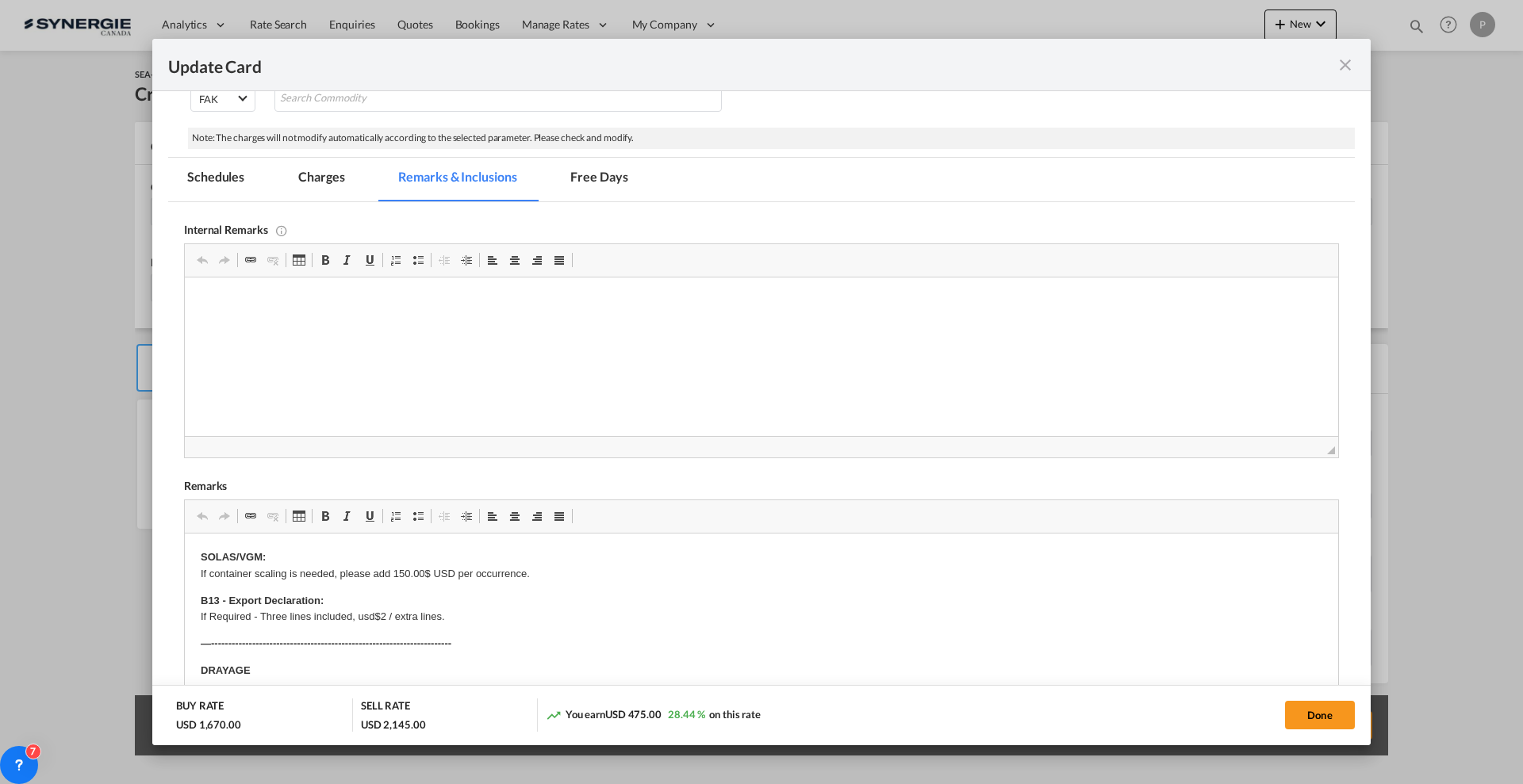
scroll to position [0, 0]
drag, startPoint x: 302, startPoint y: 298, endPoint x: 394, endPoint y: 320, distance: 94.6
click at [393, 320] on html "MSC FAK - DTHC Prepaid" at bounding box center [761, 302] width 1153 height 48
click at [432, 314] on html "MSC FAK - DTHC Prepaid" at bounding box center [761, 302] width 1153 height 48
drag, startPoint x: 360, startPoint y: 320, endPoint x: 399, endPoint y: 312, distance: 39.8
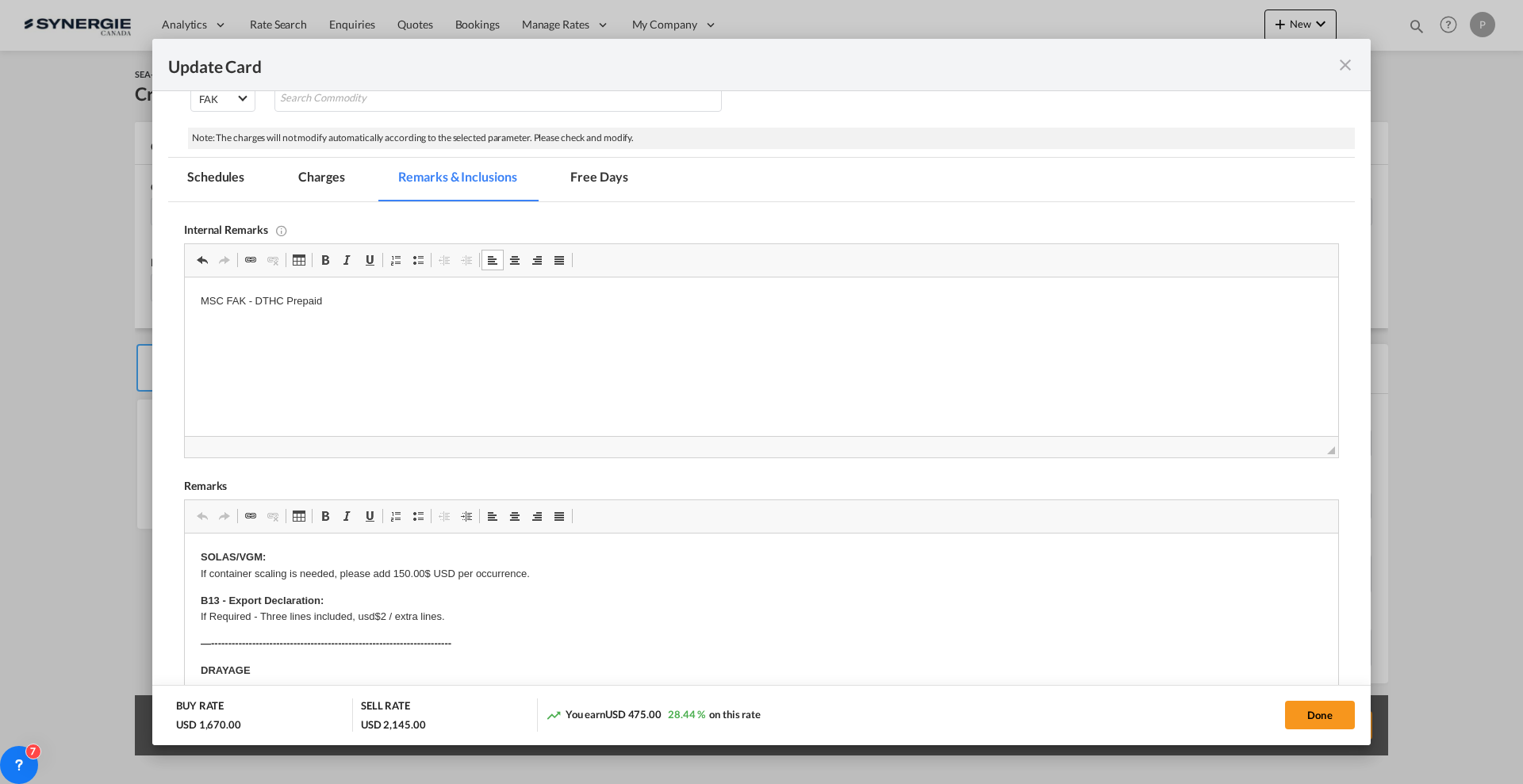
click at [360, 319] on html "MSC FAK - DTHC Prepaid" at bounding box center [761, 302] width 1153 height 48
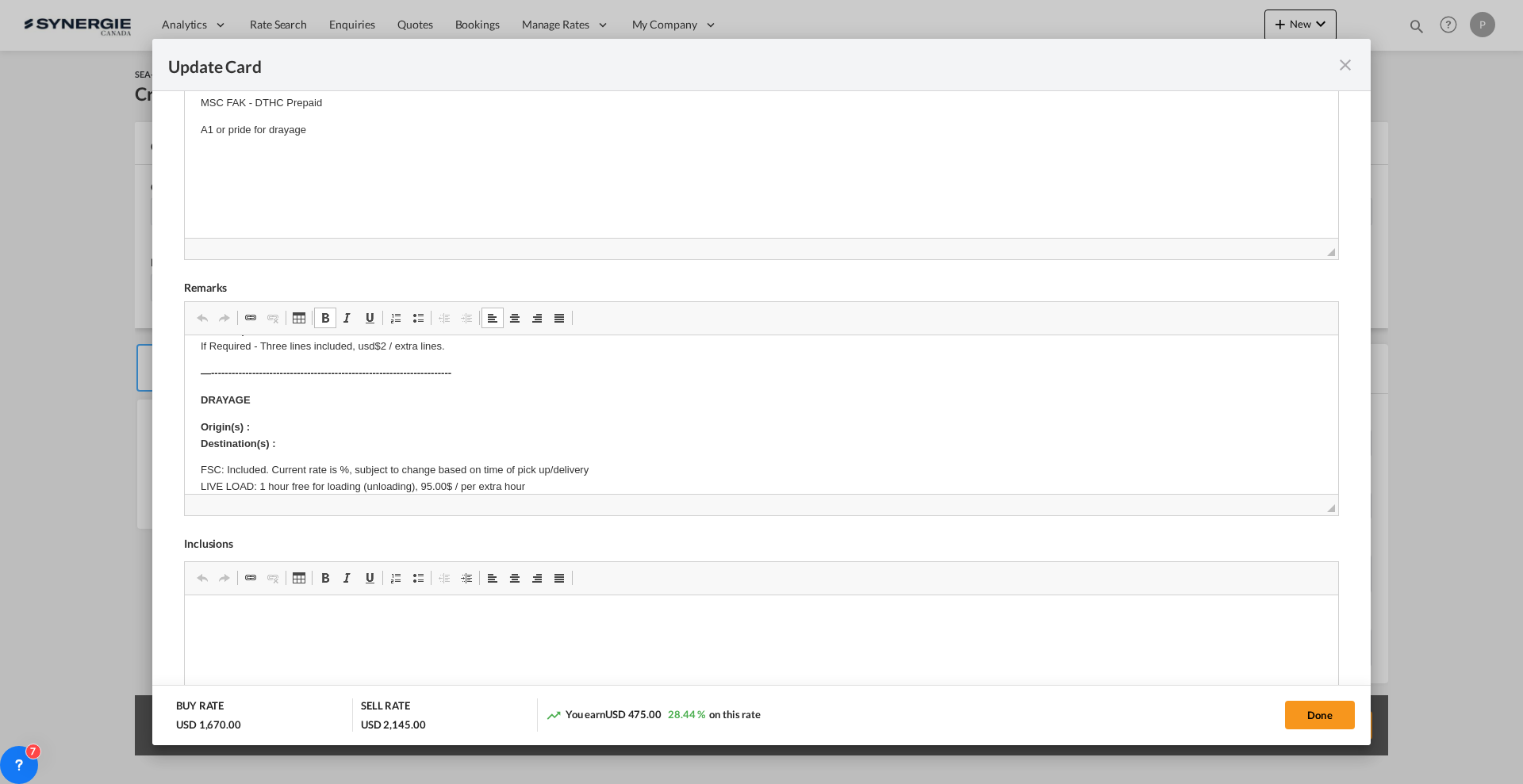
scroll to position [100, 0]
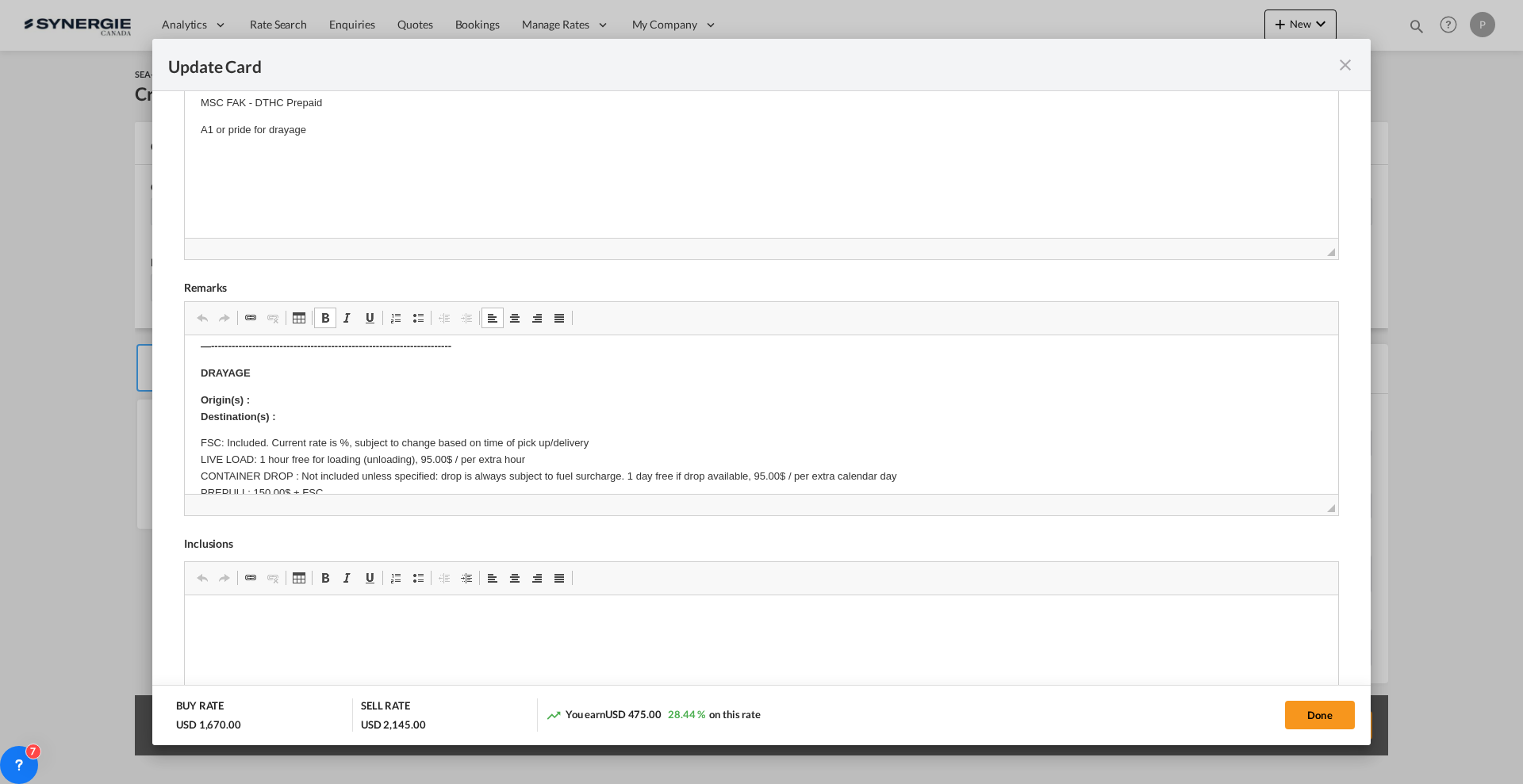
click at [313, 403] on p "Origin(s) : Destination(s) :" at bounding box center [761, 409] width 1121 height 33
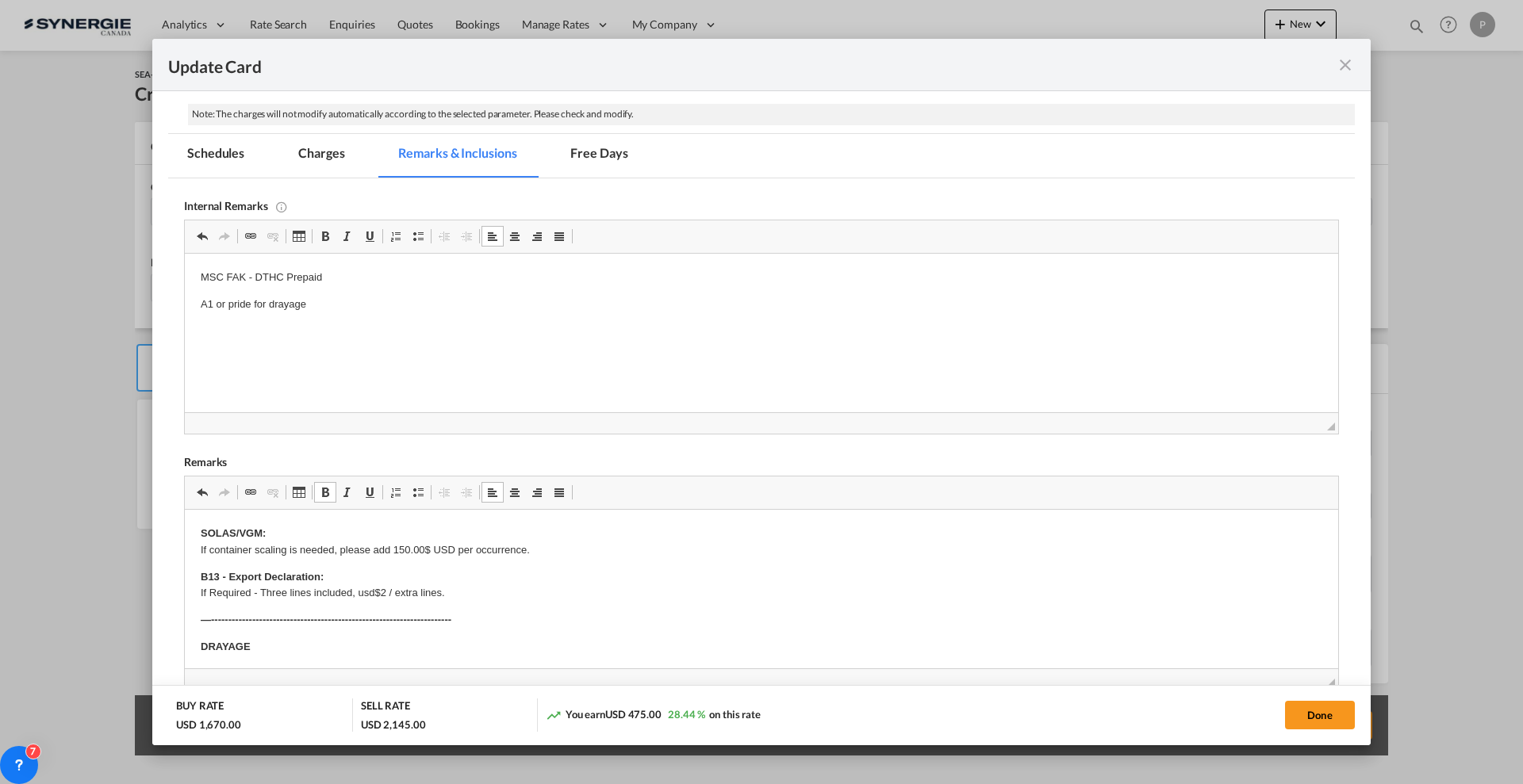
scroll to position [198, 0]
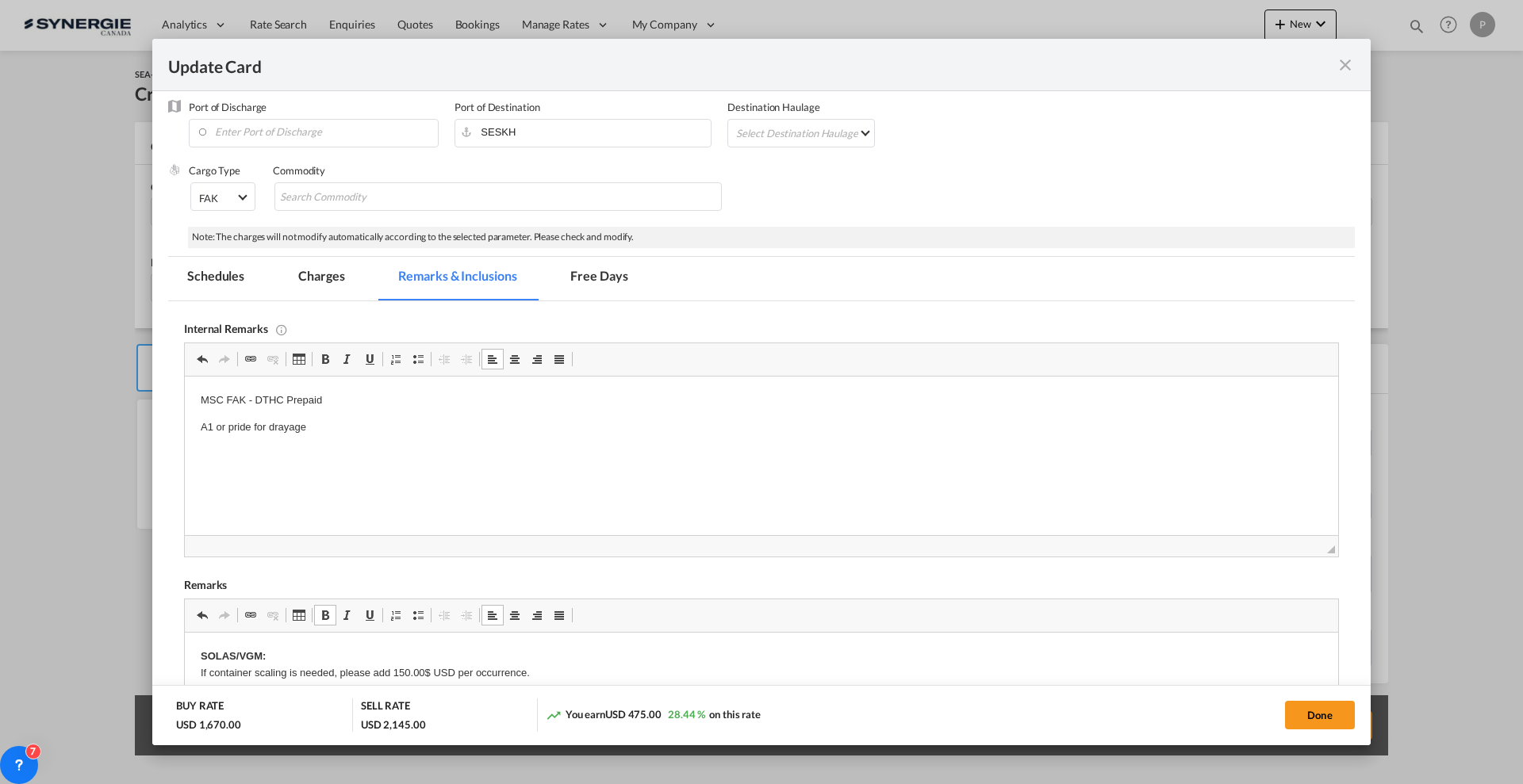
click at [322, 286] on md-tab-item "Charges" at bounding box center [321, 279] width 84 height 44
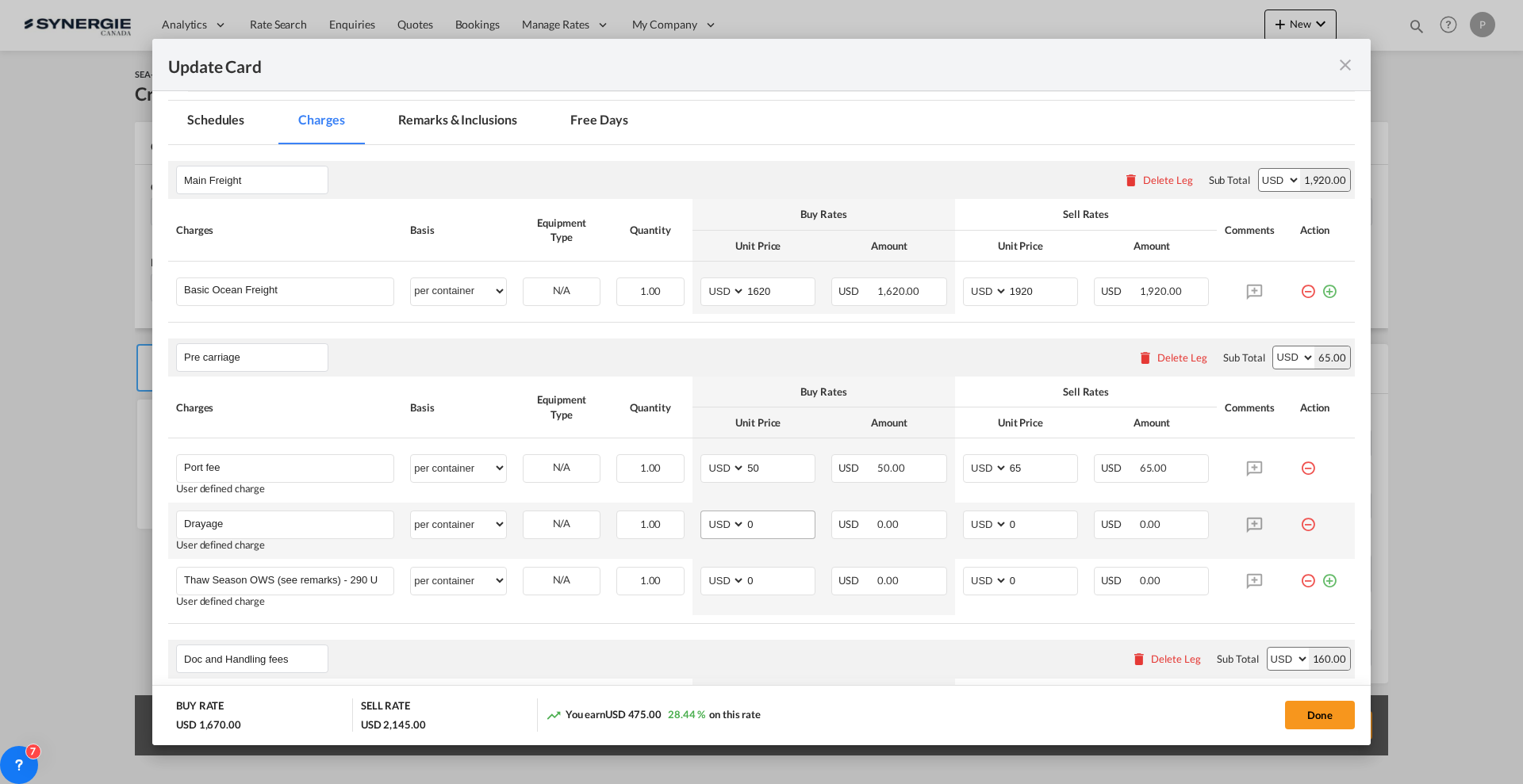
scroll to position [396, 0]
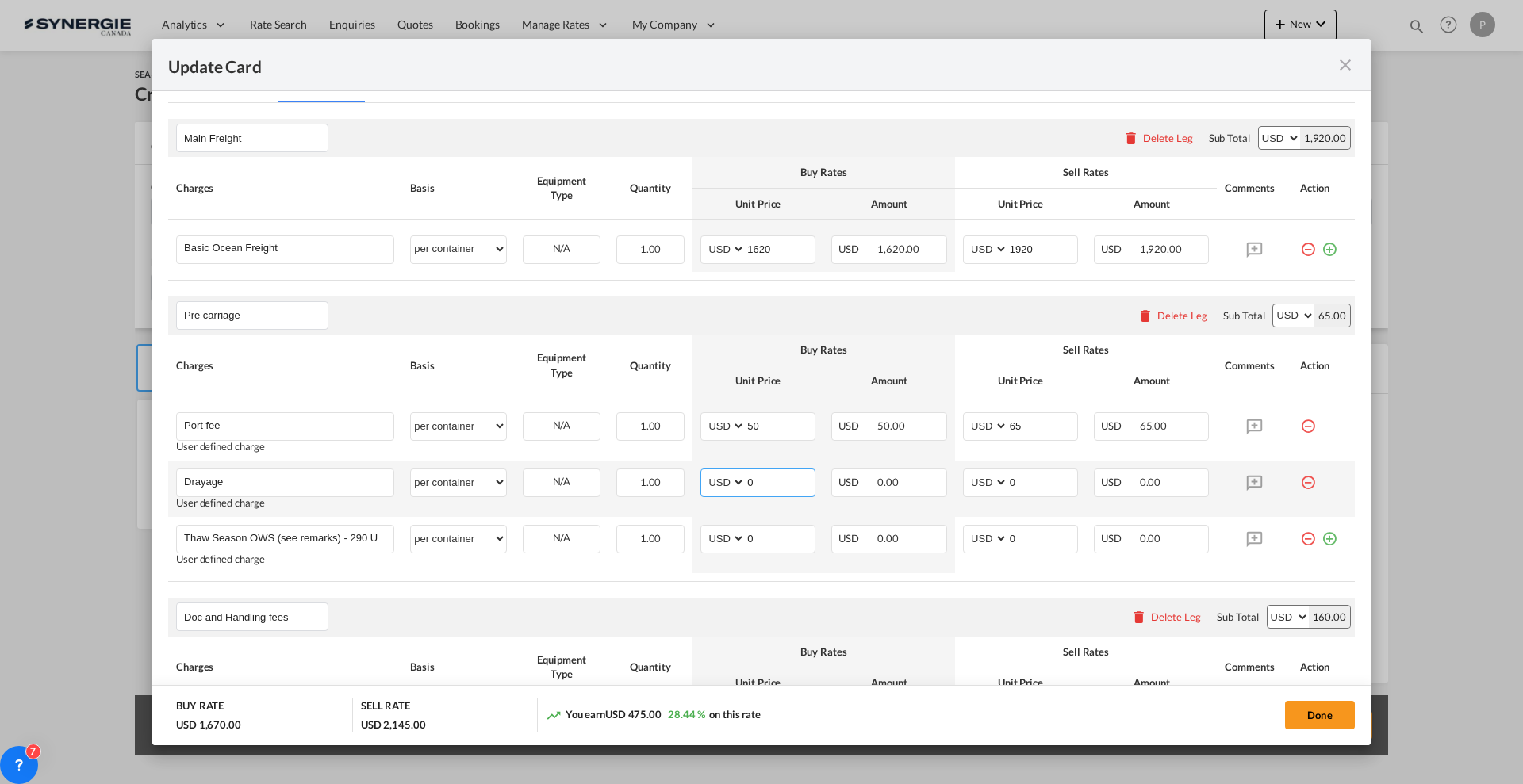
click at [780, 482] on input "0" at bounding box center [780, 481] width 69 height 24
click at [782, 480] on input "0" at bounding box center [780, 481] width 69 height 24
type input "410"
type input "450"
click at [1300, 534] on md-icon "icon-minus-circle-outline red-400-fg" at bounding box center [1308, 533] width 15 height 15
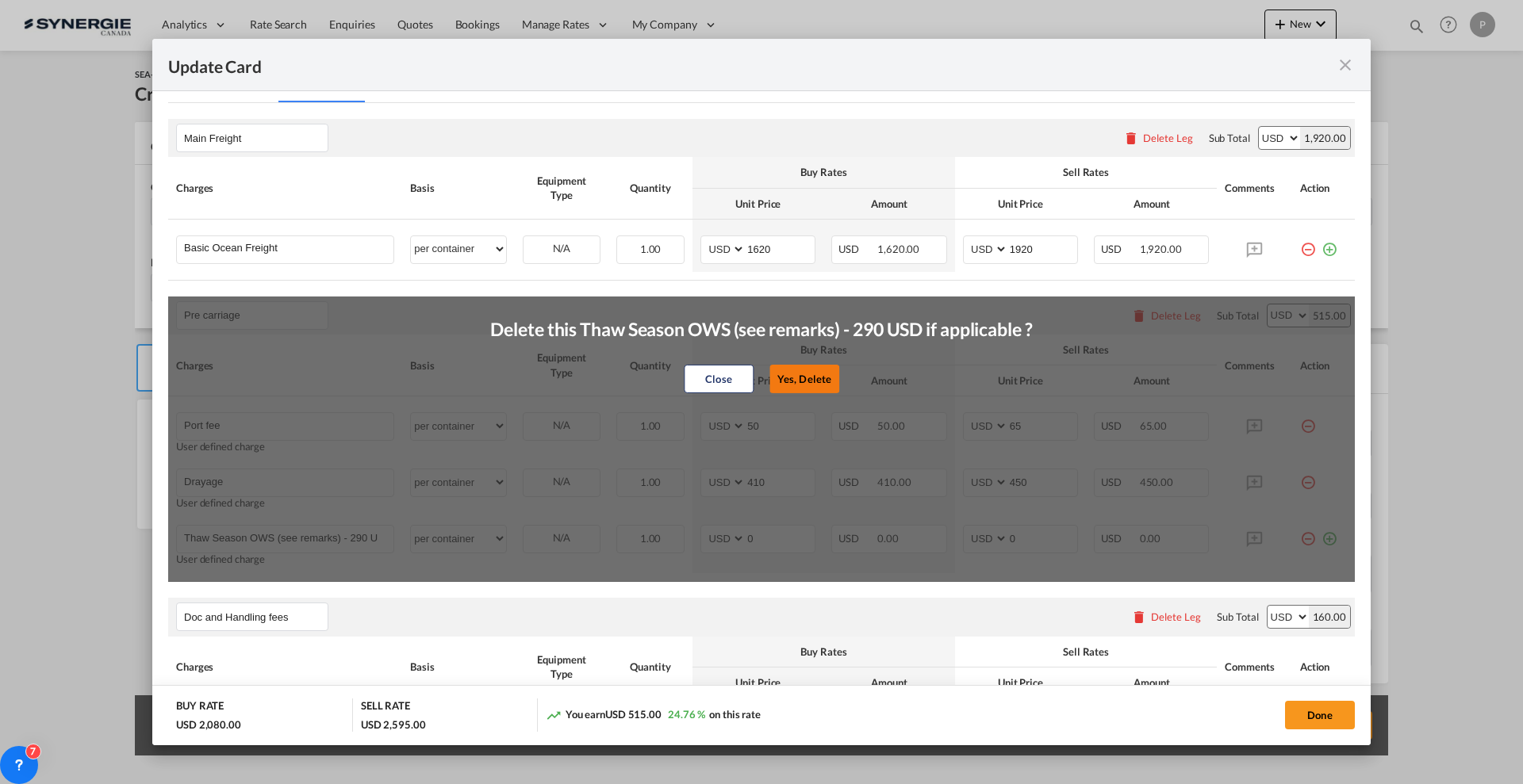
click at [790, 382] on button "Yes, Delete" at bounding box center [804, 378] width 70 height 28
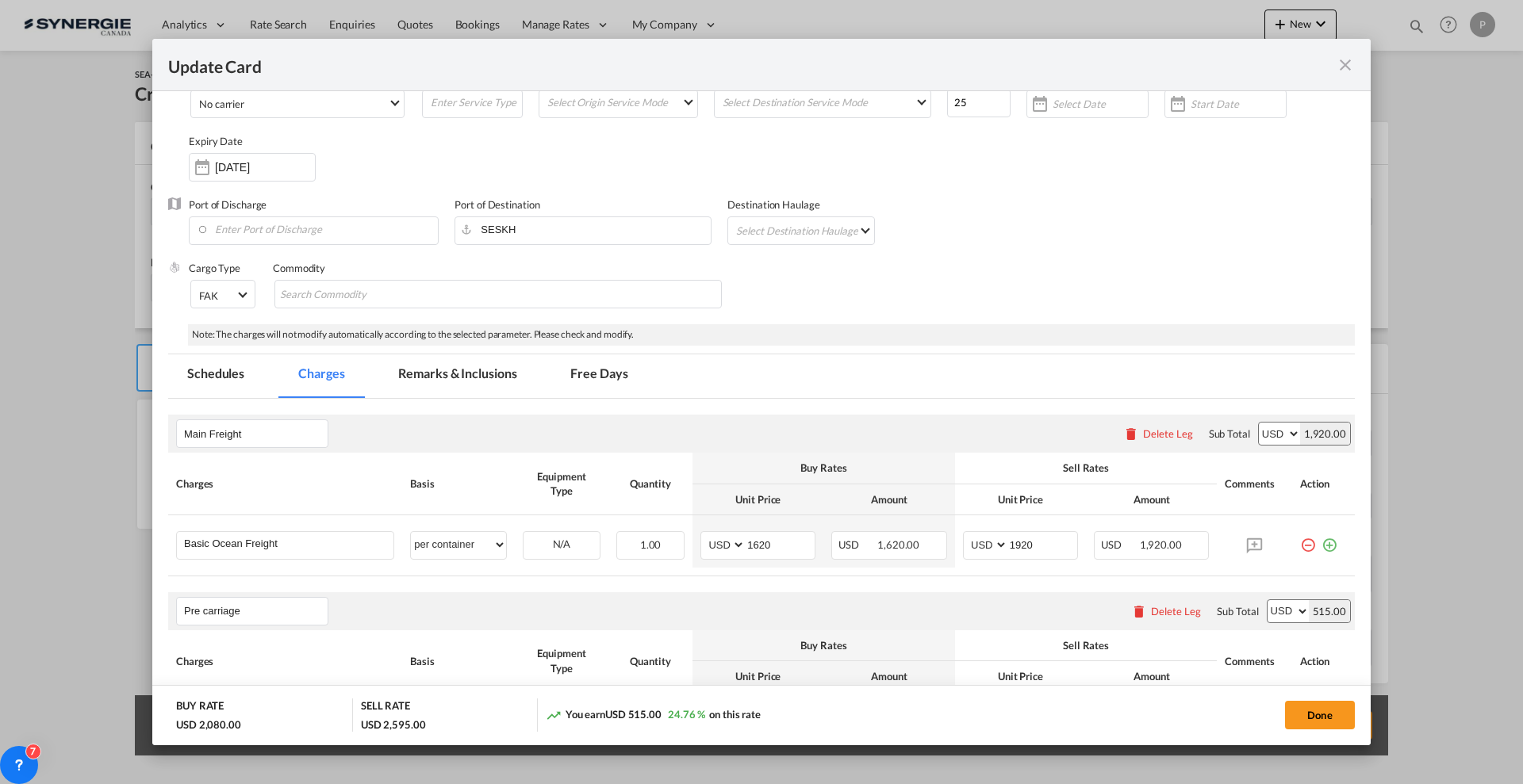
scroll to position [98, 0]
click at [348, 540] on input "Basic Ocean Freight" at bounding box center [288, 547] width 209 height 24
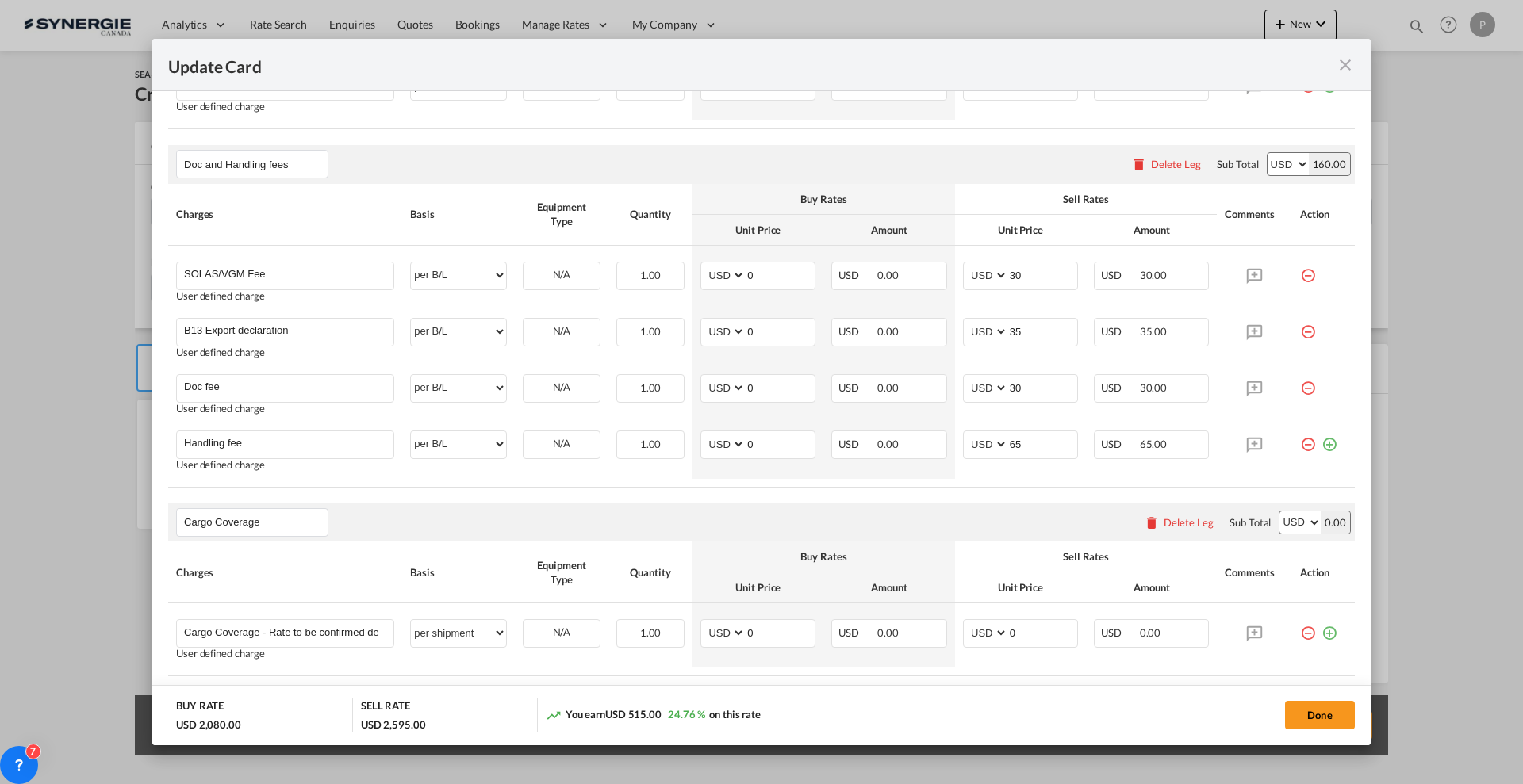
scroll to position [902, 0]
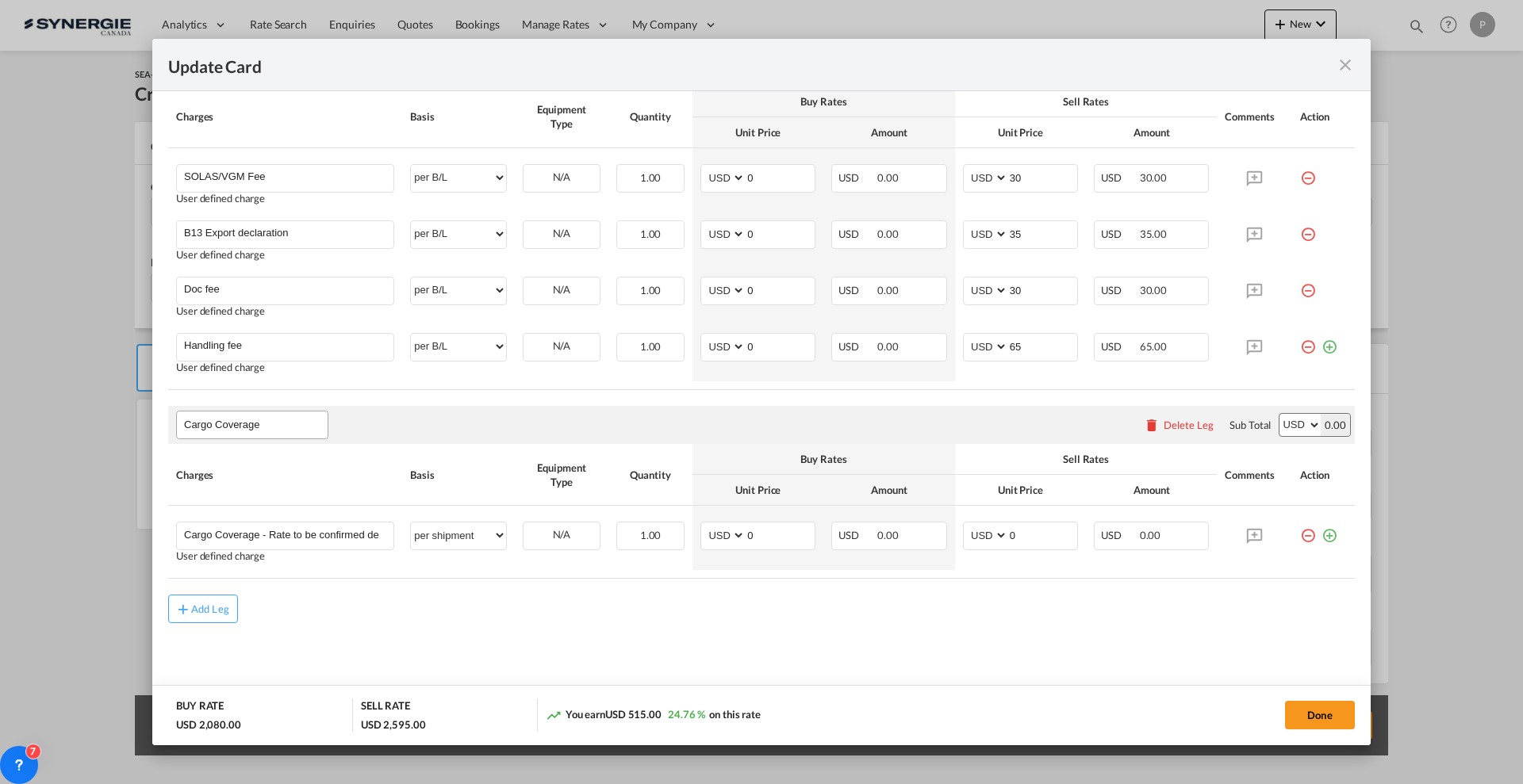
type input "Basic Ocean Freight - Including DTHC"
click at [252, 424] on input "Cargo Coverage" at bounding box center [255, 425] width 143 height 24
type input "Destination charges"
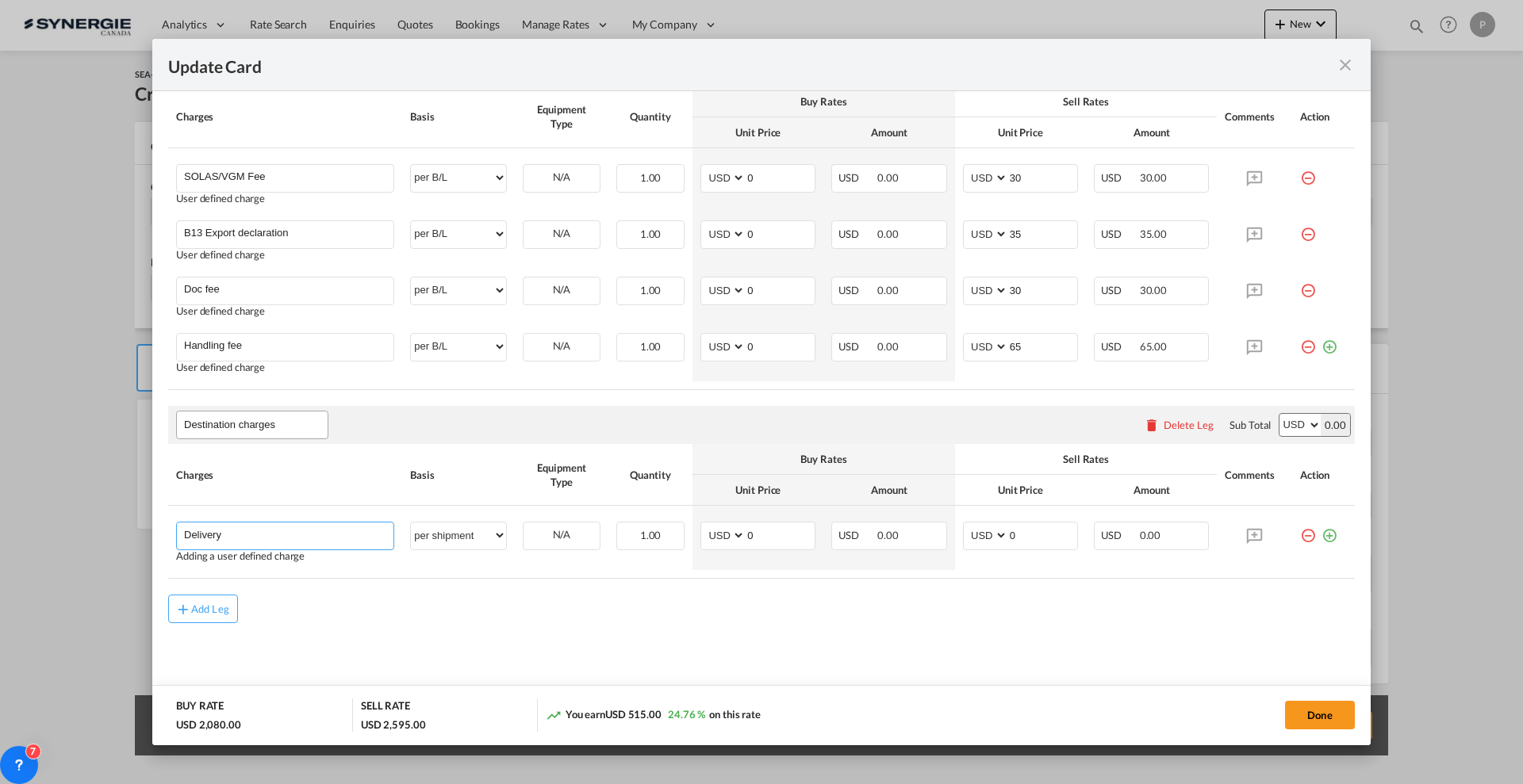
type input "Delivery"
click at [489, 543] on select "per equipment per container per B/L per shipping bill per shipment per pallet p…" at bounding box center [458, 535] width 95 height 26
select select "per container"
click at [411, 522] on select "per equipment per container per B/L per shipping bill per shipment per pallet p…" at bounding box center [458, 535] width 95 height 26
click at [1321, 530] on md-icon "icon-plus-circle-outline green-400-fg" at bounding box center [1329, 529] width 15 height 15
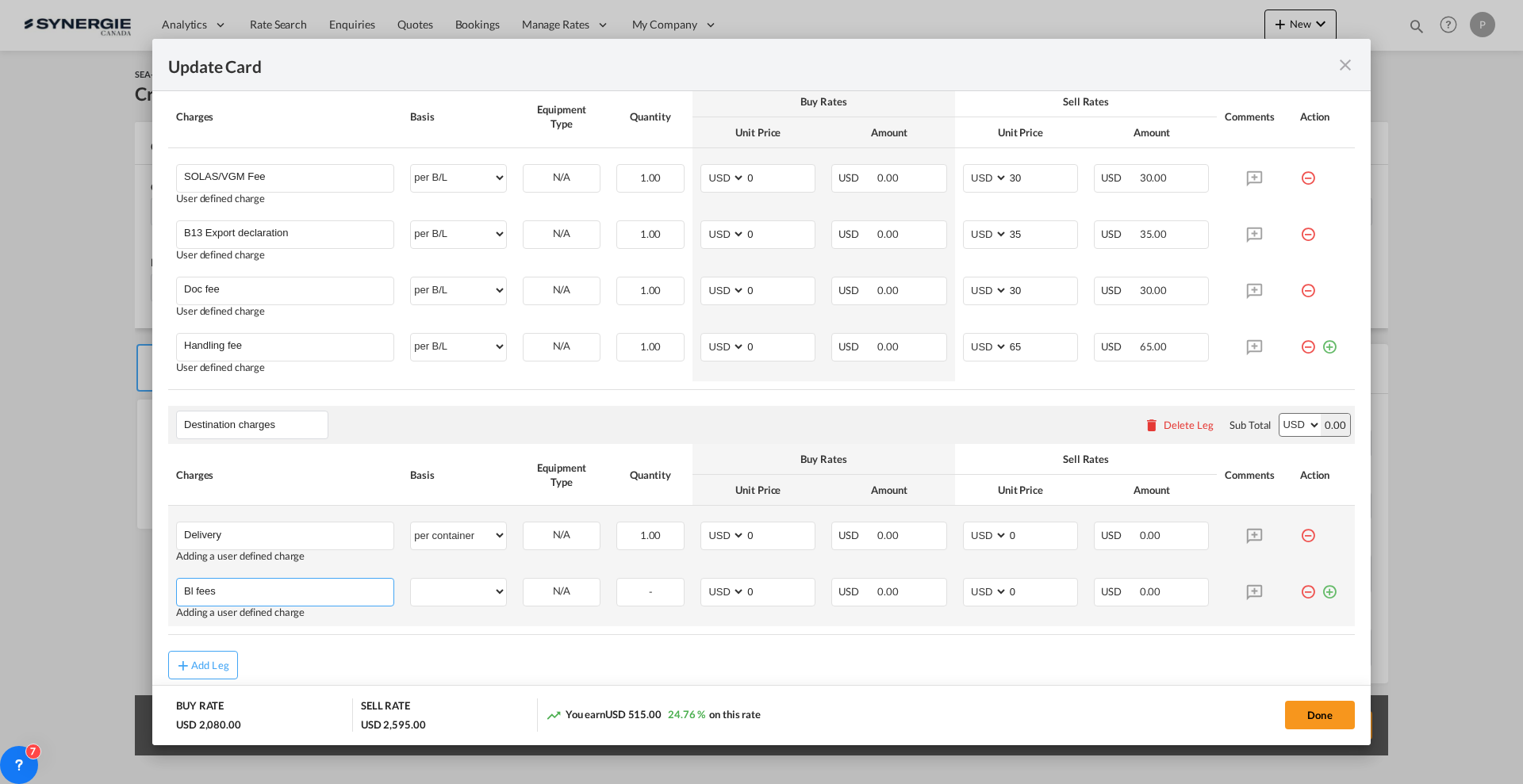
type input "Bl fees"
select select "per B/L"
click at [268, 587] on input "Bl fees" at bounding box center [288, 591] width 209 height 24
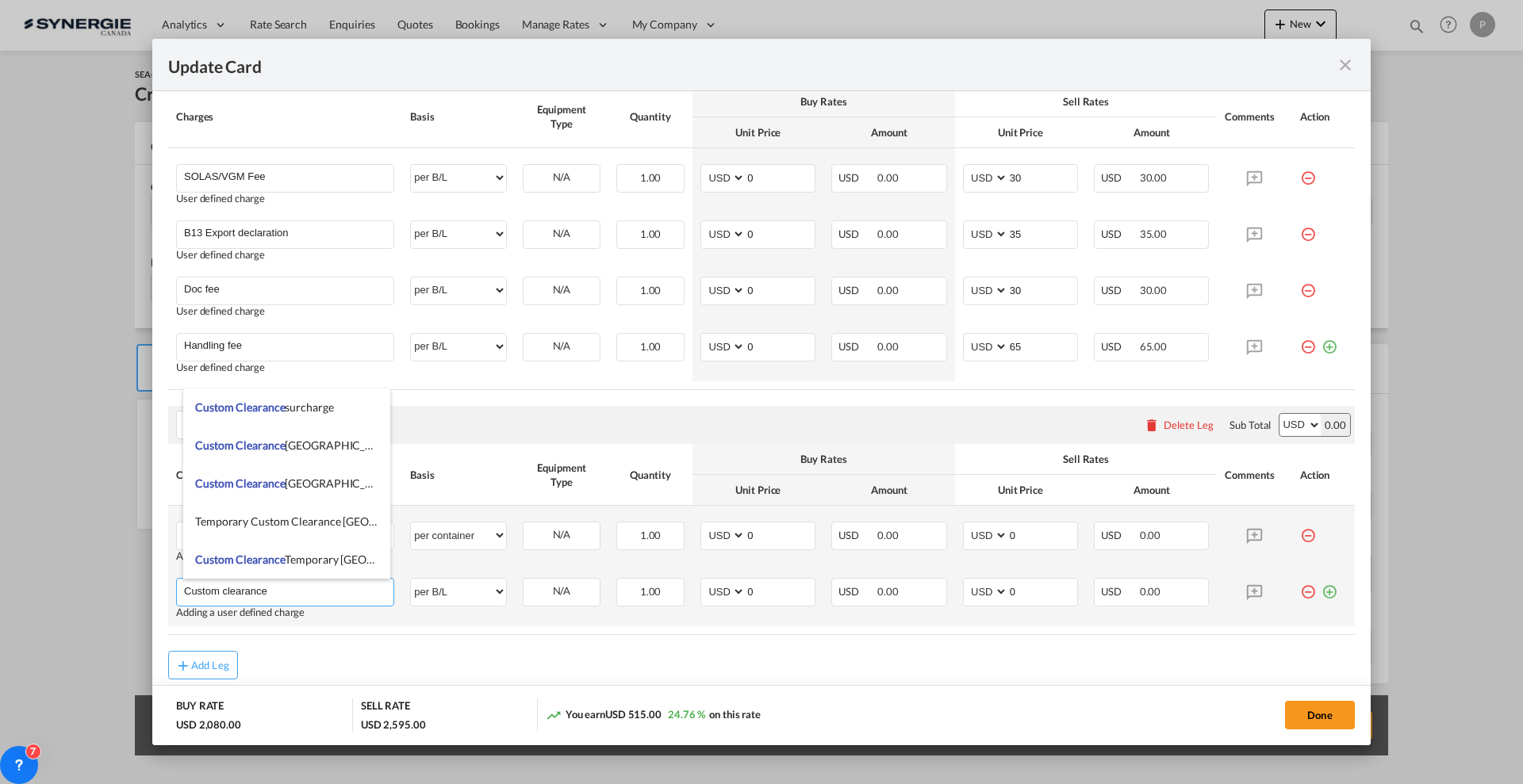
click at [290, 592] on input "Custom clearance" at bounding box center [288, 591] width 209 height 24
click at [221, 594] on input "Custom clearance" at bounding box center [288, 591] width 209 height 24
type input "Custom clearance"
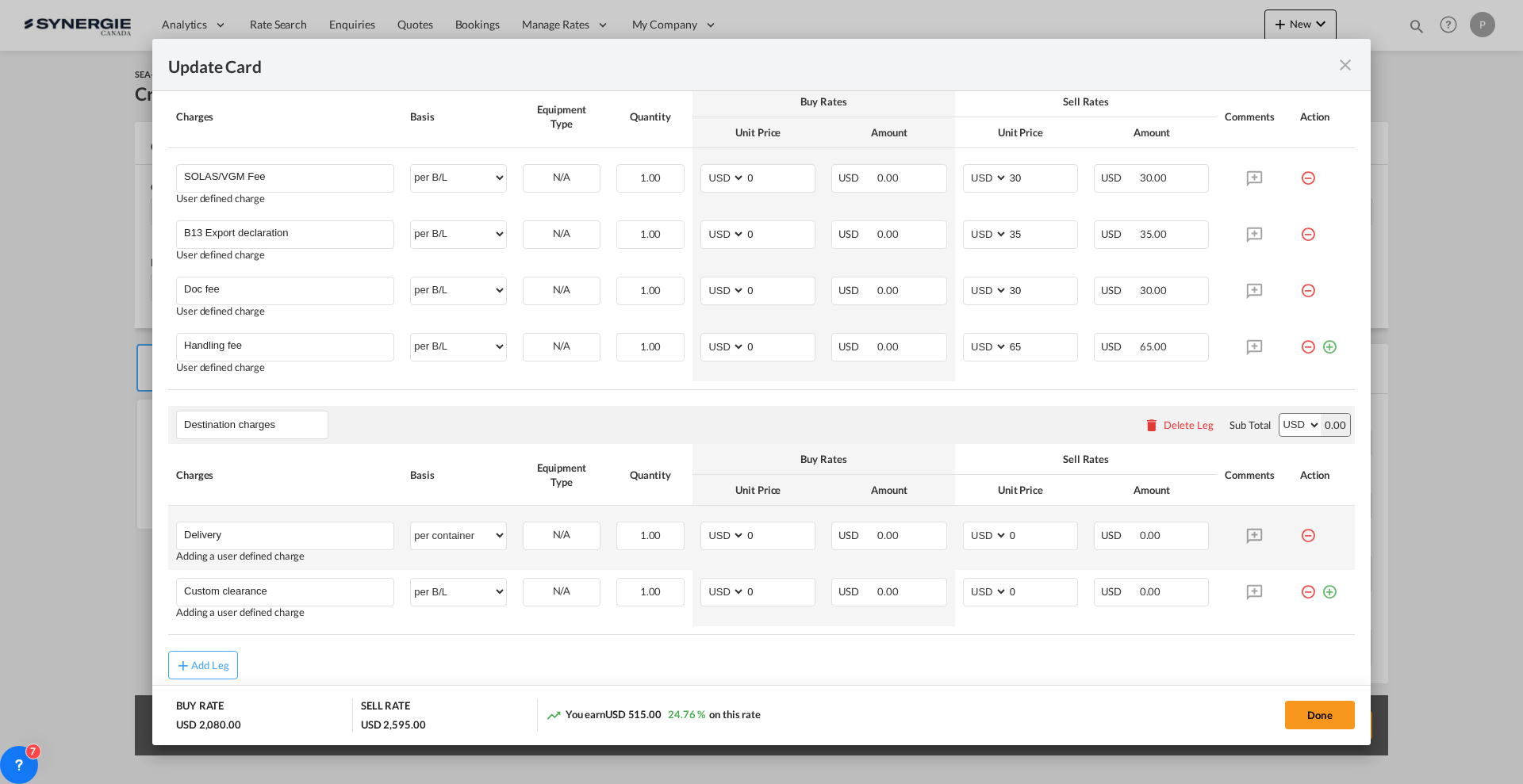
click at [345, 648] on rate-modification "Main Freight Please enter leg name Leg Name Already Exists Delete Leg Sub Total…" at bounding box center [761, 138] width 1187 height 1083
click at [468, 587] on select "per equipment per container per B/L per shipping bill per shipment per pallet p…" at bounding box center [458, 592] width 95 height 26
select select "per_document"
click at [411, 579] on select "per equipment per container per B/L per shipping bill per shipment per pallet p…" at bounding box center [458, 592] width 95 height 26
click at [764, 595] on input "0" at bounding box center [780, 591] width 69 height 24
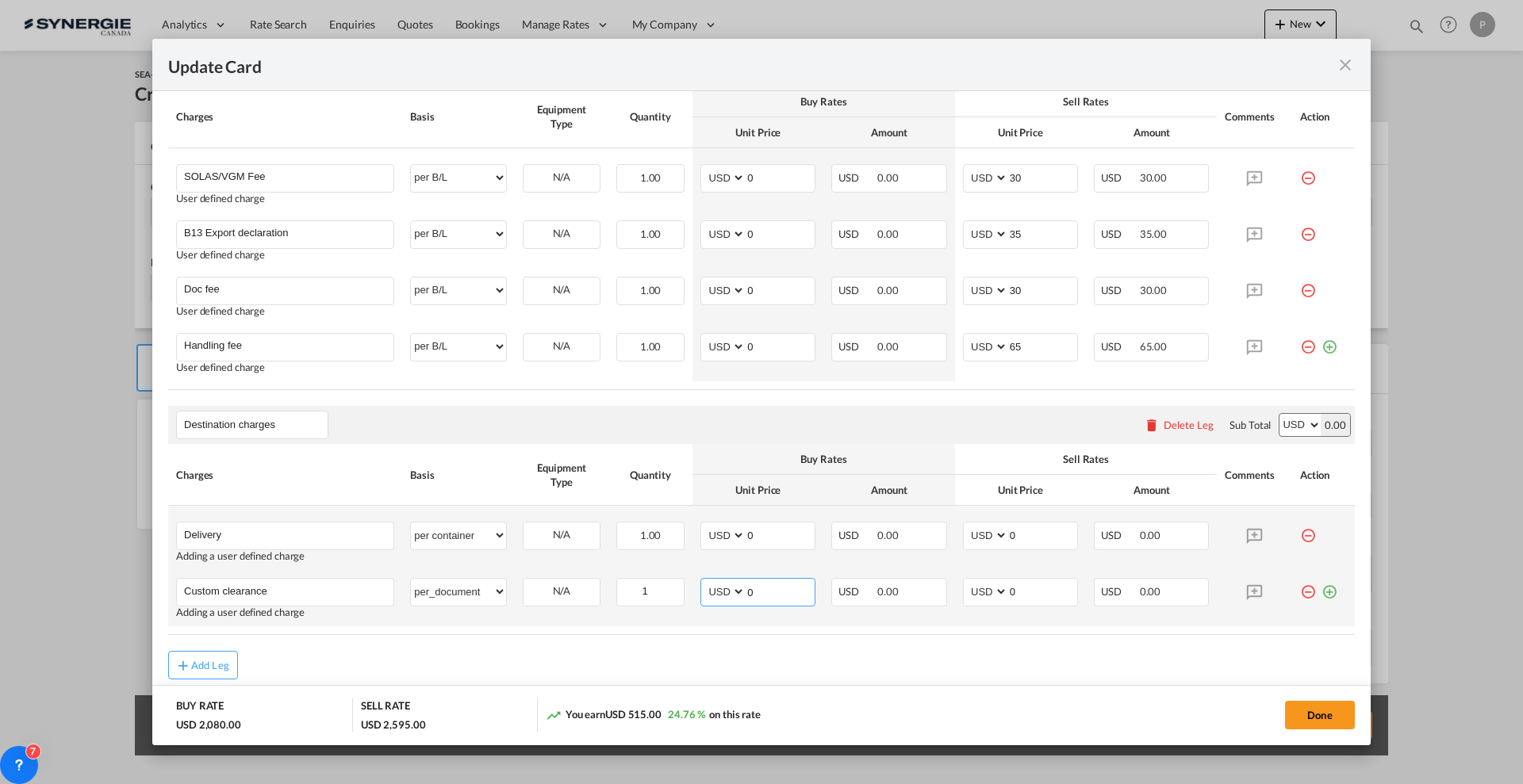
click at [764, 595] on input "0" at bounding box center [780, 591] width 69 height 24
type input "50"
click at [346, 593] on input "Custom clearance" at bounding box center [288, 591] width 209 height 24
type input "Custom clearance - max 3 hs codes"
click at [1057, 594] on input "0" at bounding box center [1043, 591] width 69 height 24
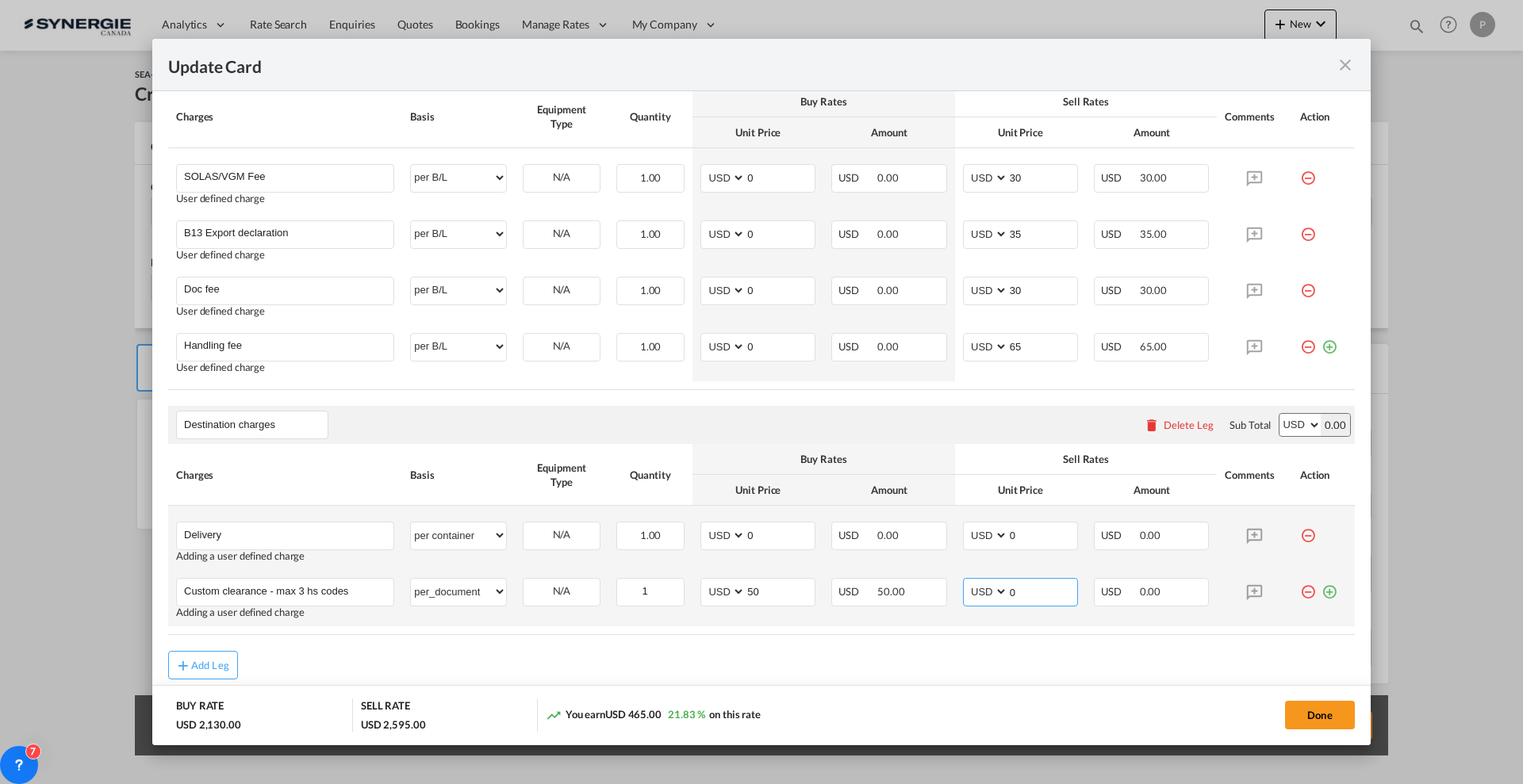
click at [1057, 594] on input "0" at bounding box center [1043, 591] width 69 height 24
type input "75"
click at [775, 534] on input "0" at bounding box center [780, 534] width 69 height 24
click at [776, 586] on input "50" at bounding box center [780, 591] width 69 height 24
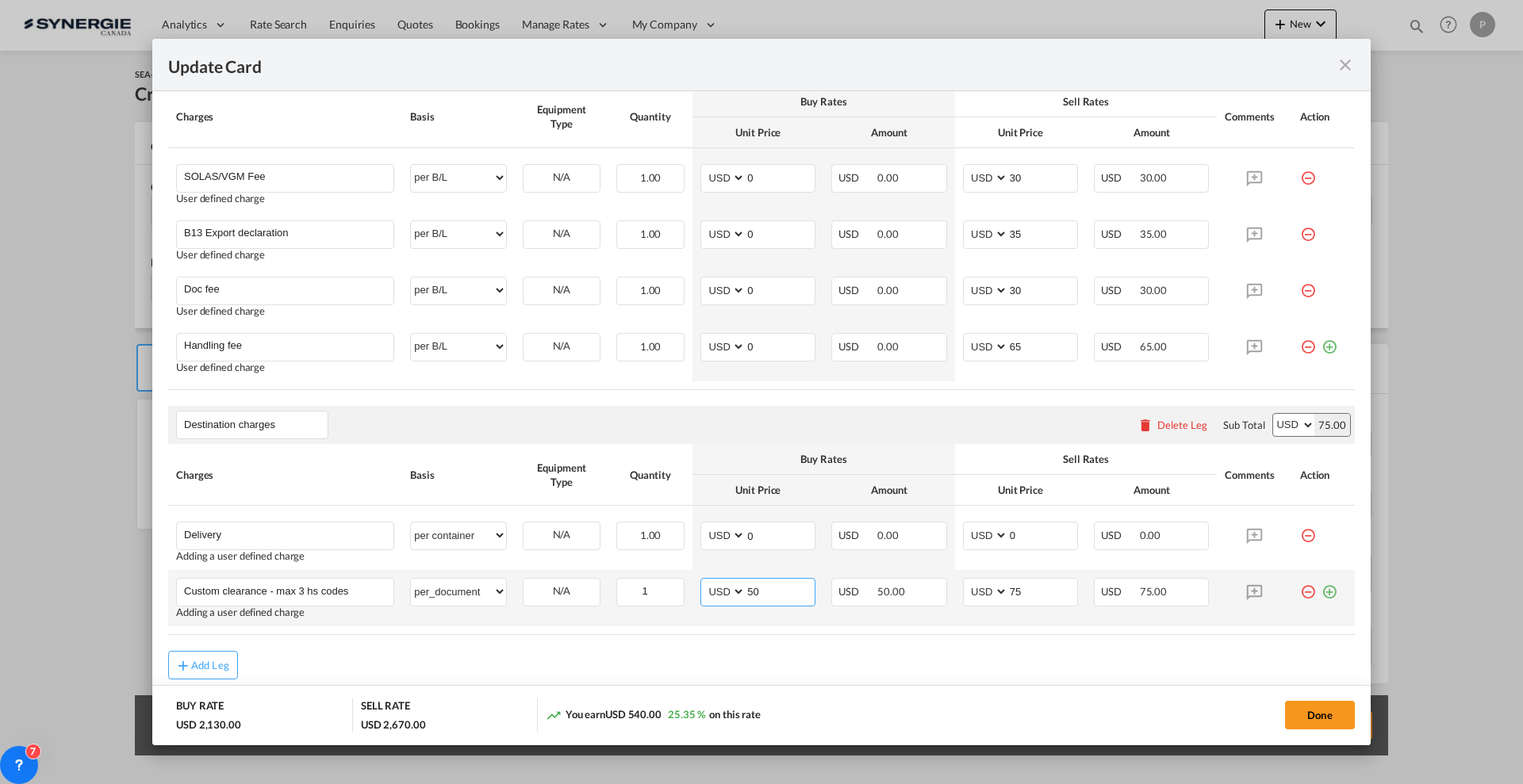
click at [776, 586] on input "50" at bounding box center [780, 591] width 69 height 24
type input "115"
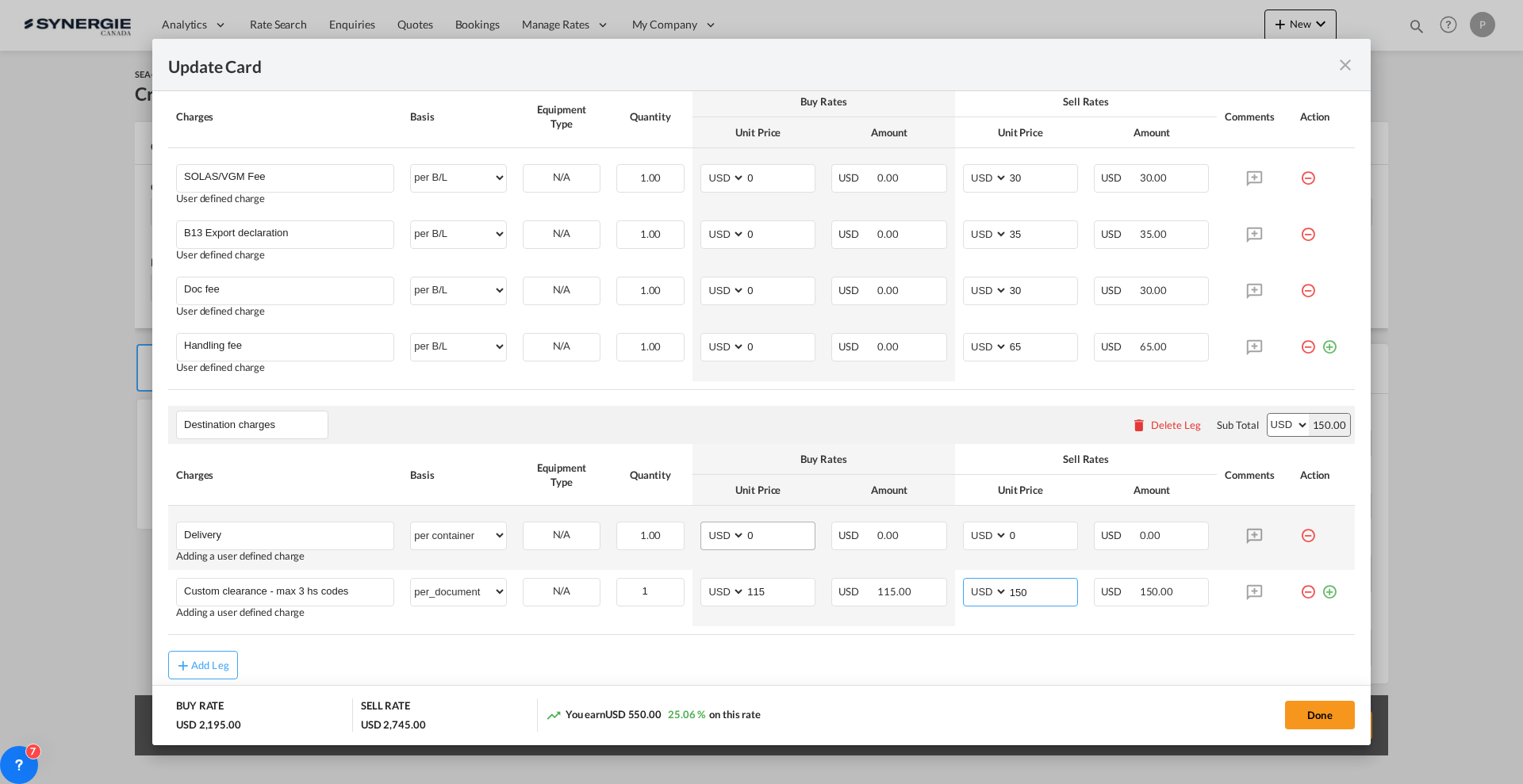
type input "150"
click at [771, 530] on input "0" at bounding box center [780, 534] width 69 height 24
type input "4"
type input "570"
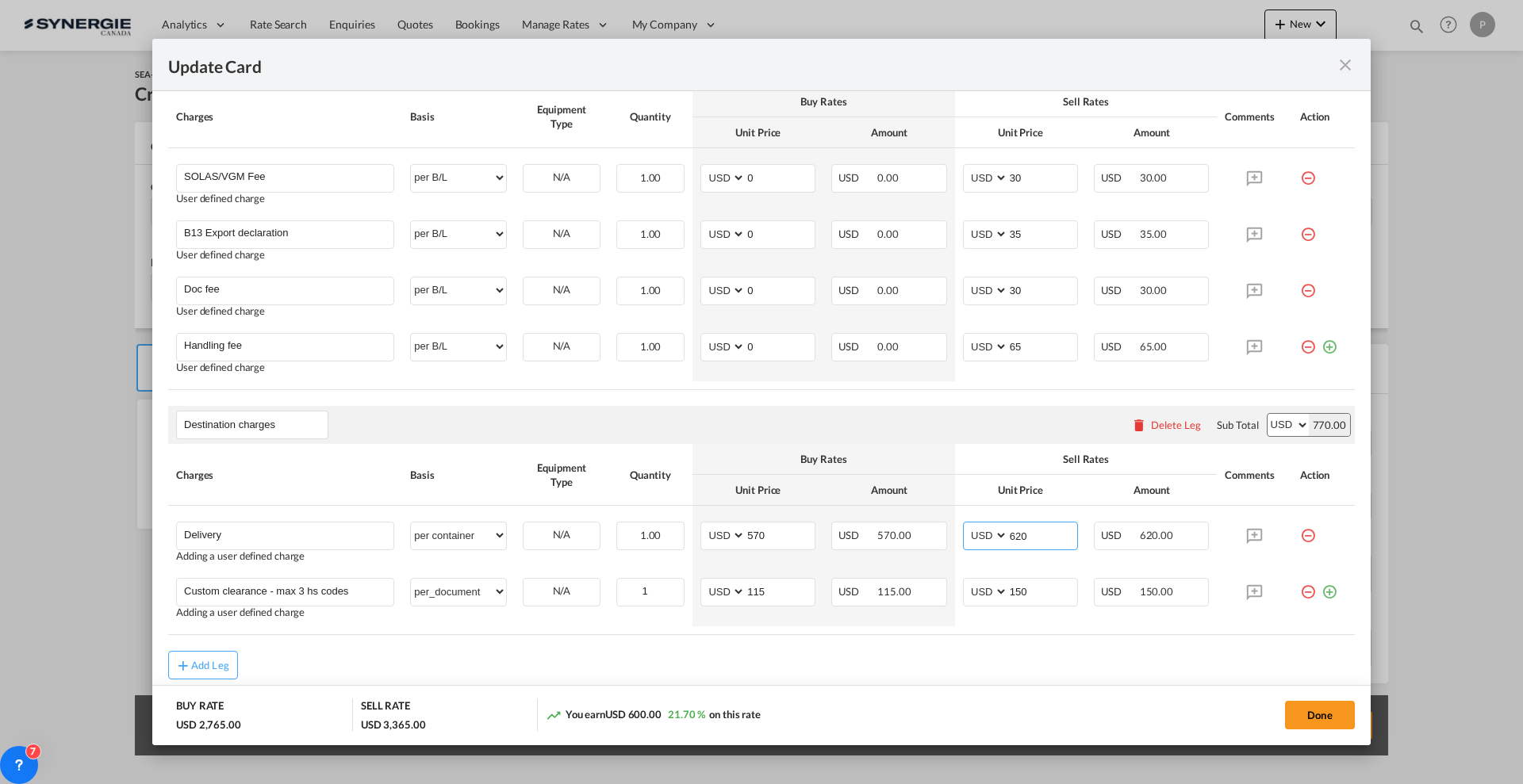
type input "620"
click at [678, 676] on div "Add Leg" at bounding box center [761, 665] width 1187 height 28
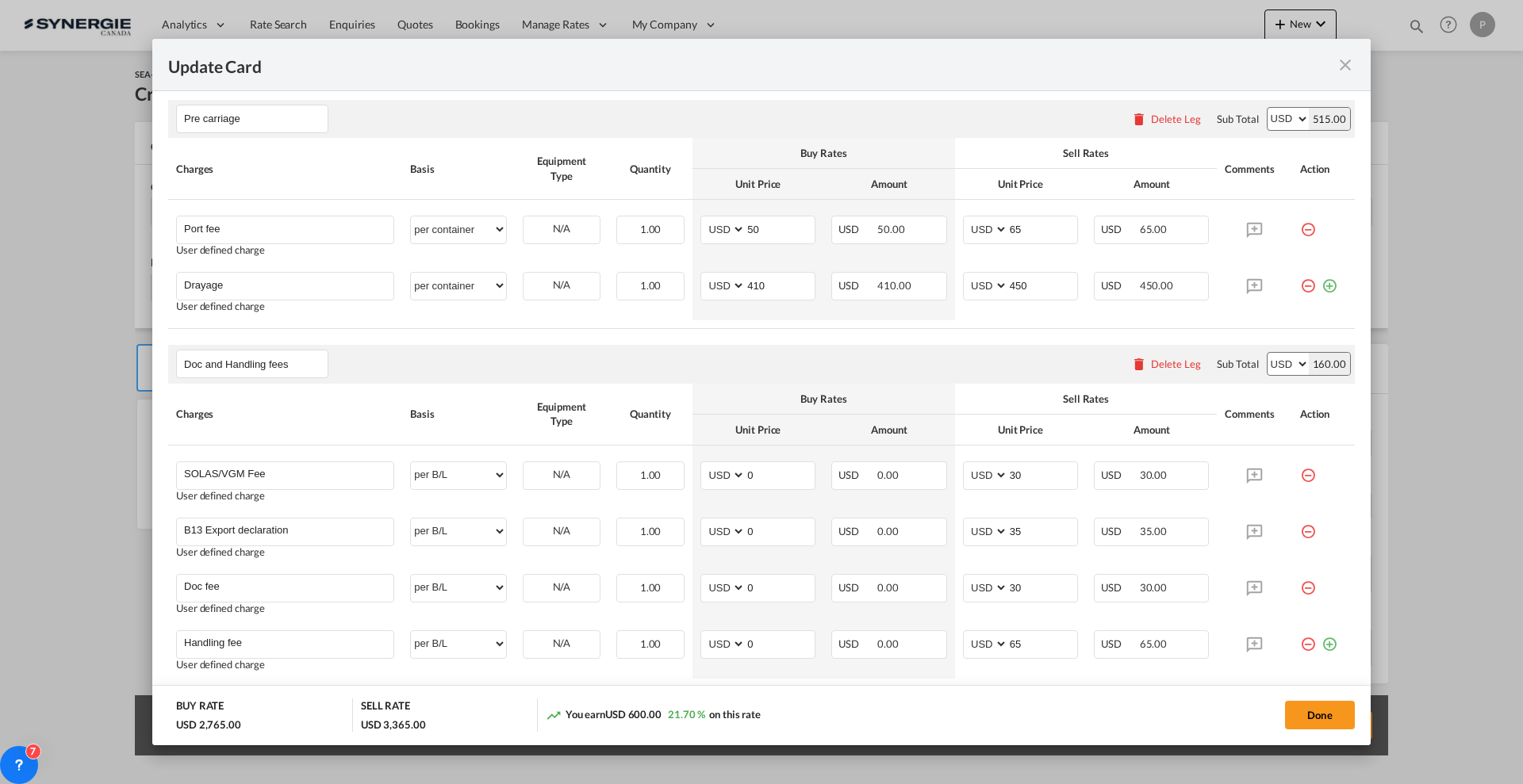
scroll to position [308, 0]
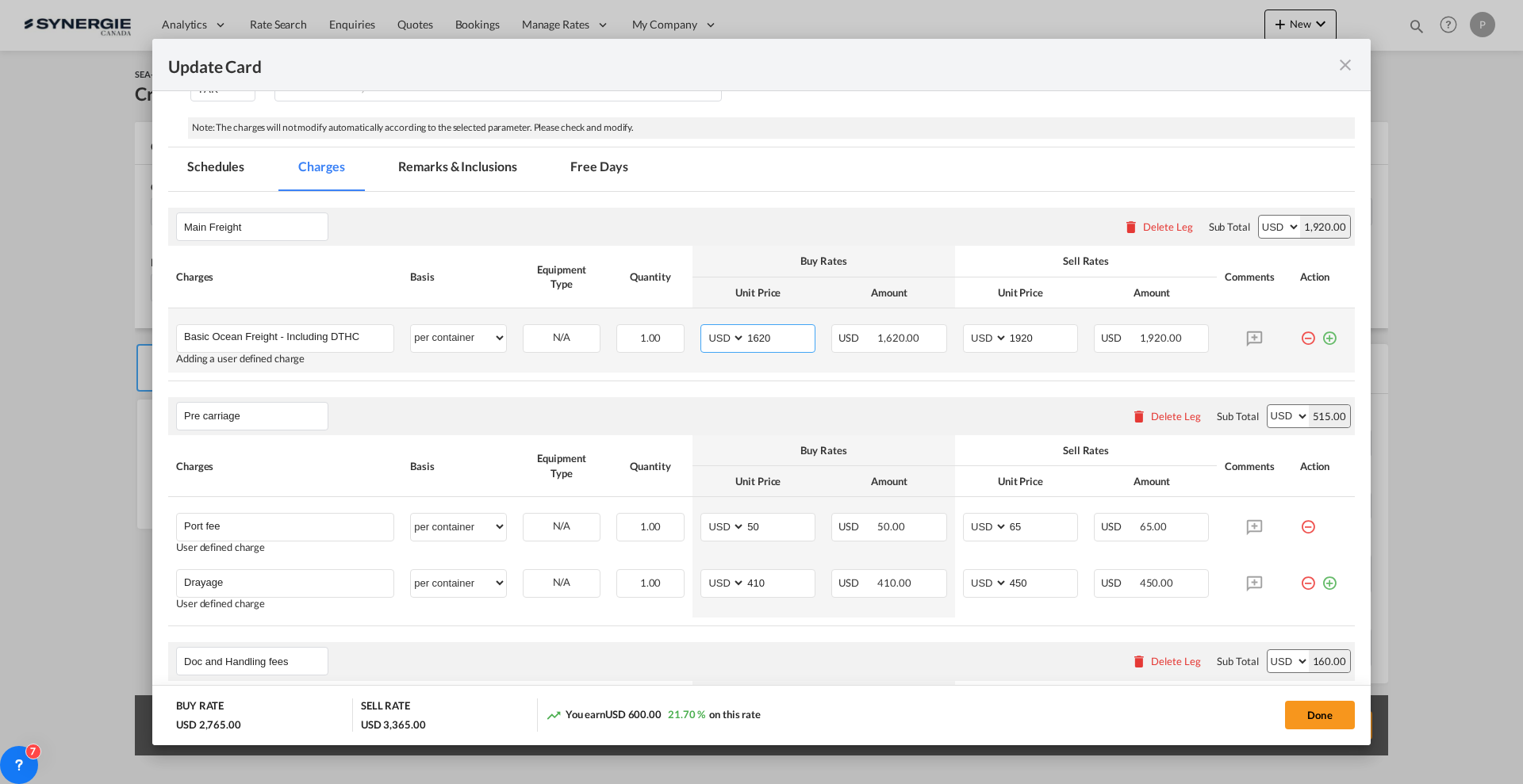
click at [748, 329] on input "1620" at bounding box center [780, 337] width 69 height 24
type input "1720"
click at [835, 216] on div "Main Freight Please enter leg name Leg Name Already Exists Delete Leg Sub Total…" at bounding box center [761, 226] width 1187 height 38
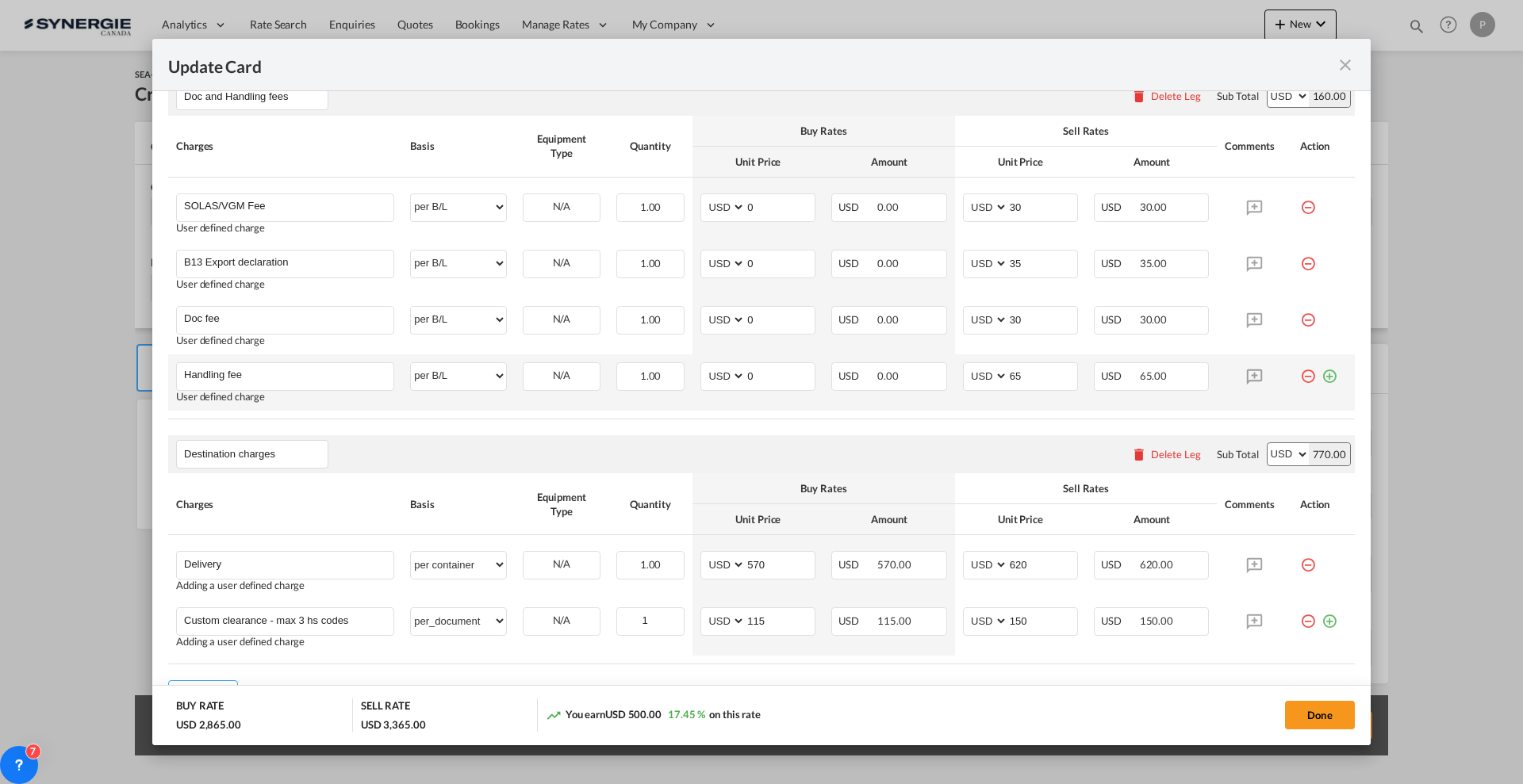
scroll to position [959, 0]
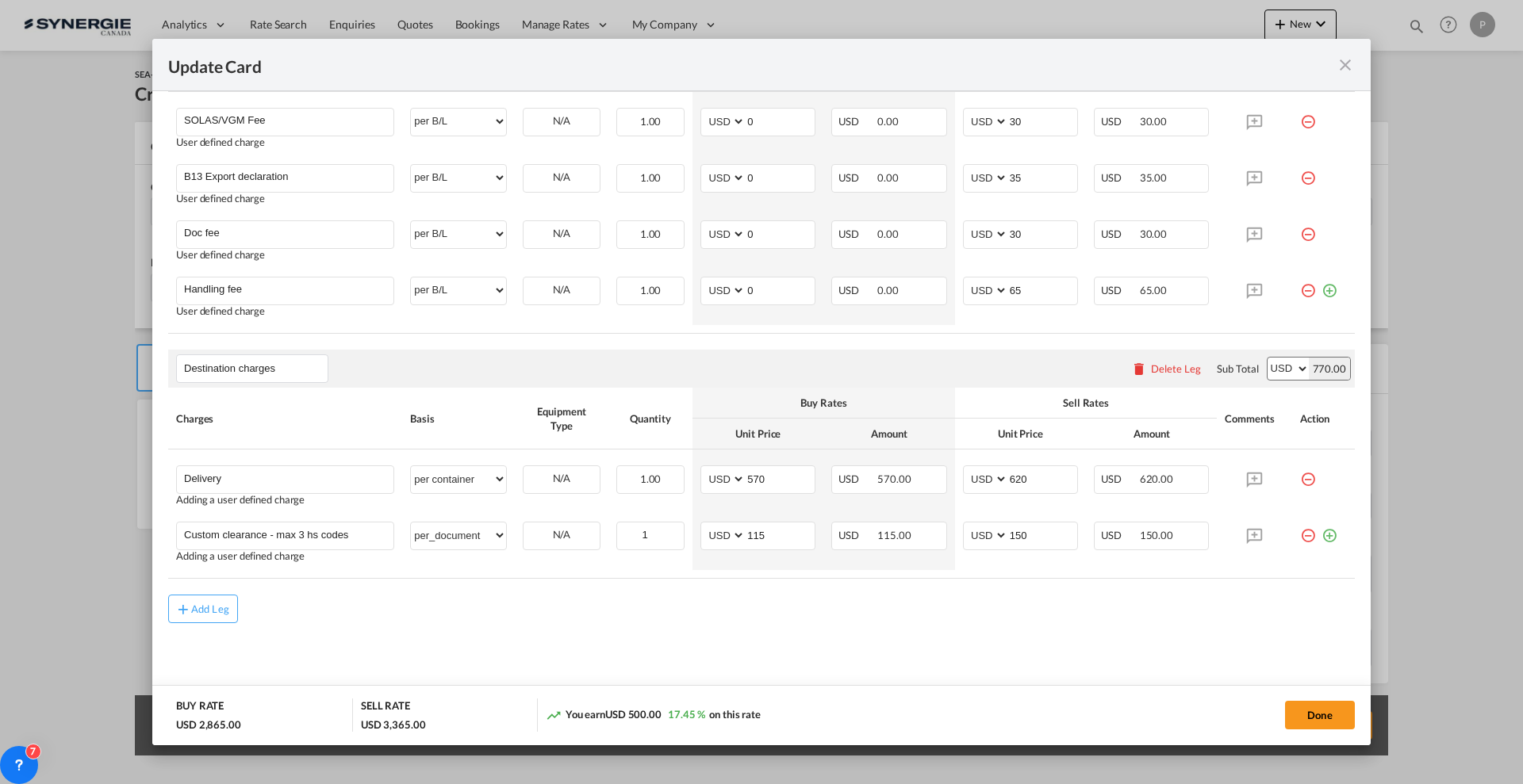
drag, startPoint x: 45, startPoint y: 148, endPoint x: 45, endPoint y: 157, distance: 9.0
click at [45, 148] on div "Update Card Port of Loading CAMTR T/S BEANR Liner/Carrier No carrier 2HM LOGIST…" at bounding box center [761, 392] width 1523 height 784
click at [10, 327] on div "Update Card Port of Loading CAMTR T/S BEANR Liner/Carrier No carrier 2HM LOGIST…" at bounding box center [761, 392] width 1523 height 784
click at [1326, 712] on button "Done" at bounding box center [1320, 715] width 70 height 28
type input "26 Sep 2025"
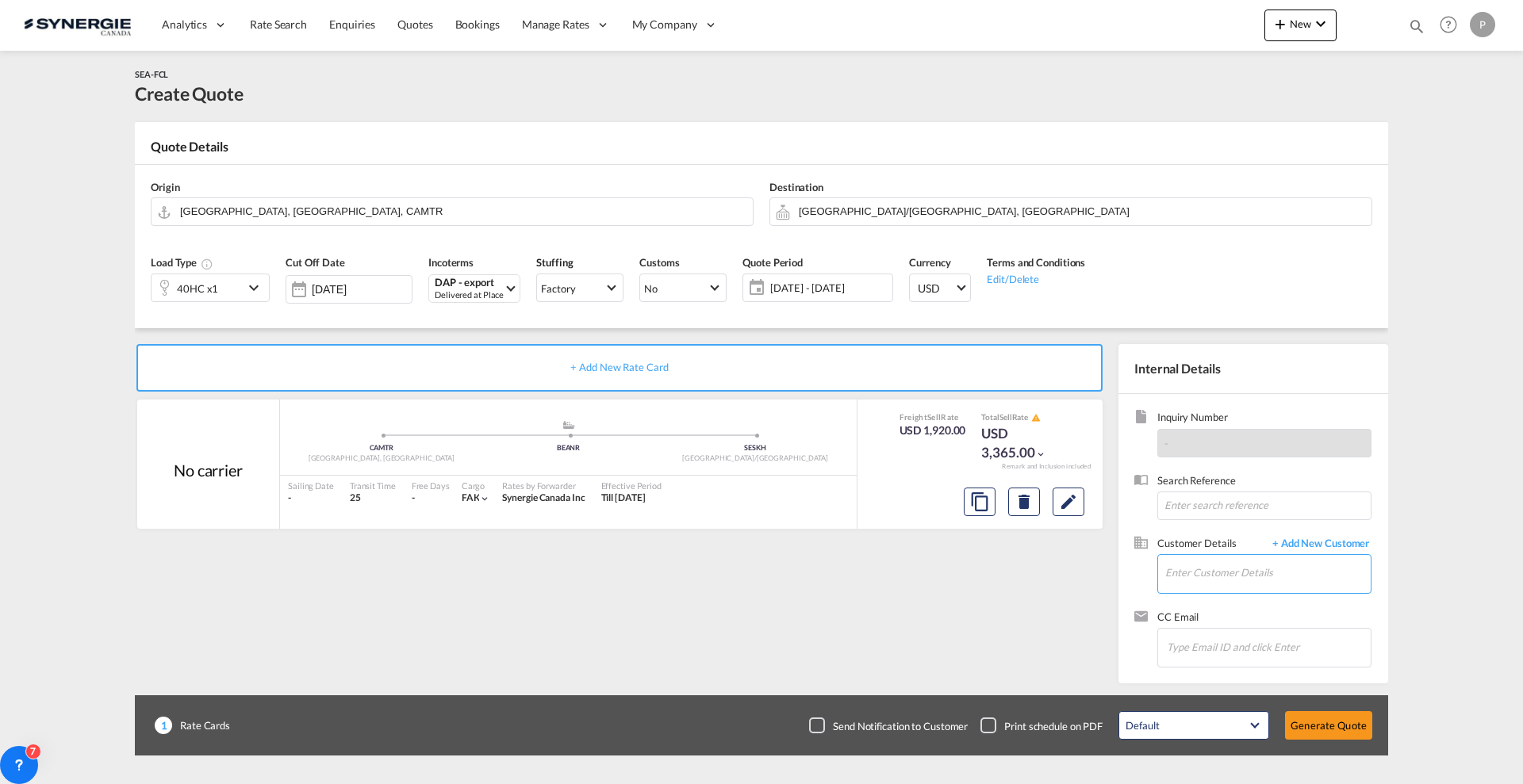
click at [1235, 564] on input "Enter Customer Details" at bounding box center [1267, 573] width 205 height 36
drag, startPoint x: 1224, startPoint y: 558, endPoint x: 1245, endPoint y: 558, distance: 21.0
click at [1224, 558] on input "Enter Customer Details" at bounding box center [1267, 573] width 205 height 36
paste input "LYLLE.SUMAYO@SHEERTEX.COM"
click at [1221, 604] on div "Lylle Sumayo lylle.sumayo@sheertex.com | Sheertex" at bounding box center [1314, 600] width 301 height 43
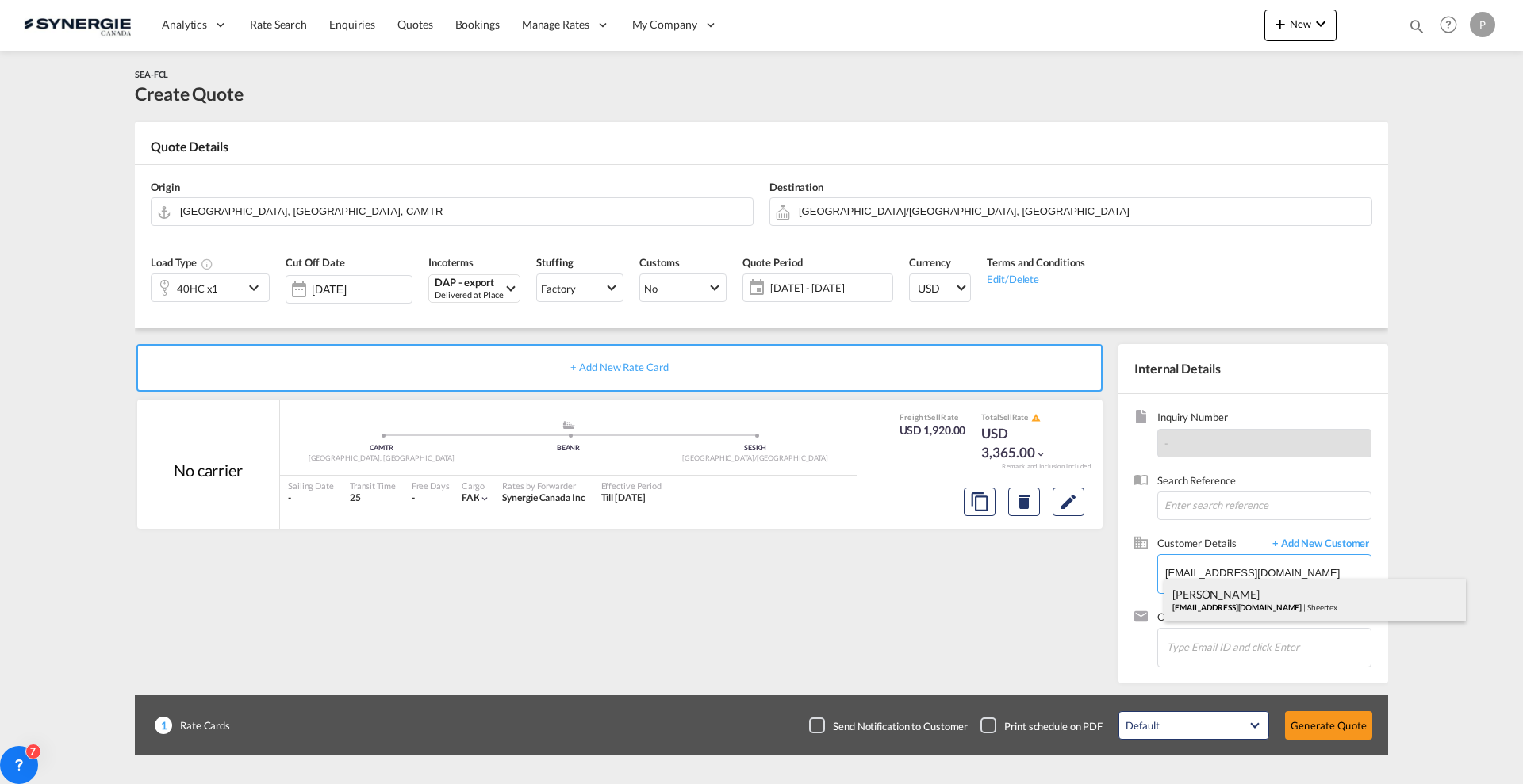
type input "Sheertex, Lylle Sumayo, lylle.sumayo@sheertex.com"
click at [1328, 715] on button "Generate Quote" at bounding box center [1329, 725] width 88 height 28
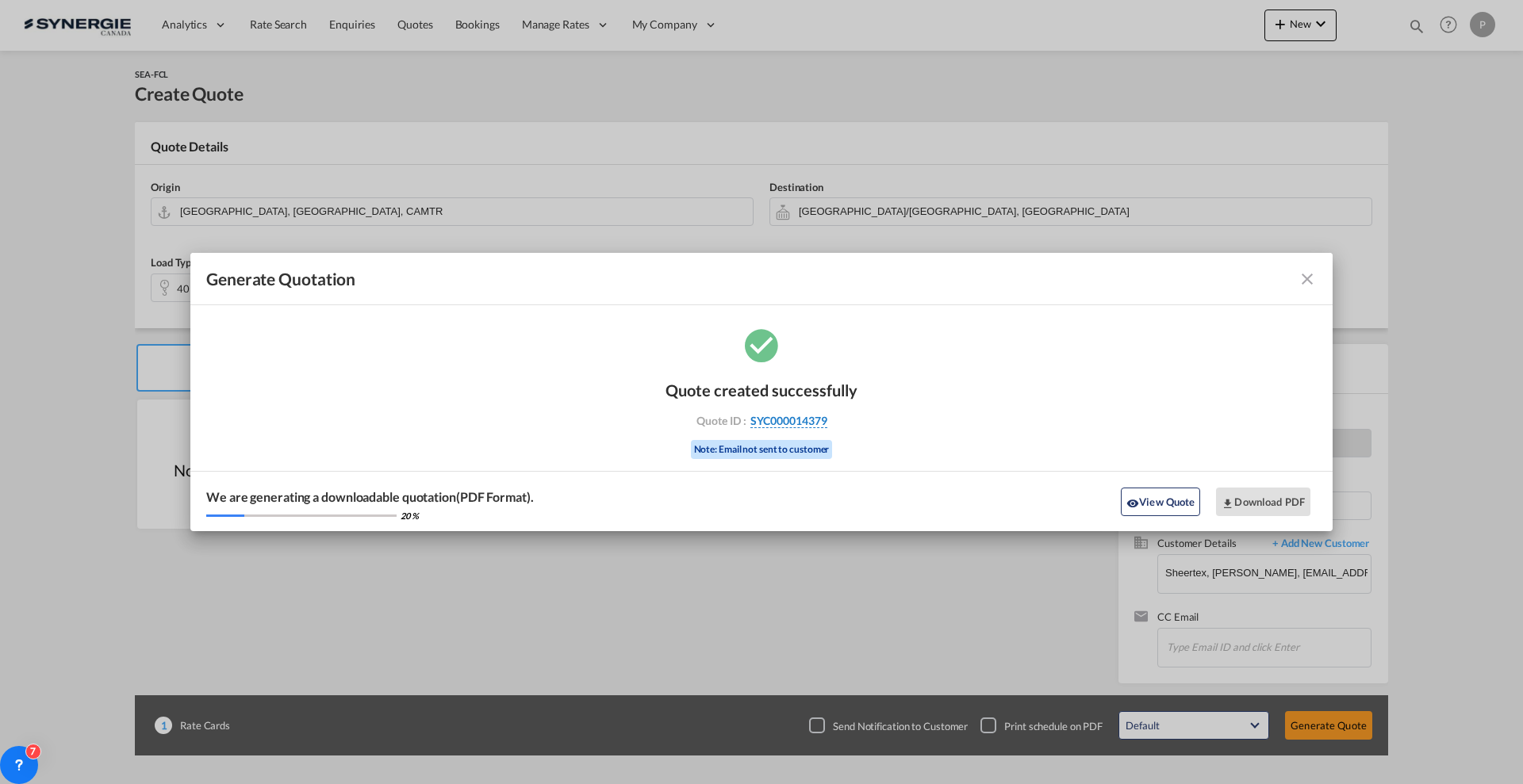
drag, startPoint x: 847, startPoint y: 419, endPoint x: 826, endPoint y: 417, distance: 21.1
click at [826, 417] on div "Quote ID : SYC000014379" at bounding box center [761, 421] width 184 height 15
copy div "SYC000014379"
click at [1256, 502] on button "Download PDF" at bounding box center [1263, 502] width 94 height 28
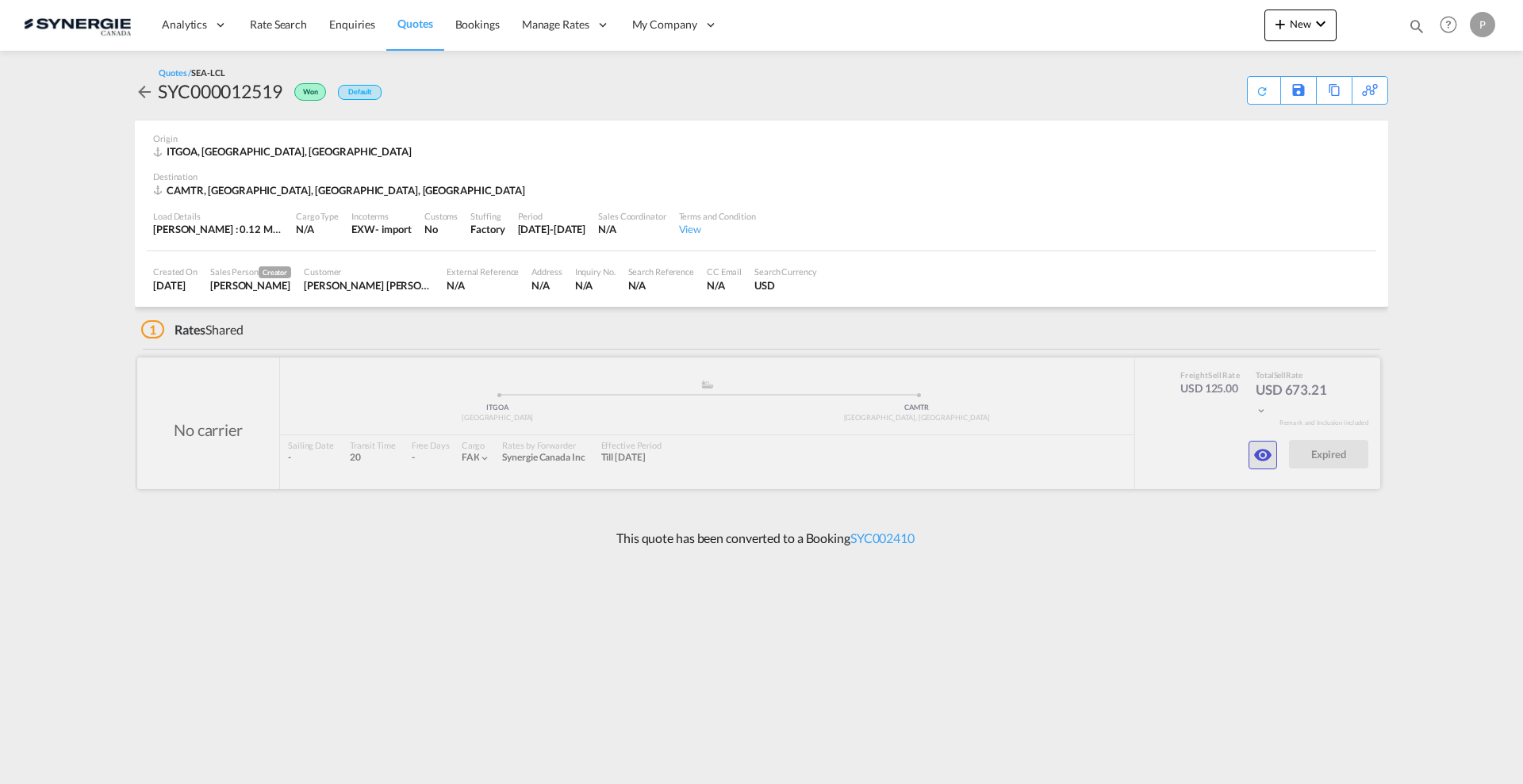
click at [1267, 453] on md-icon "icon-eye" at bounding box center [1263, 455] width 19 height 19
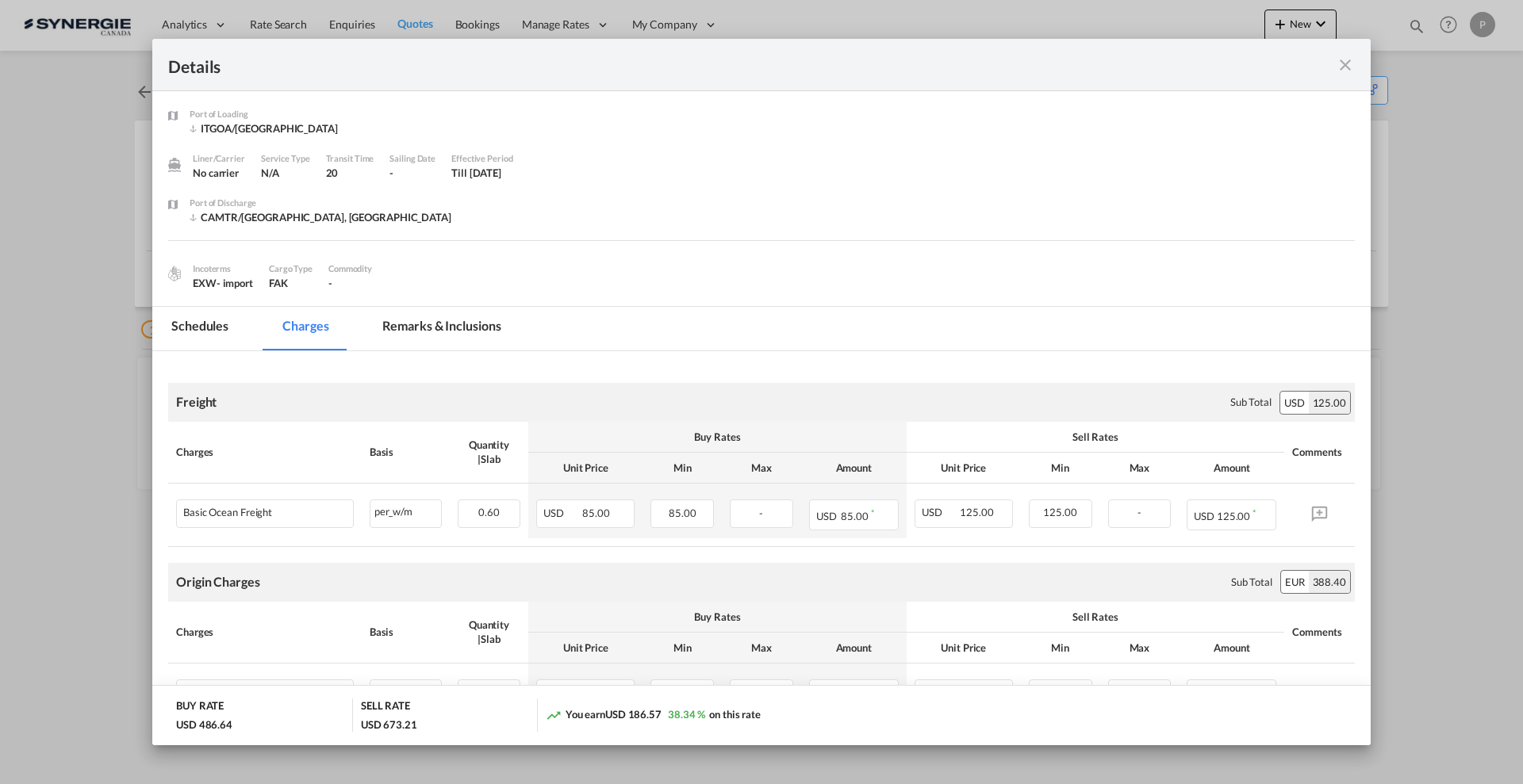
click at [477, 309] on md-tab-item "Remarks & Inclusions" at bounding box center [441, 329] width 156 height 44
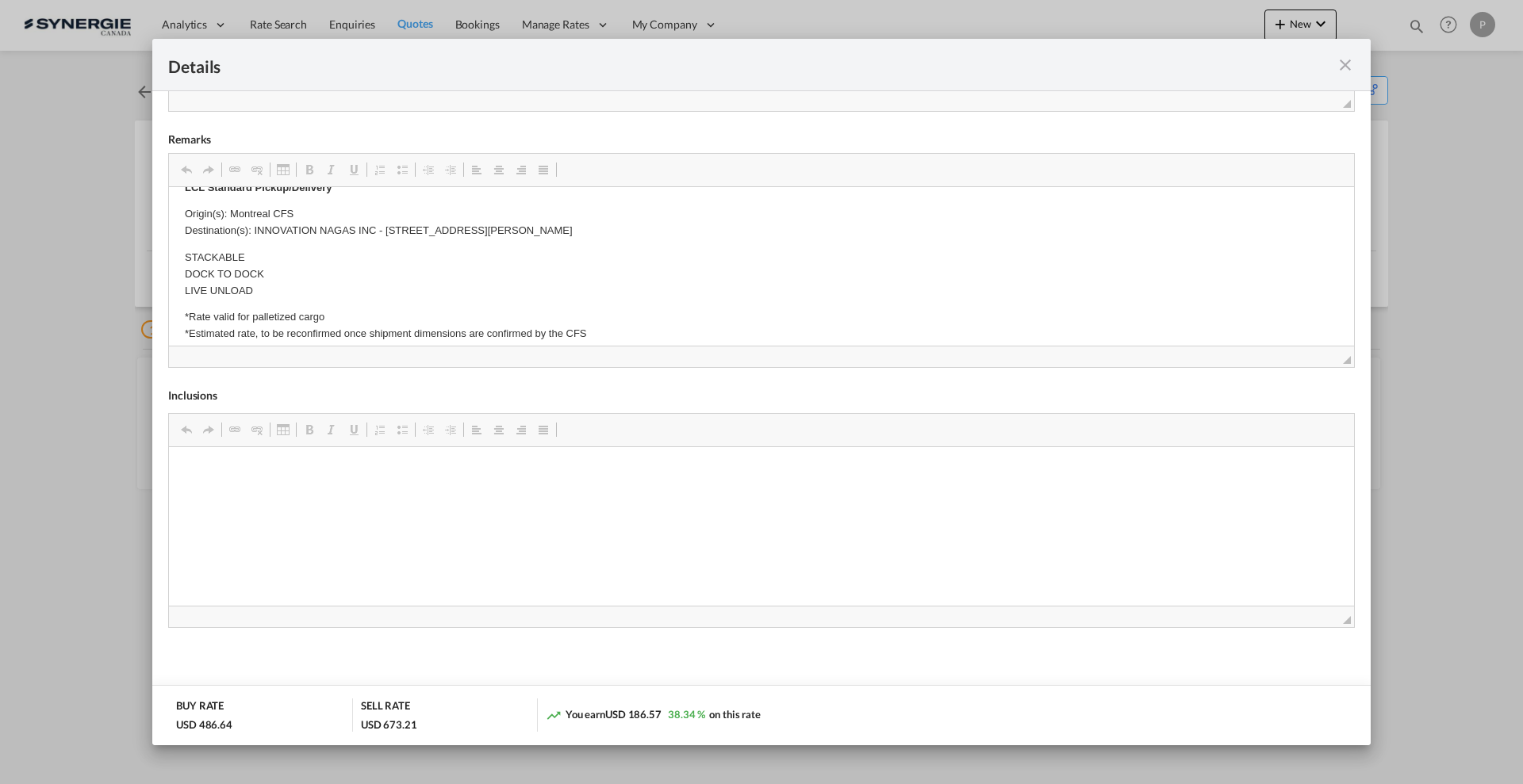
scroll to position [396, 0]
drag, startPoint x: 698, startPoint y: 226, endPoint x: 438, endPoint y: 226, distance: 260.0
drag, startPoint x: 257, startPoint y: 228, endPoint x: 413, endPoint y: 226, distance: 156.0
click at [413, 226] on p "Origin(s): Montreal CFS Destination(s): INNOVATION NAGAS INC - 1385 BOUL LIONEL…" at bounding box center [761, 222] width 1153 height 33
drag, startPoint x: 692, startPoint y: 226, endPoint x: 398, endPoint y: 252, distance: 295.1
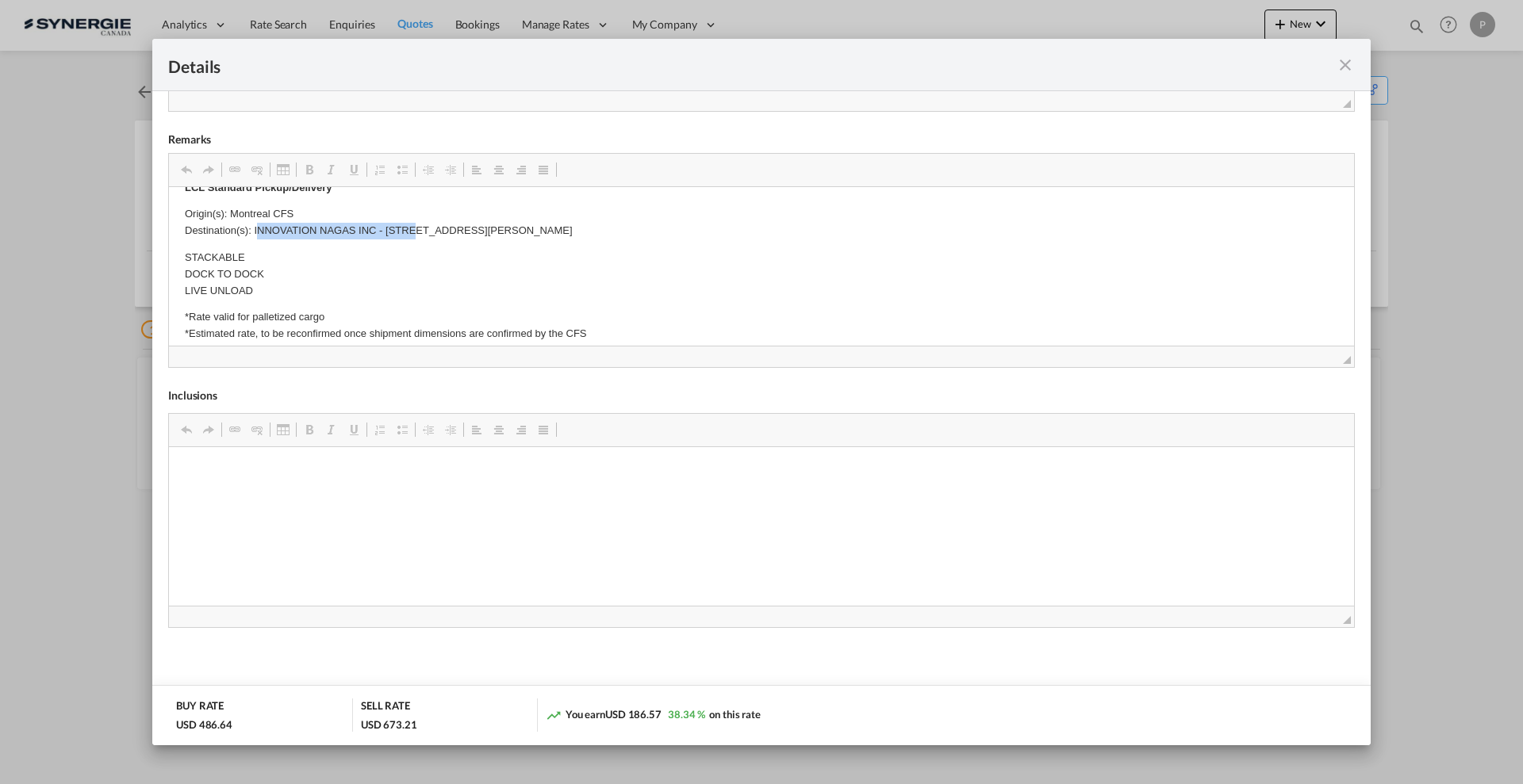
click at [255, 225] on p "Origin(s): Montreal CFS Destination(s): INNOVATION NAGAS INC - 1385 BOUL LIONEL…" at bounding box center [761, 222] width 1153 height 33
copy p "INNOVATION NAGAS INC - 1385 BOUL LIONEL-BOULET, VARENNES QC J3X 1P7, CANADA"
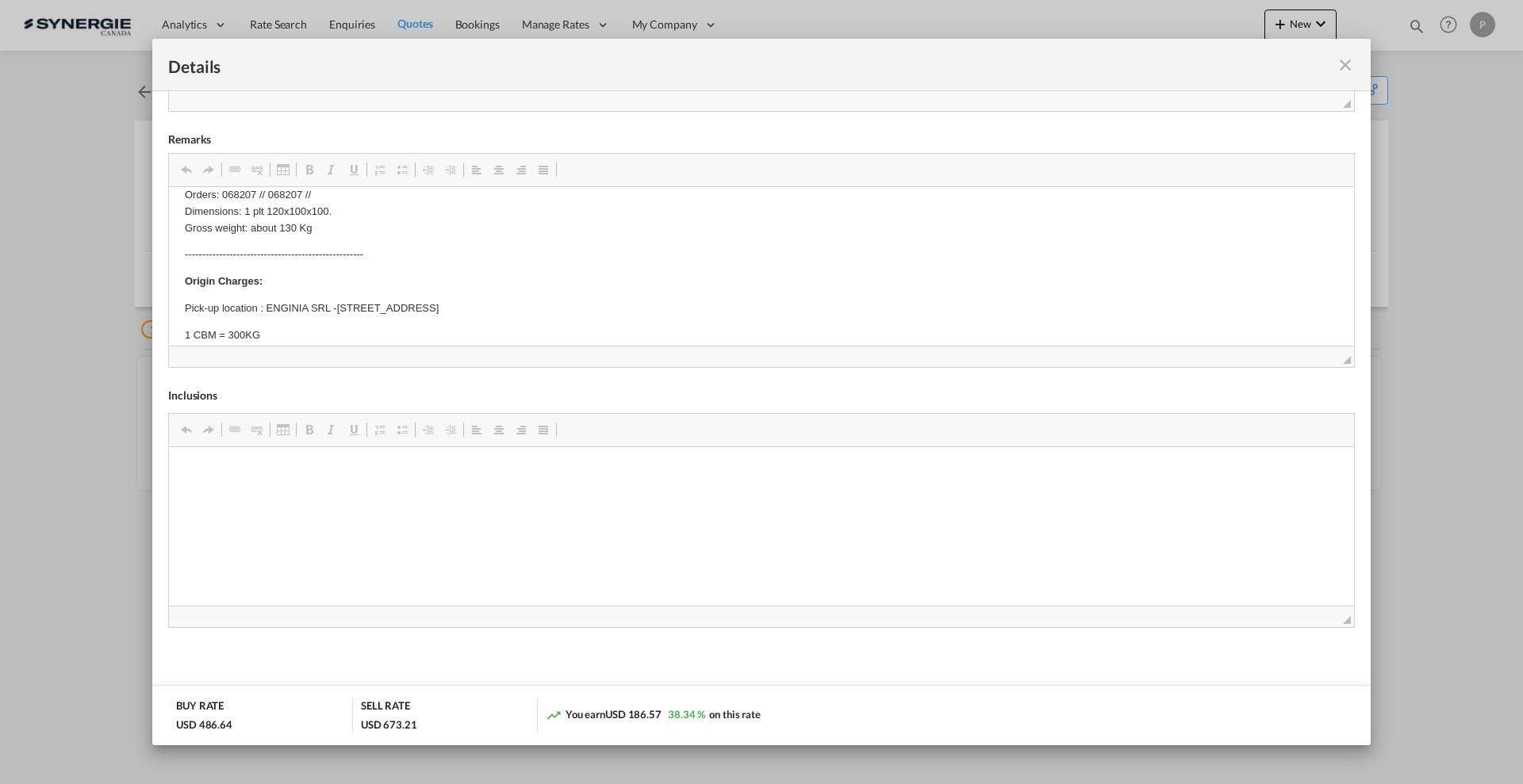
scroll to position [15, 0]
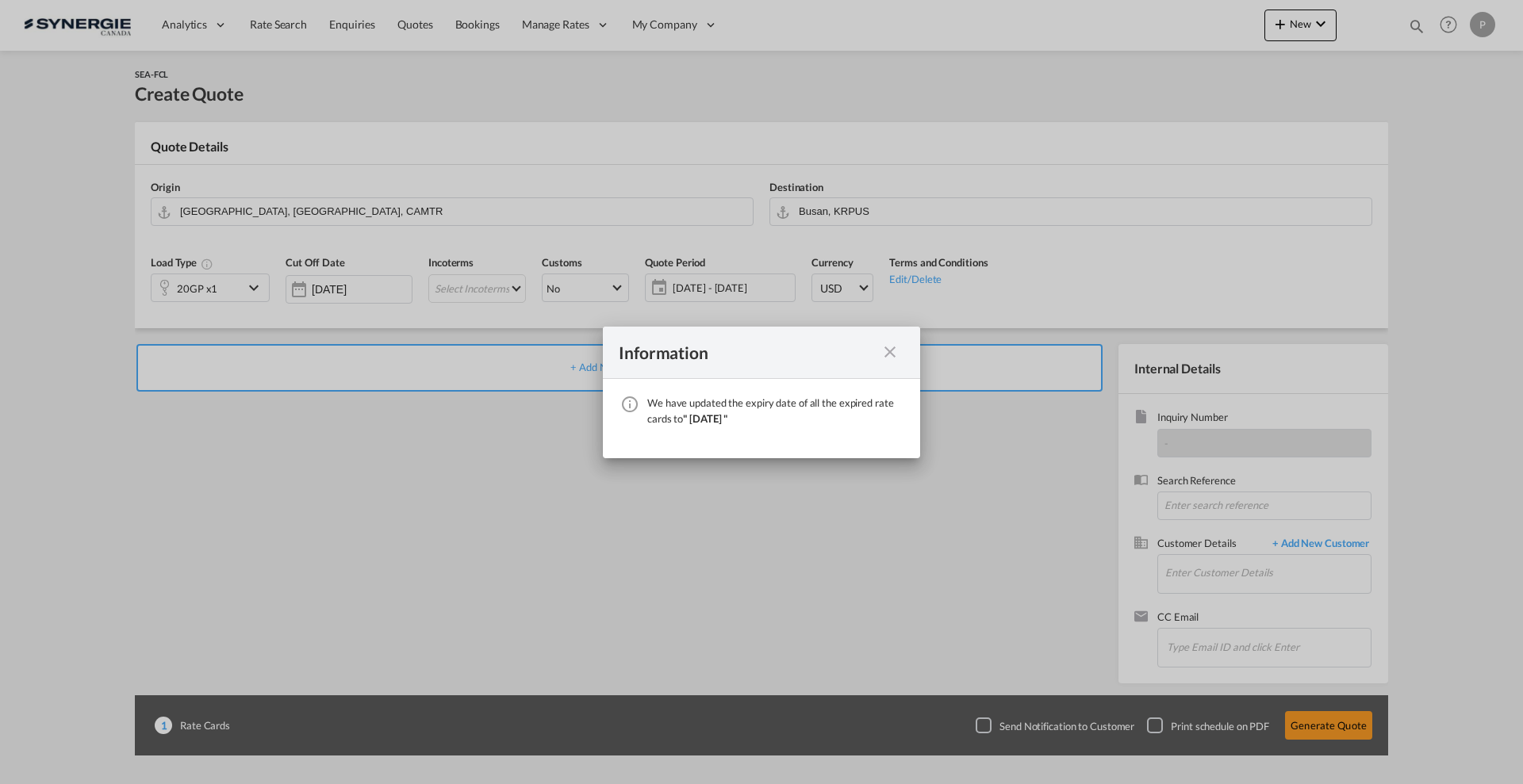
click at [891, 348] on md-icon "icon-close fg-AAA8AD cursor" at bounding box center [890, 352] width 19 height 19
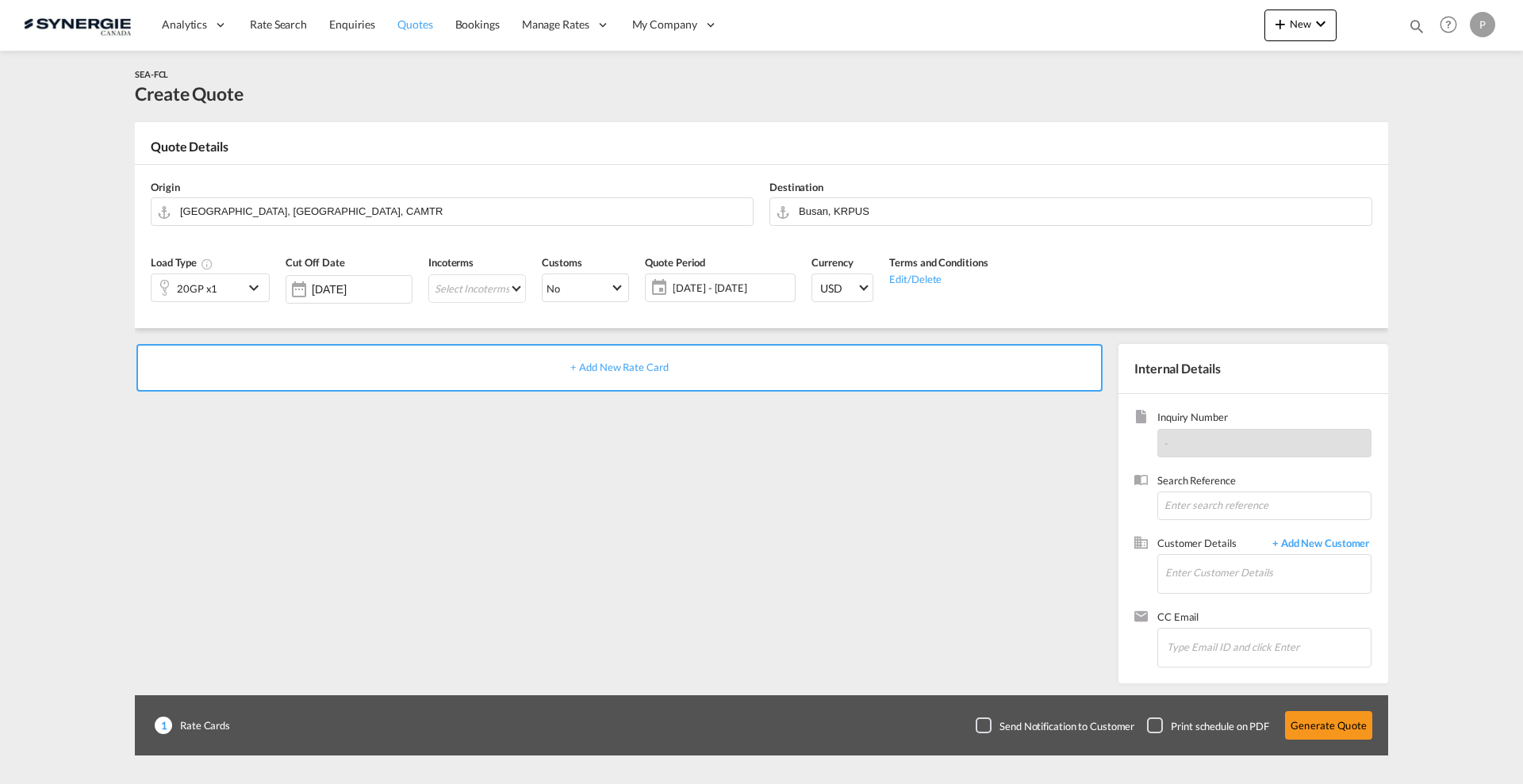
click at [415, 26] on span "Quotes" at bounding box center [414, 24] width 35 height 14
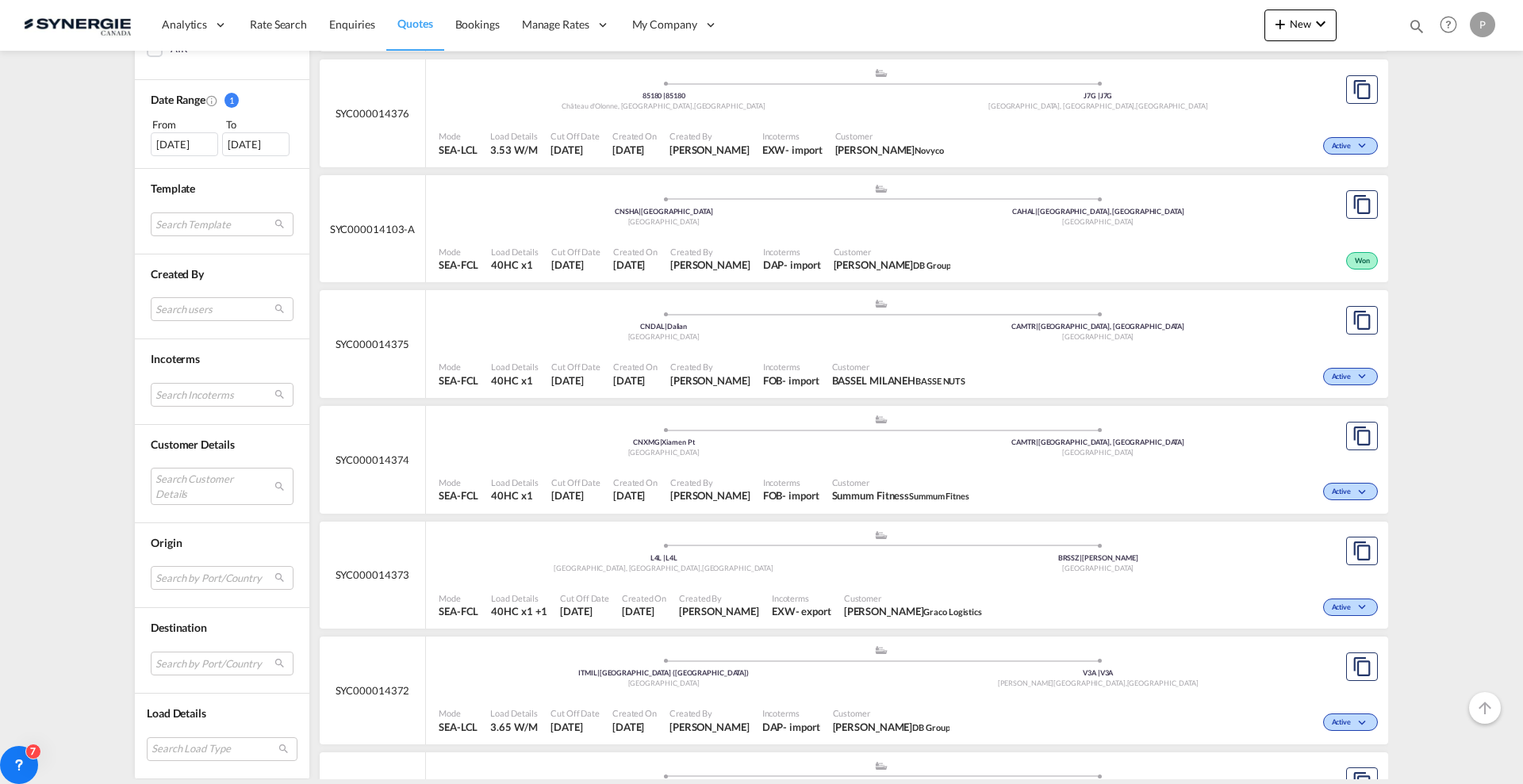
scroll to position [496, 0]
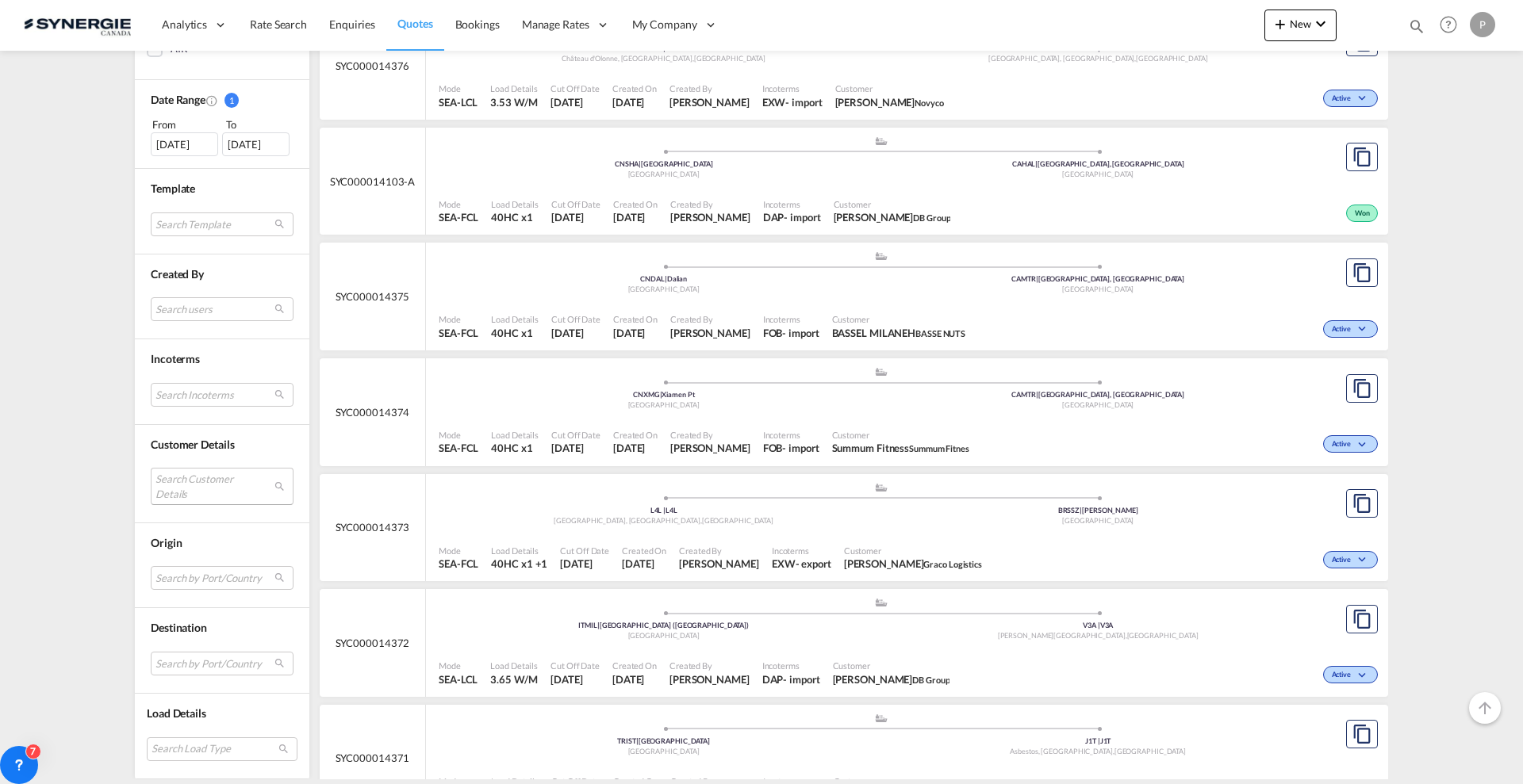
click at [226, 498] on md-select "Search Customer Details user name user [PERSON_NAME] [PERSON_NAME][EMAIL_ADDRES…" at bounding box center [222, 486] width 142 height 37
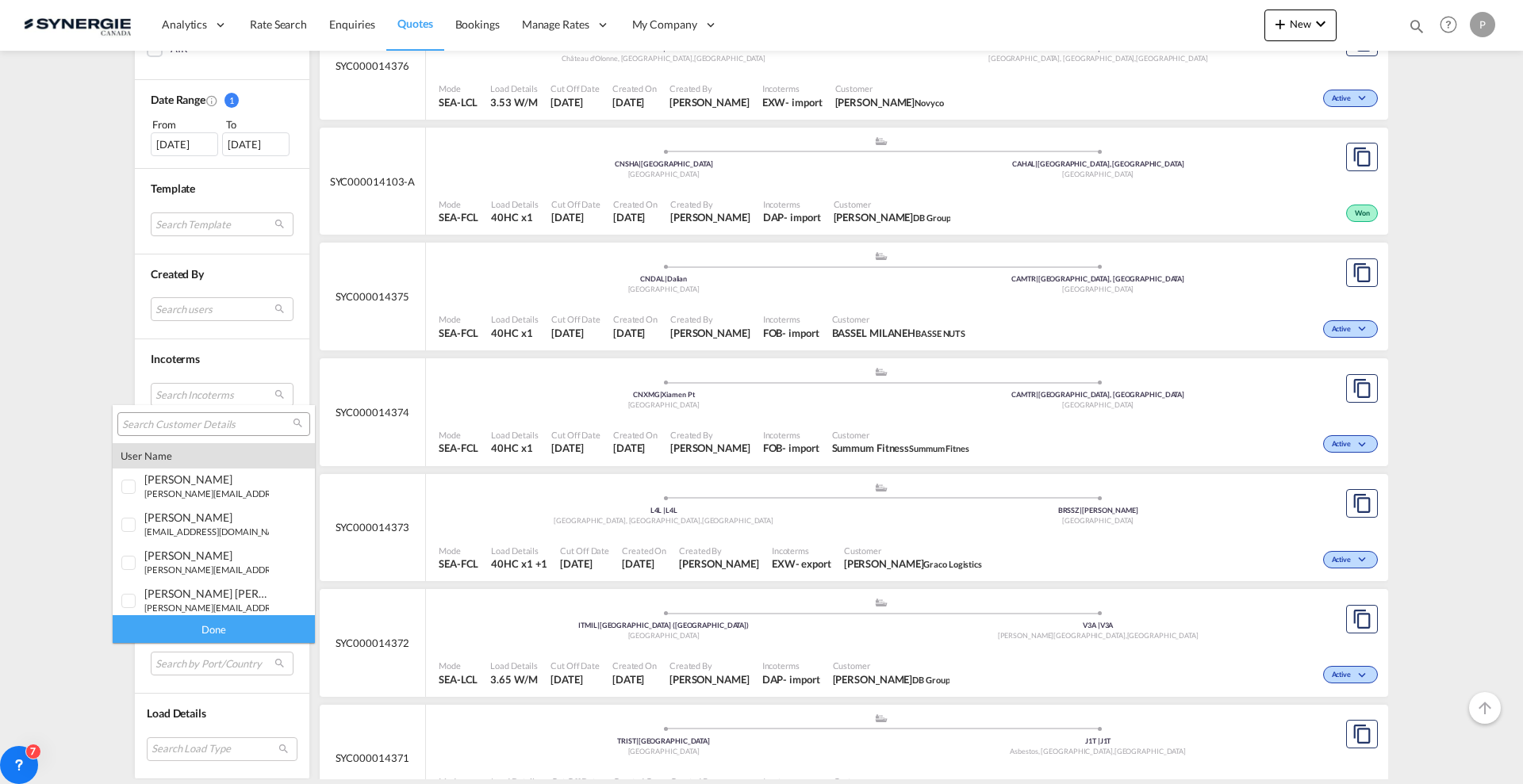
click at [221, 428] on input "search" at bounding box center [207, 425] width 171 height 15
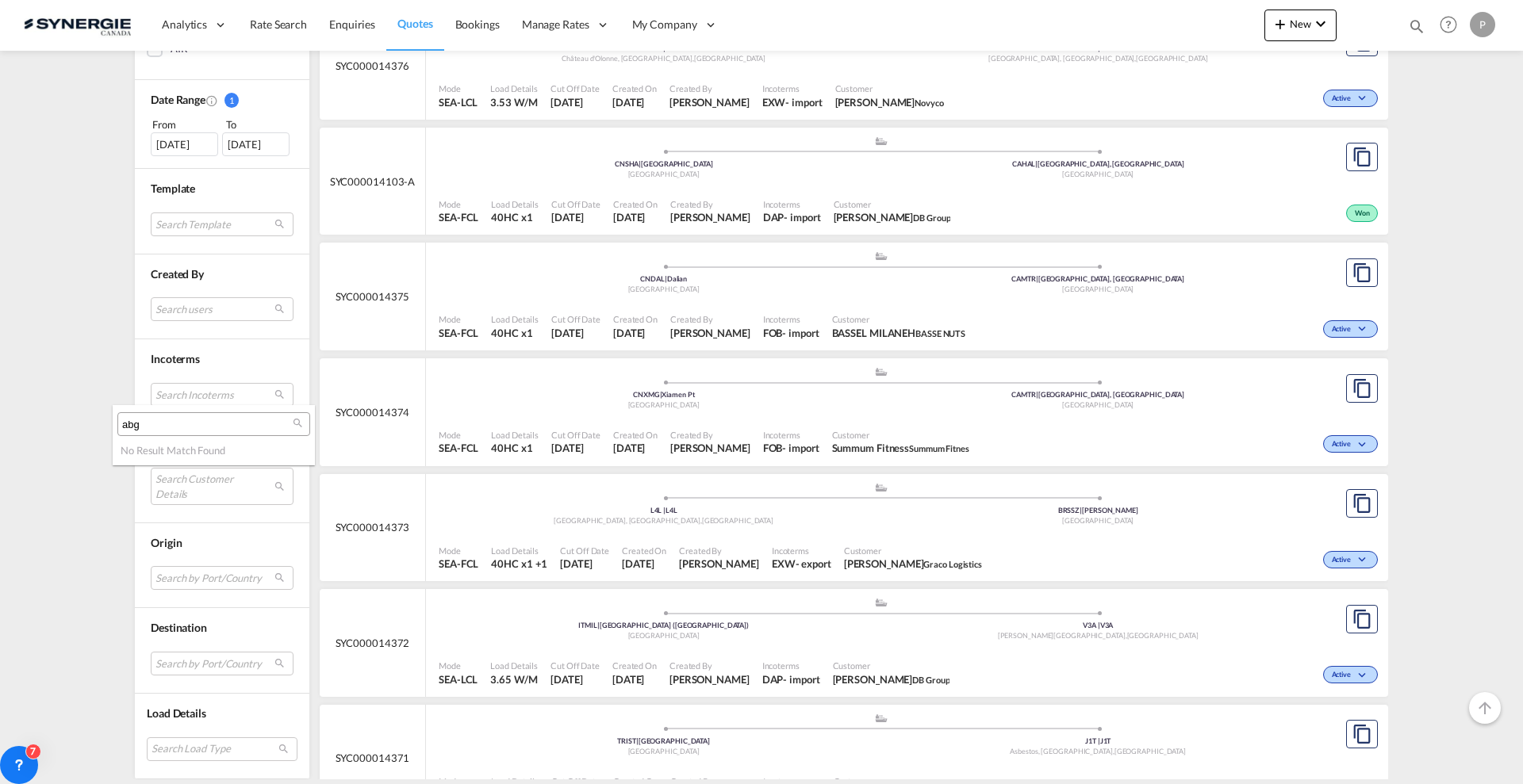
click at [202, 418] on input "abg" at bounding box center [207, 425] width 171 height 15
click at [202, 418] on input "abg" at bounding box center [207, 425] width 171 height 15
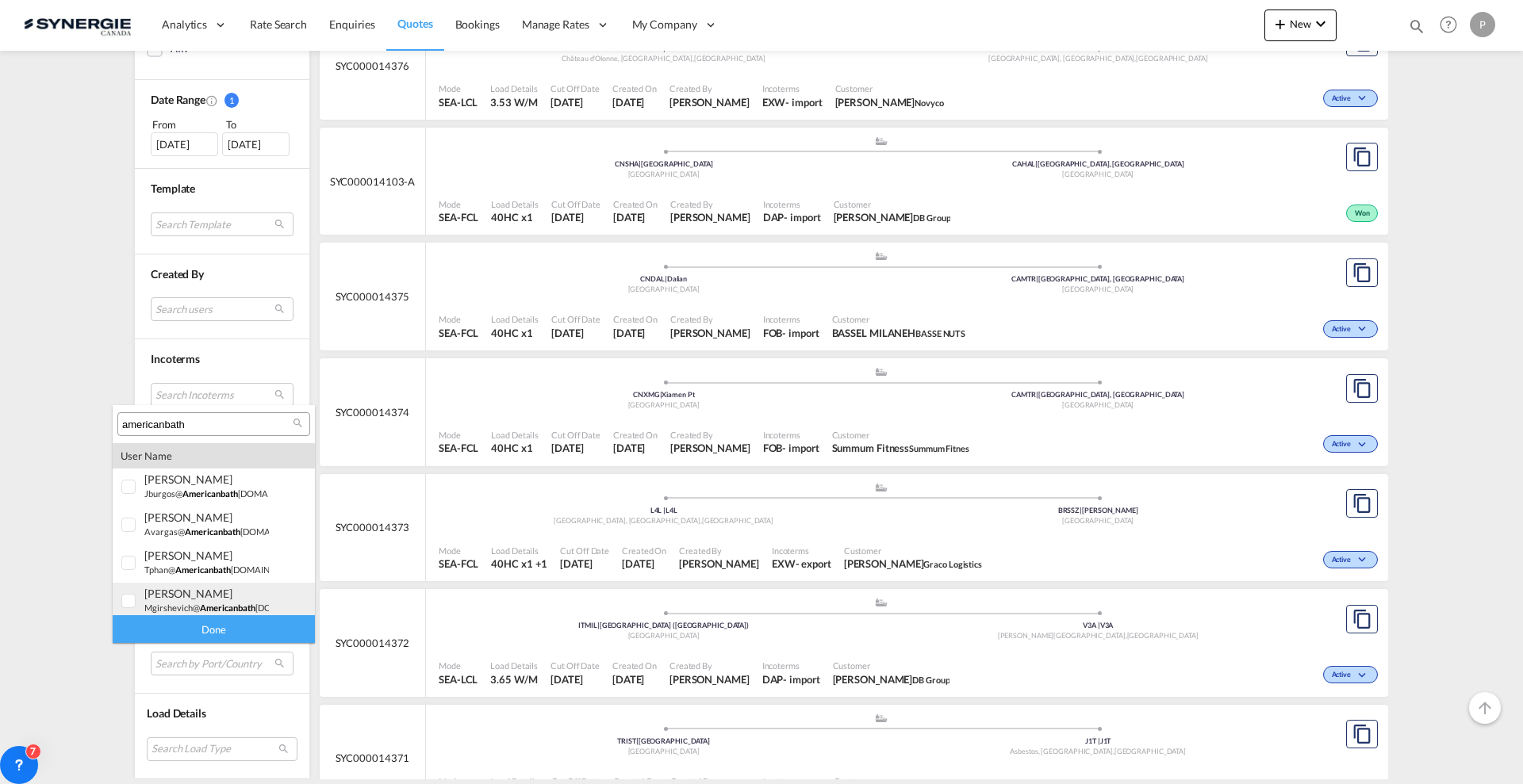
scroll to position [5, 0]
type input "americanbath"
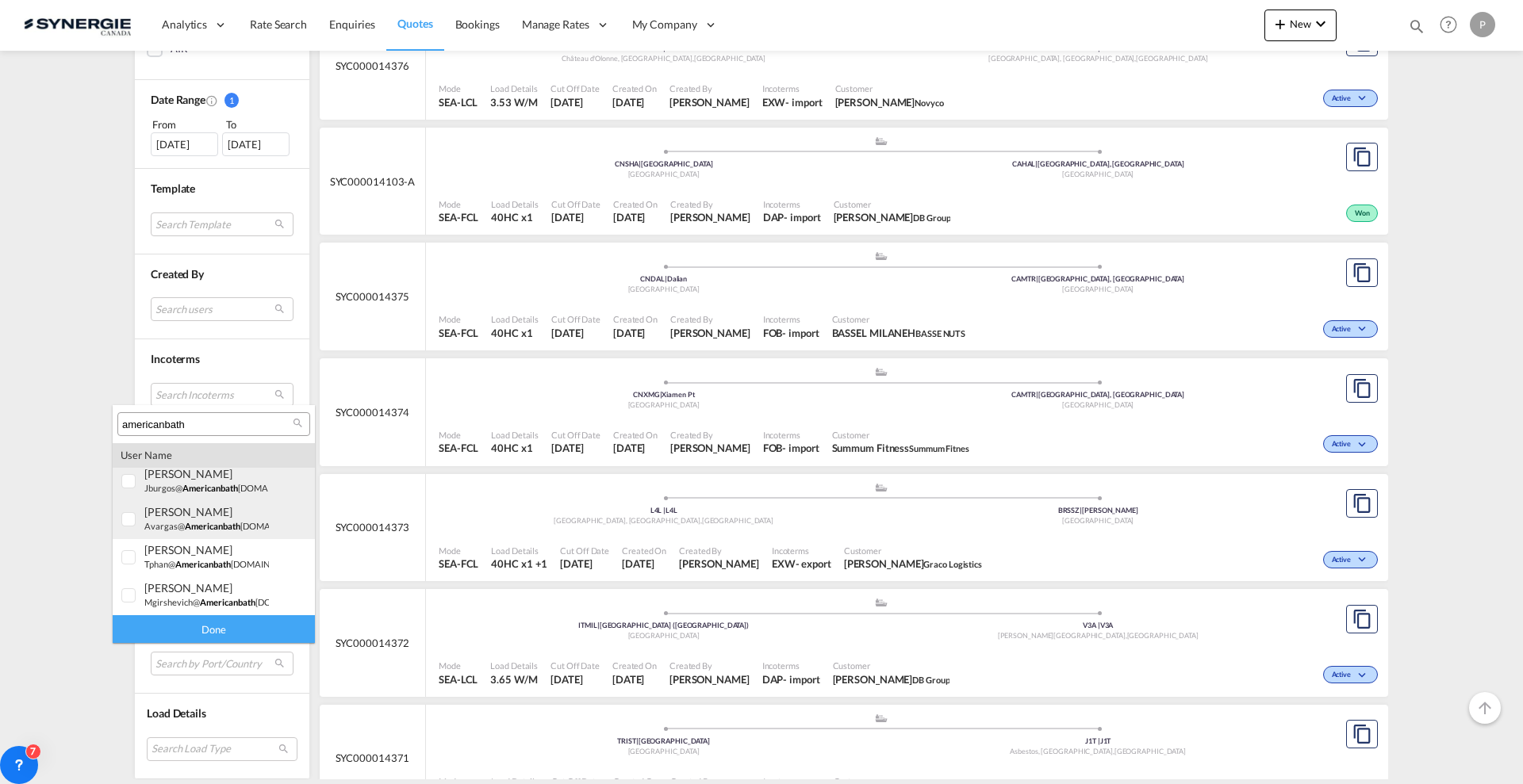
drag, startPoint x: 243, startPoint y: 478, endPoint x: 236, endPoint y: 519, distance: 41.6
click at [243, 478] on div "jennifer Burgos" at bounding box center [206, 474] width 124 height 14
click at [235, 521] on span "americanbath" at bounding box center [212, 526] width 56 height 10
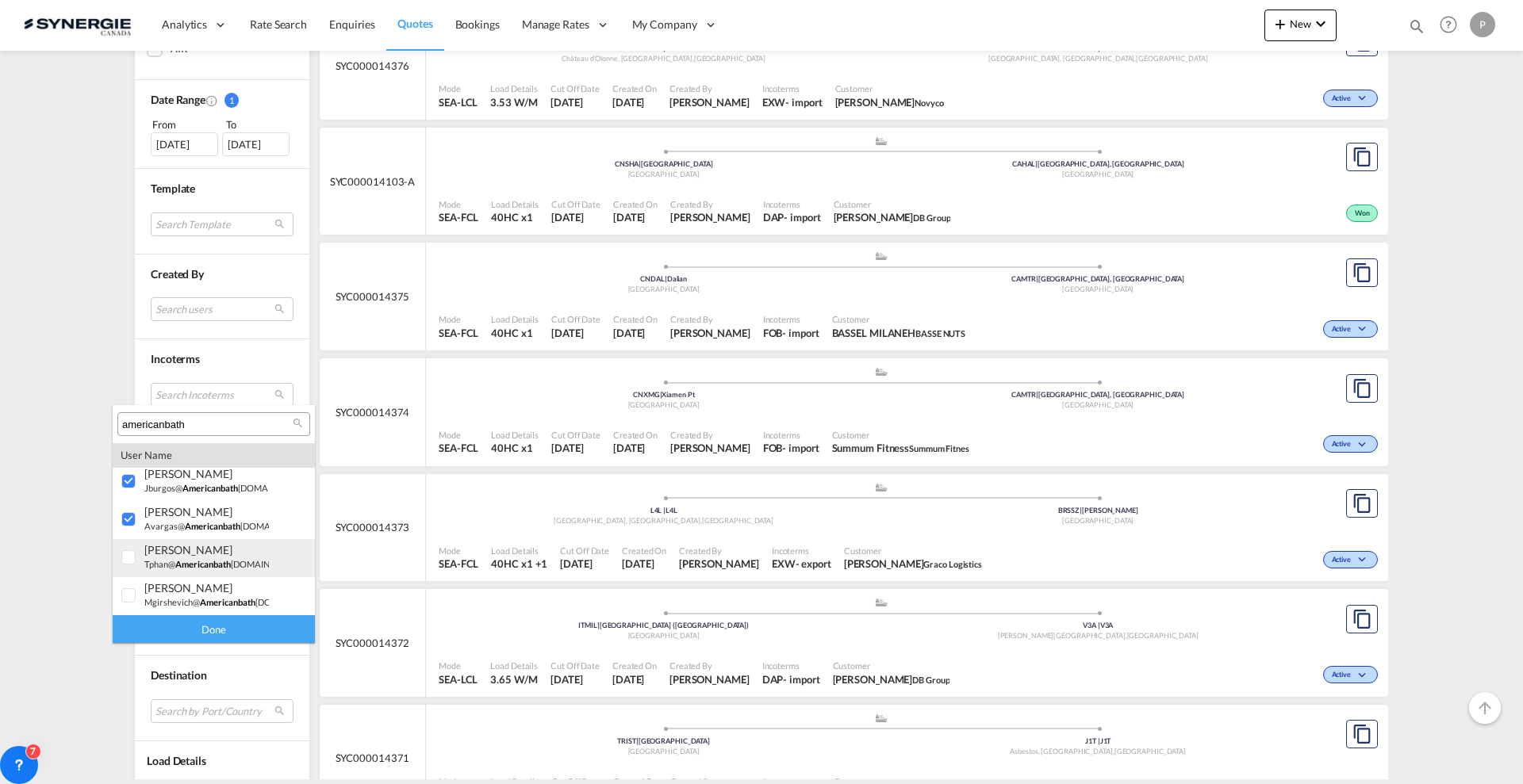
click at [234, 568] on small "tphan@ americanbath group.com" at bounding box center [222, 564] width 157 height 10
click at [228, 607] on div "marina Girshevich mgirshevich@ americanbath group.com | american bath group" at bounding box center [206, 594] width 124 height 27
click at [218, 630] on div "Done" at bounding box center [214, 629] width 202 height 27
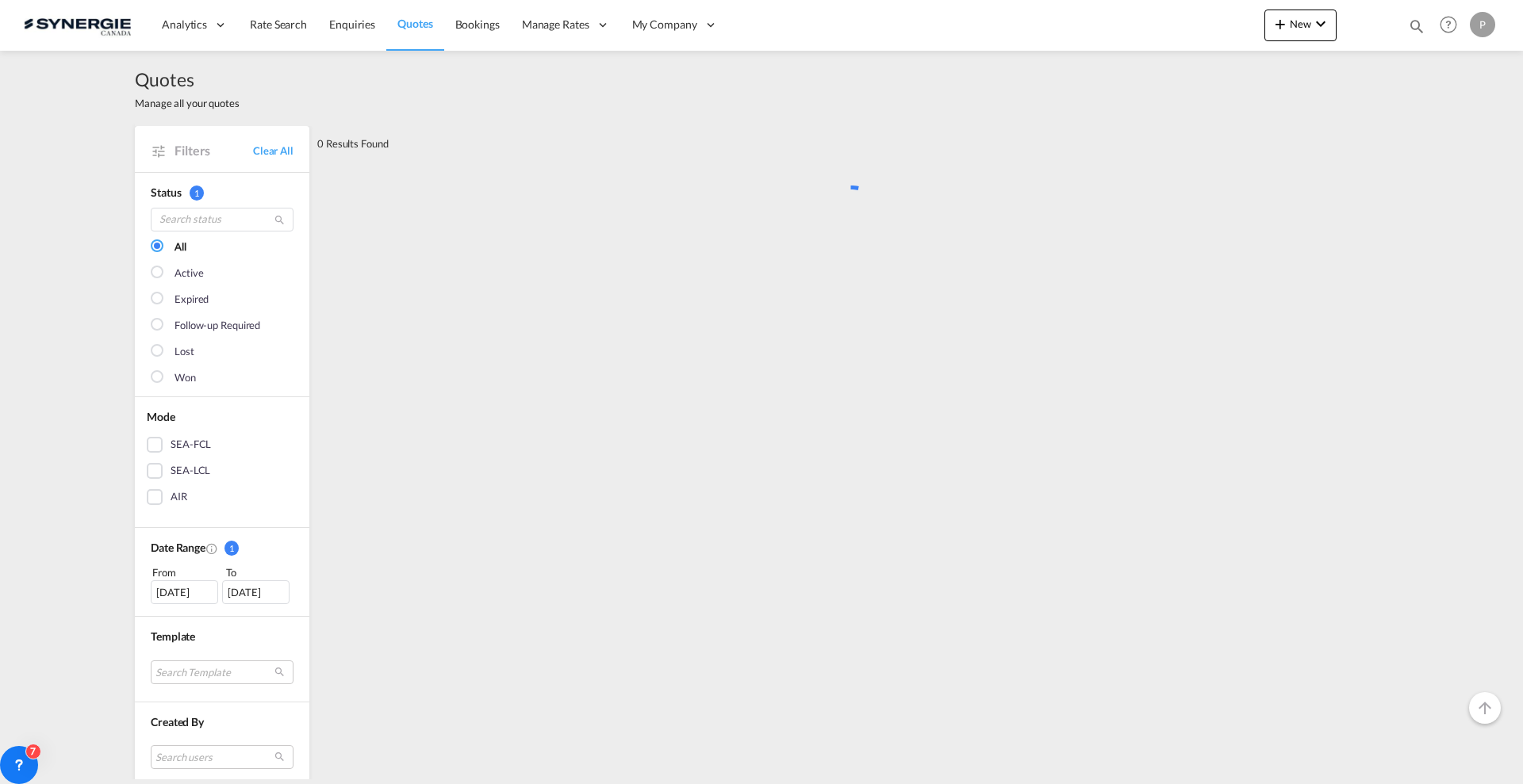
scroll to position [0, 0]
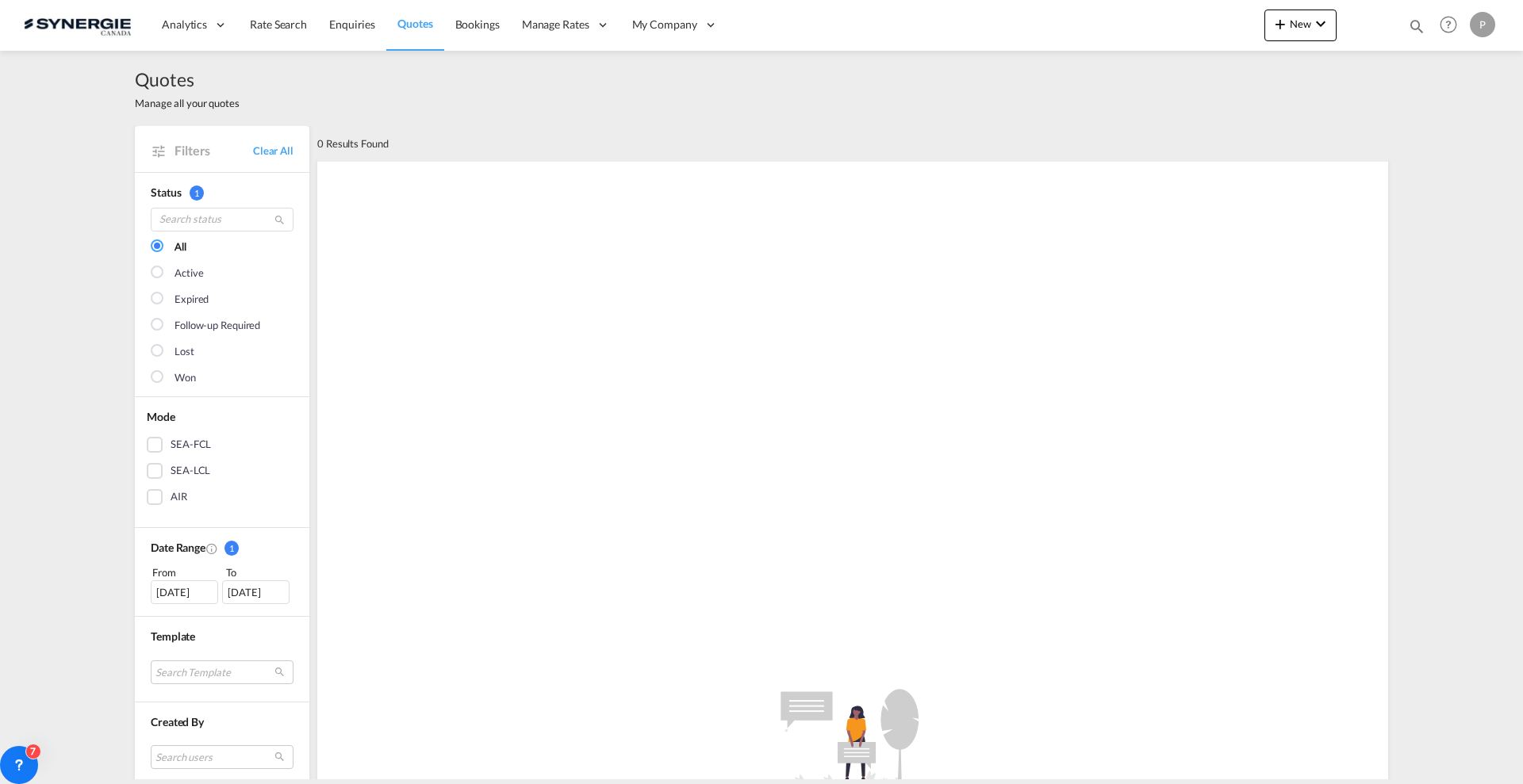
click at [179, 586] on div "[DATE]" at bounding box center [184, 593] width 68 height 24
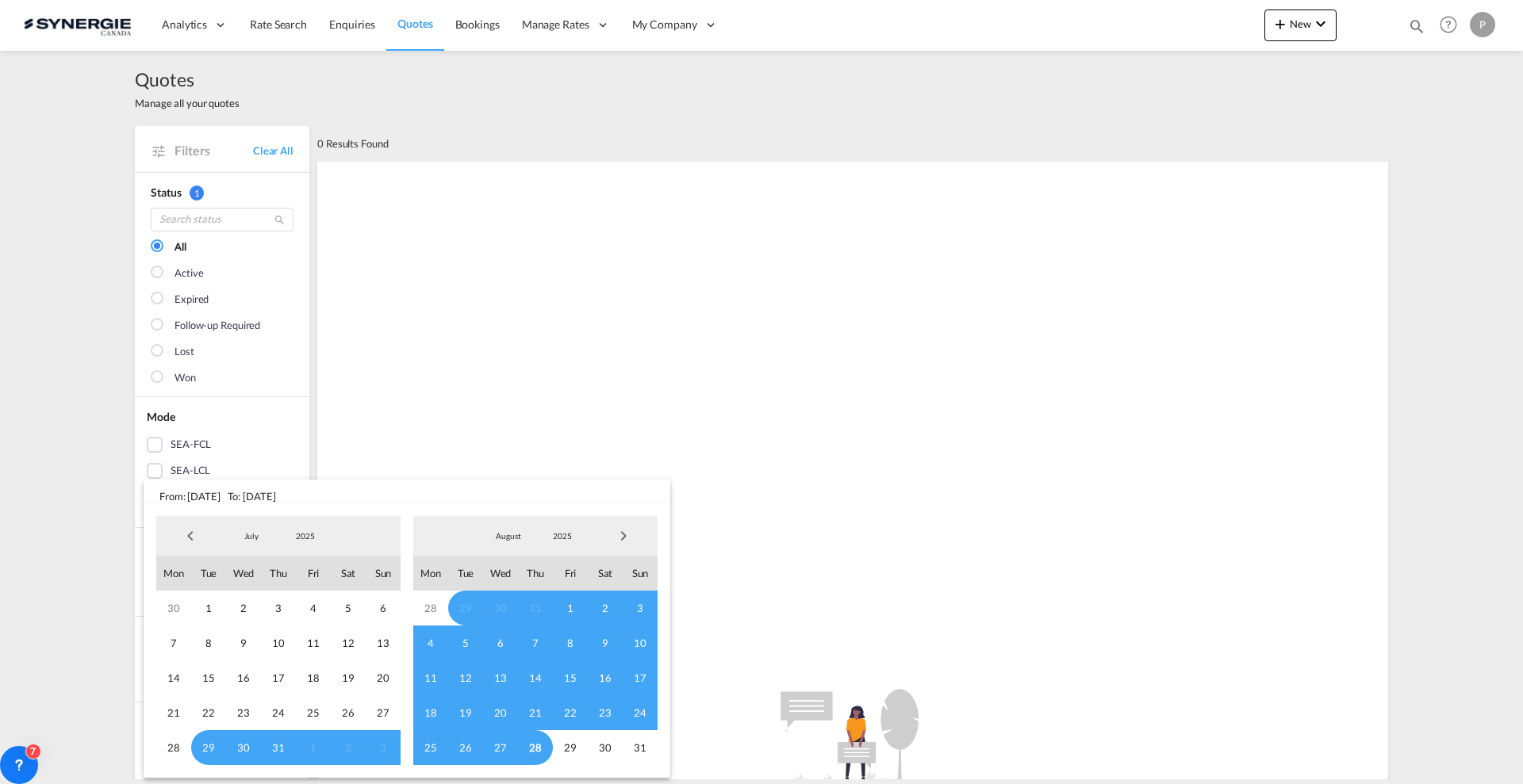
click at [198, 535] on span "Previous Month" at bounding box center [190, 535] width 32 height 32
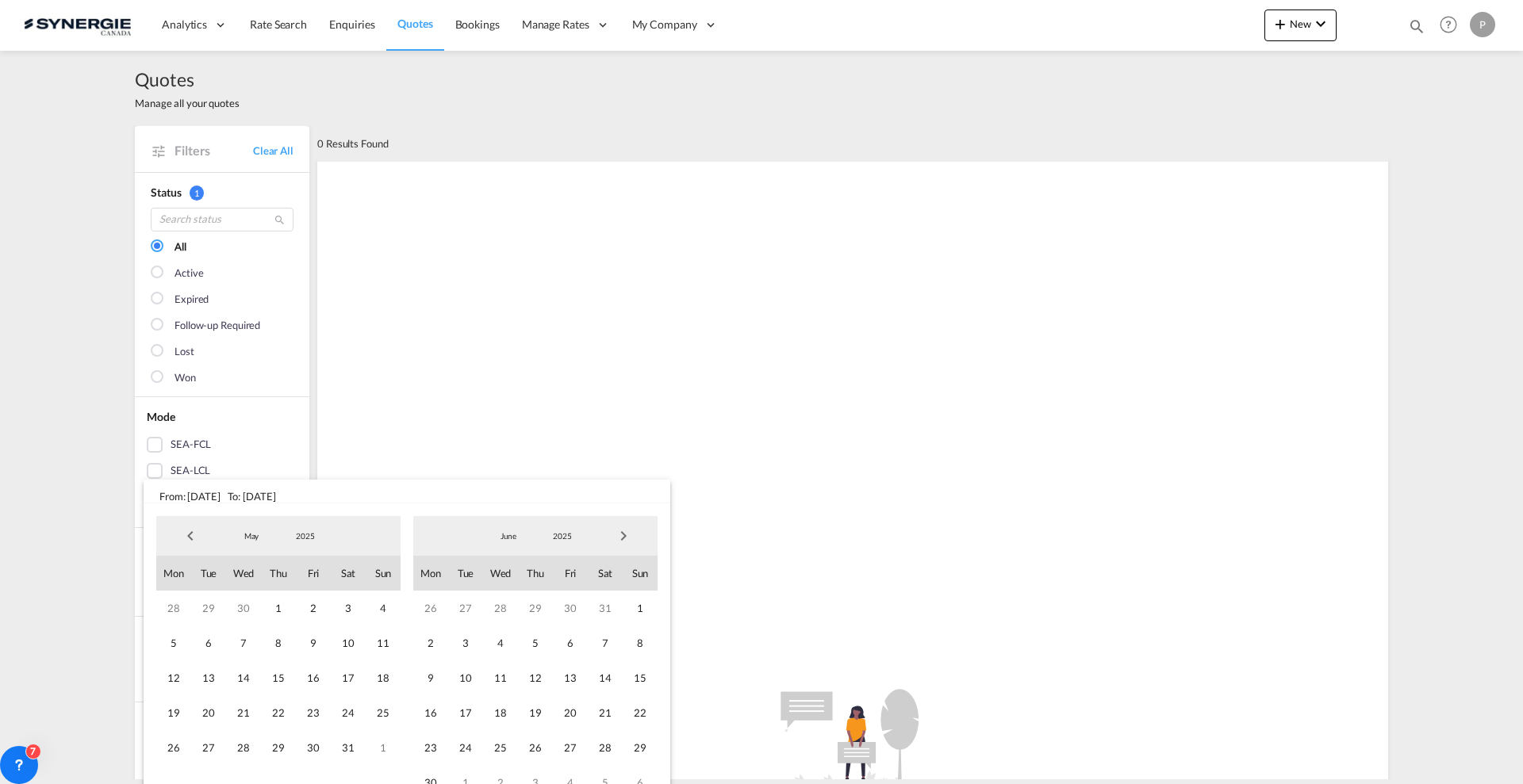
click at [198, 535] on span "Previous Month" at bounding box center [190, 535] width 32 height 32
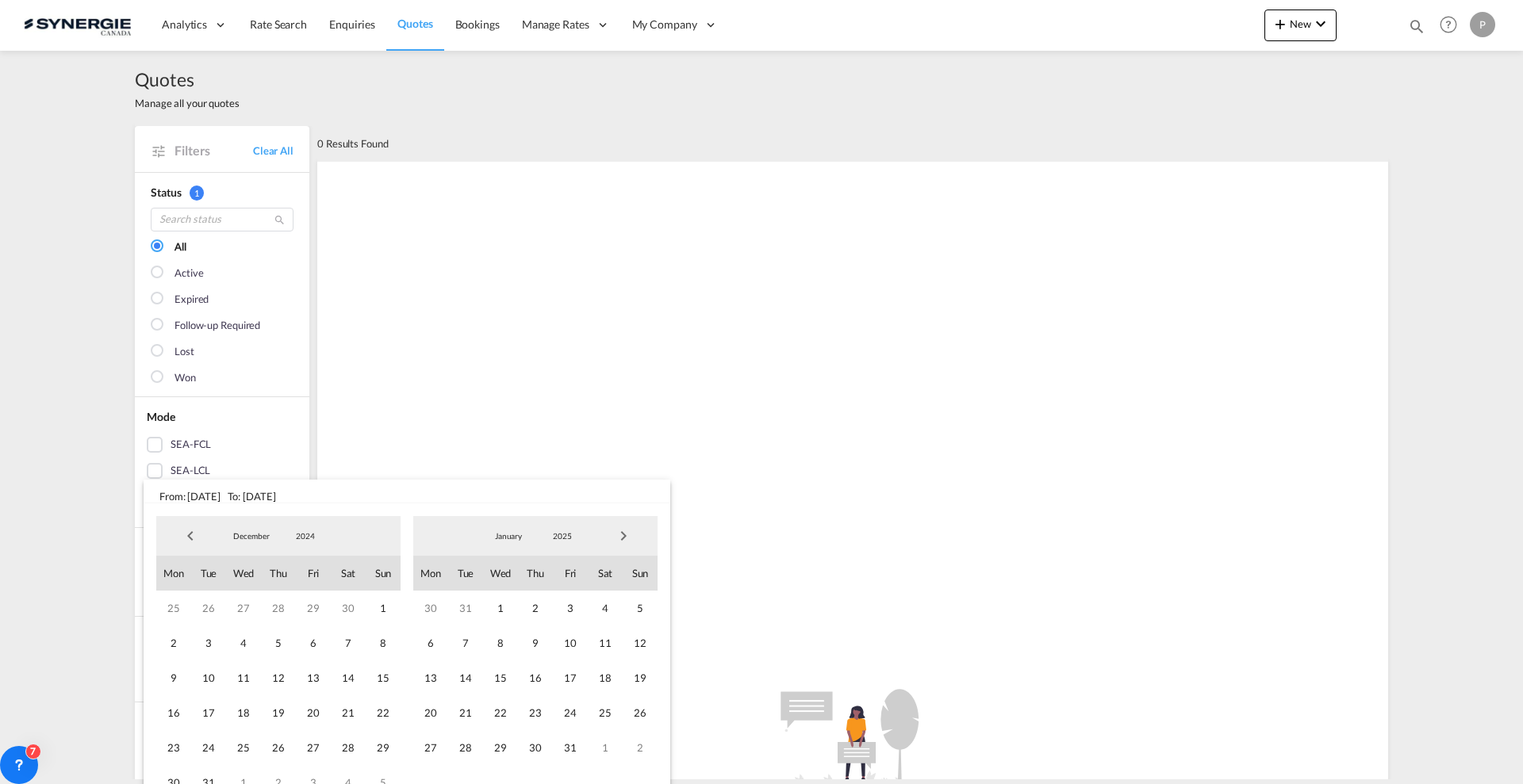
click at [198, 535] on span "Previous Month" at bounding box center [190, 535] width 32 height 32
click at [582, 612] on span "1" at bounding box center [570, 608] width 35 height 35
click at [626, 530] on span "Next Month" at bounding box center [623, 535] width 32 height 32
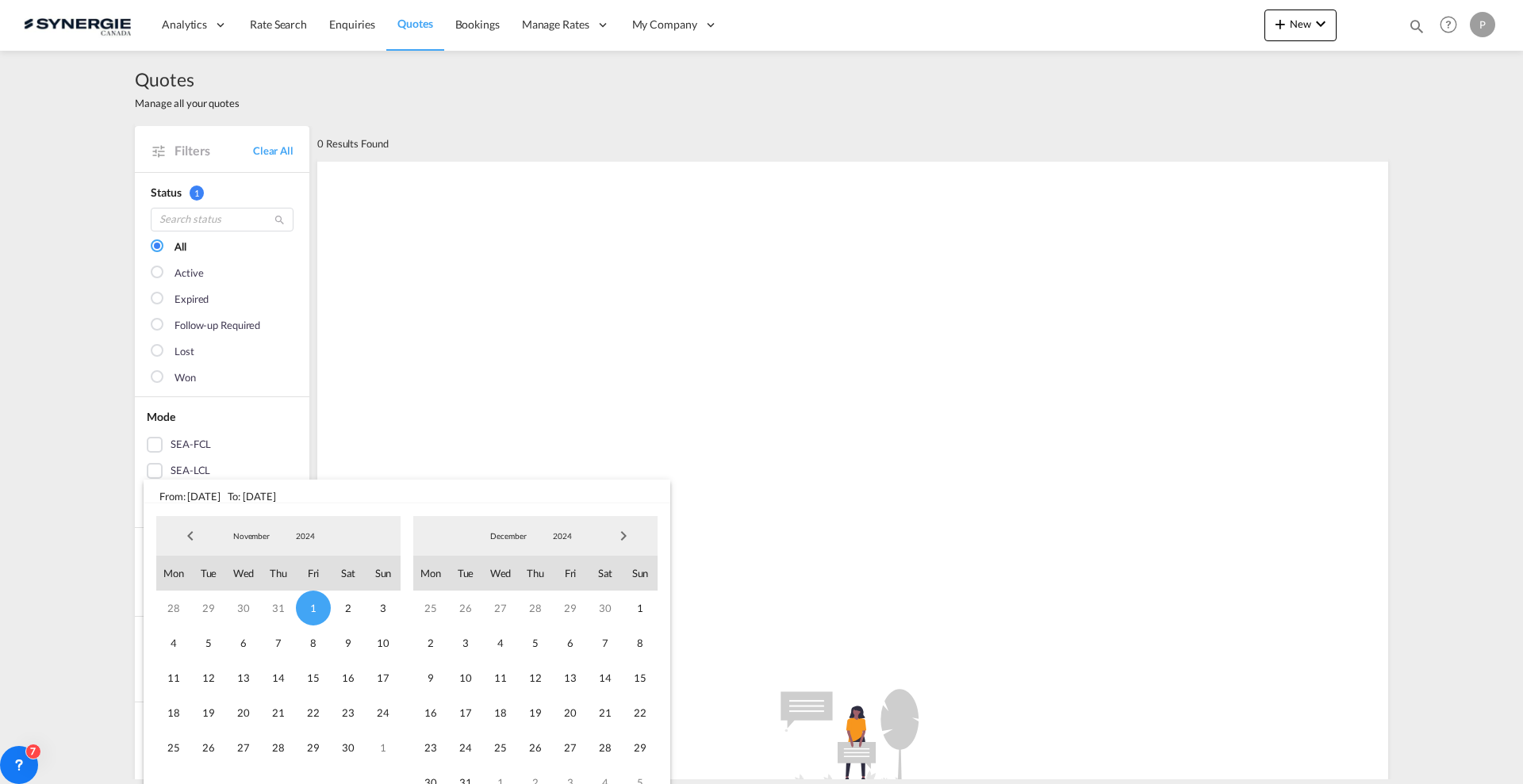
click at [626, 530] on span "Next Month" at bounding box center [623, 535] width 32 height 32
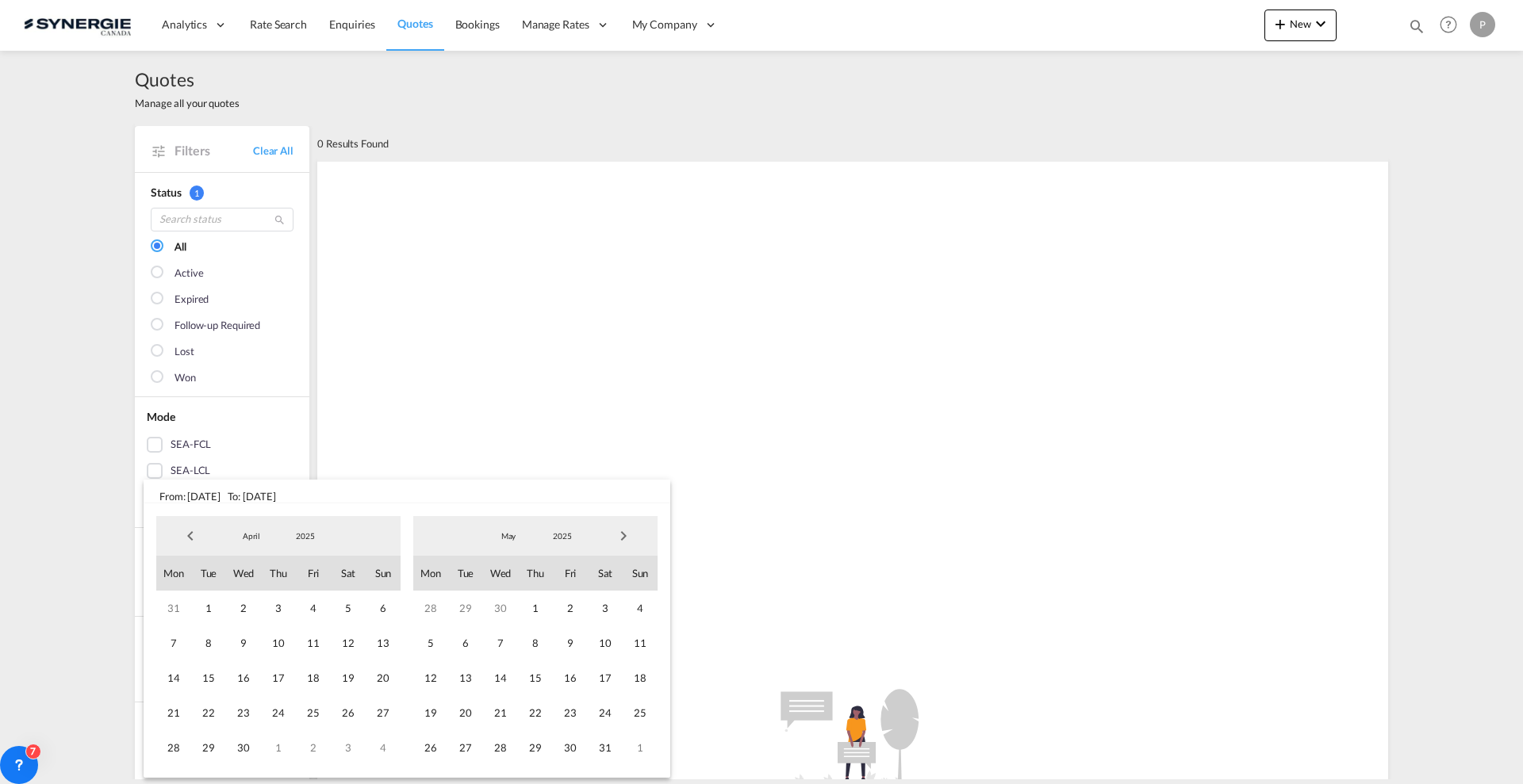
click at [626, 530] on span "Next Month" at bounding box center [623, 535] width 32 height 32
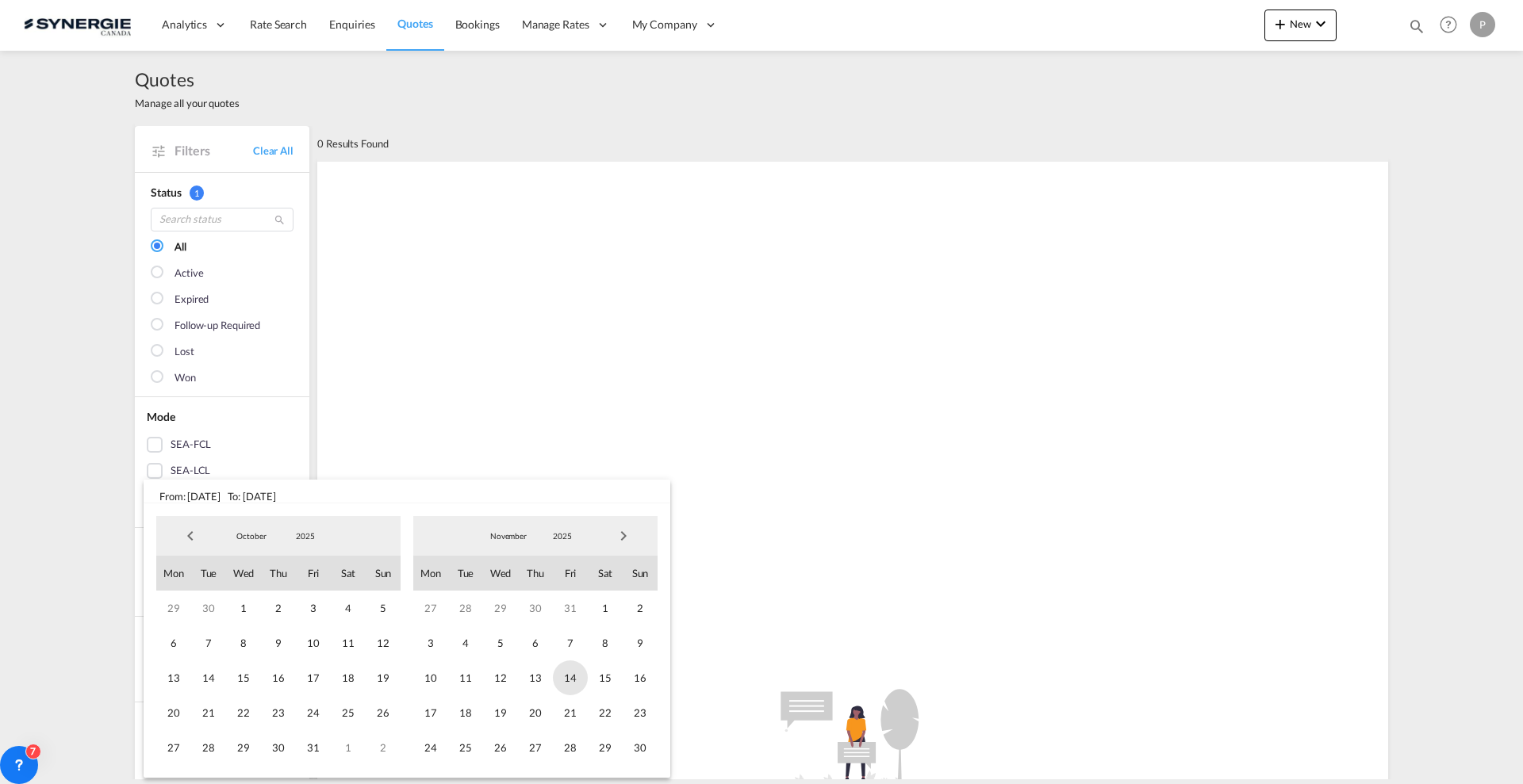
click at [578, 691] on span "14" at bounding box center [570, 678] width 35 height 35
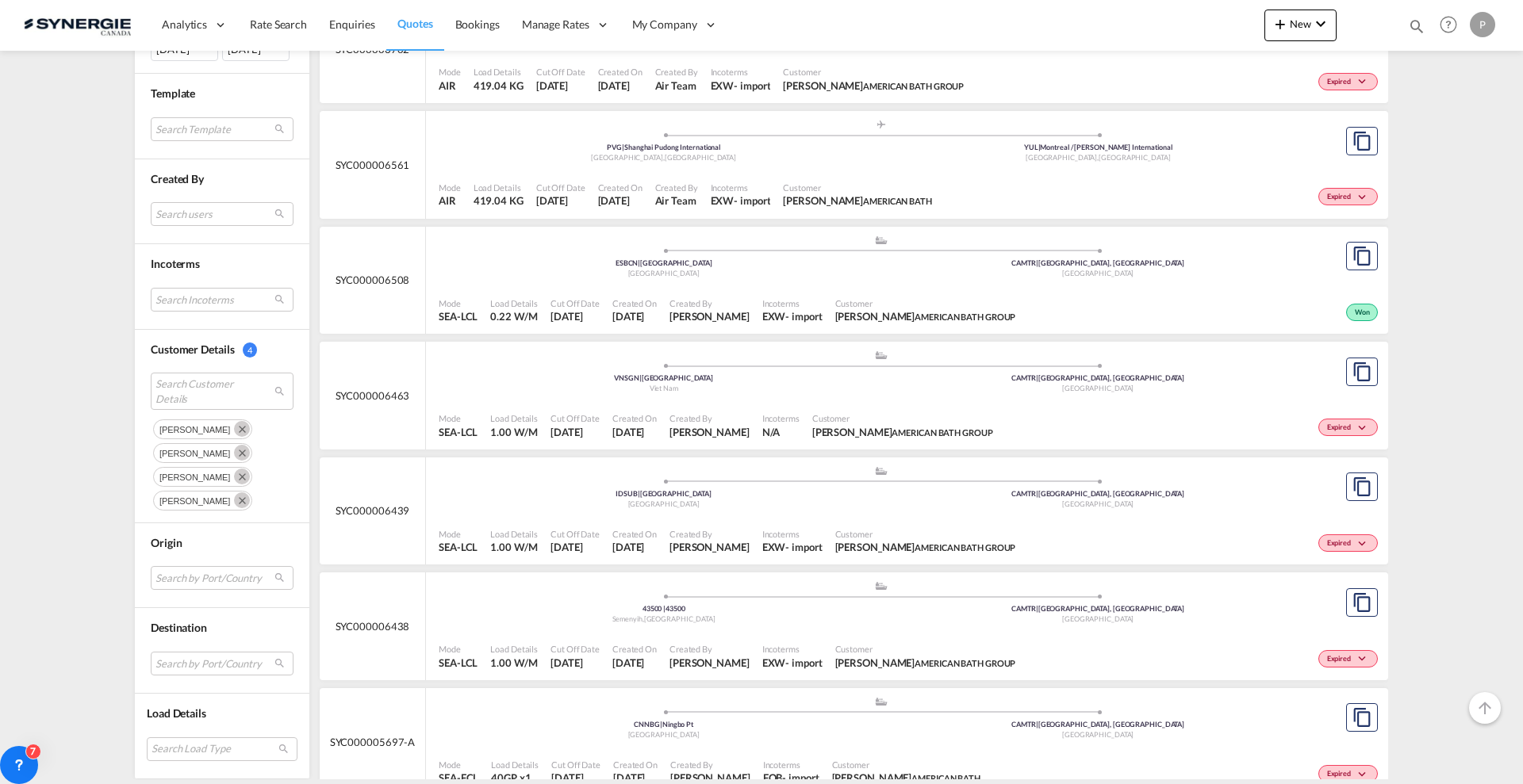
scroll to position [887, 0]
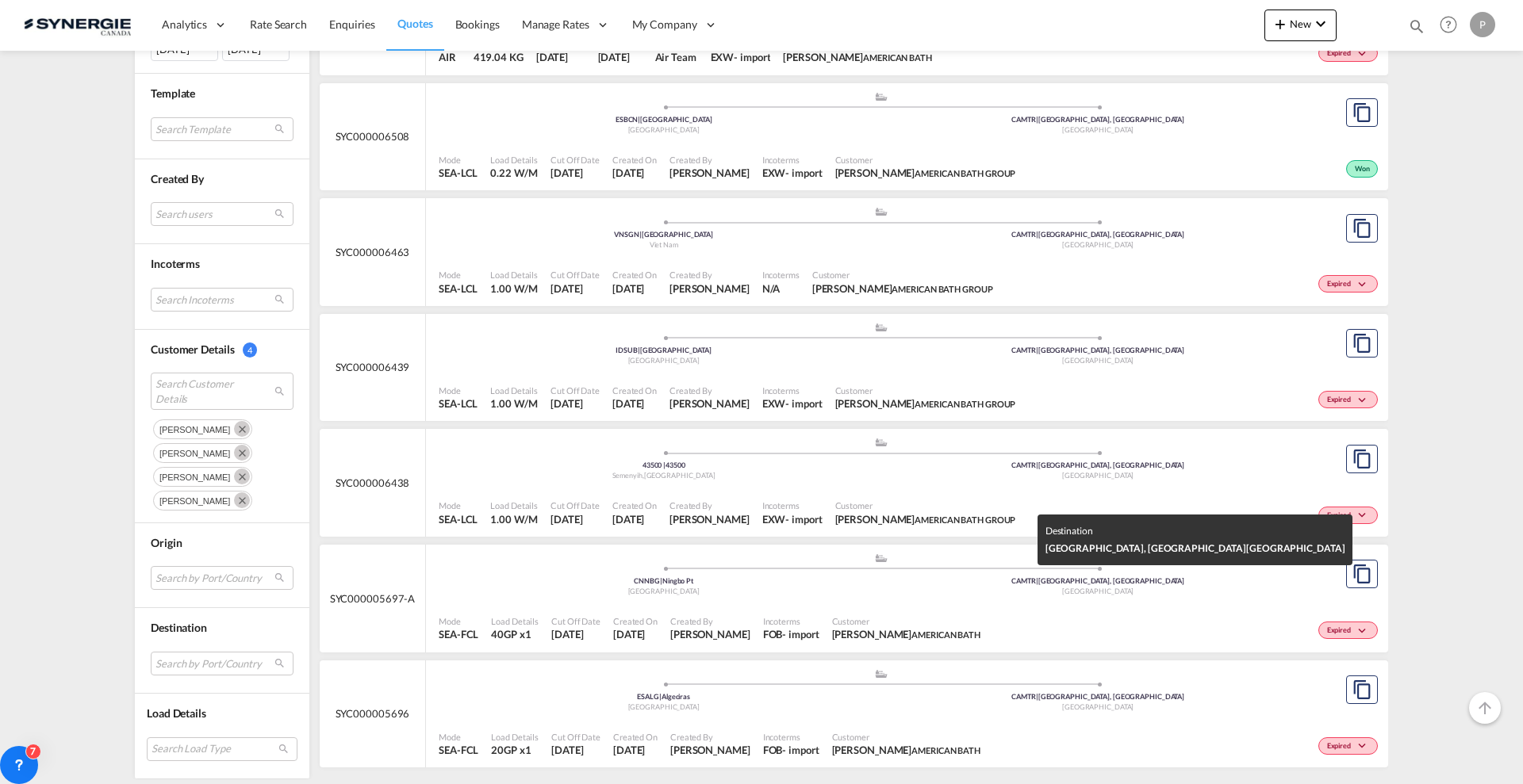
click at [923, 592] on div "Canada" at bounding box center [1098, 592] width 435 height 10
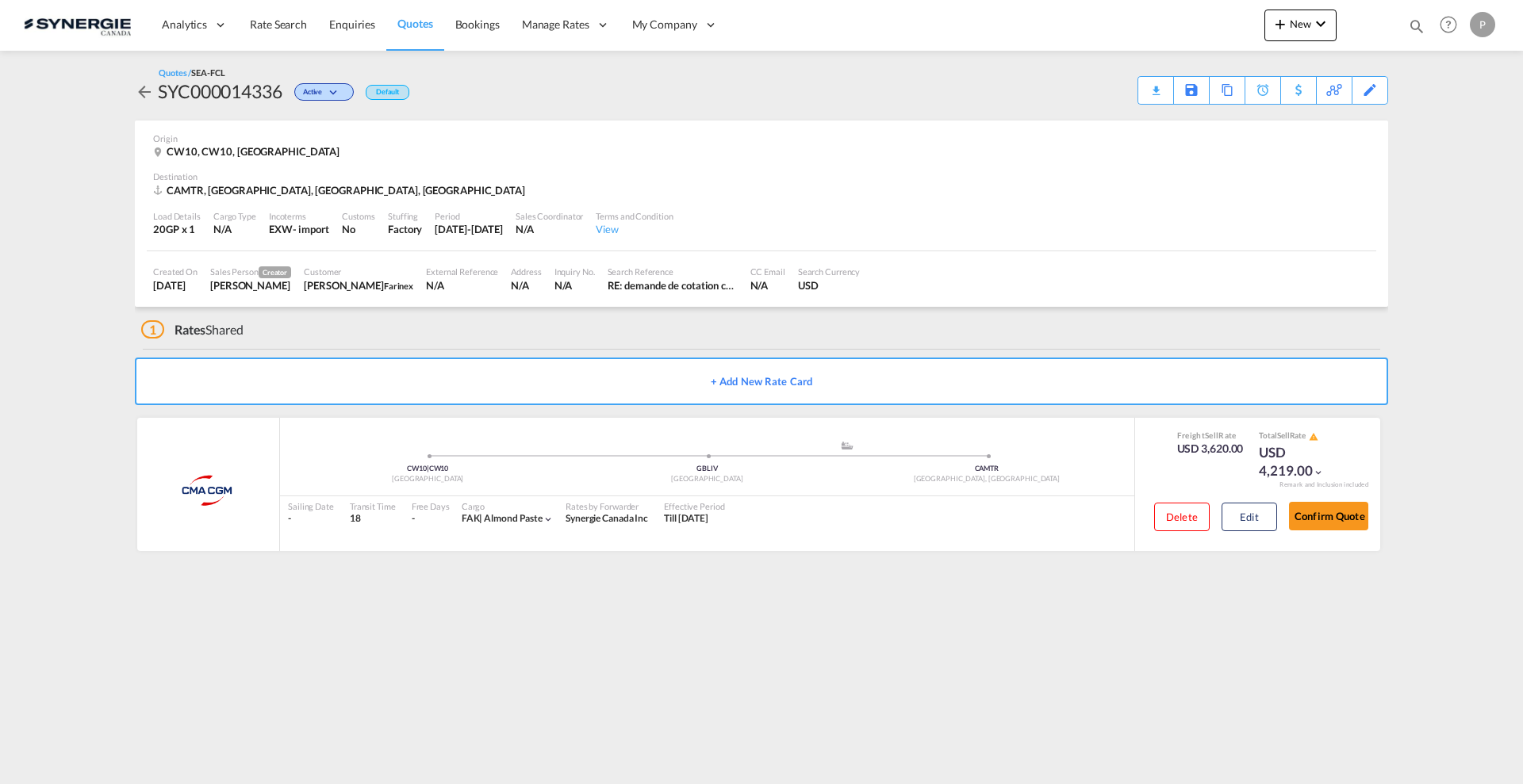
click at [403, 13] on link "Quotes" at bounding box center [414, 25] width 57 height 51
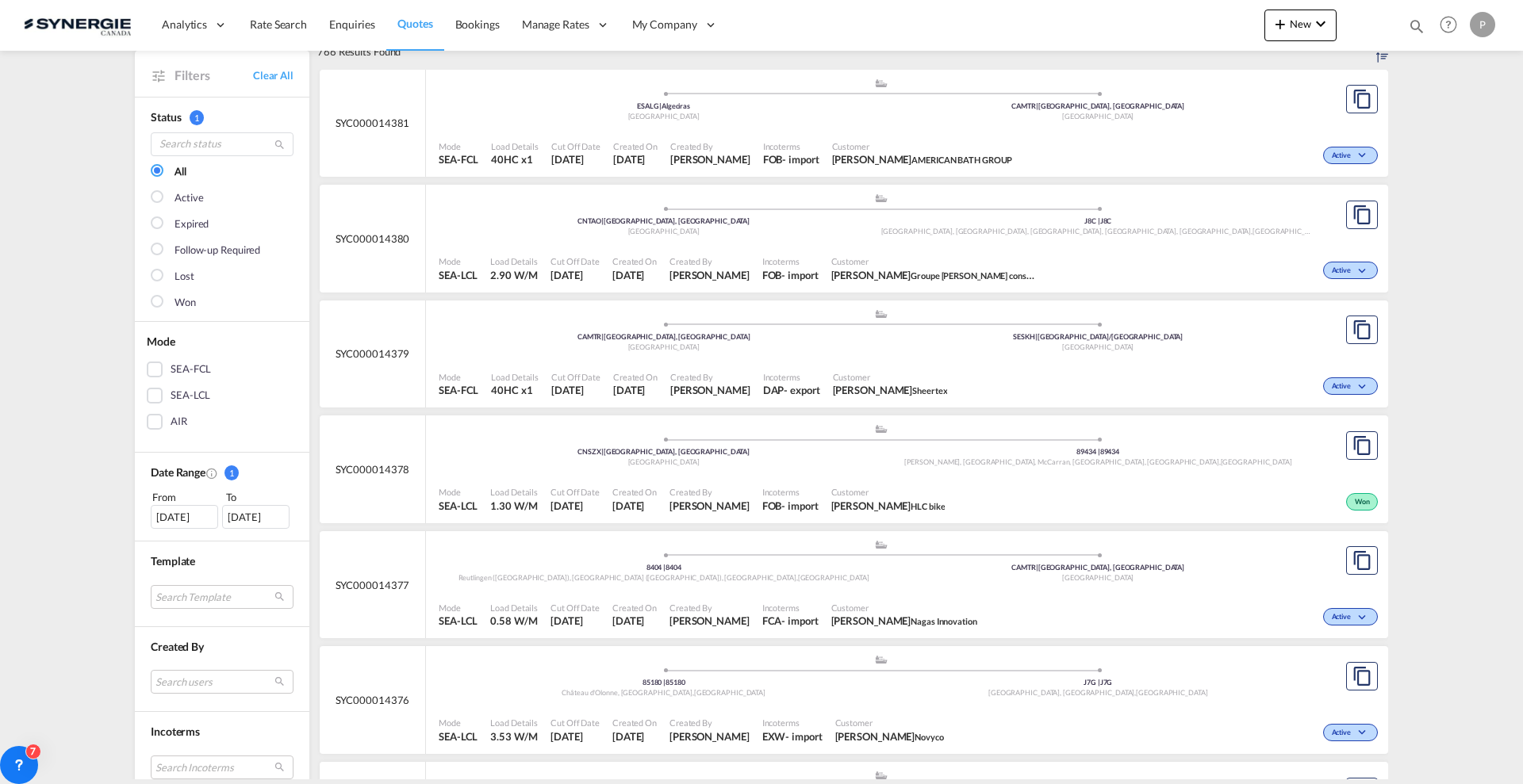
scroll to position [396, 0]
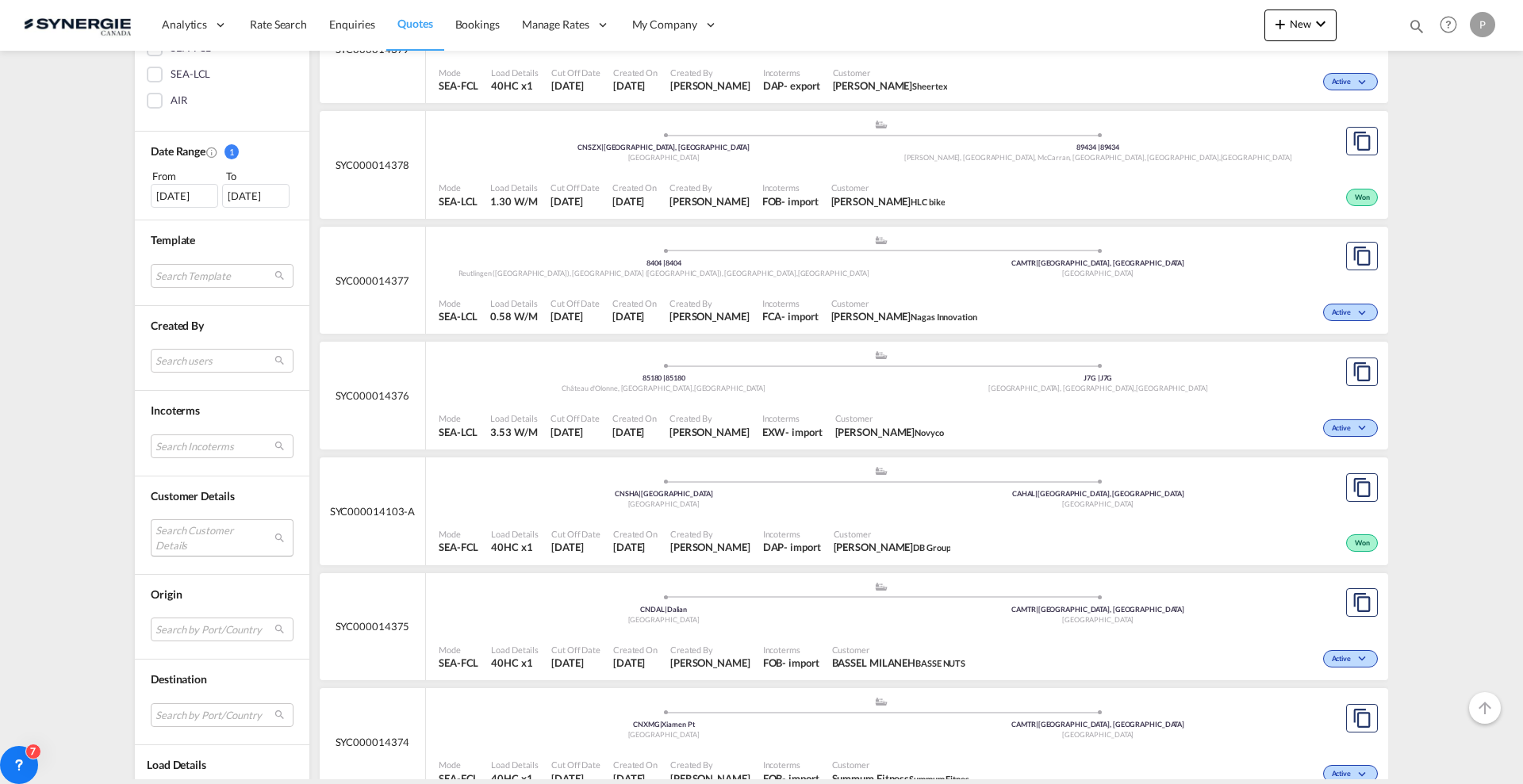
click at [226, 540] on md-select "Search Customer Details user name user [PERSON_NAME] [PERSON_NAME][EMAIL_ADDRES…" at bounding box center [222, 538] width 142 height 37
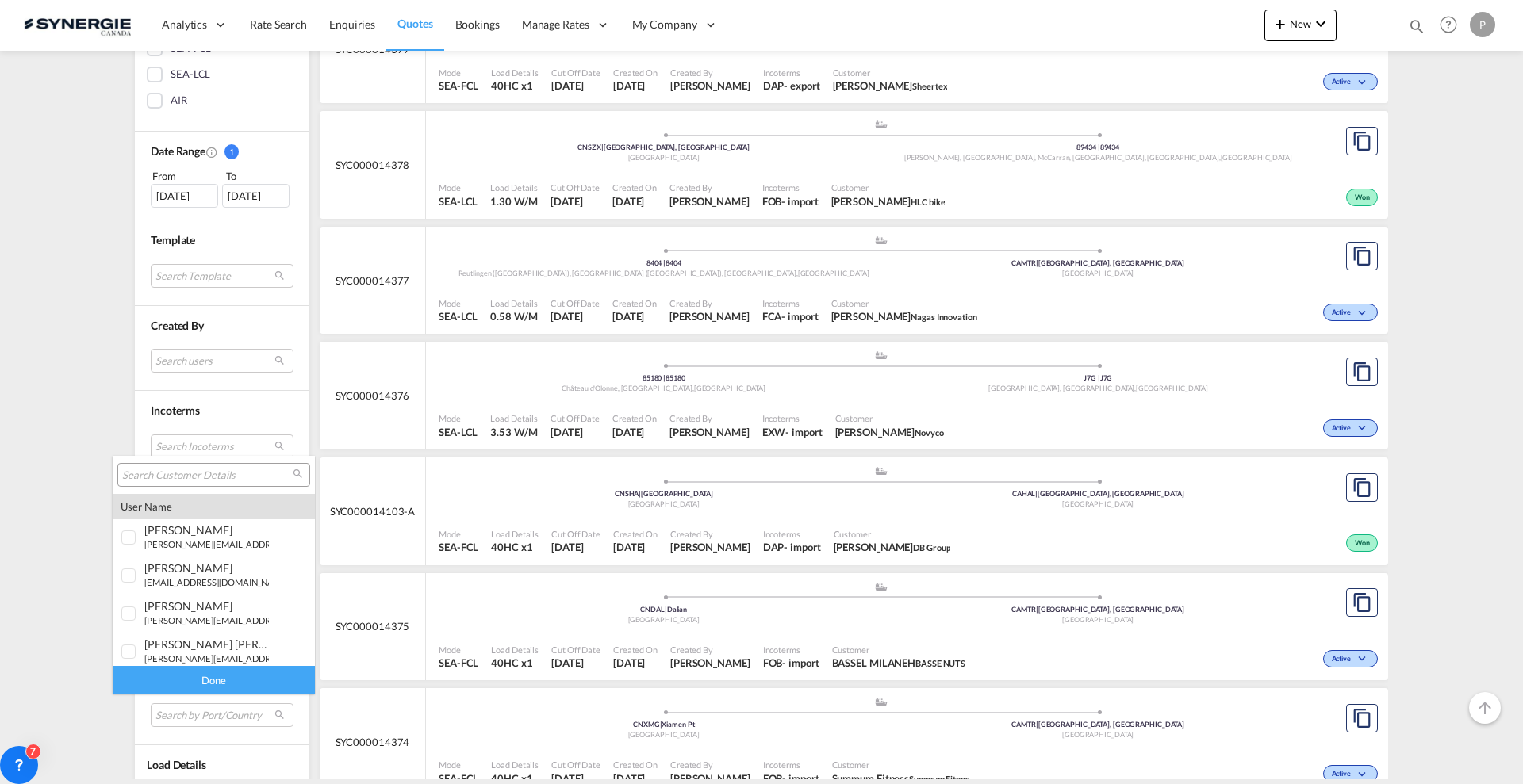
click at [200, 473] on input "search" at bounding box center [207, 475] width 171 height 15
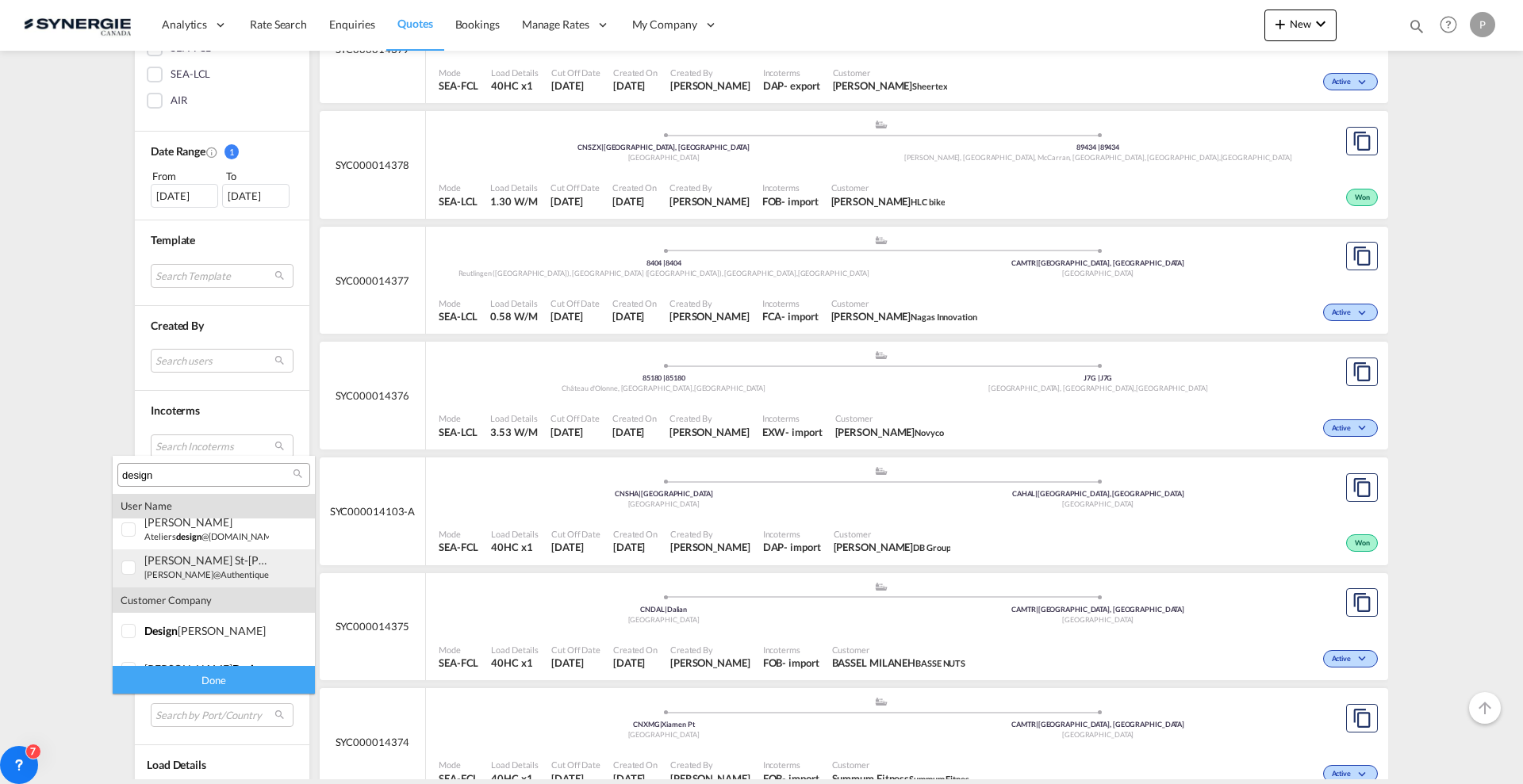
scroll to position [298, 0]
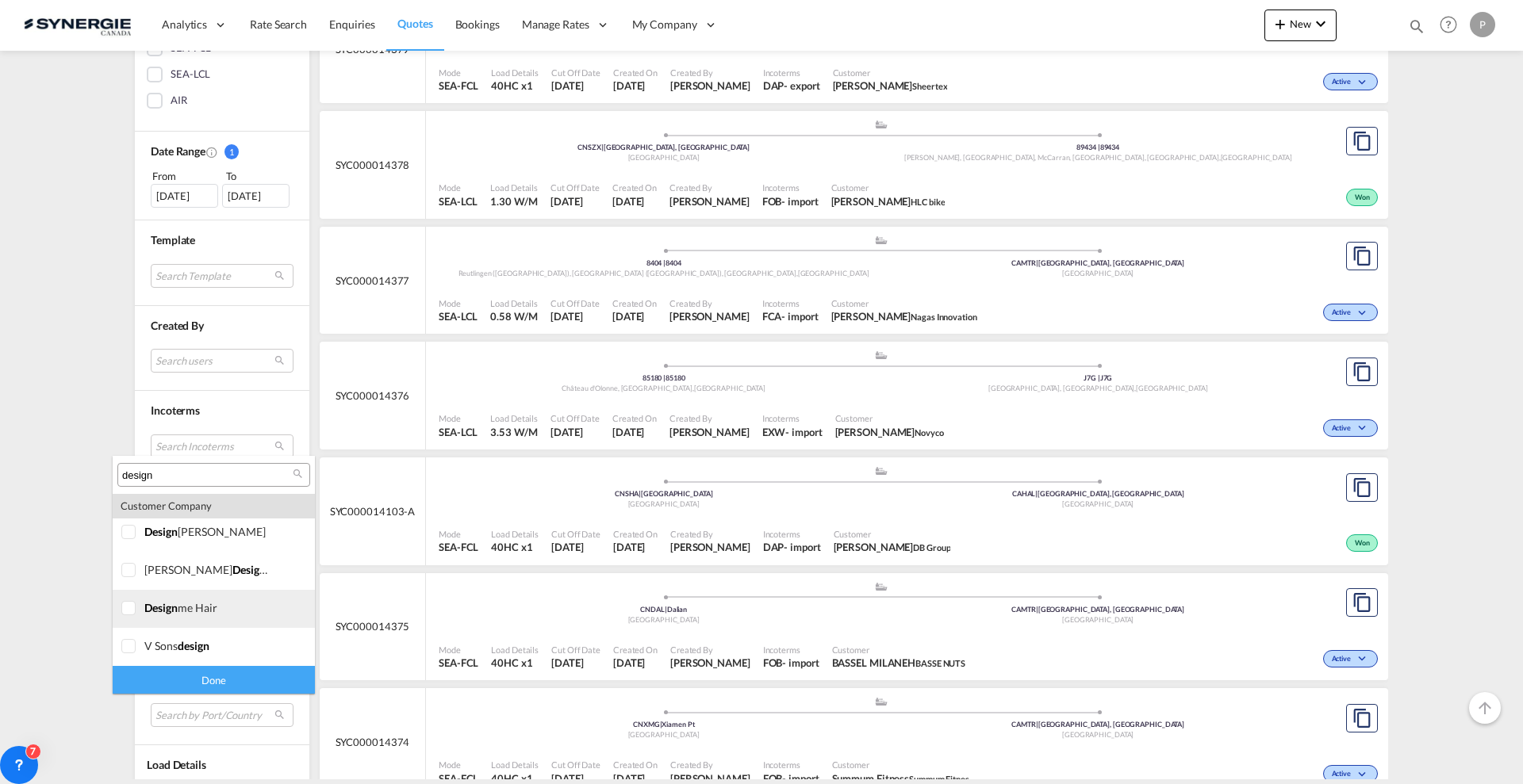
type input "design"
click at [245, 598] on md-option "company design me hair" at bounding box center [214, 609] width 202 height 38
click at [221, 677] on div "Done" at bounding box center [214, 680] width 202 height 27
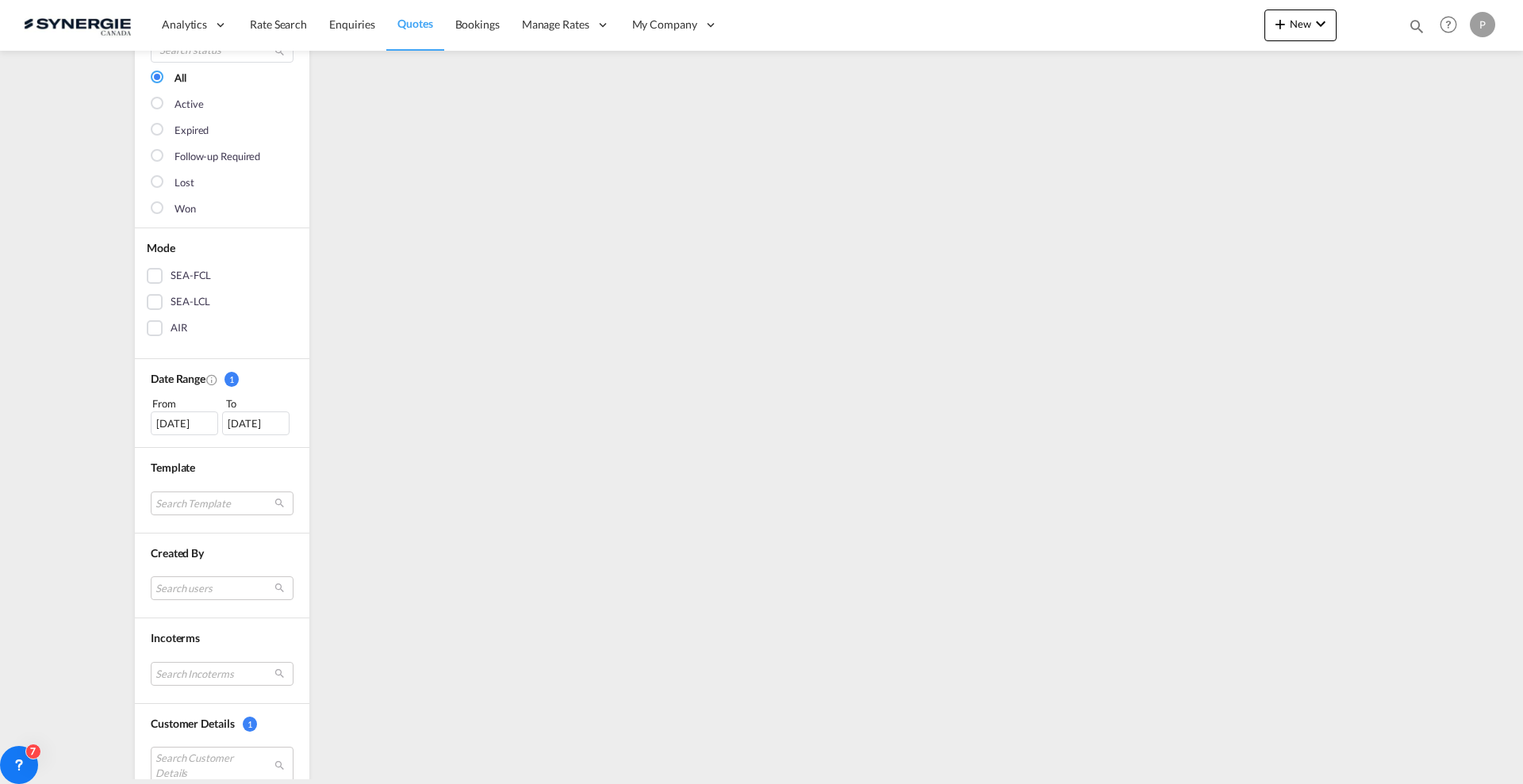
scroll to position [0, 0]
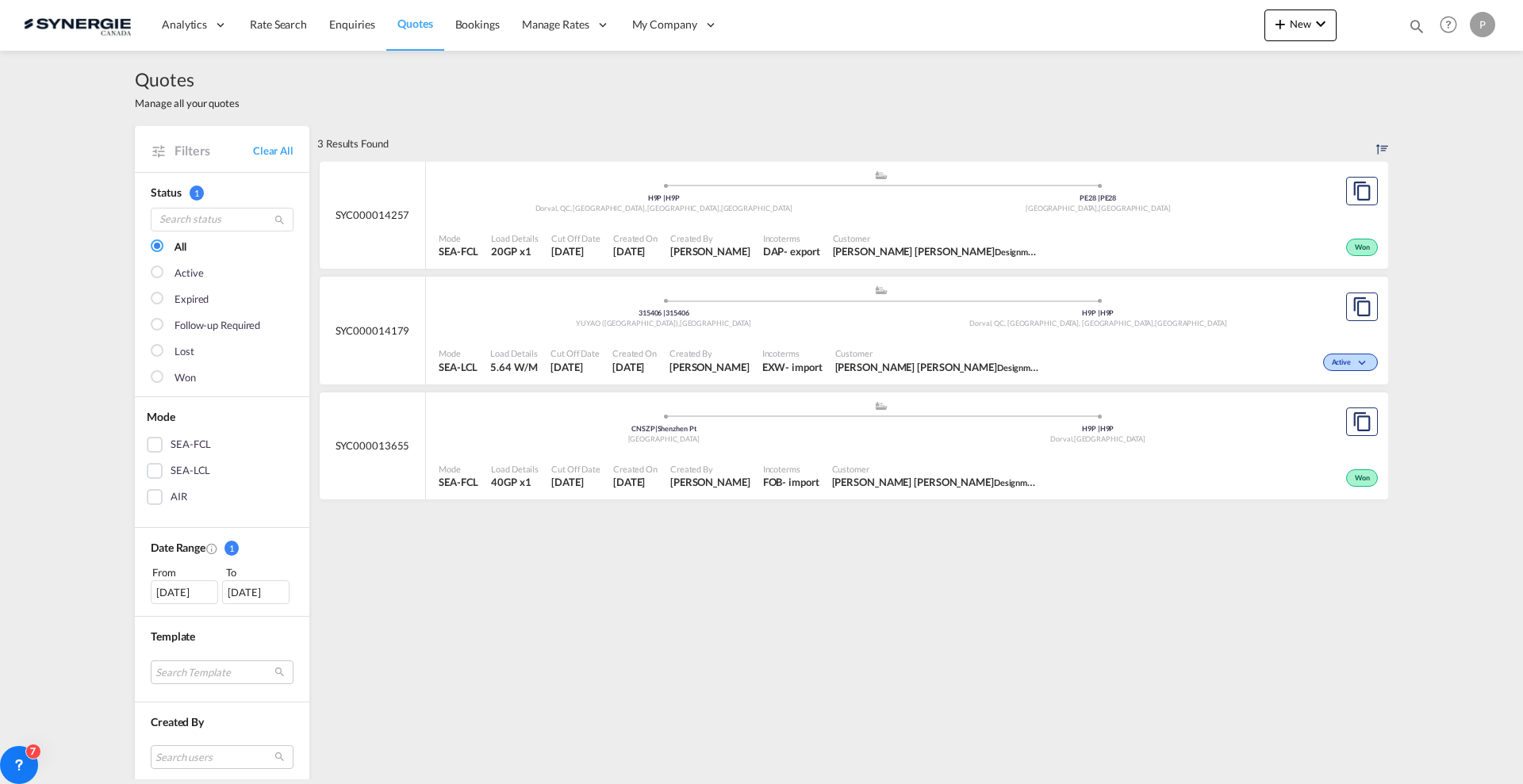
click at [807, 329] on div ".a{fill:#aaa8ad;} .a{fill:#aaa8ad;} 315406 | 315406 YUYAO ([GEOGRAPHIC_DATA]) ,…" at bounding box center [880, 308] width 885 height 47
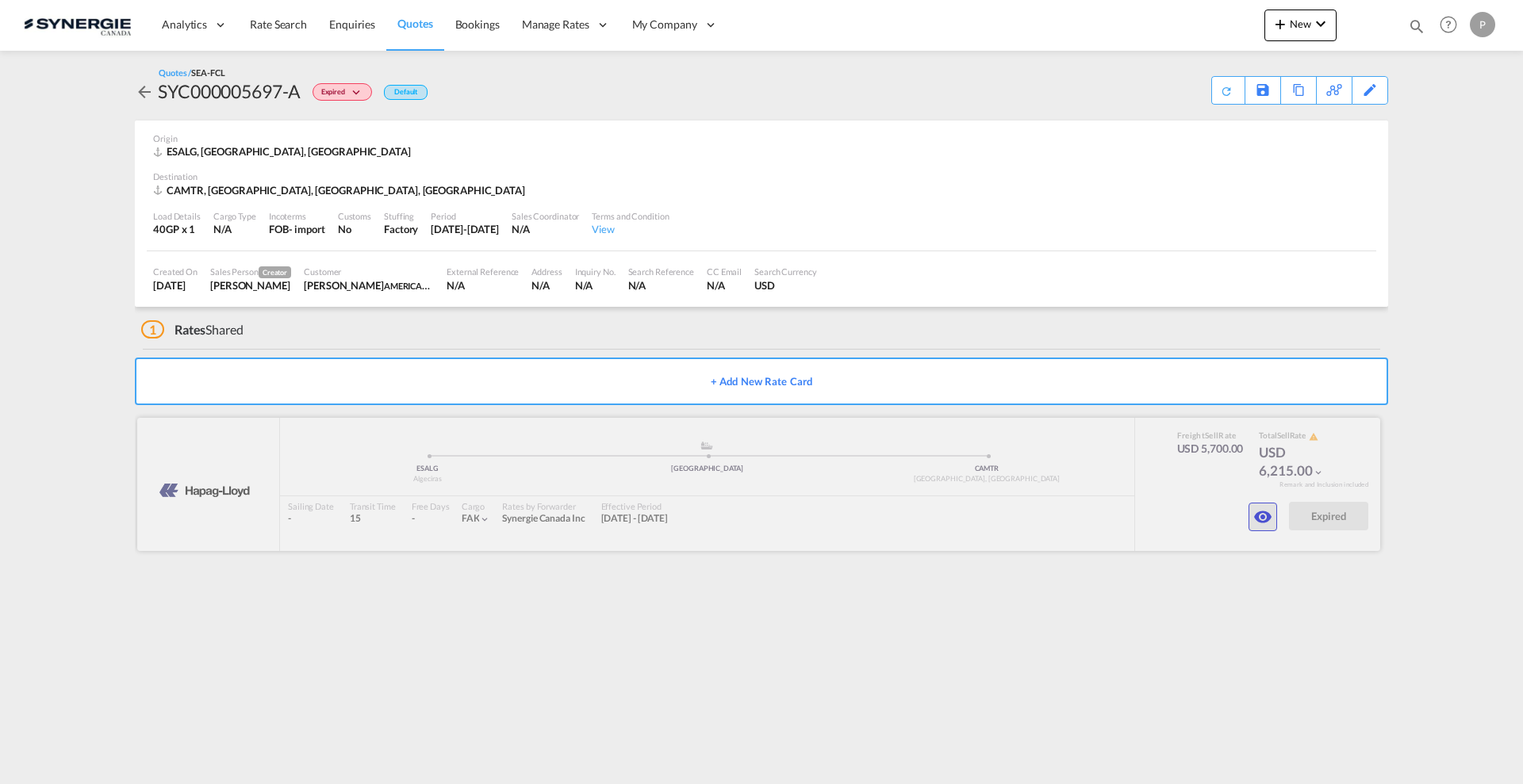
click at [1260, 519] on md-icon "icon-eye" at bounding box center [1263, 517] width 19 height 19
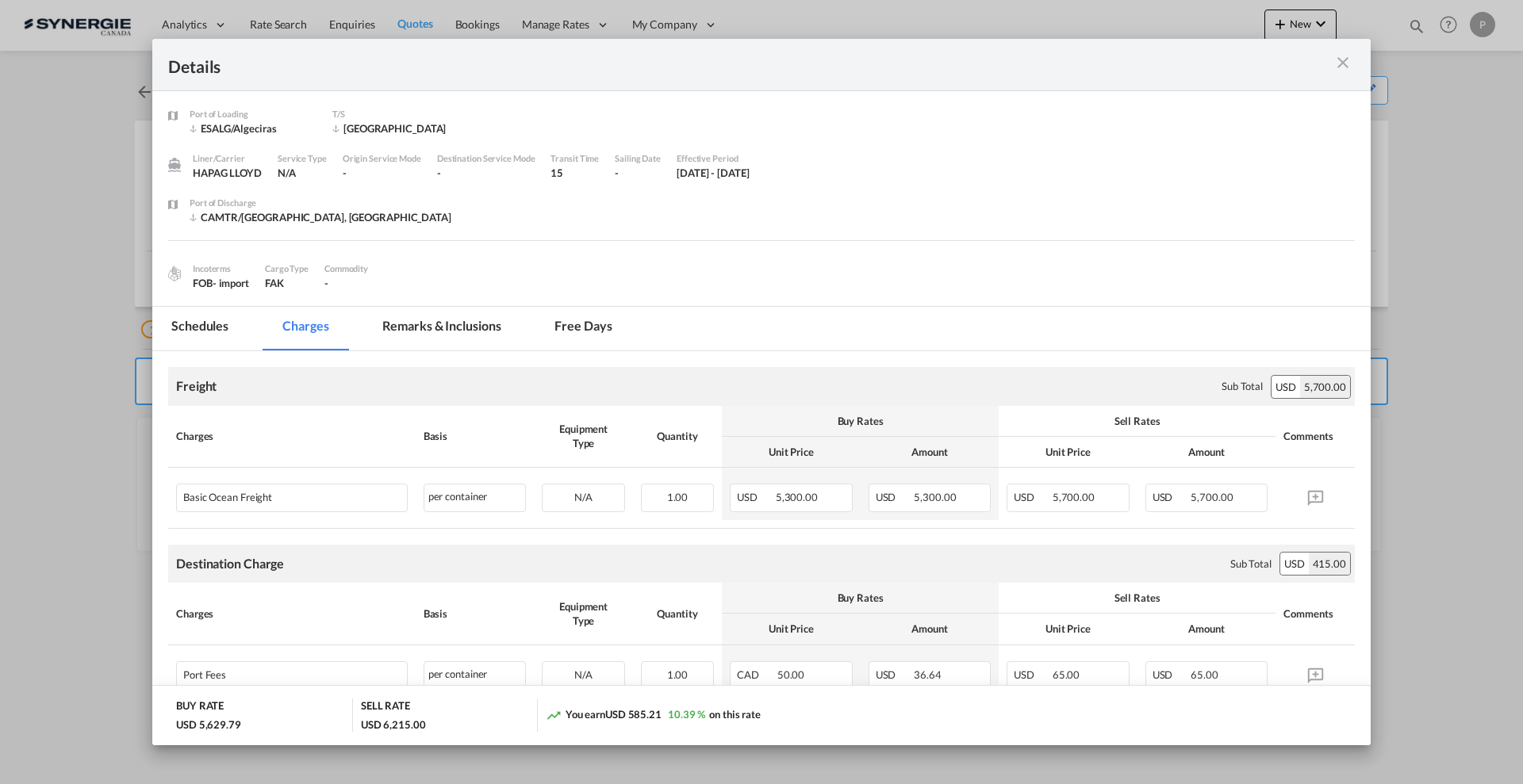
click at [1332, 64] on div "Port of Loading ..." at bounding box center [1295, 64] width 119 height 20
click at [1342, 62] on md-icon "icon-close m-3 fg-AAA8AD cursor" at bounding box center [1343, 63] width 19 height 19
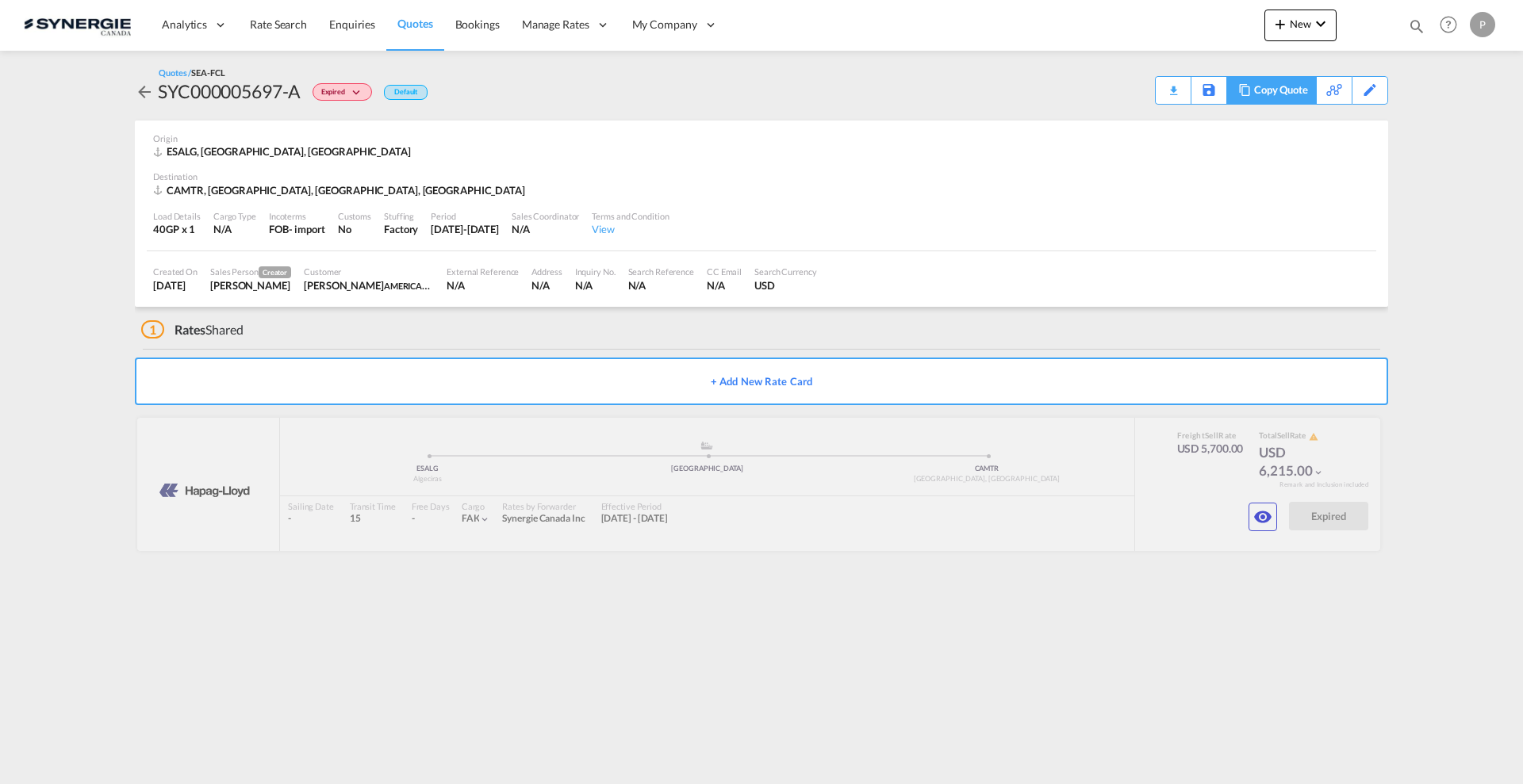
click at [1297, 94] on div "Copy Quote" at bounding box center [1281, 90] width 54 height 27
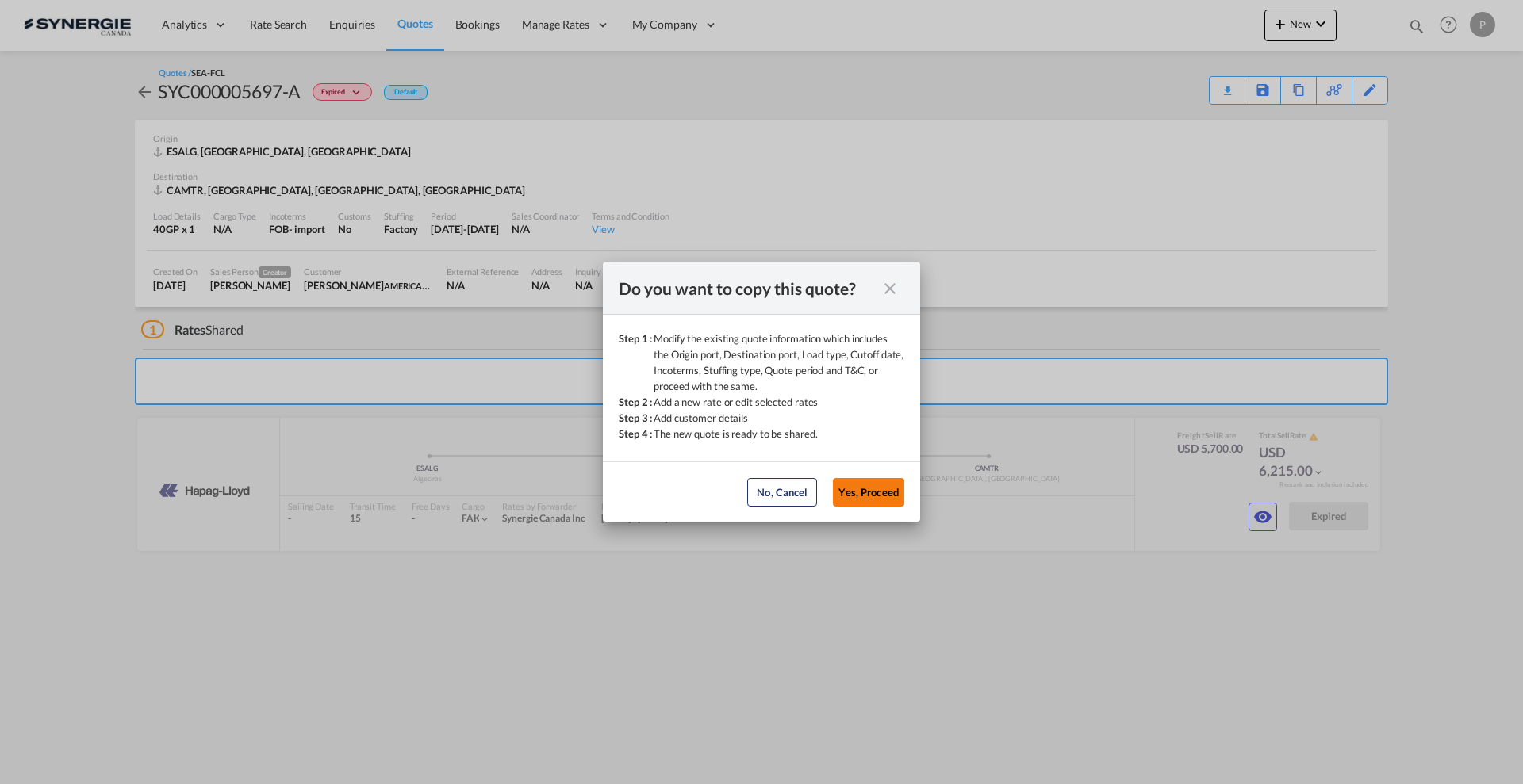
click at [898, 486] on button "Yes, Proceed" at bounding box center [868, 492] width 71 height 28
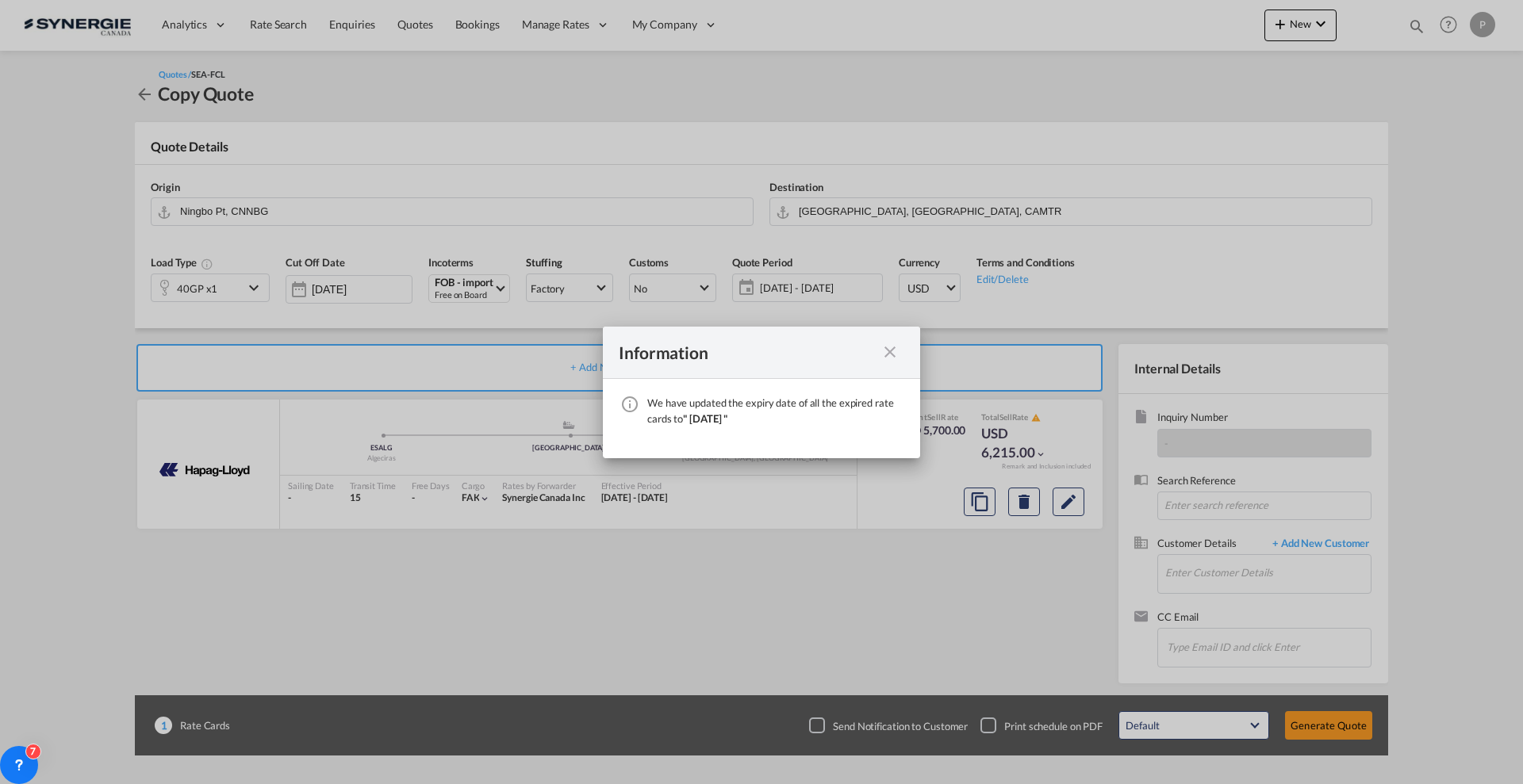
click at [891, 354] on md-icon "icon-close fg-AAA8AD cursor" at bounding box center [890, 352] width 19 height 19
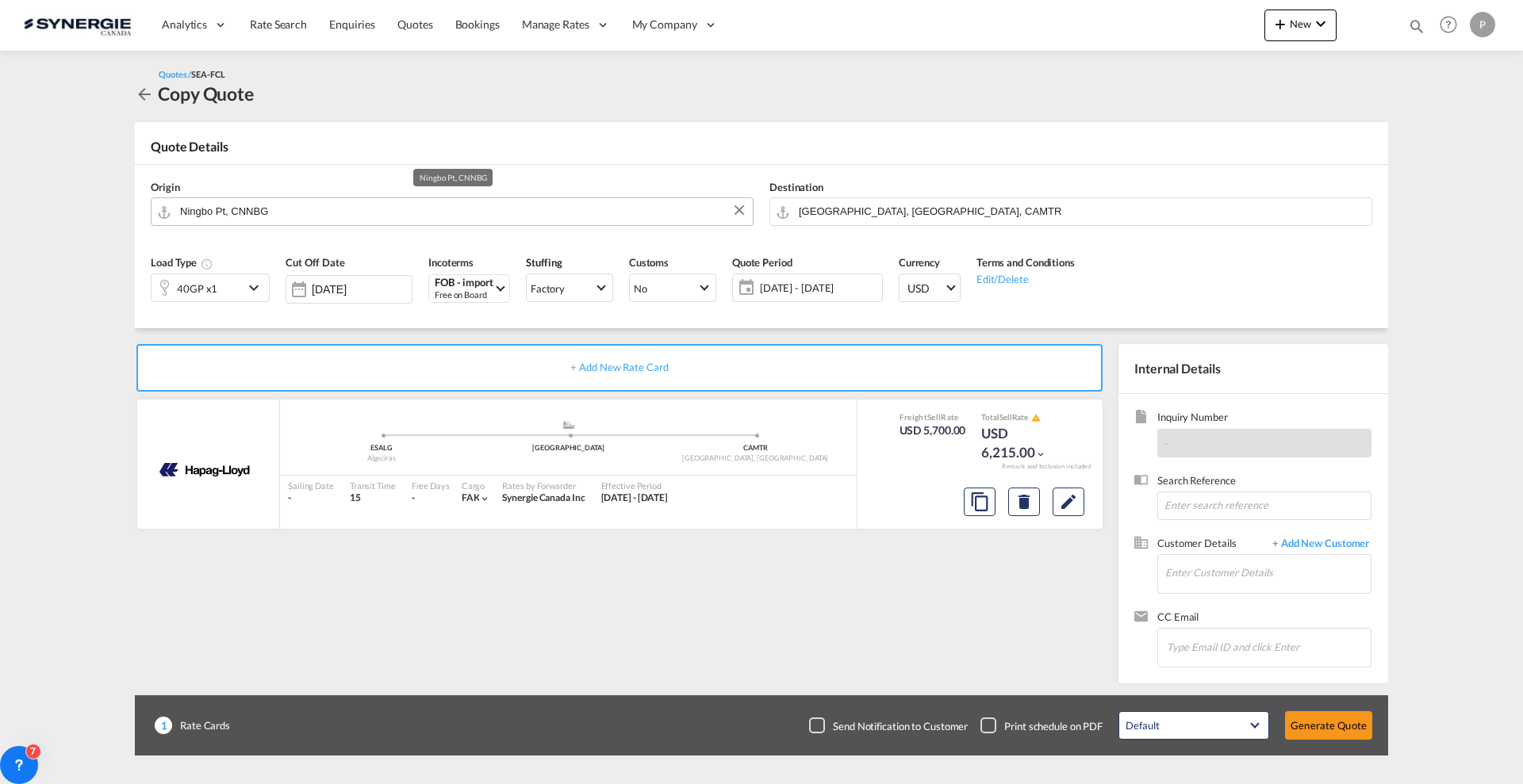
click at [359, 217] on input "Ningbo Pt, CNNBG" at bounding box center [462, 211] width 565 height 27
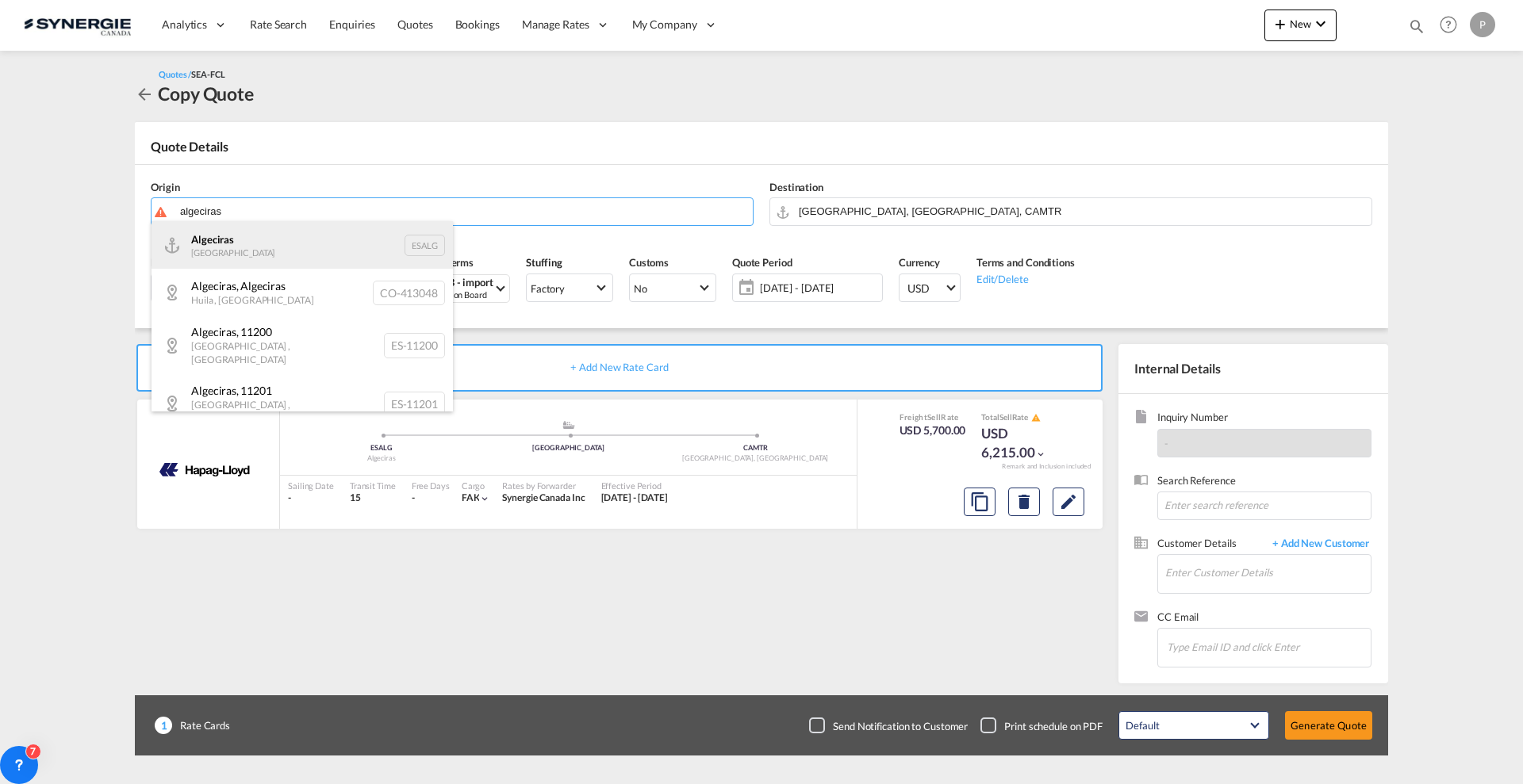
click at [358, 237] on div "Algeciras Spain ESALG" at bounding box center [302, 244] width 301 height 47
type input "Algeciras, ESALG"
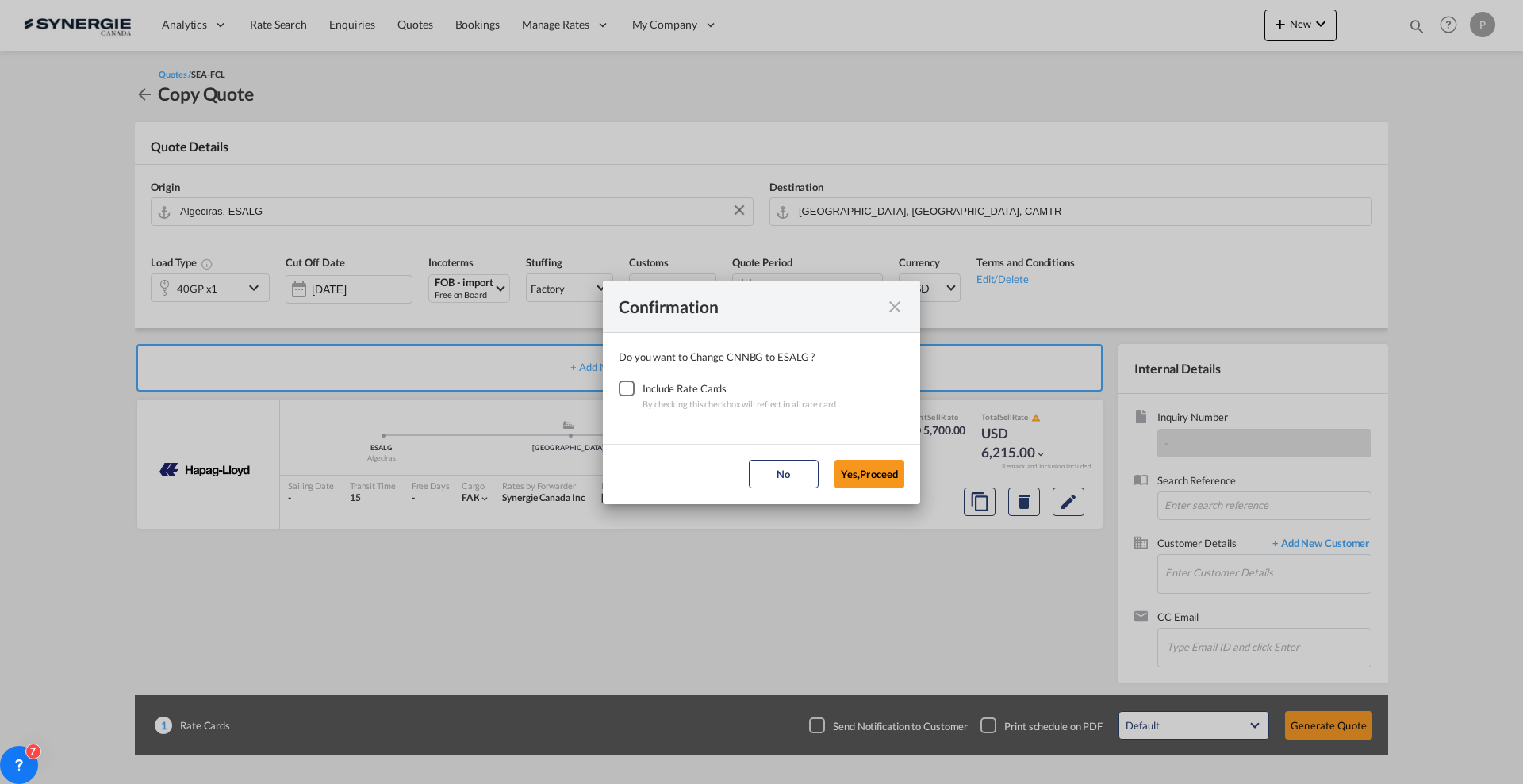
click at [635, 389] on div "Checkbox No Ink" at bounding box center [626, 389] width 15 height 15
click at [898, 474] on button "Yes,Proceed" at bounding box center [869, 473] width 70 height 28
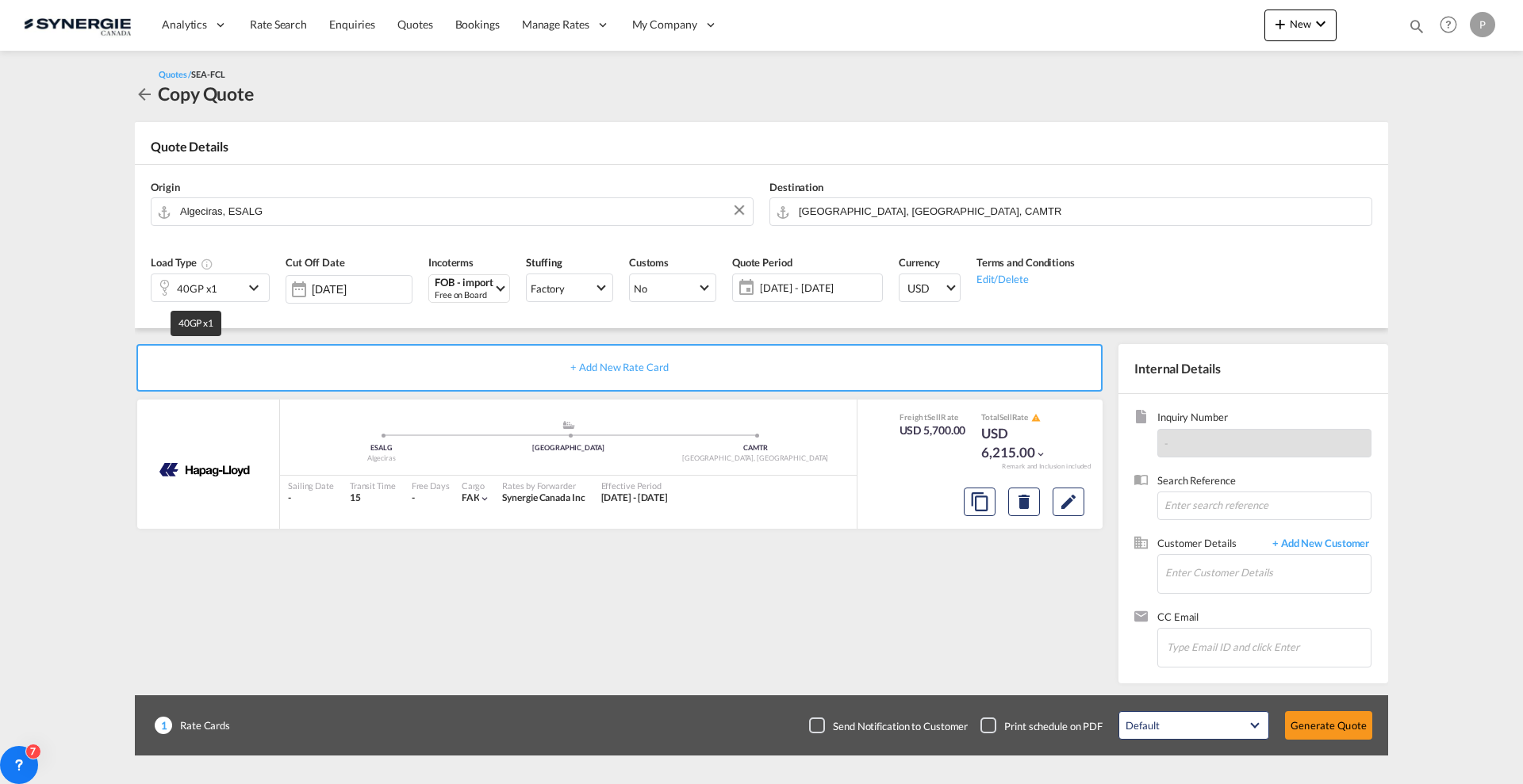
click at [200, 291] on div "40GP x1" at bounding box center [196, 289] width 40 height 22
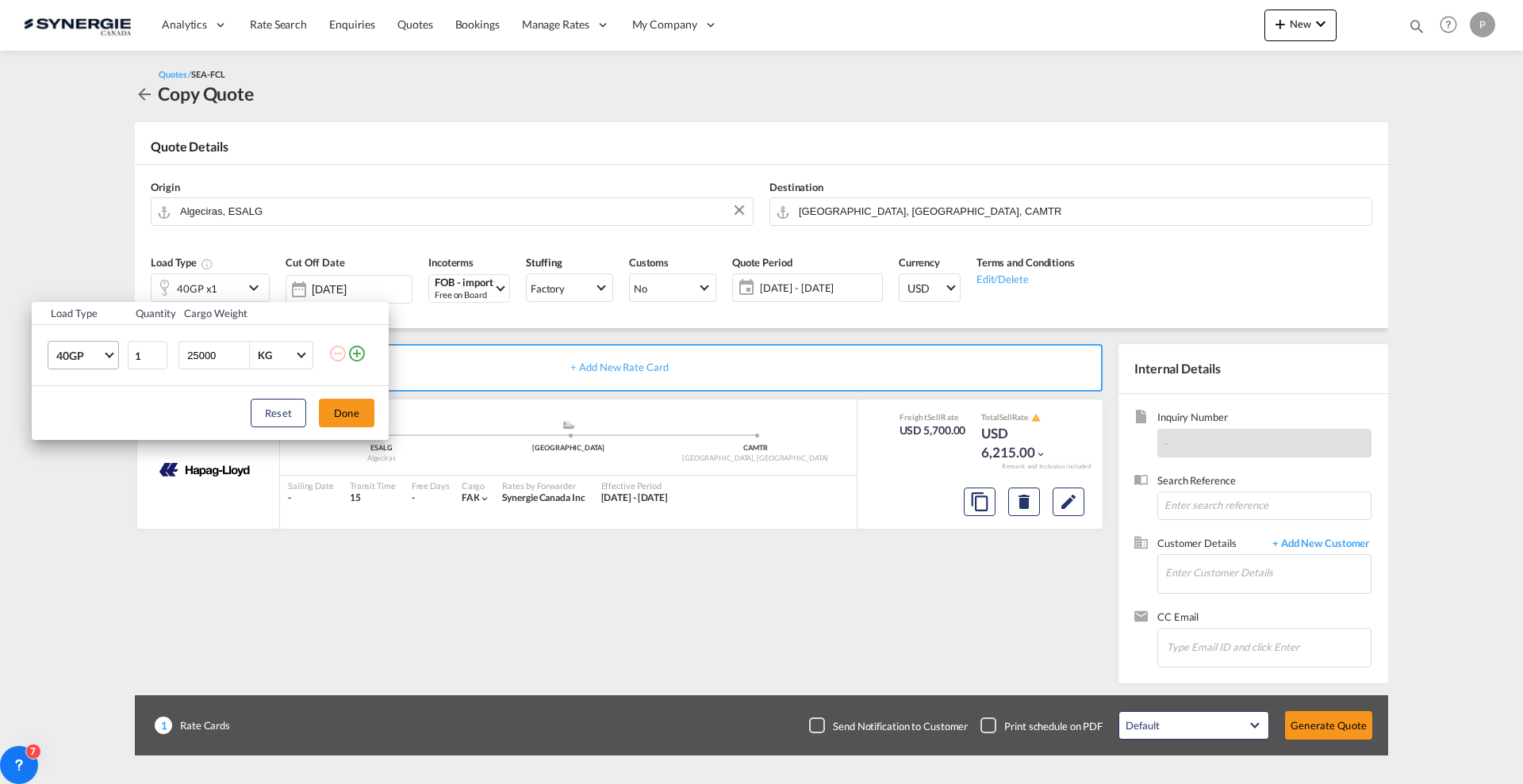
click at [89, 364] on md-select-value "40GP" at bounding box center [87, 354] width 63 height 27
click at [94, 405] on md-option "40HC" at bounding box center [98, 394] width 108 height 38
click at [352, 411] on button "Done" at bounding box center [347, 413] width 56 height 28
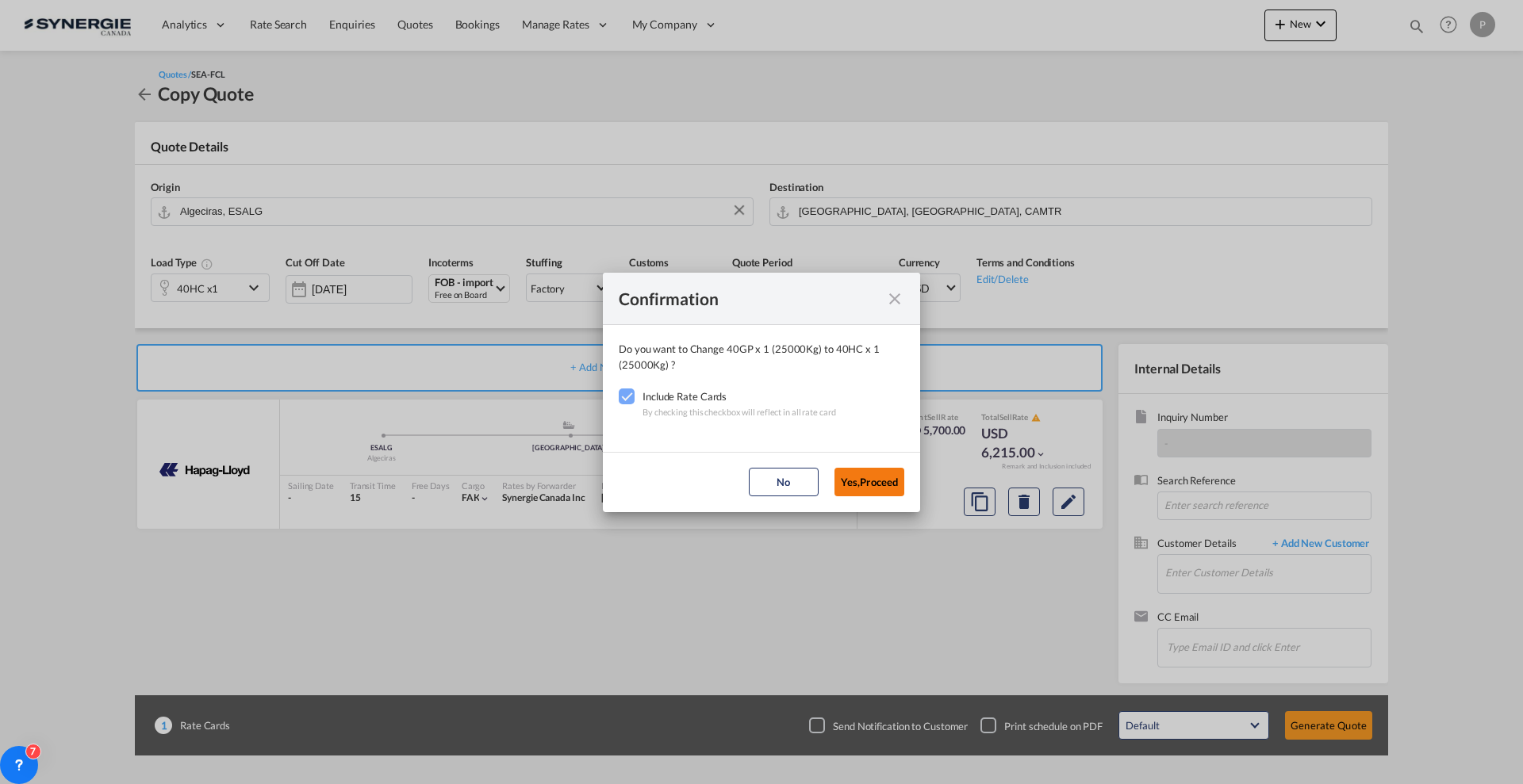
click at [873, 489] on button "Yes,Proceed" at bounding box center [869, 481] width 70 height 28
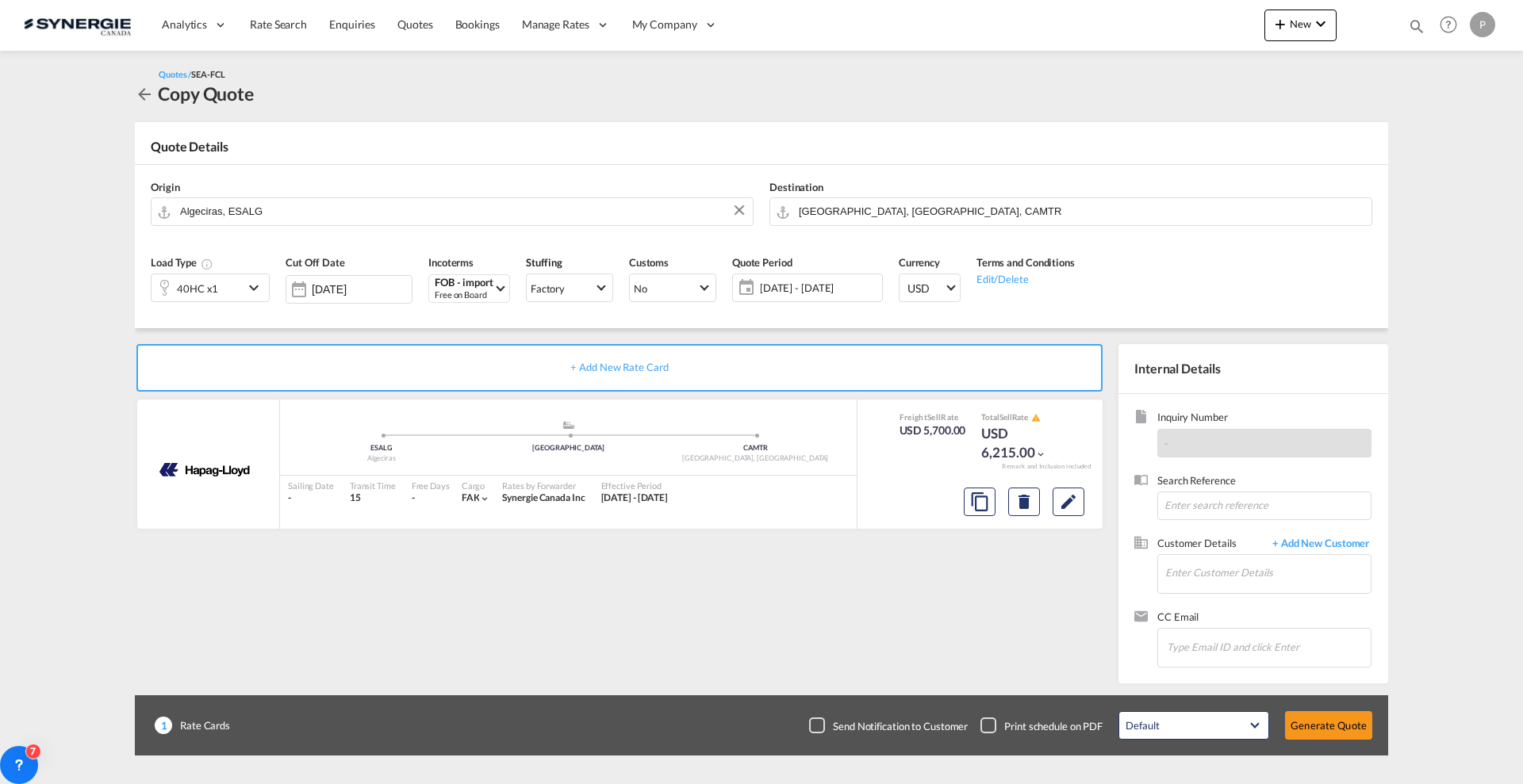
click at [818, 284] on span "28 Aug - 27 Sep 2025" at bounding box center [819, 287] width 118 height 15
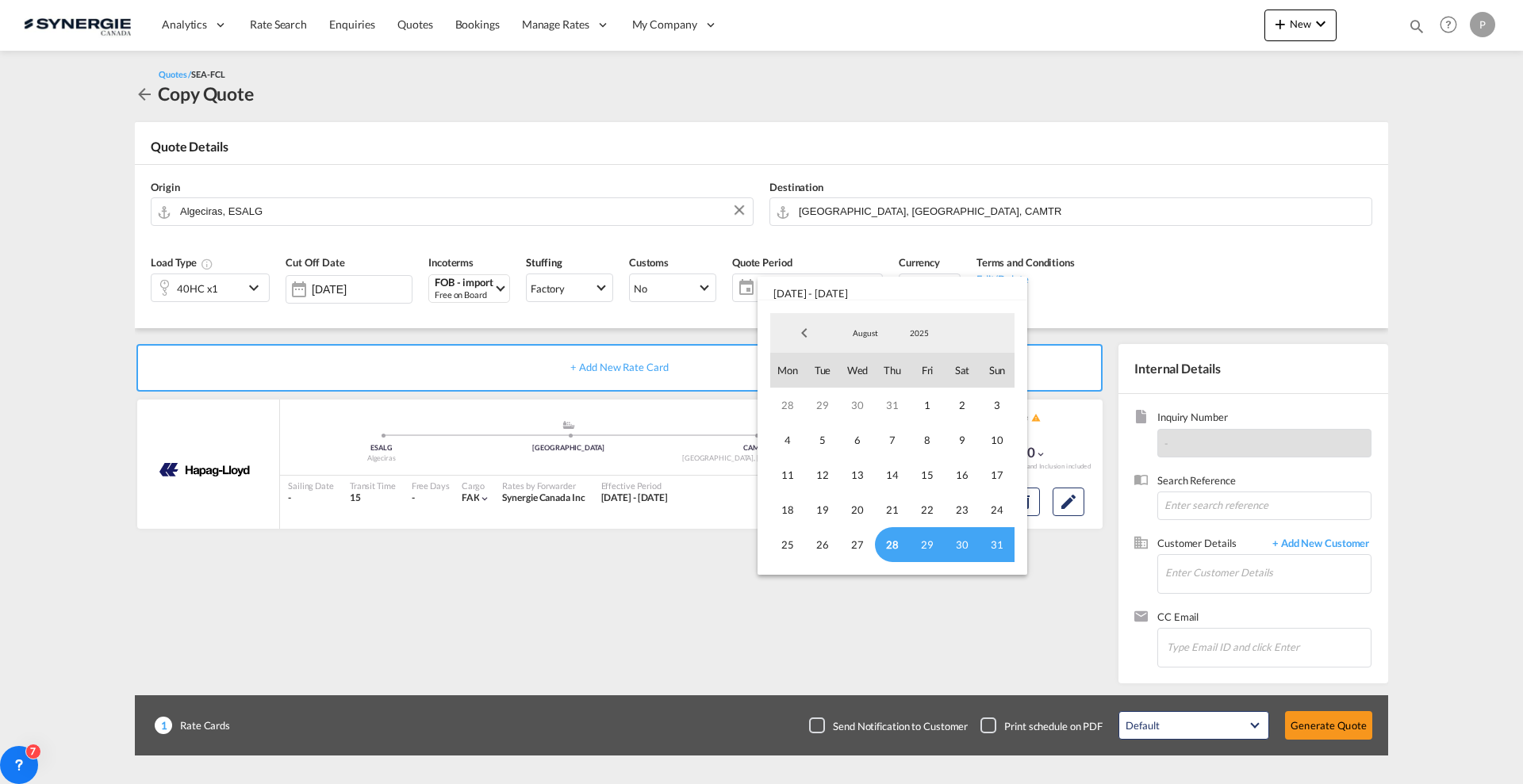
click at [889, 546] on span "28" at bounding box center [892, 545] width 35 height 35
click at [987, 552] on span "31" at bounding box center [997, 545] width 35 height 35
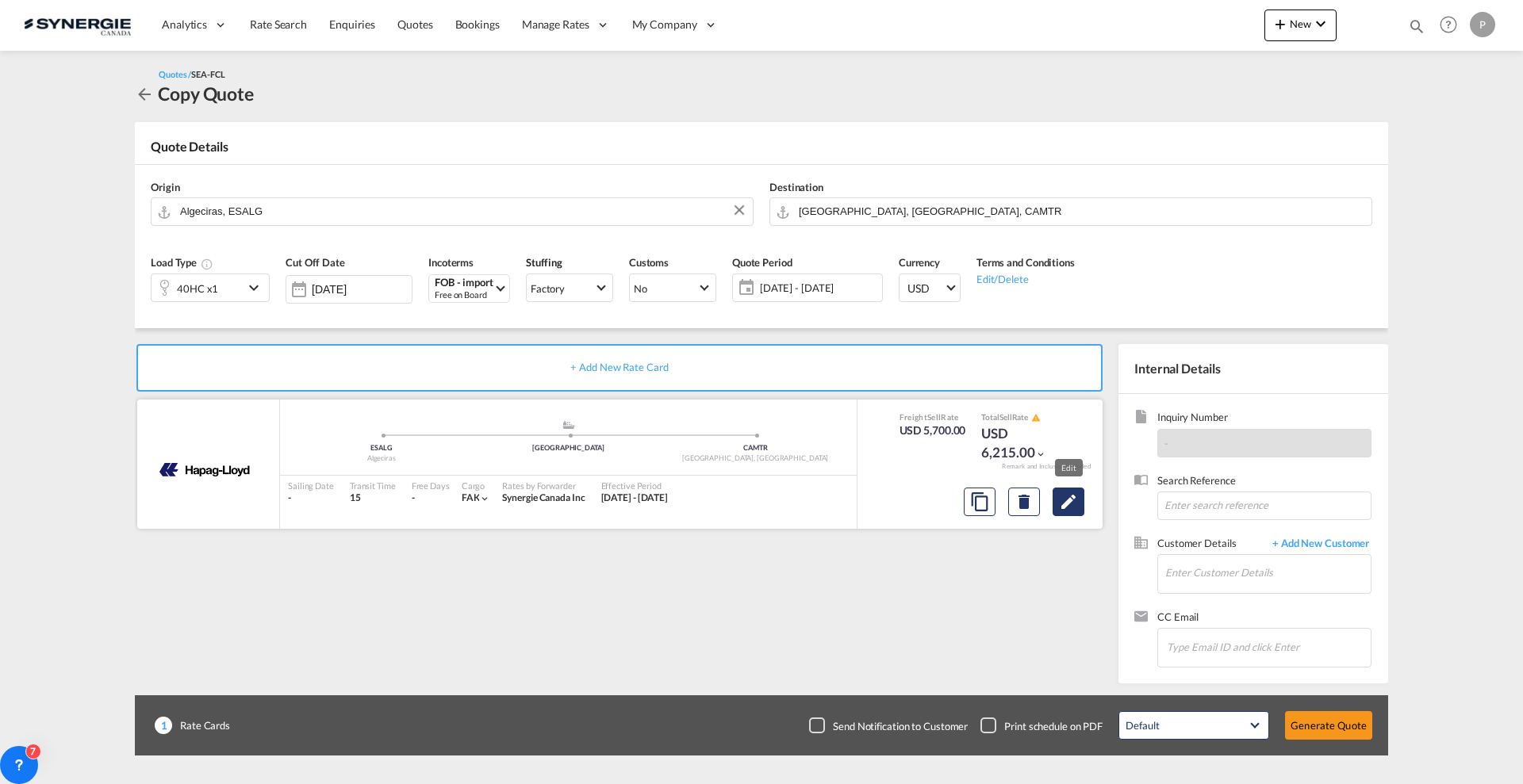
click at [1079, 509] on button "Edit" at bounding box center [1068, 502] width 32 height 28
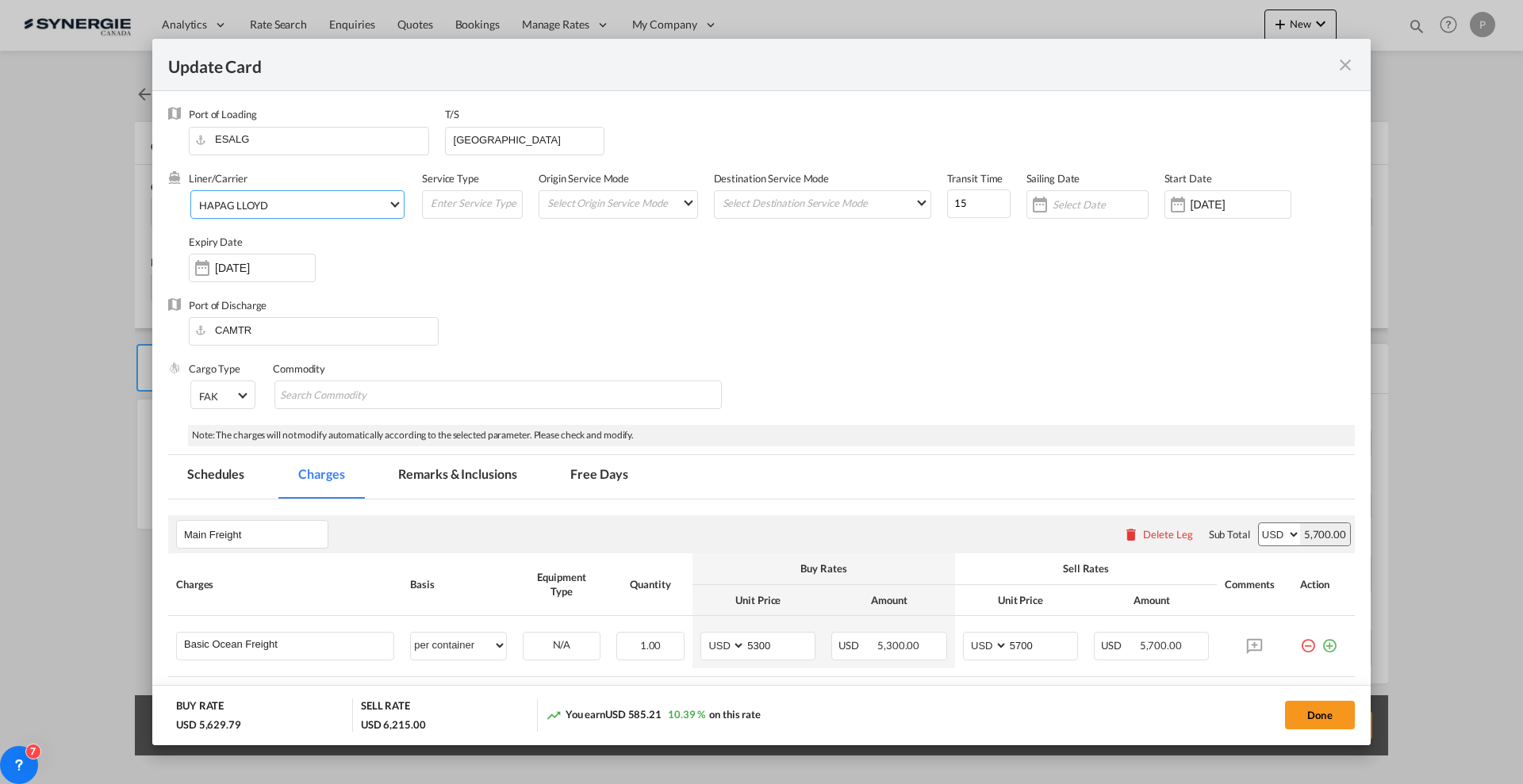
click at [319, 211] on span "HAPAG LLOYD" at bounding box center [293, 205] width 189 height 15
type md-option "12"
type md-option "795"
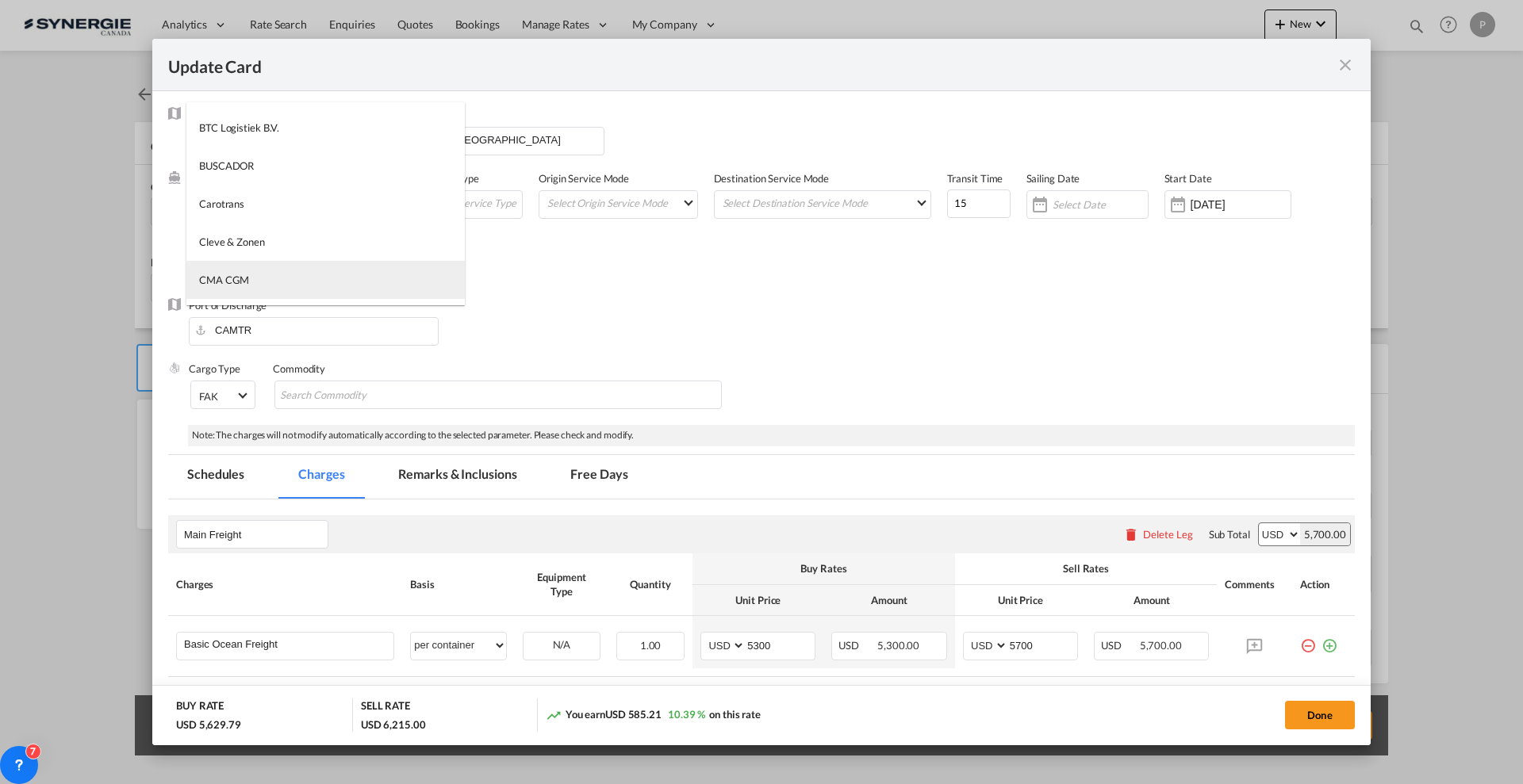
type md-option "17"
click at [287, 274] on md-option "CMA CGM" at bounding box center [325, 280] width 278 height 38
click at [965, 199] on input "15" at bounding box center [979, 203] width 63 height 28
type input "16"
click at [1072, 202] on input "Update Card Port ..." at bounding box center [1100, 204] width 95 height 13
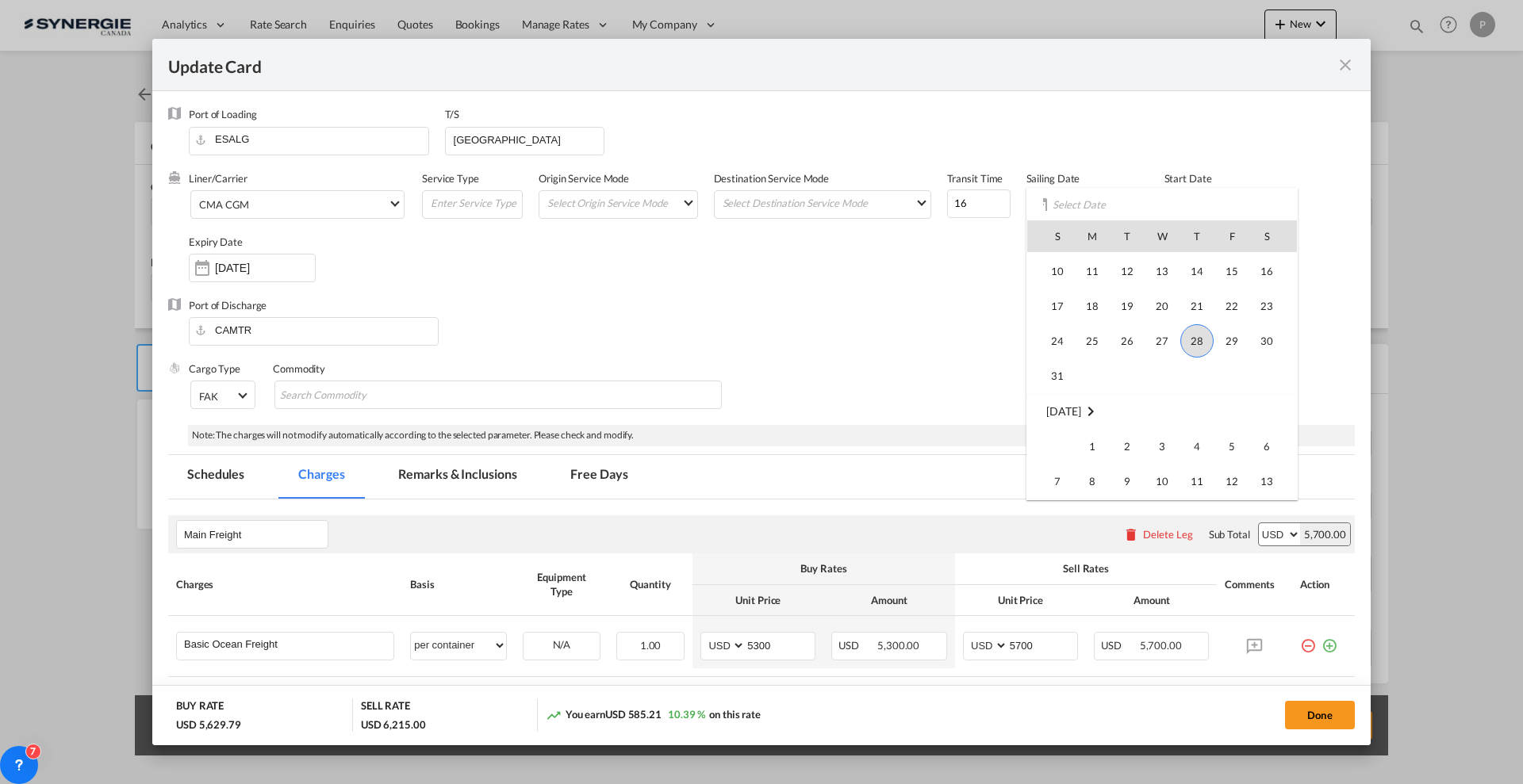
scroll to position [1990, 0]
click at [1266, 451] on span "13" at bounding box center [1266, 451] width 32 height 32
type input "13 Sep 2025"
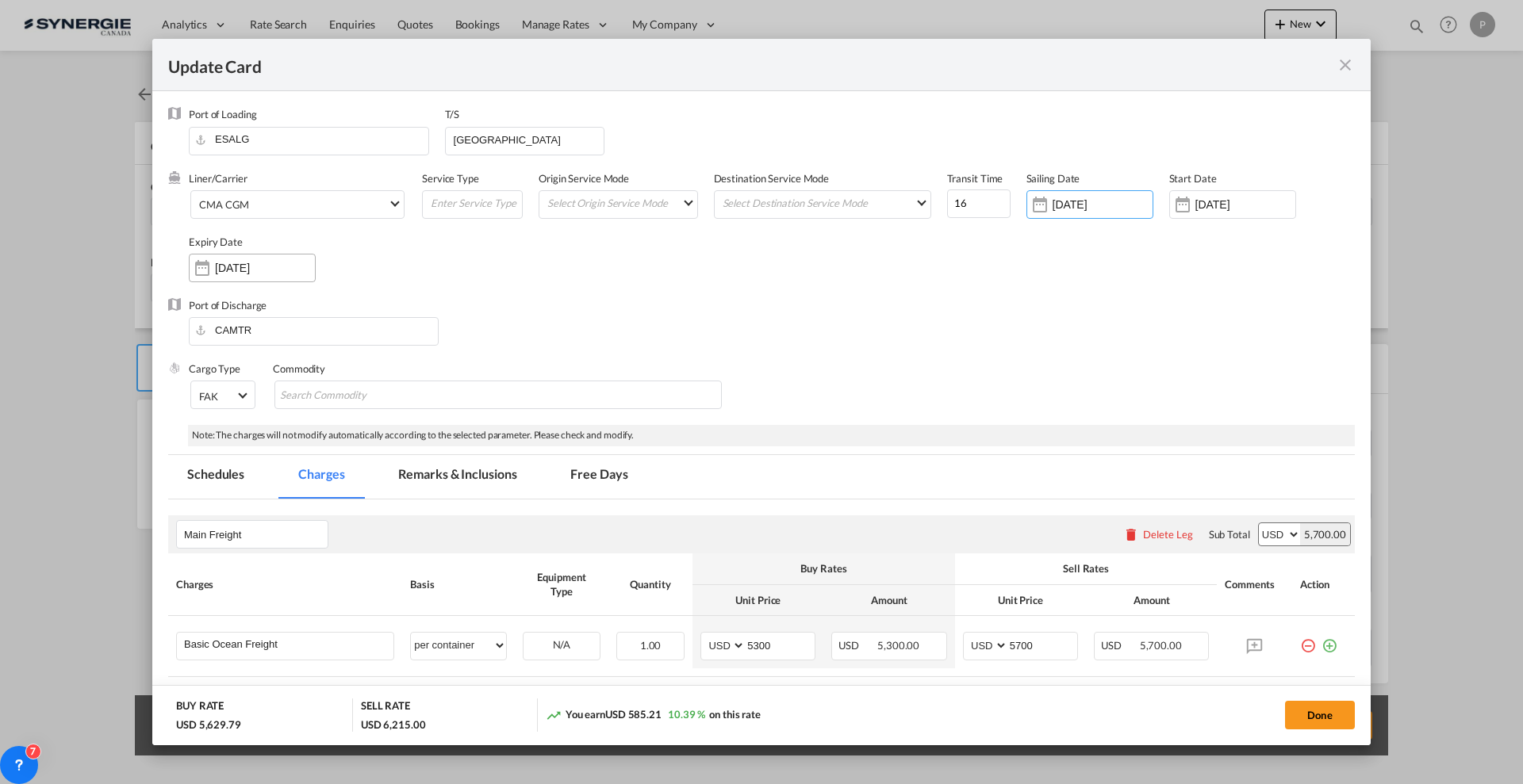
click at [294, 278] on div "27 Sep 2025" at bounding box center [252, 268] width 127 height 28
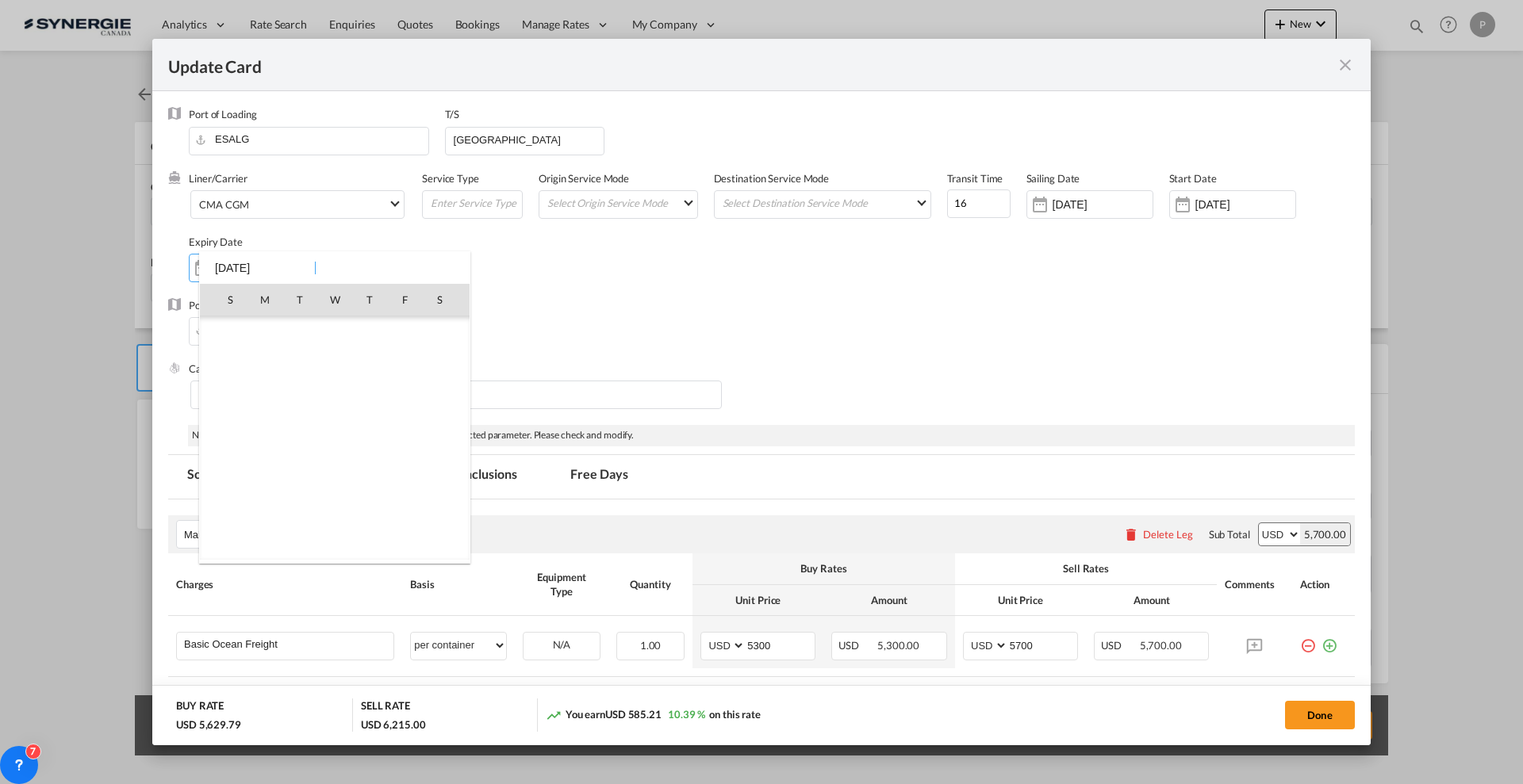
scroll to position [2102, 0]
click at [442, 407] on span "13" at bounding box center [439, 403] width 32 height 32
type input "13 Sep 2025"
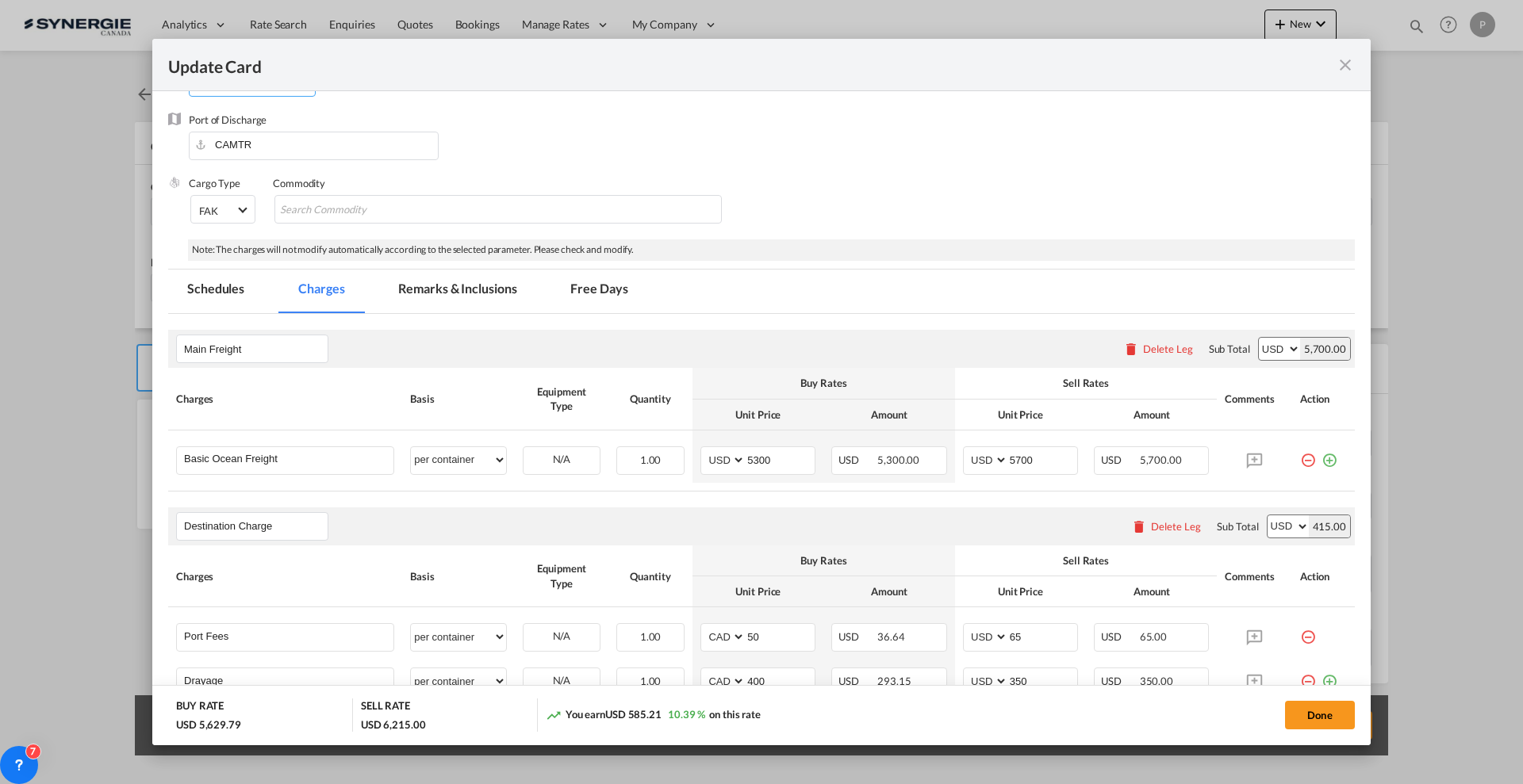
scroll to position [198, 0]
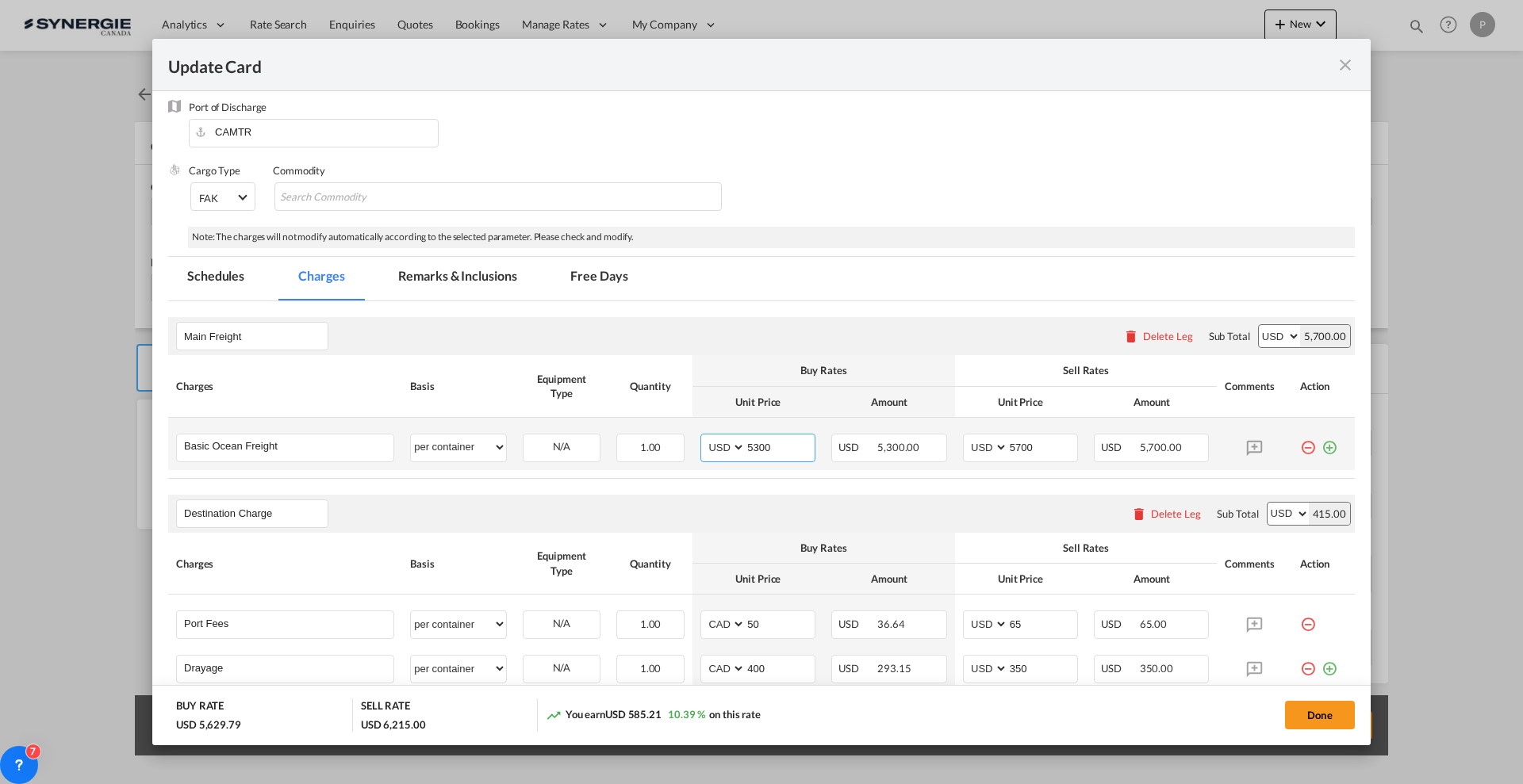
click at [751, 446] on input "5300" at bounding box center [780, 447] width 69 height 24
type input "3150"
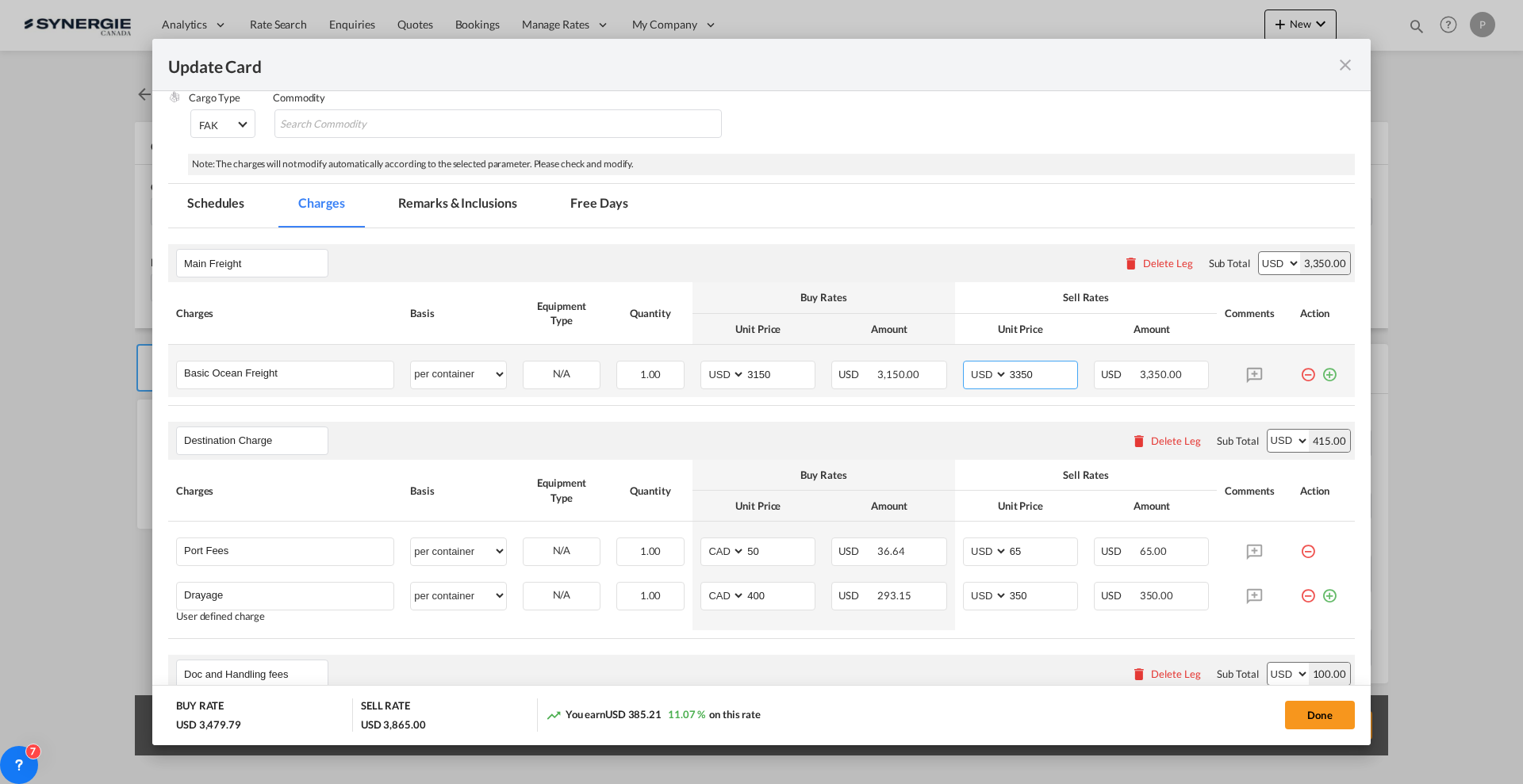
scroll to position [298, 0]
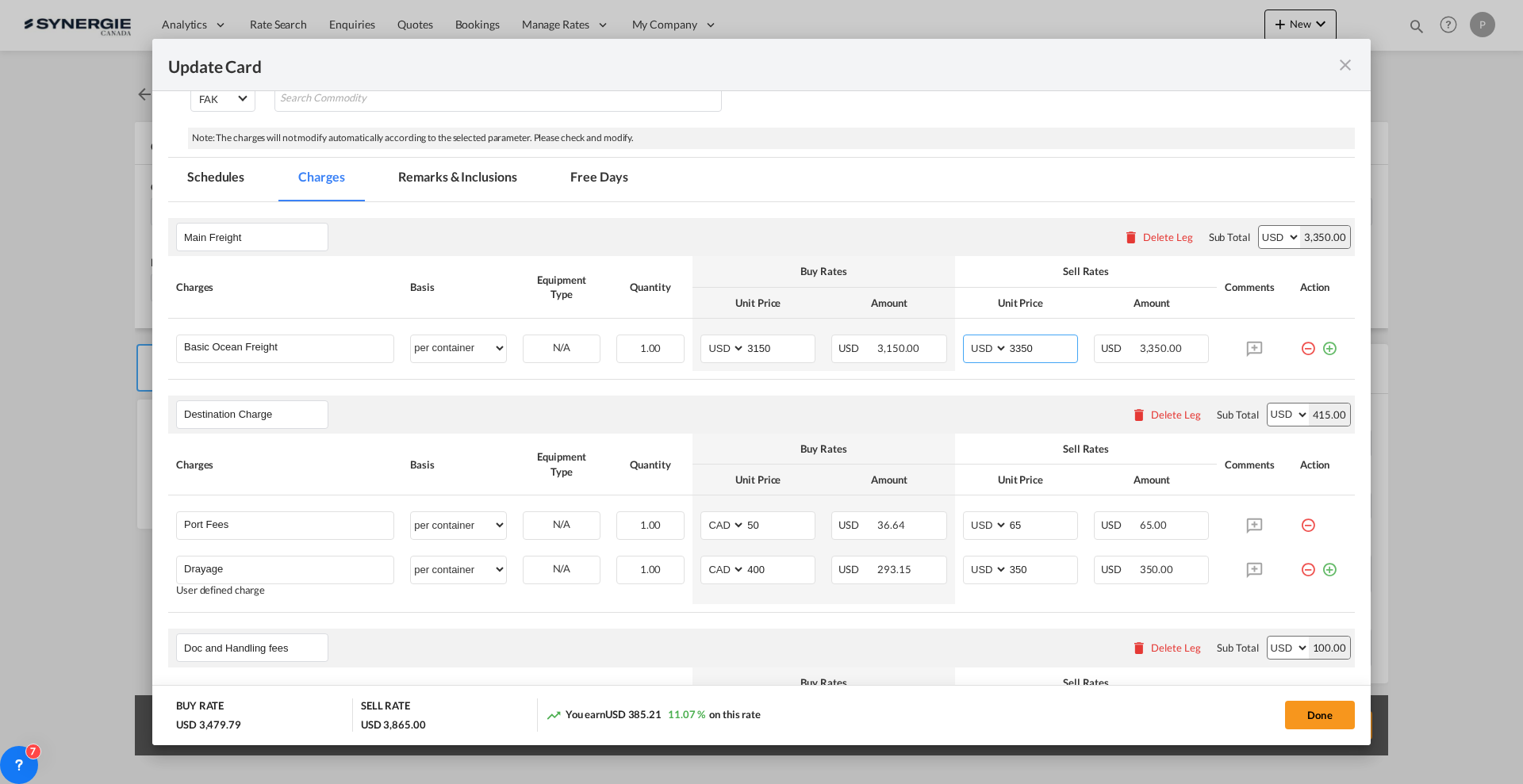
type input "3350"
click at [1168, 414] on div "Delete Leg" at bounding box center [1175, 414] width 50 height 13
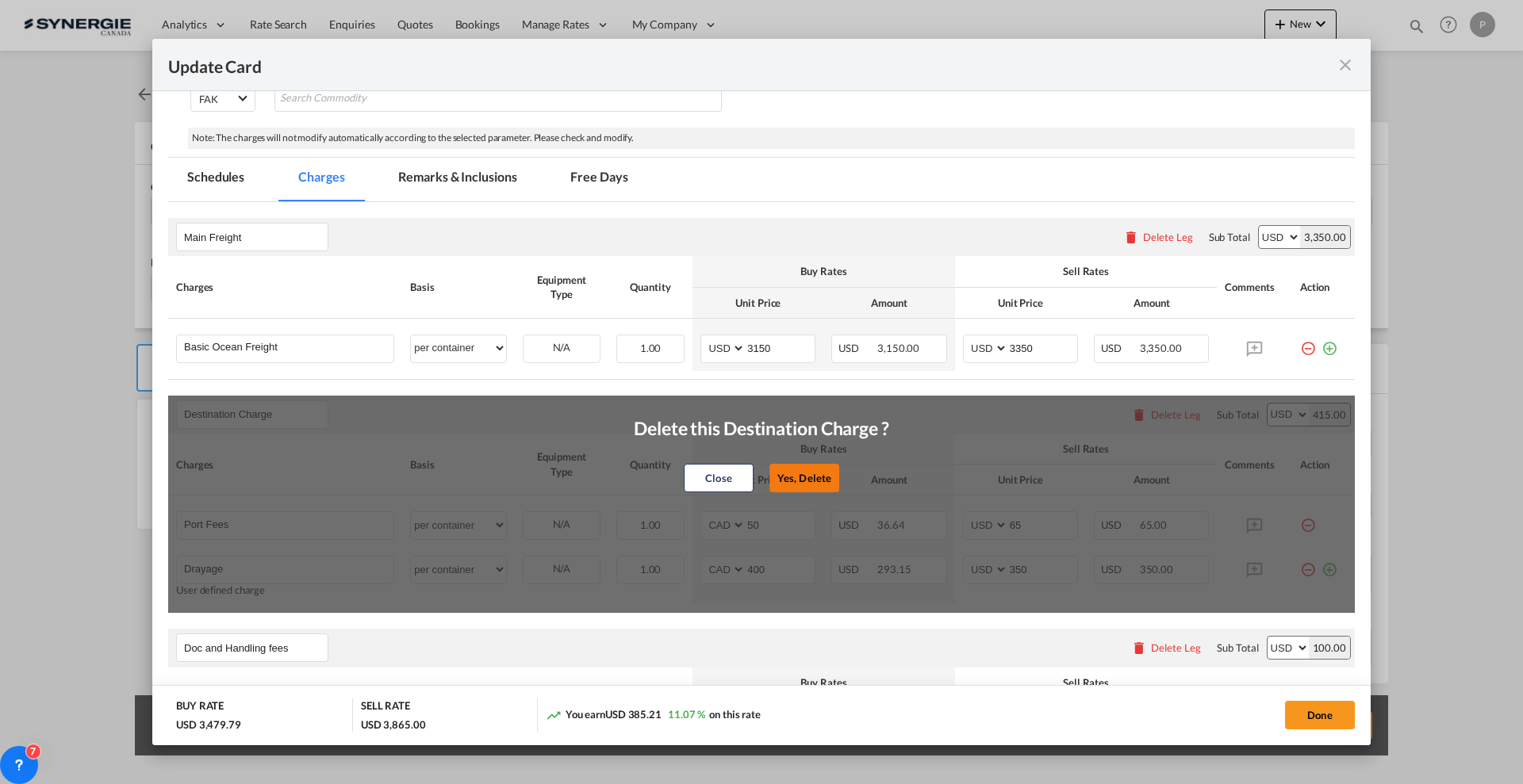
click at [817, 477] on button "Yes, Delete" at bounding box center [804, 478] width 70 height 28
type input "Doc and Handling fees"
type input "E-manifest"
select select "per B/L"
select select "string:USD"
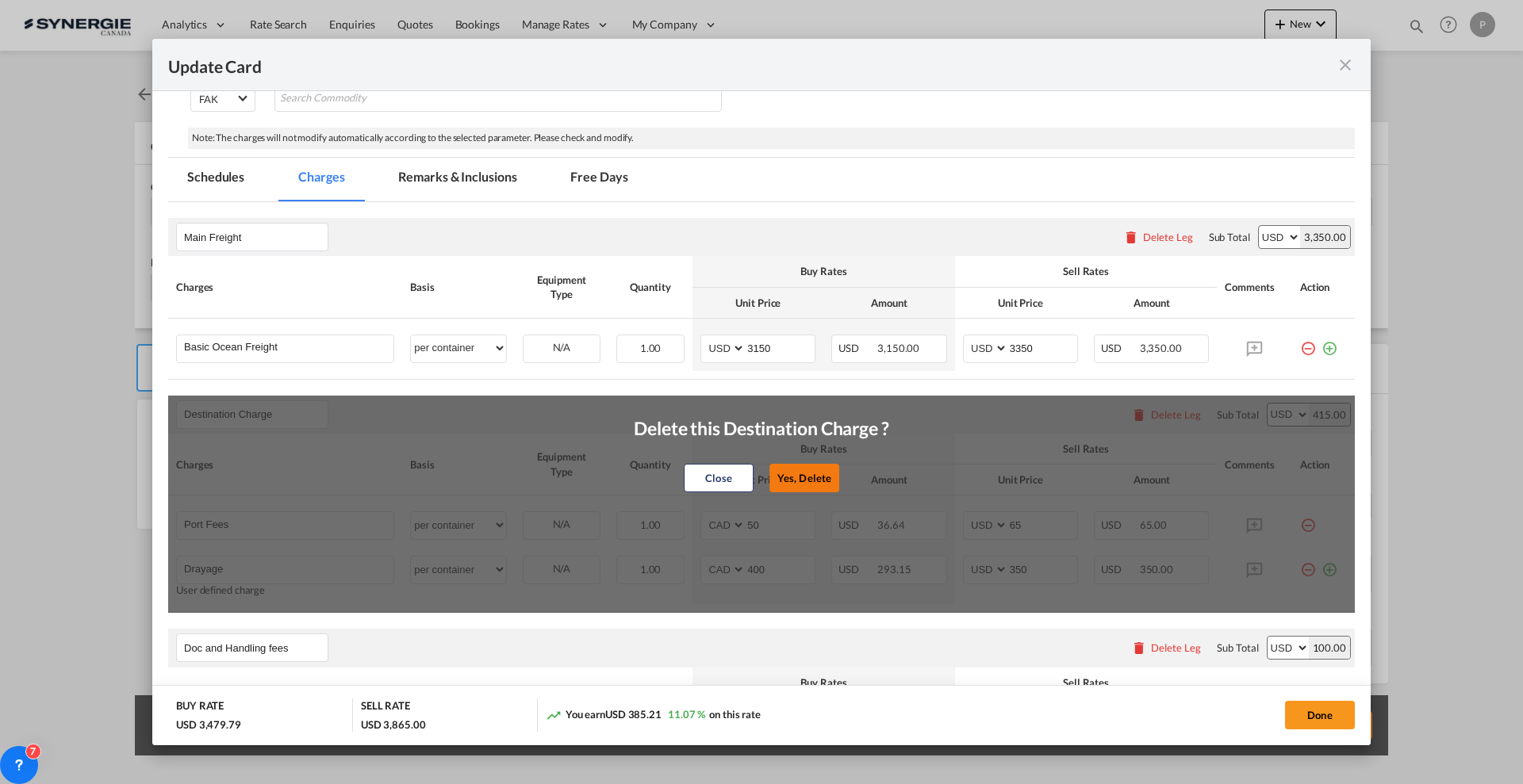
type input "0"
type input "35"
type input "Doc fee"
select select "per B/L"
select select "string:USD"
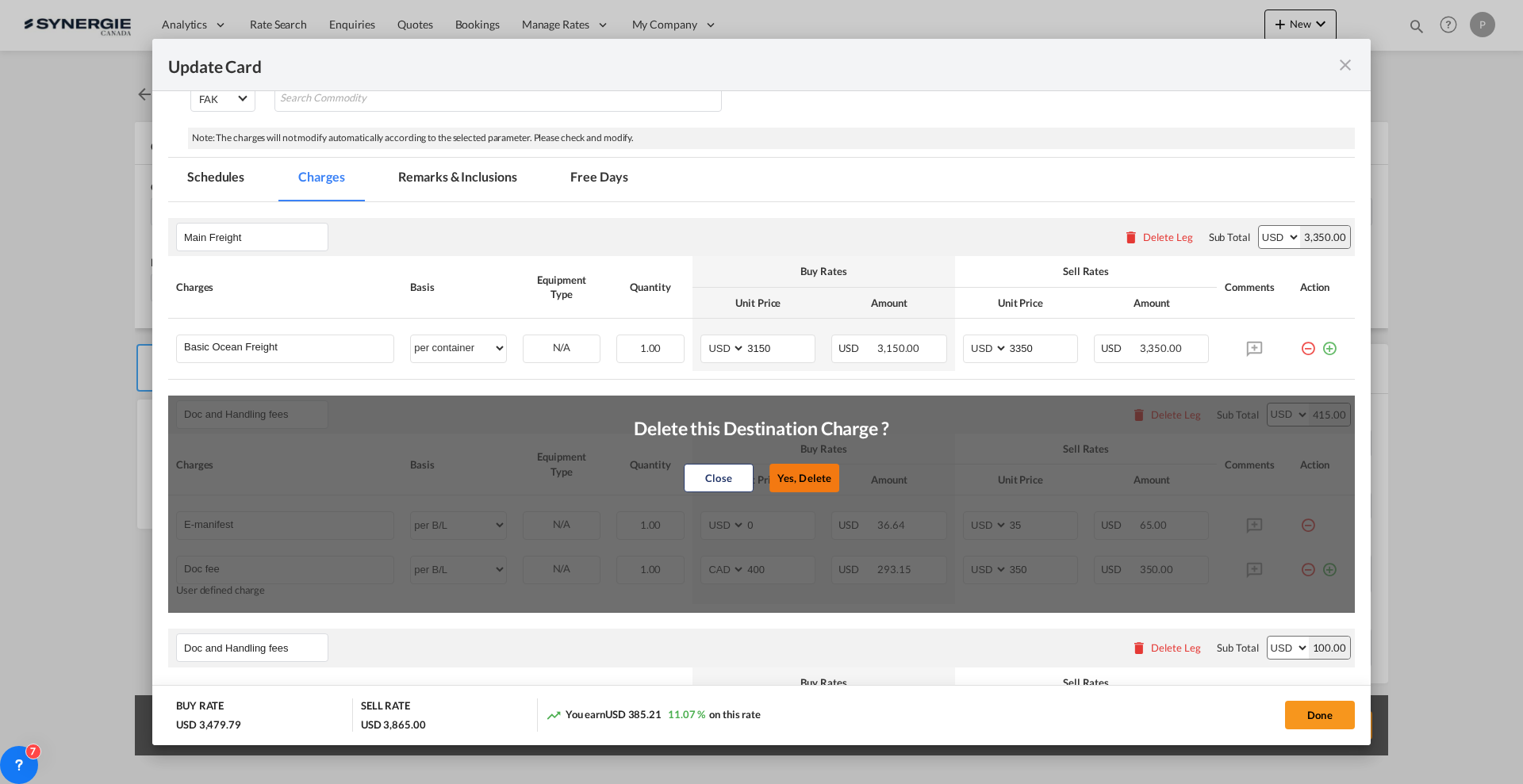
type input "0"
type input "30"
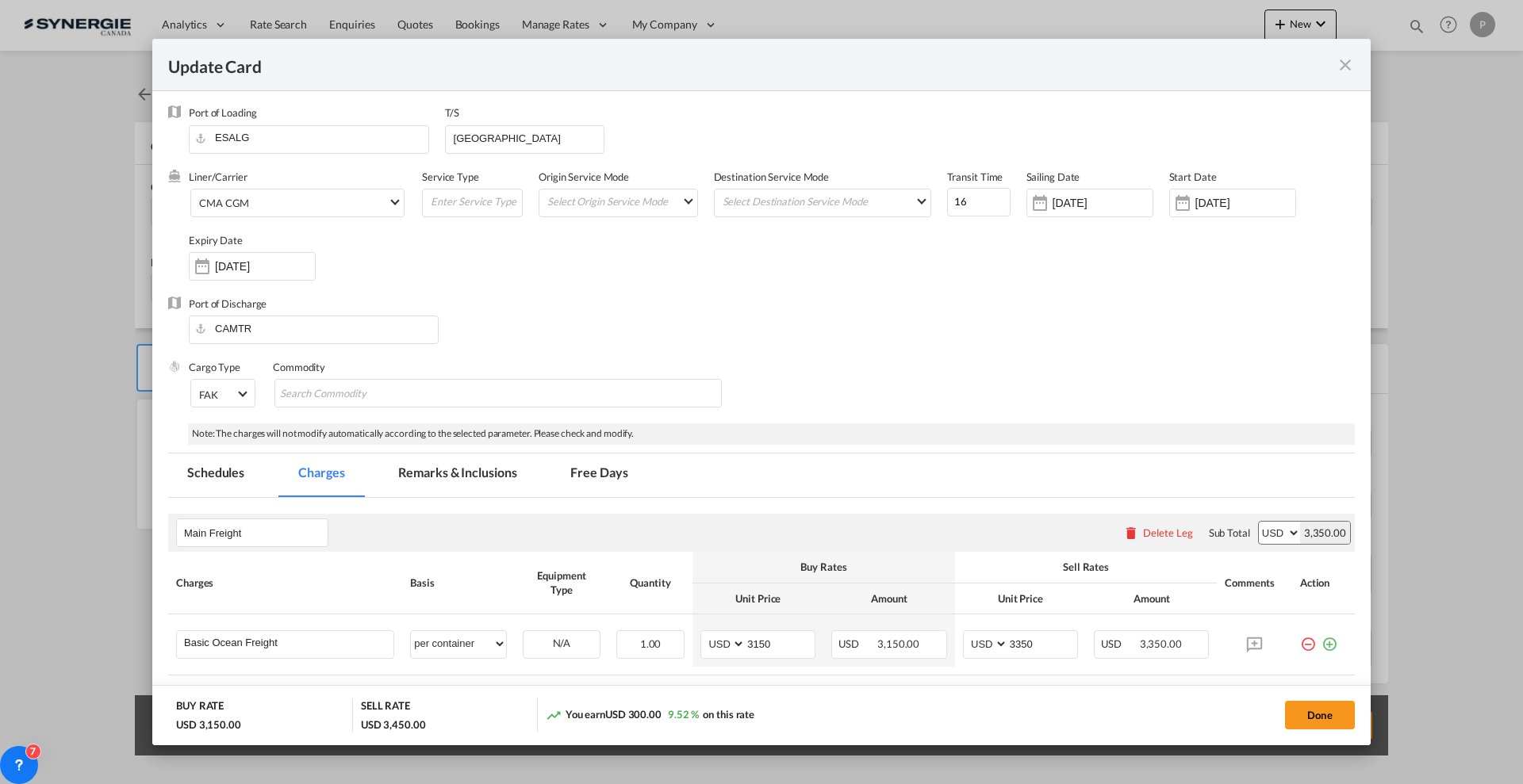
scroll to position [0, 0]
click at [450, 485] on md-tab-item "Remarks & Inclusions" at bounding box center [457, 477] width 156 height 44
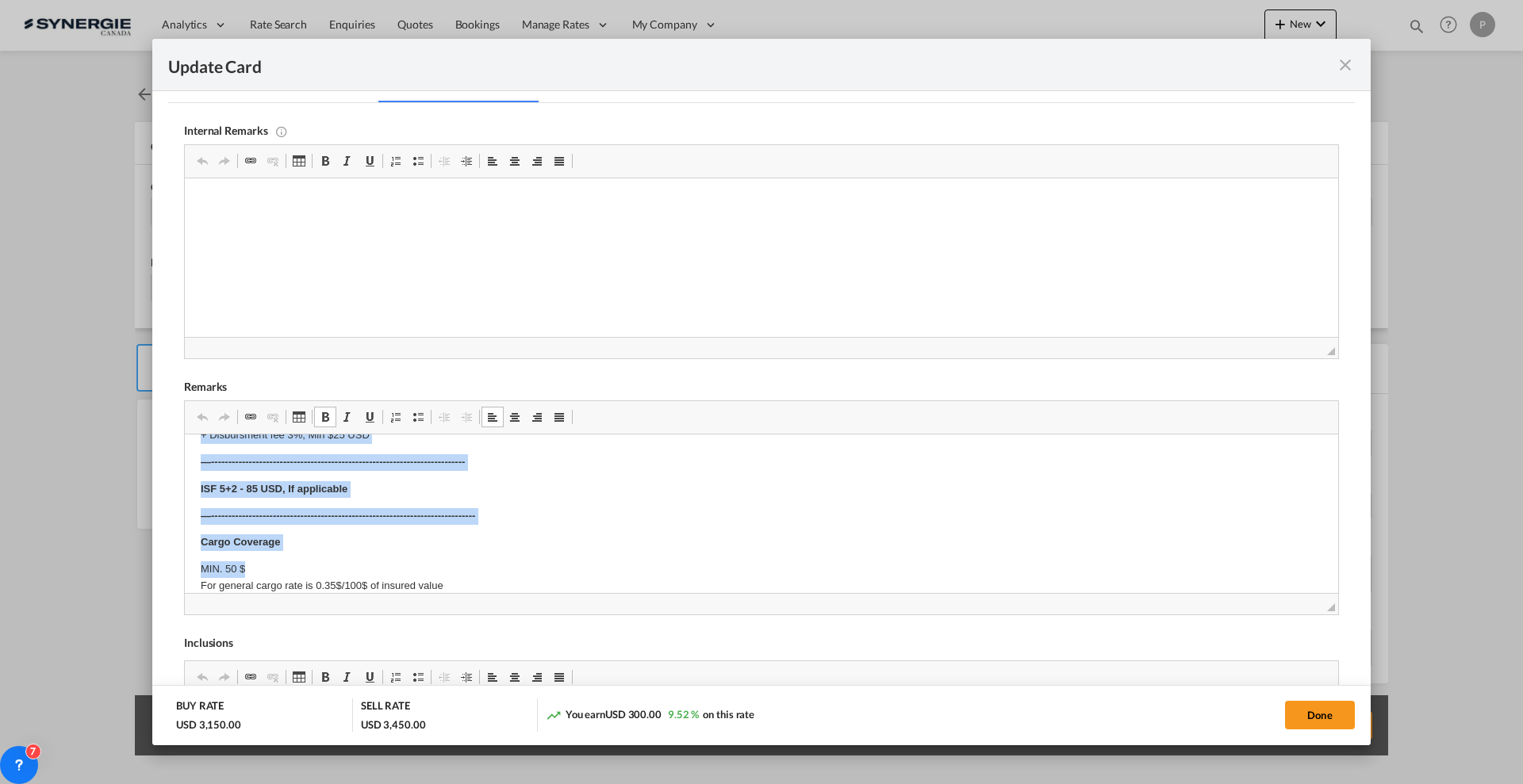
scroll to position [799, 0]
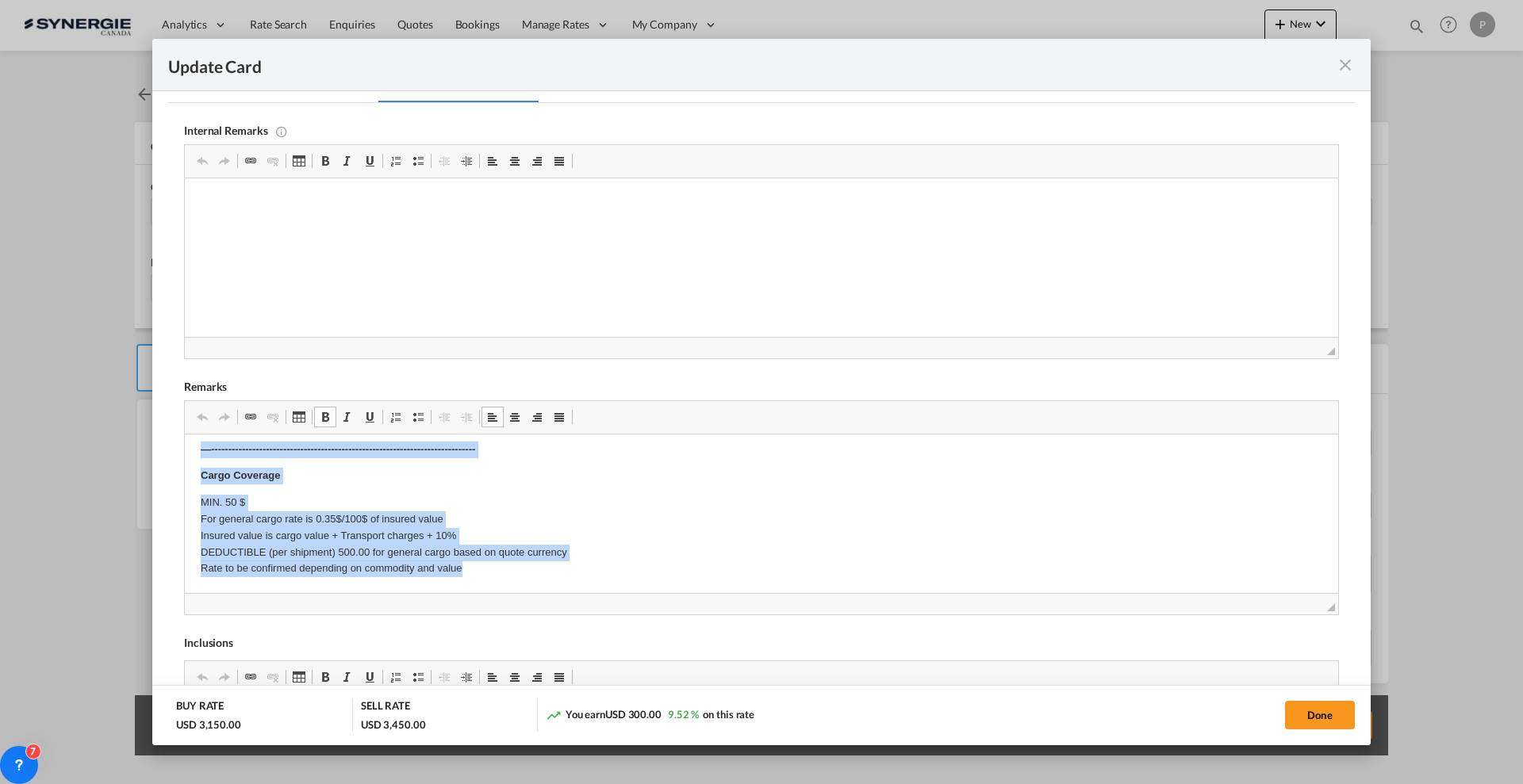
drag, startPoint x: 196, startPoint y: 454, endPoint x: 1099, endPoint y: 696, distance: 934.9
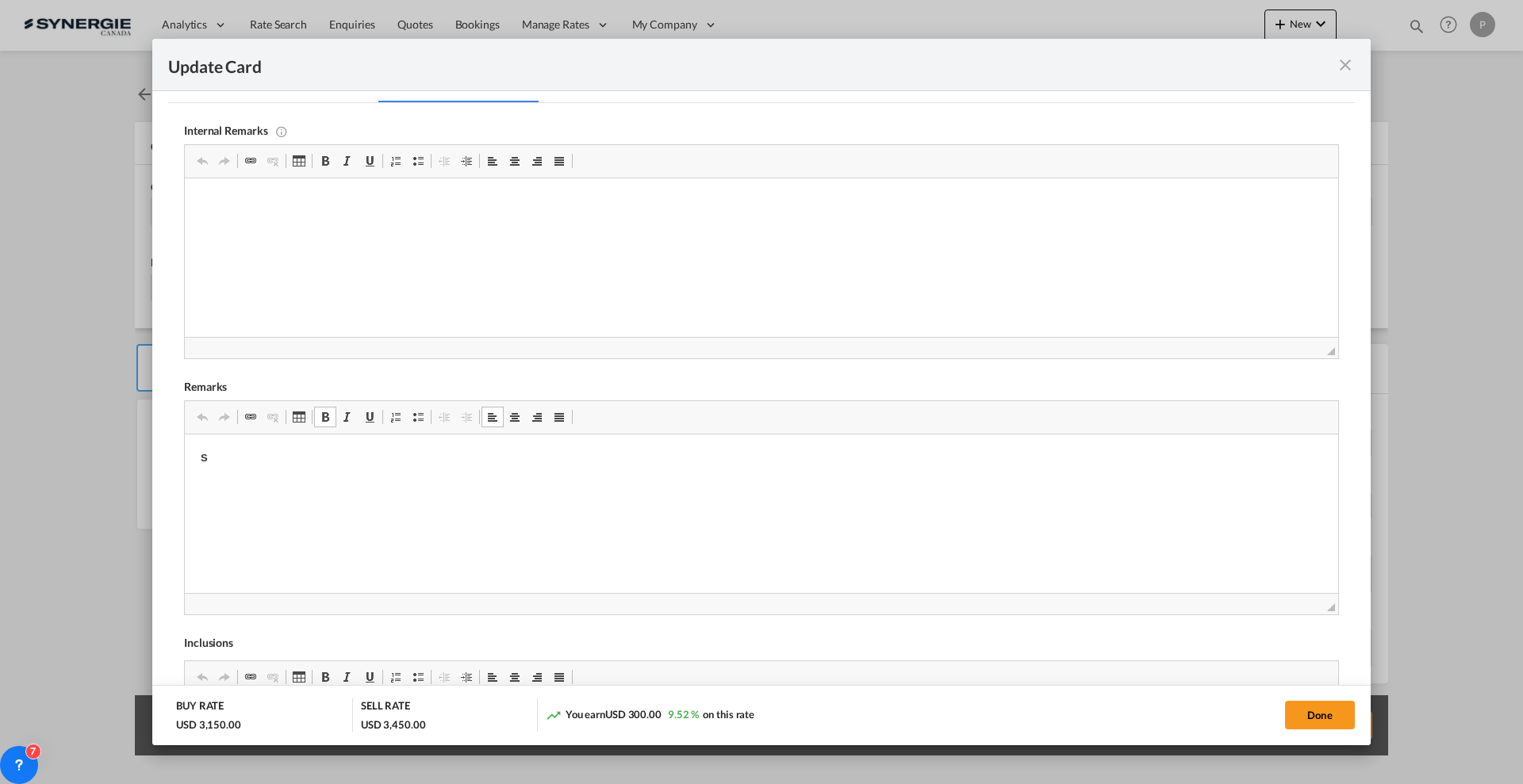
scroll to position [0, 0]
click at [1317, 715] on button "Done" at bounding box center [1320, 715] width 70 height 28
type input "12 Sep 2025"
type input "04 Nov 2024"
type input "12 Sep 2025"
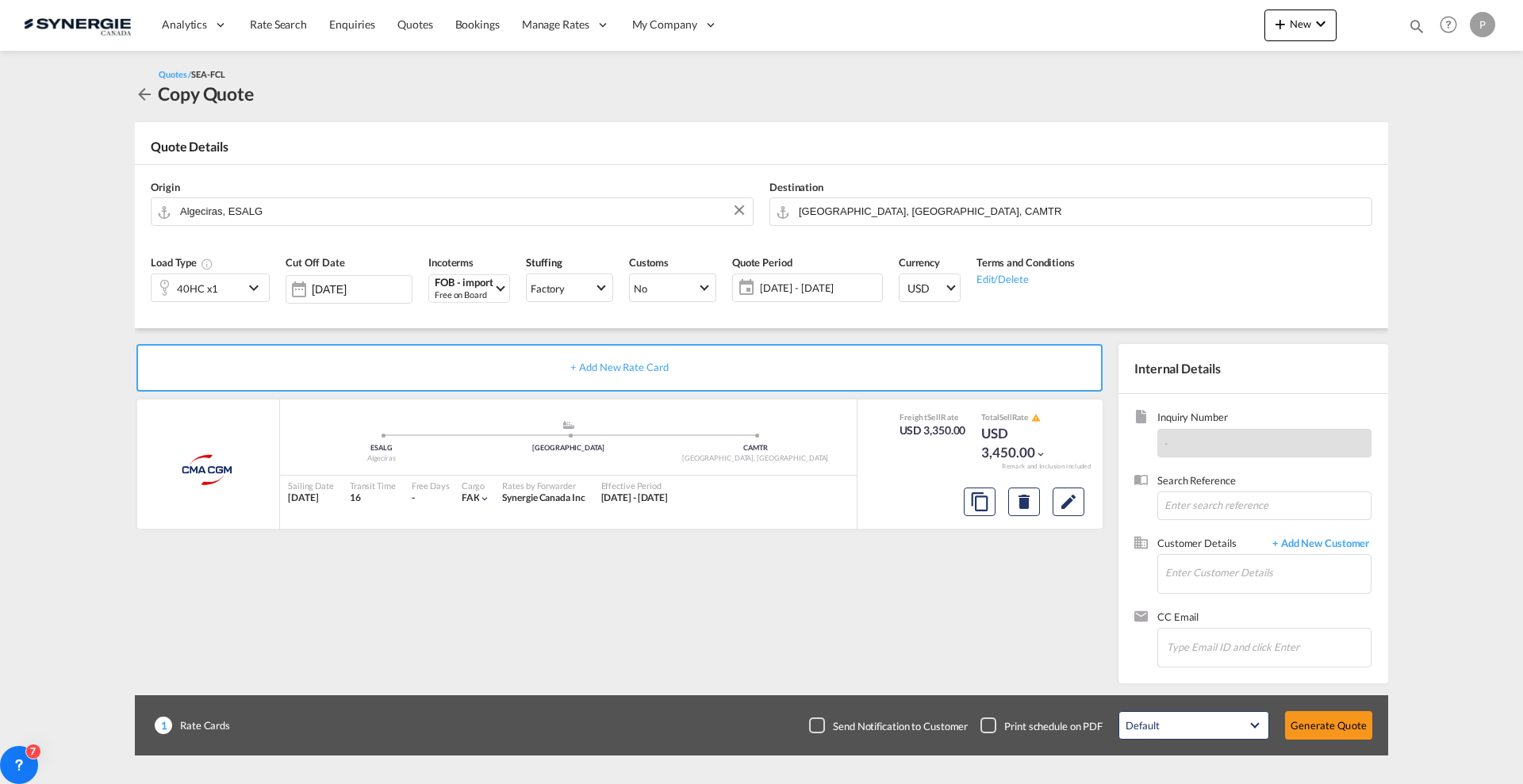
scroll to position [124, 0]
click at [1084, 500] on button "Edit" at bounding box center [1068, 502] width 32 height 28
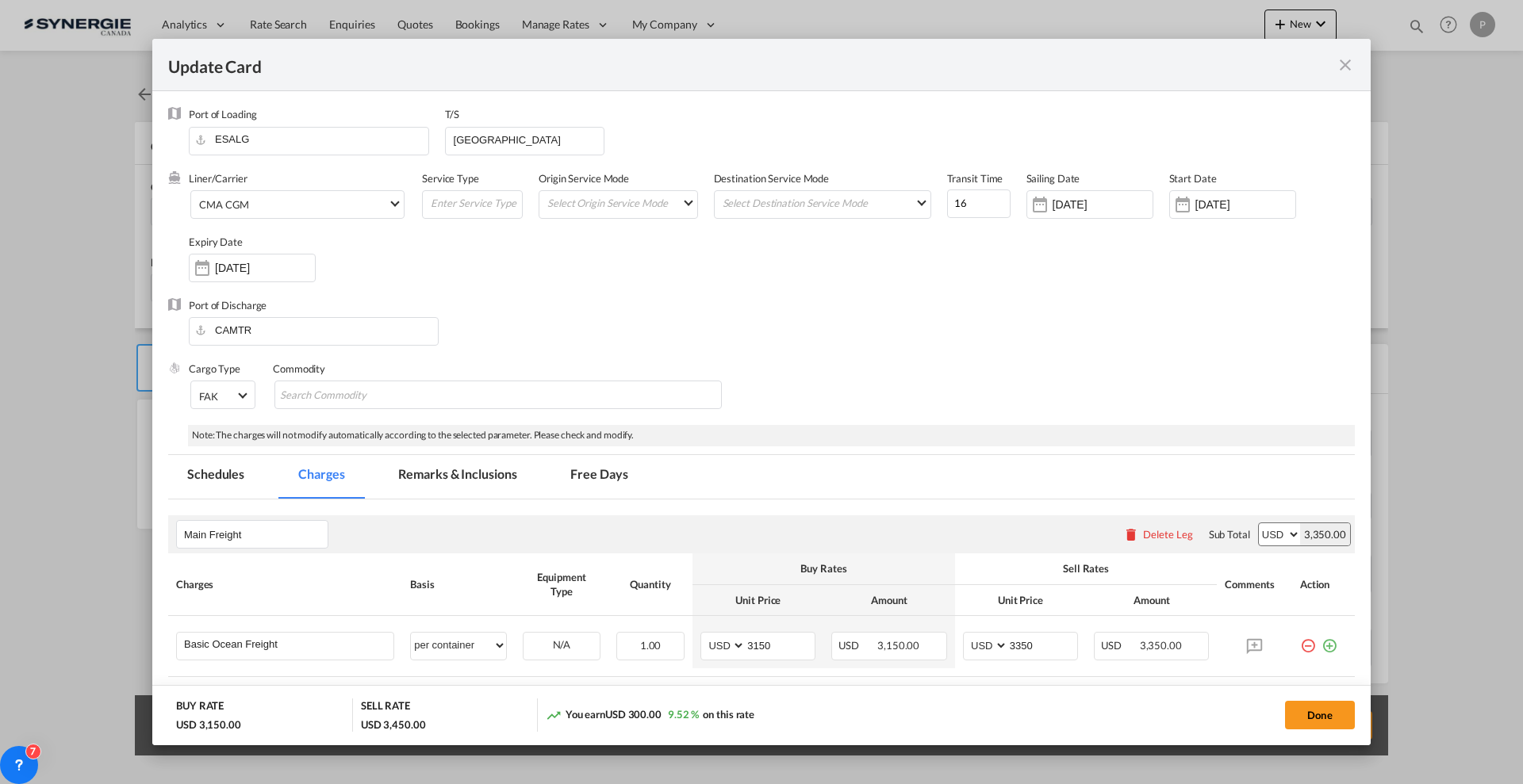
click at [456, 488] on md-tab-item "Remarks & Inclusions" at bounding box center [457, 477] width 156 height 44
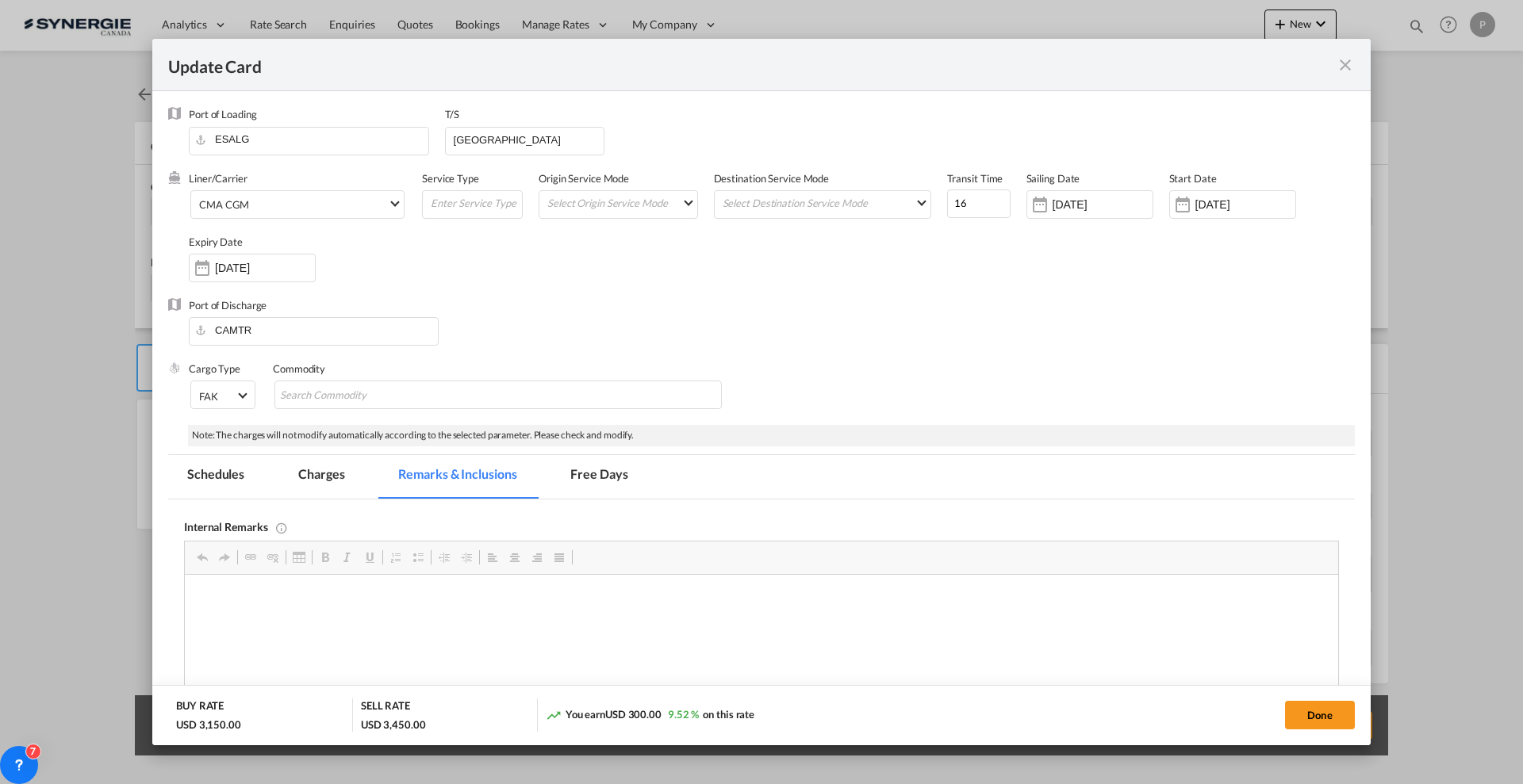
scroll to position [0, 0]
click at [1329, 726] on button "Done" at bounding box center [1320, 715] width 70 height 28
type input "12 Sep 2025"
type input "04 Nov 2024"
type input "12 Sep 2025"
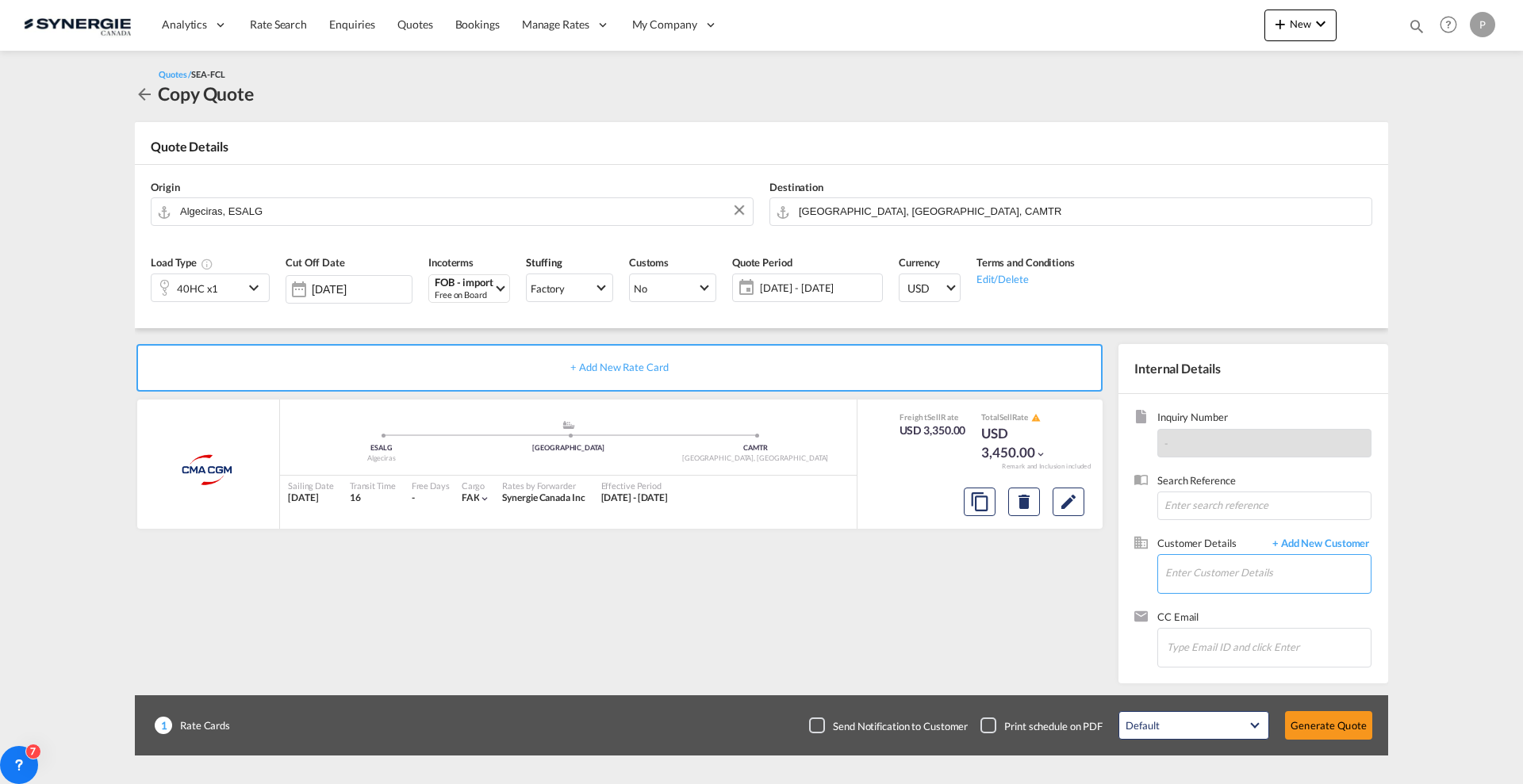
click at [1282, 576] on input "Enter Customer Details" at bounding box center [1267, 573] width 205 height 36
click at [1245, 571] on input "Enter Customer Details" at bounding box center [1267, 573] width 205 height 36
paste input "jburgos@americanbathgroup.com"
click at [1237, 611] on div "Jennifer Burgos jburgos@americanbathgroup.com | AMERICAN BATH GROUP" at bounding box center [1314, 600] width 301 height 43
type input "AMERICAN BATH GROUP, Jennifer Burgos, jburgos@americanbathgroup.com"
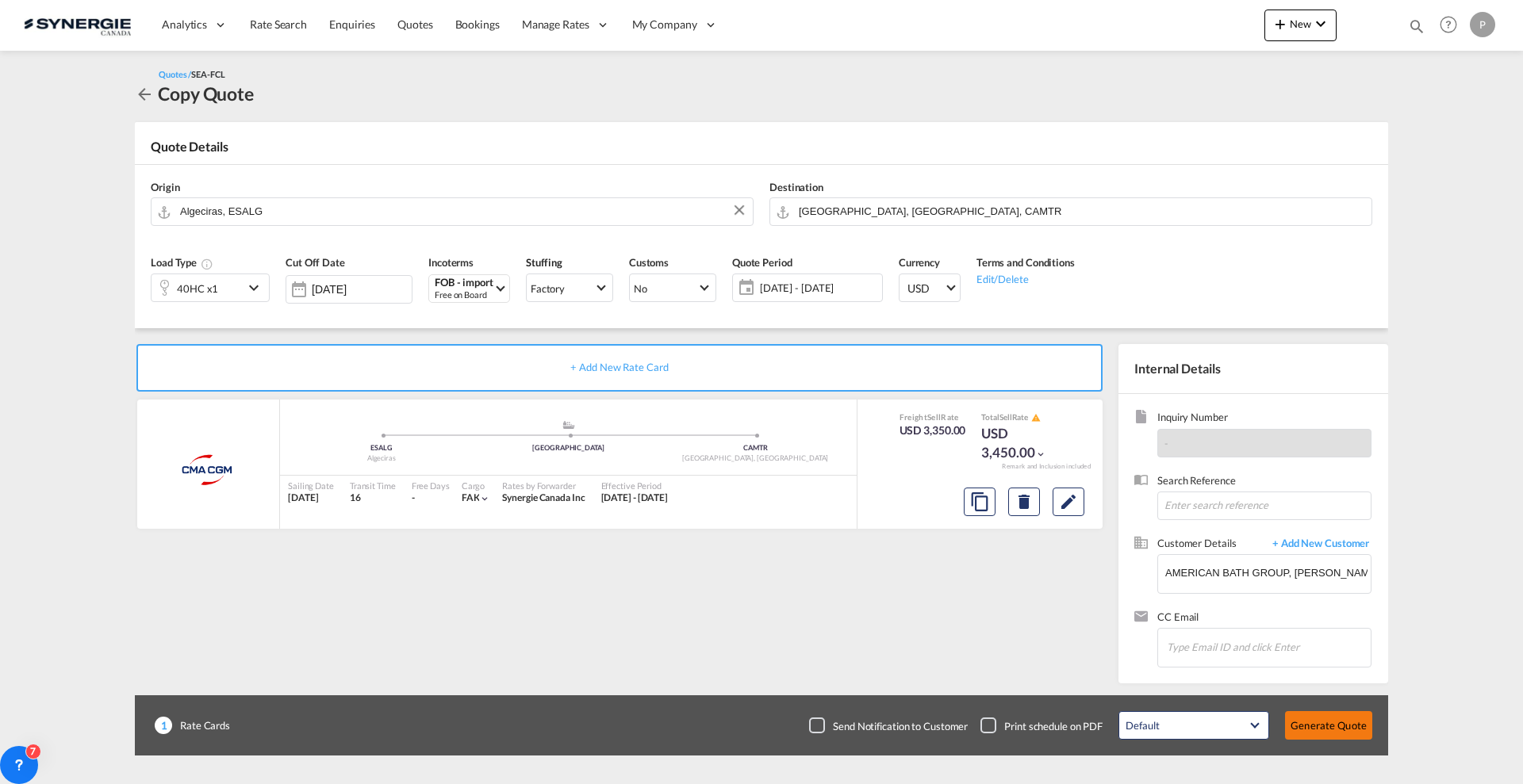
click at [1320, 728] on button "Generate Quote" at bounding box center [1329, 725] width 88 height 28
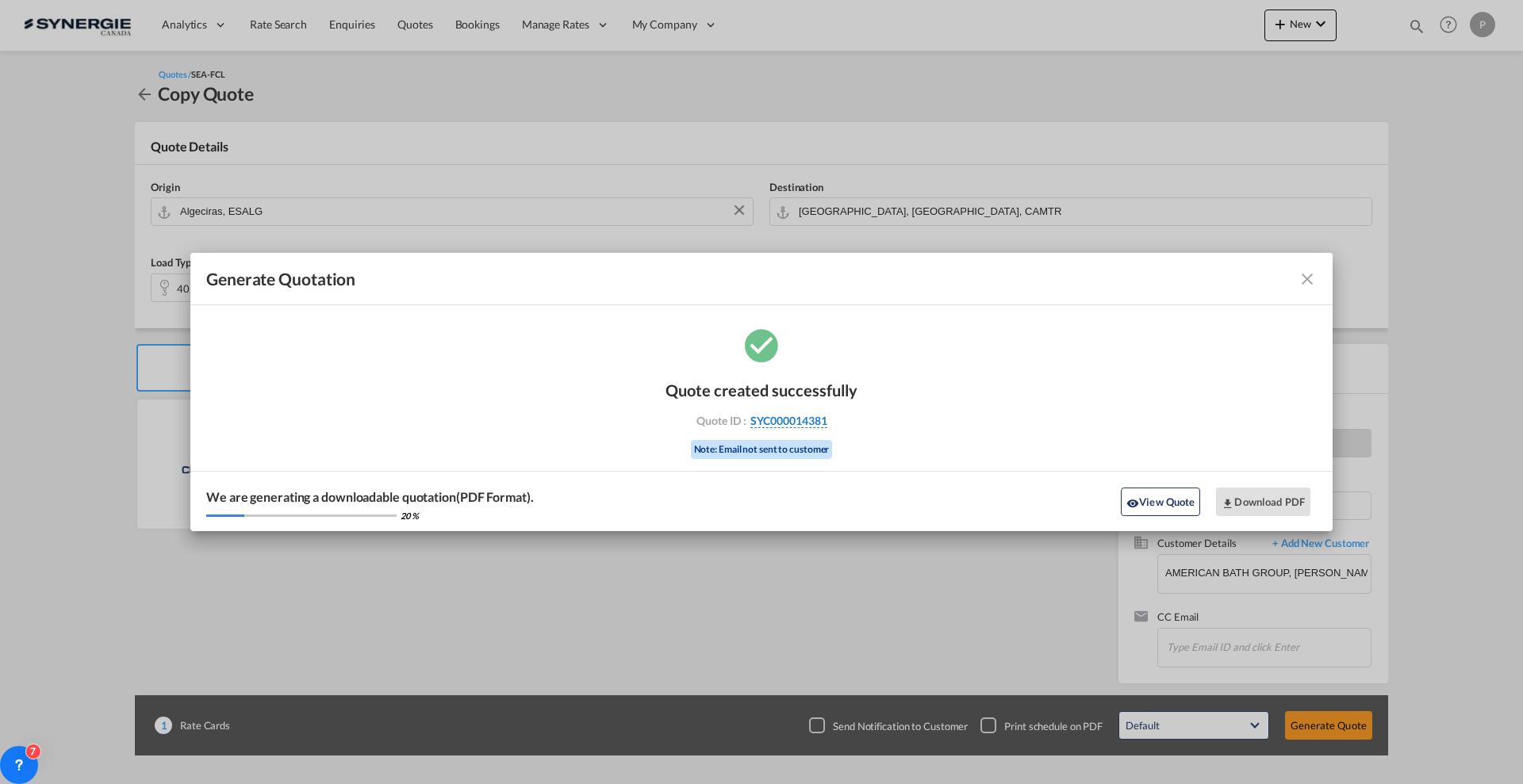
drag, startPoint x: 837, startPoint y: 414, endPoint x: 825, endPoint y: 418, distance: 12.6
click at [825, 418] on div "Quote ID : SYC000014381" at bounding box center [761, 421] width 184 height 15
copy div "SYC000014381"
click at [1266, 497] on button "Download PDF" at bounding box center [1263, 502] width 94 height 28
click at [1315, 286] on md-icon "icon-close fg-AAA8AD cursor m-0" at bounding box center [1307, 279] width 19 height 19
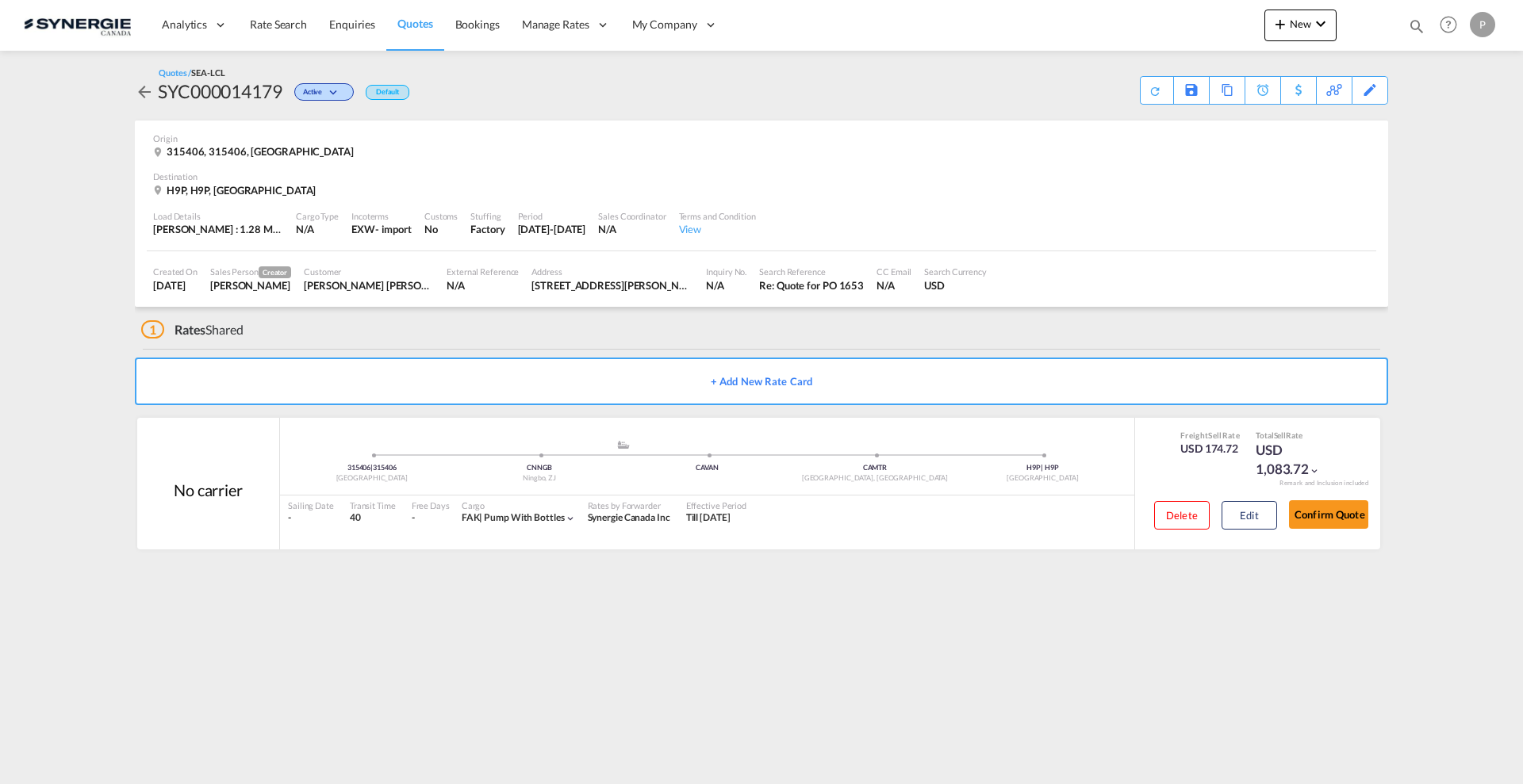
click at [258, 91] on div "SYC000014179" at bounding box center [220, 92] width 124 height 26
copy div "SYC000014179"
click at [1264, 506] on button "Edit" at bounding box center [1249, 515] width 56 height 28
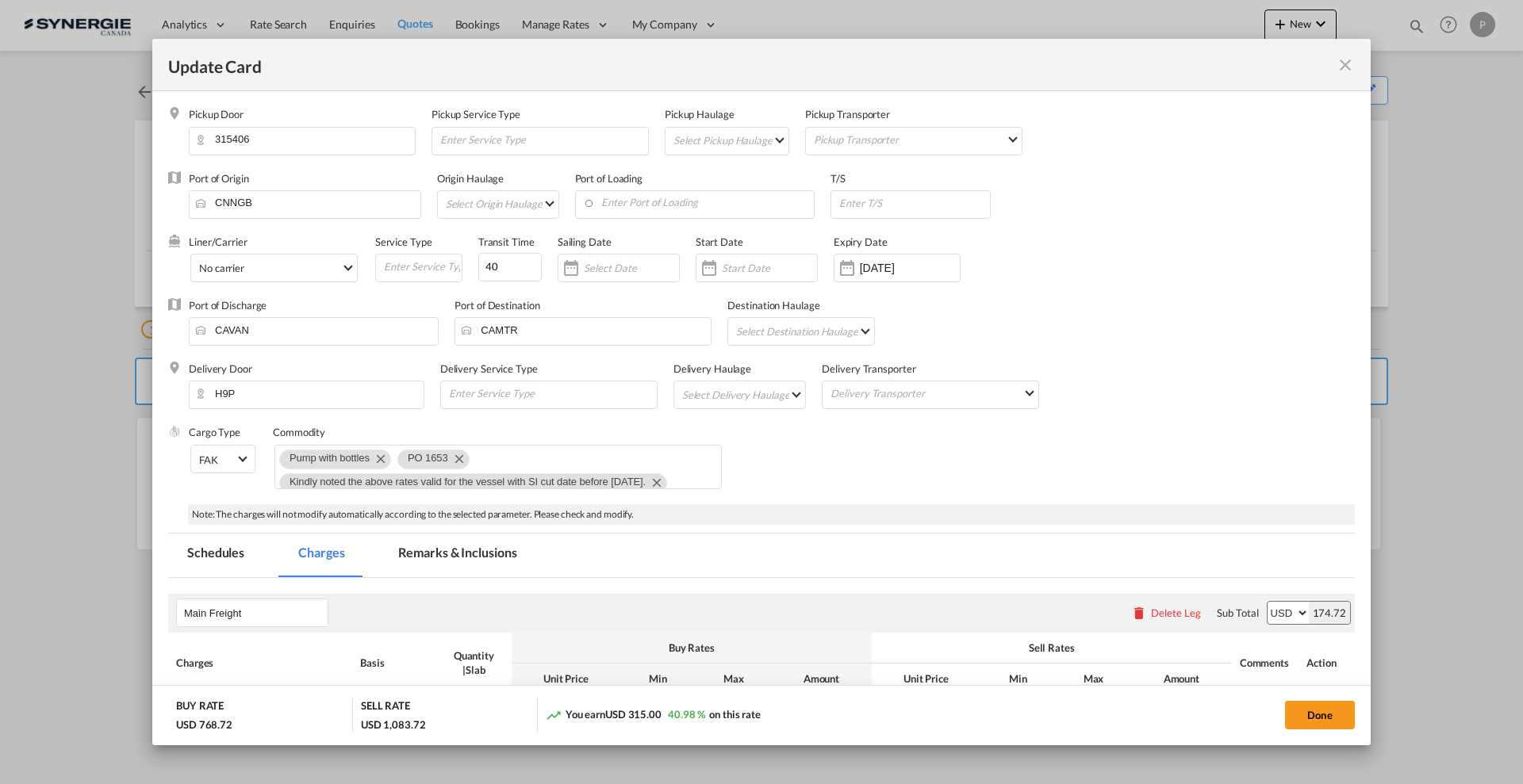
select select "per_w/m"
select select "flat"
select select "per_bl"
select select "per_shipment"
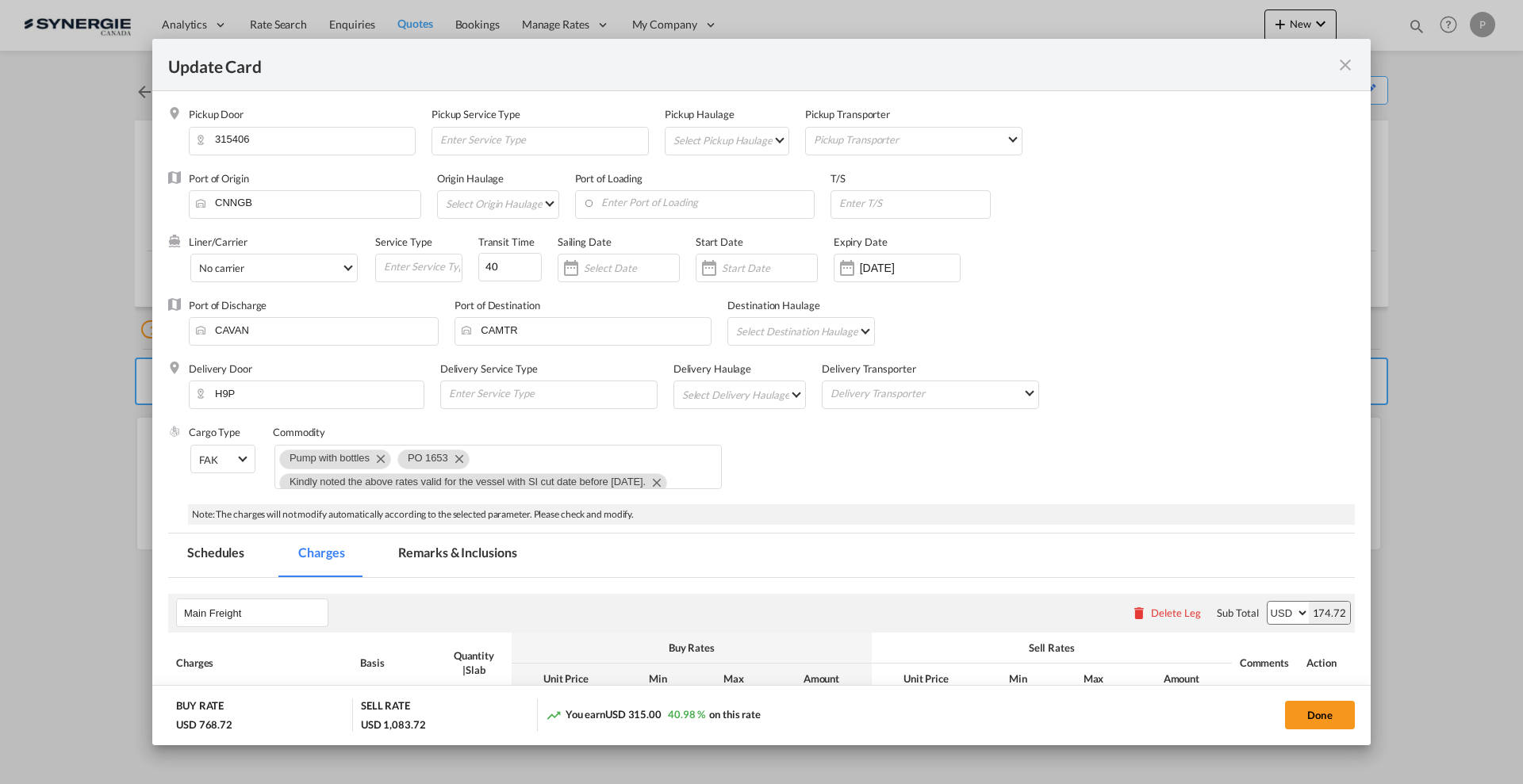
select select "per_shipment"
select select "per_hbl"
select select "flat"
select select "per_bl"
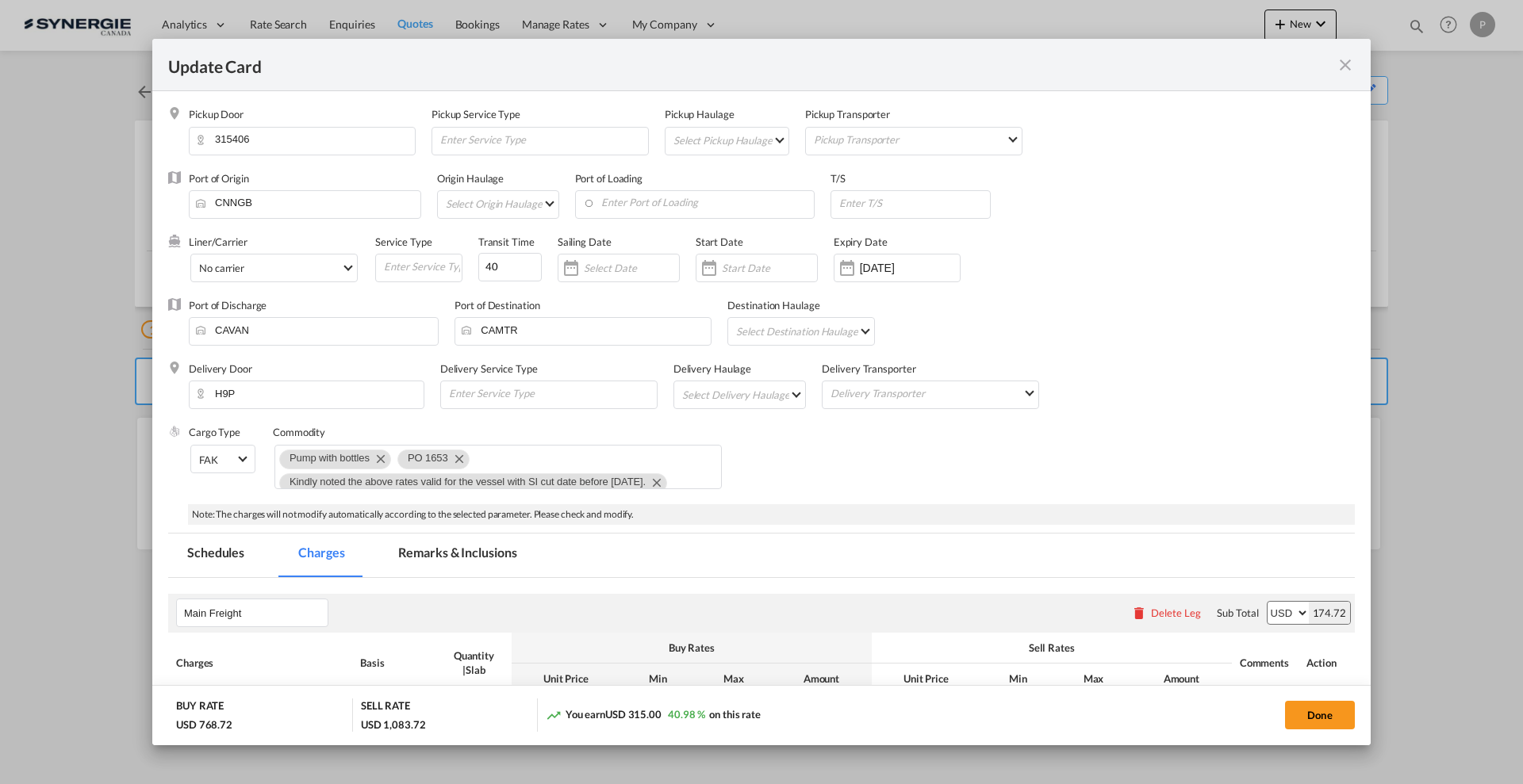
select select "per_bl"
select select "per_shipment"
click at [1336, 58] on md-icon "icon-close fg-AAA8AD m-0 pointer" at bounding box center [1345, 65] width 19 height 19
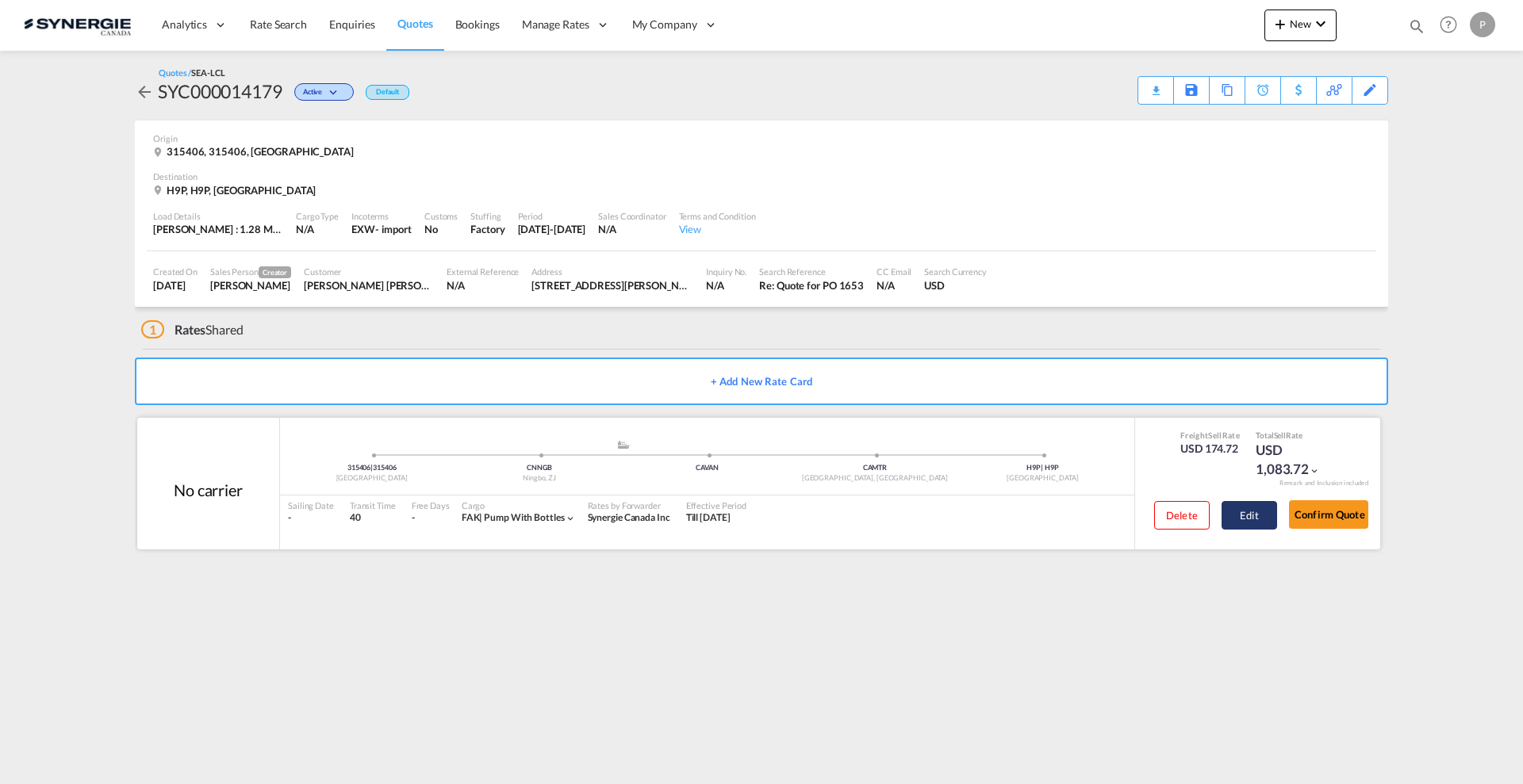
click at [1225, 520] on button "Edit" at bounding box center [1249, 515] width 56 height 28
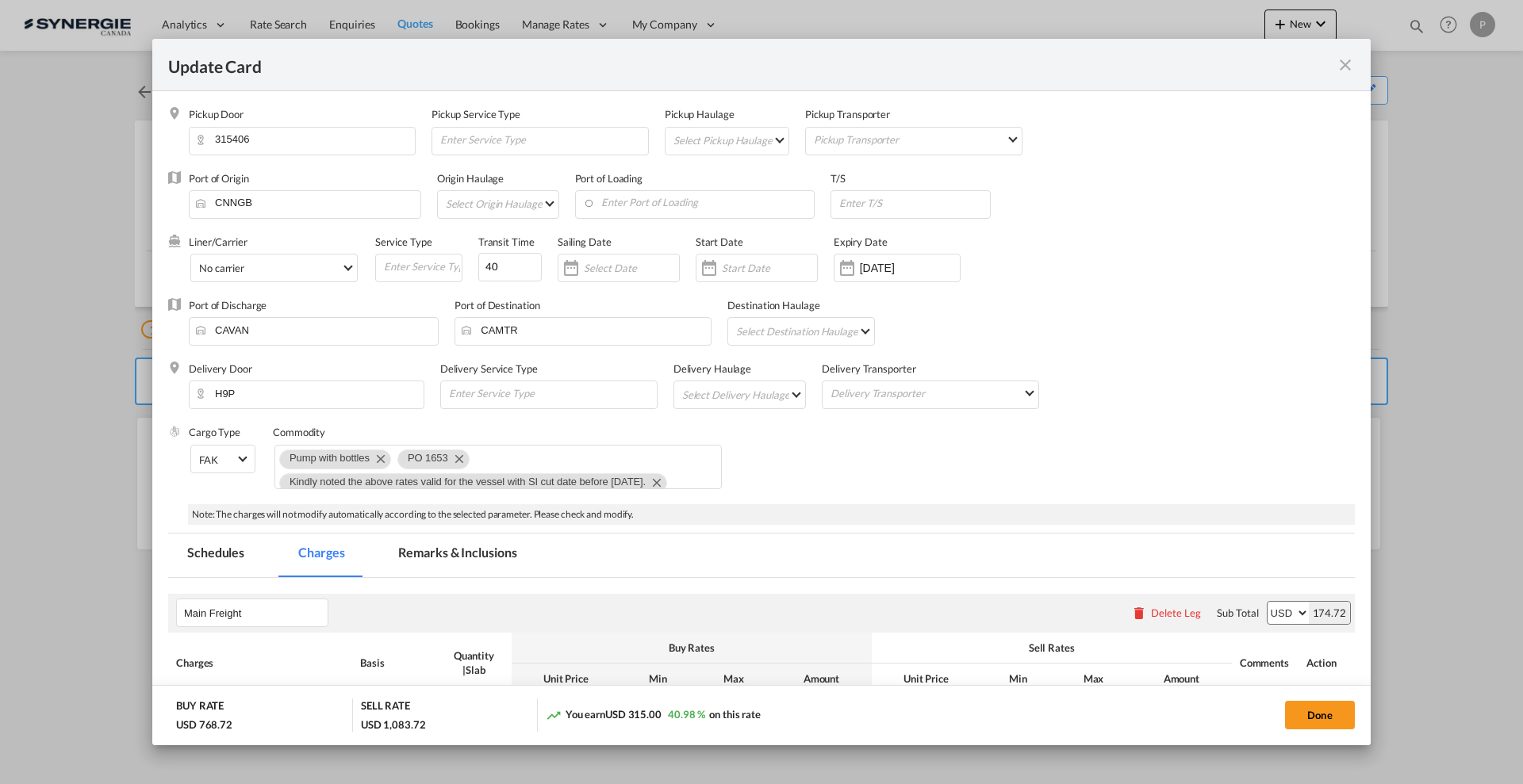
click at [450, 552] on md-tab-item "Remarks & Inclusions" at bounding box center [457, 555] width 156 height 44
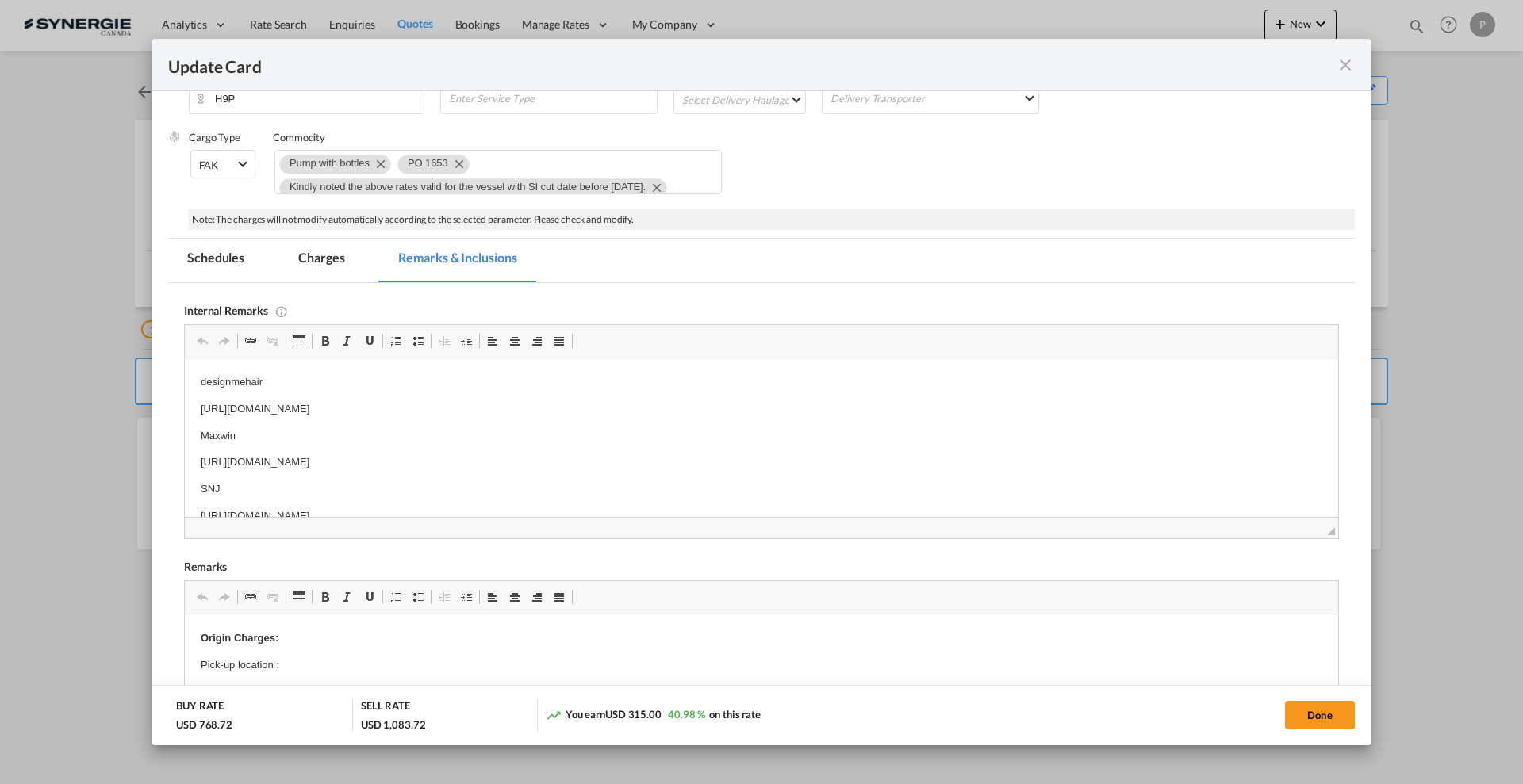
scroll to position [298, 0]
drag, startPoint x: 198, startPoint y: 457, endPoint x: 353, endPoint y: 455, distance: 155.0
drag, startPoint x: 646, startPoint y: 426, endPoint x: 189, endPoint y: 429, distance: 457.0
click at [189, 429] on html "designmehair [URL][DOMAIN_NAME] Maxwin [URL][DOMAIN_NAME] SNJ [URL][DOMAIN_NAME]" at bounding box center [761, 423] width 1153 height 183
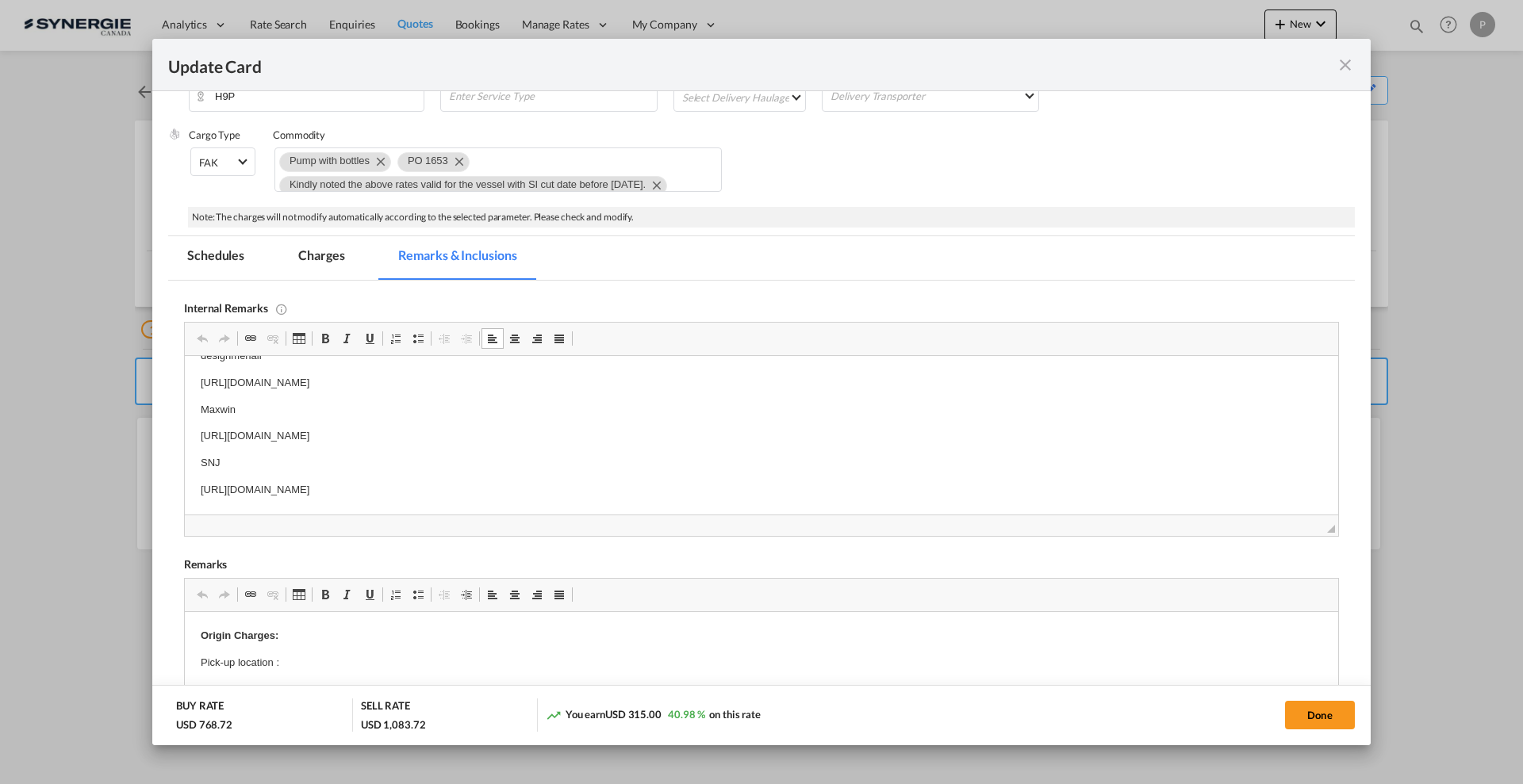
copy p "[URL][DOMAIN_NAME]"
click at [1350, 67] on md-icon "icon-close fg-AAA8AD m-0 pointer" at bounding box center [1345, 65] width 19 height 19
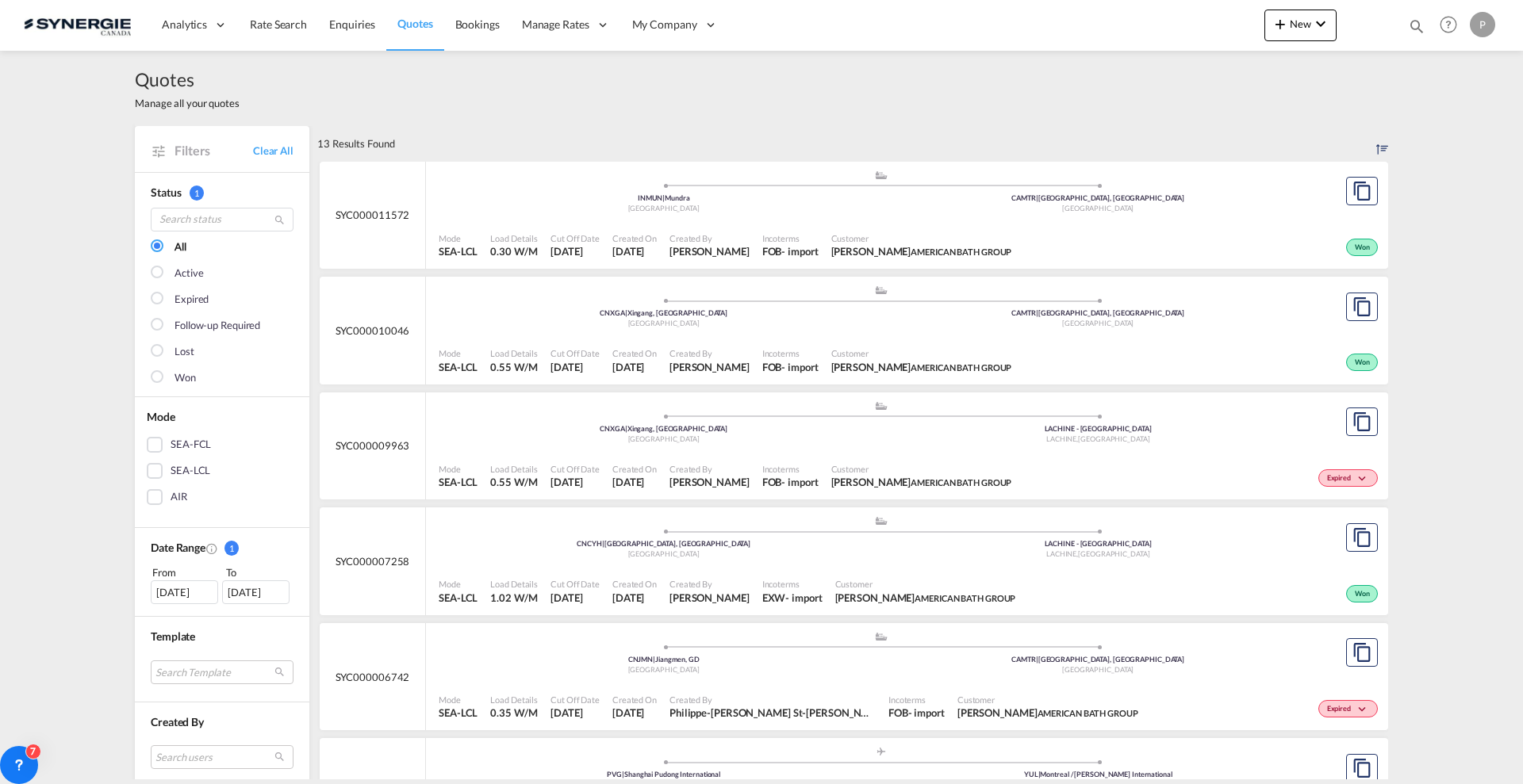
click at [1421, 32] on md-icon "icon-magnify" at bounding box center [1417, 26] width 17 height 17
click at [1229, 29] on input at bounding box center [1297, 26] width 197 height 27
click at [1164, 33] on select "Bookings Quotes Enquiries" at bounding box center [1164, 26] width 76 height 28
select select "Quotes"
click at [1127, 12] on select "Bookings Quotes Enquiries" at bounding box center [1164, 26] width 76 height 28
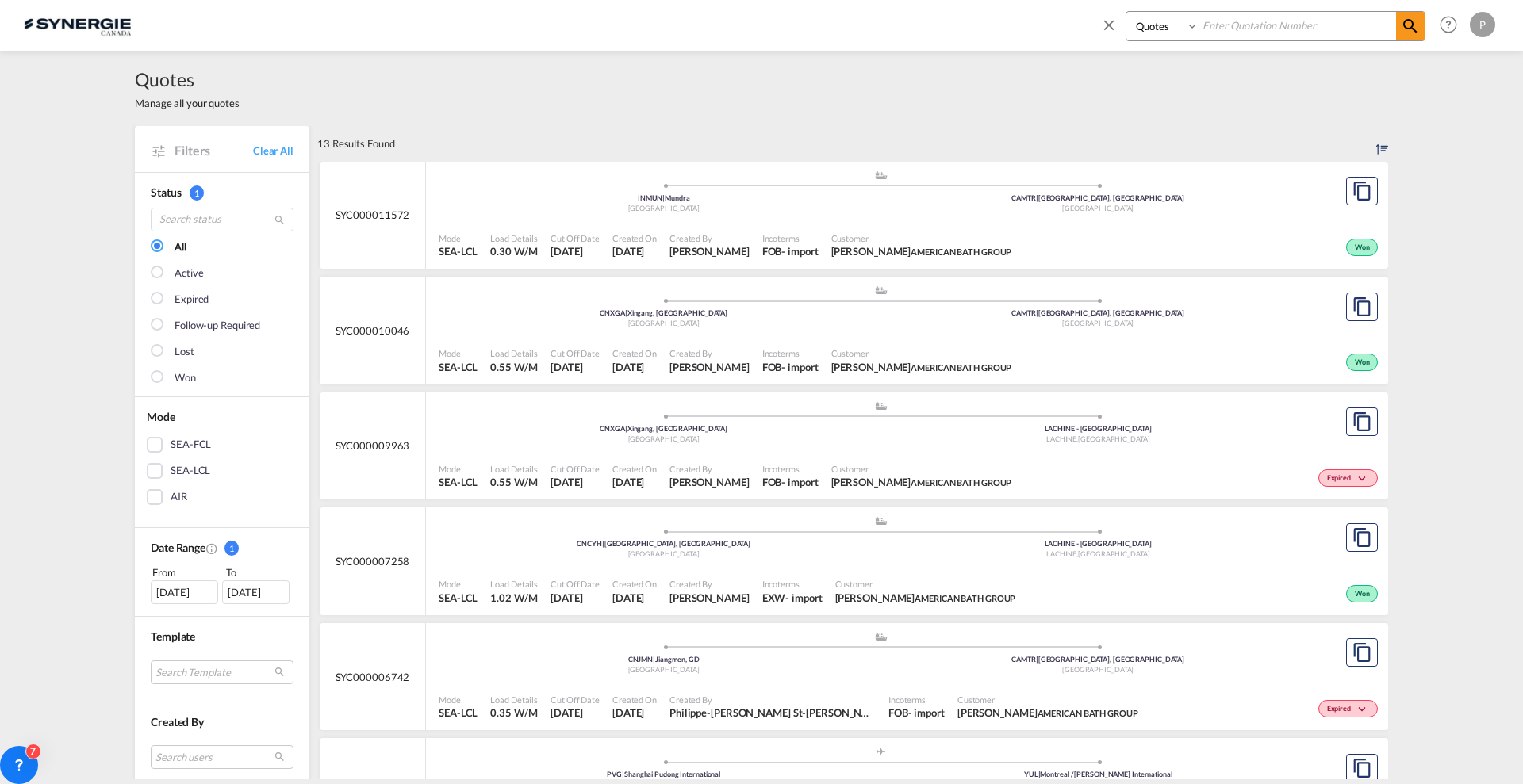
click at [1233, 17] on input at bounding box center [1297, 26] width 197 height 27
paste input "SYC000014303"
type input "SYC000014303"
click at [1401, 31] on md-icon "icon-magnify" at bounding box center [1411, 26] width 19 height 19
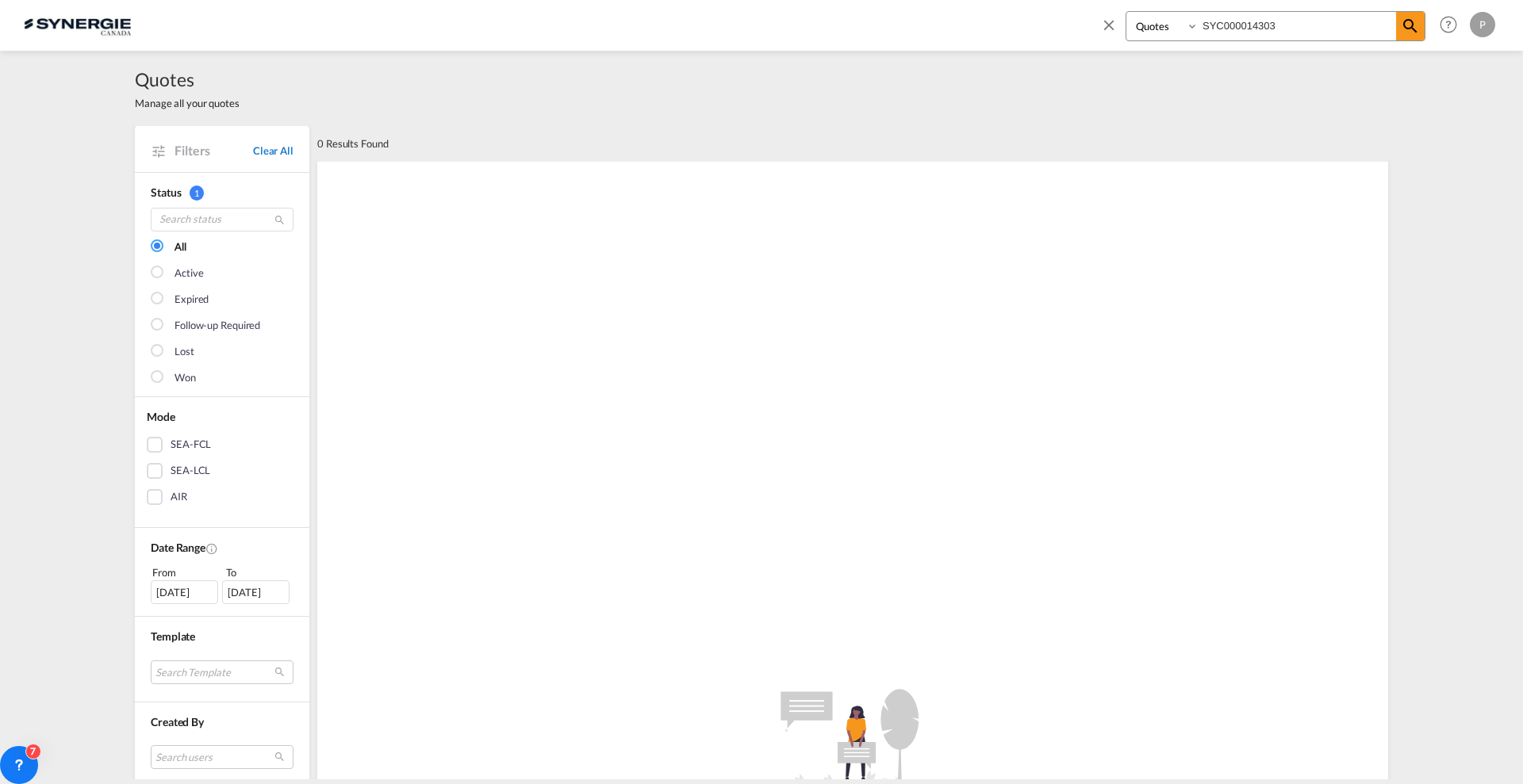
click at [256, 148] on link "Clear All" at bounding box center [273, 150] width 40 height 15
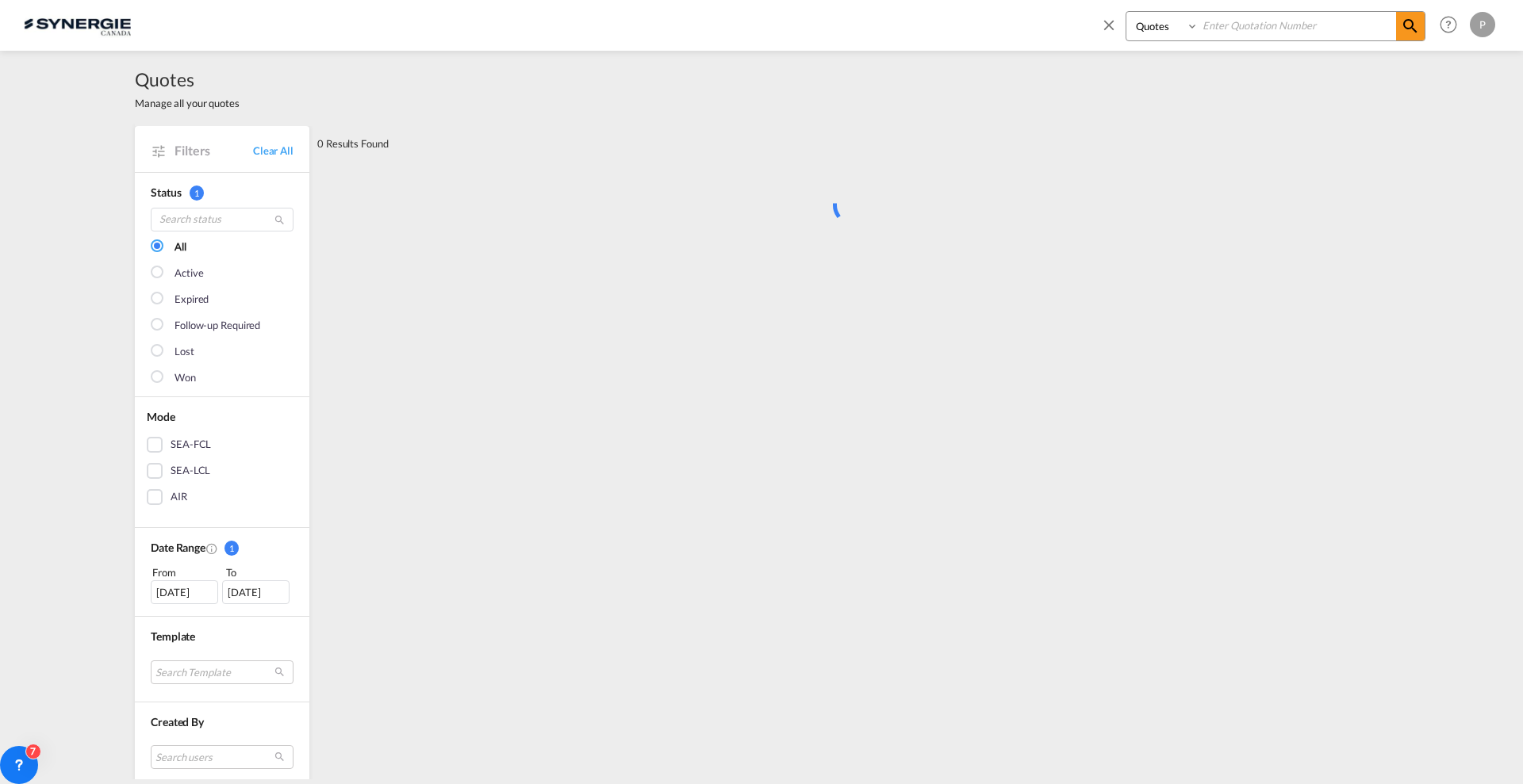
click at [1244, 29] on input at bounding box center [1297, 26] width 197 height 27
paste input "SYC000014303"
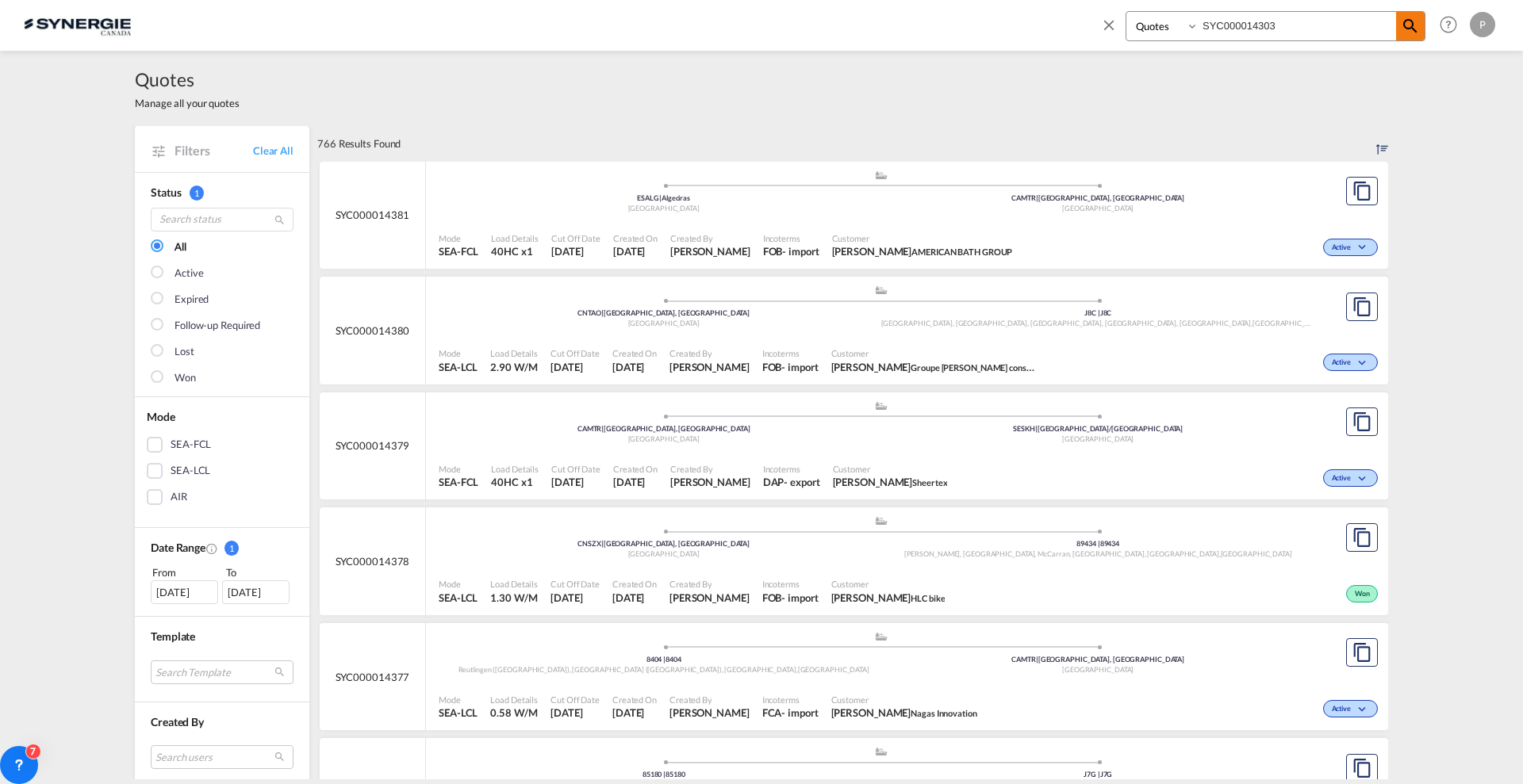
type input "SYC000014303"
click at [1402, 25] on md-icon "icon-magnify" at bounding box center [1411, 26] width 19 height 19
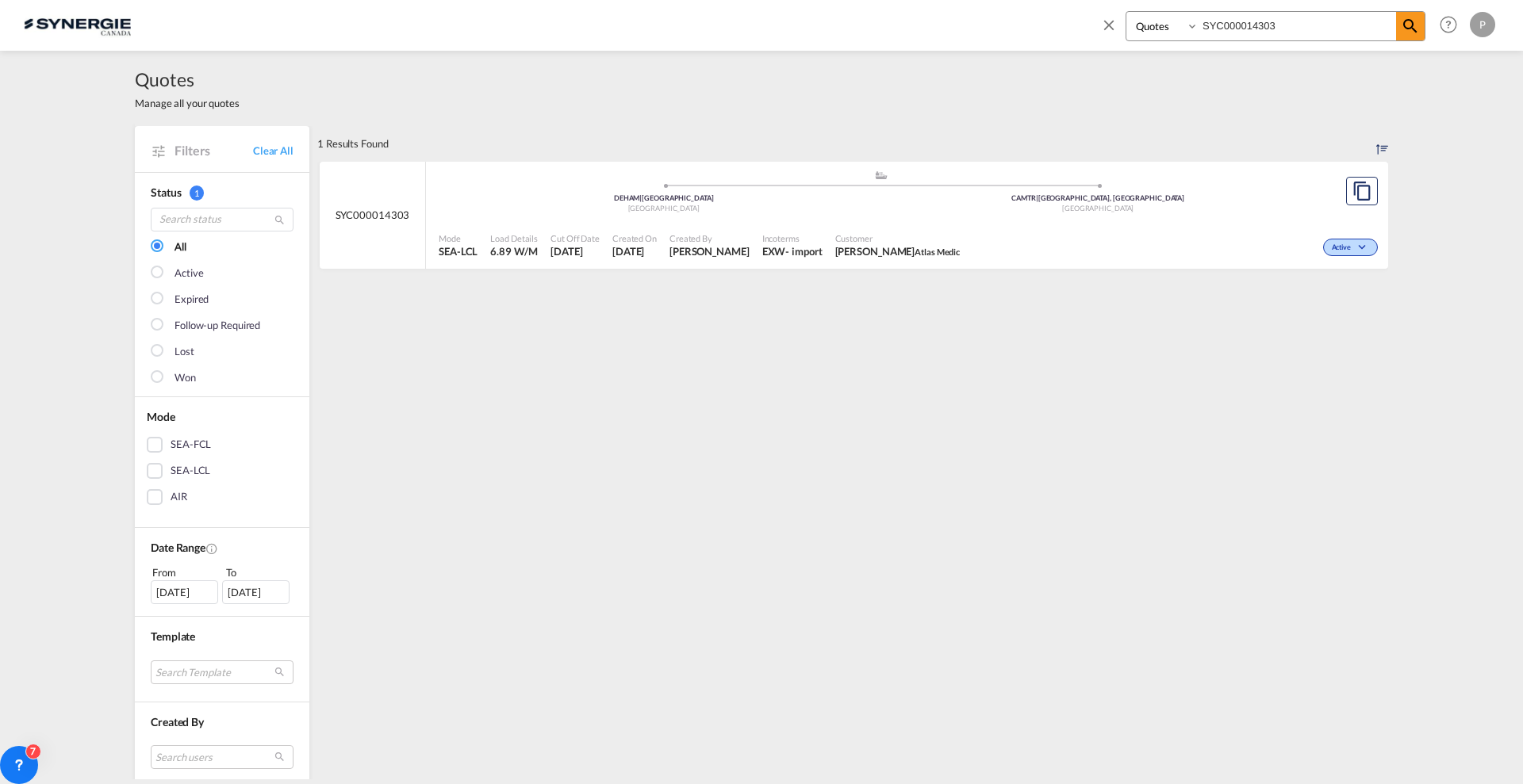
click at [893, 238] on span "Customer" at bounding box center [897, 238] width 125 height 12
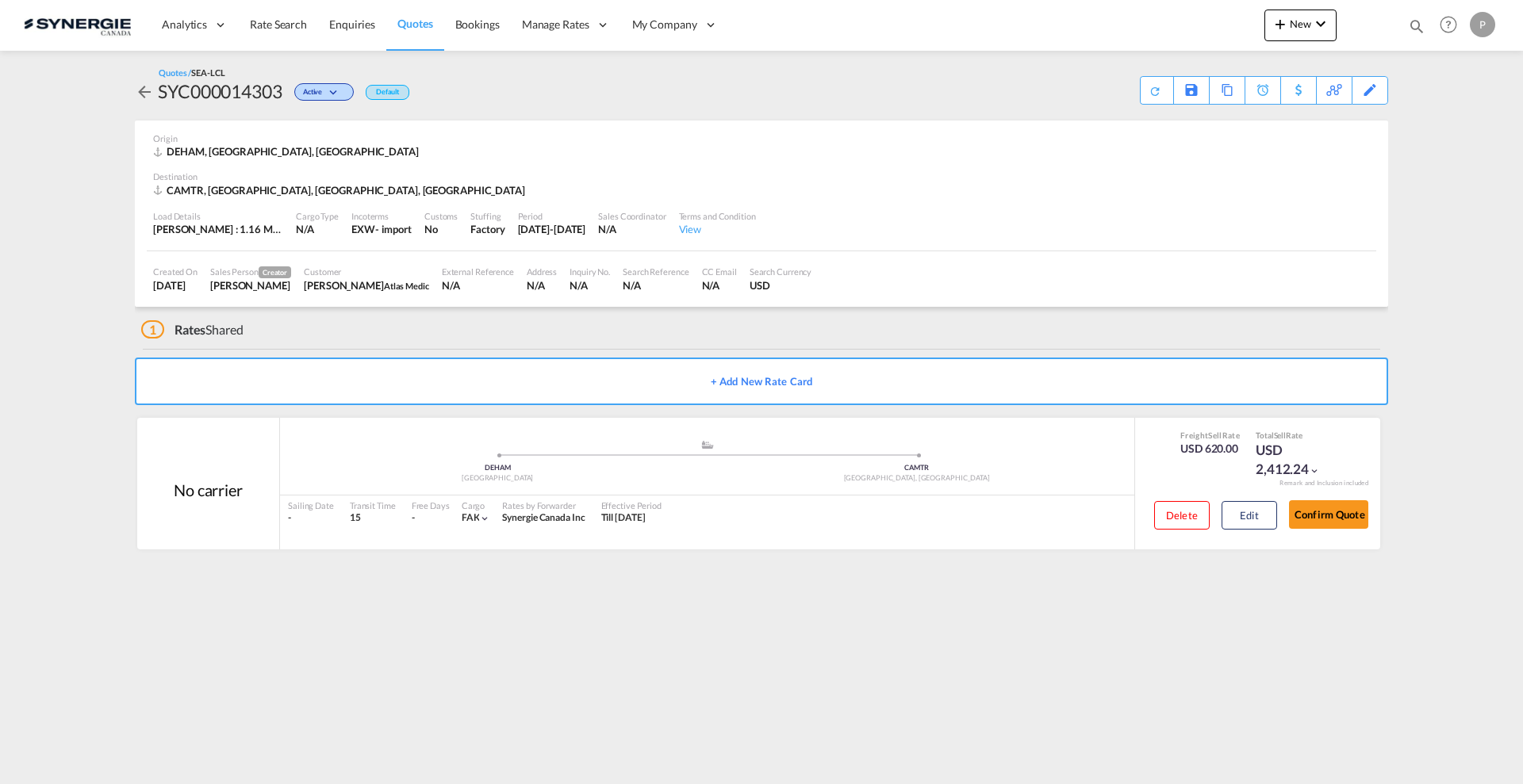
click at [946, 704] on md-content "Analytics Reports Dashboard Rate Search Enquiries Quotes Bookings" at bounding box center [761, 392] width 1523 height 784
click at [1250, 524] on button "Edit" at bounding box center [1249, 515] width 56 height 28
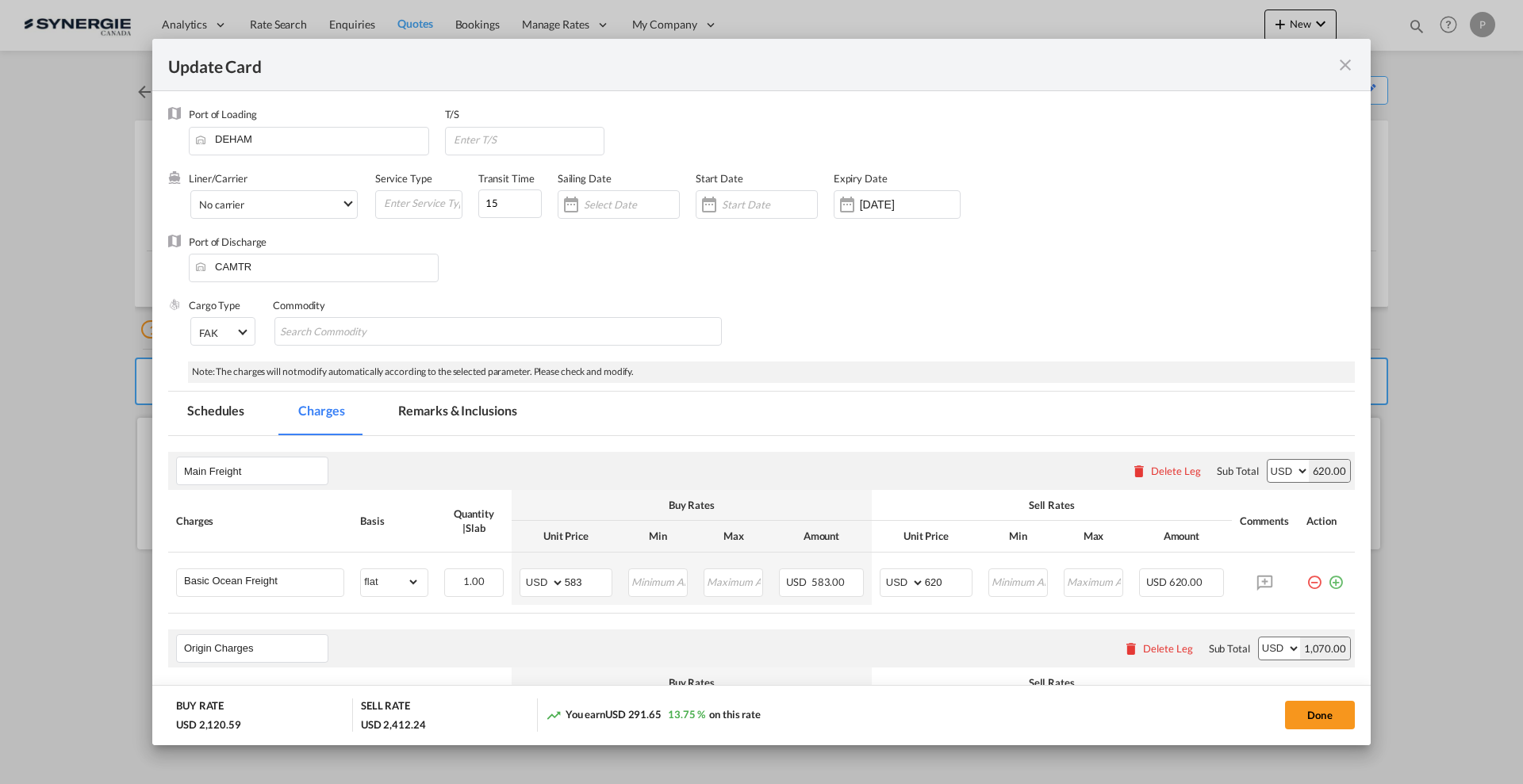
select select "flat"
select select "per_hbl"
select select "per_w/m"
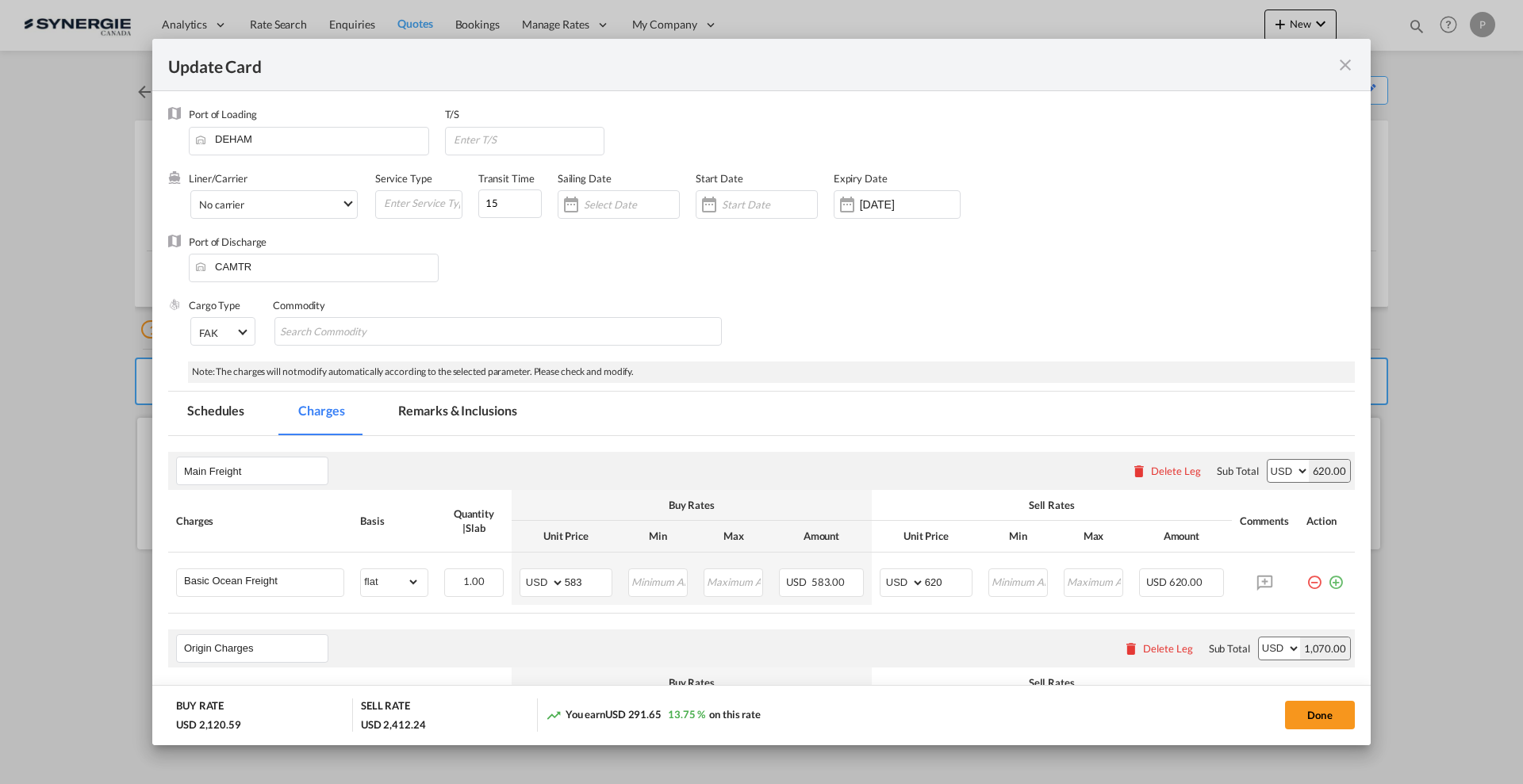
select select "per_bl"
select select "flat"
select select "per_bl"
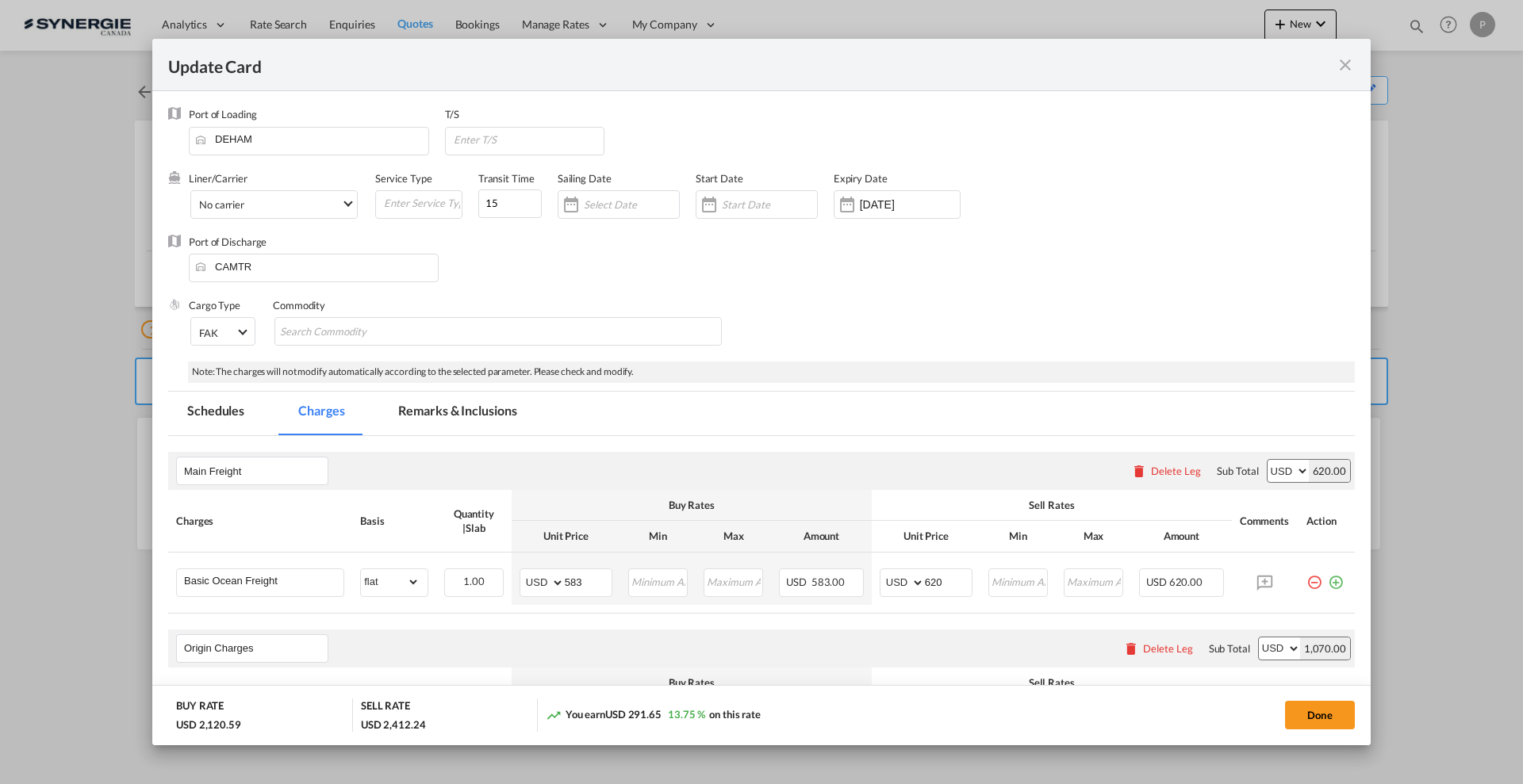
click at [455, 415] on md-tab-item "Remarks & Inclusions" at bounding box center [457, 413] width 156 height 44
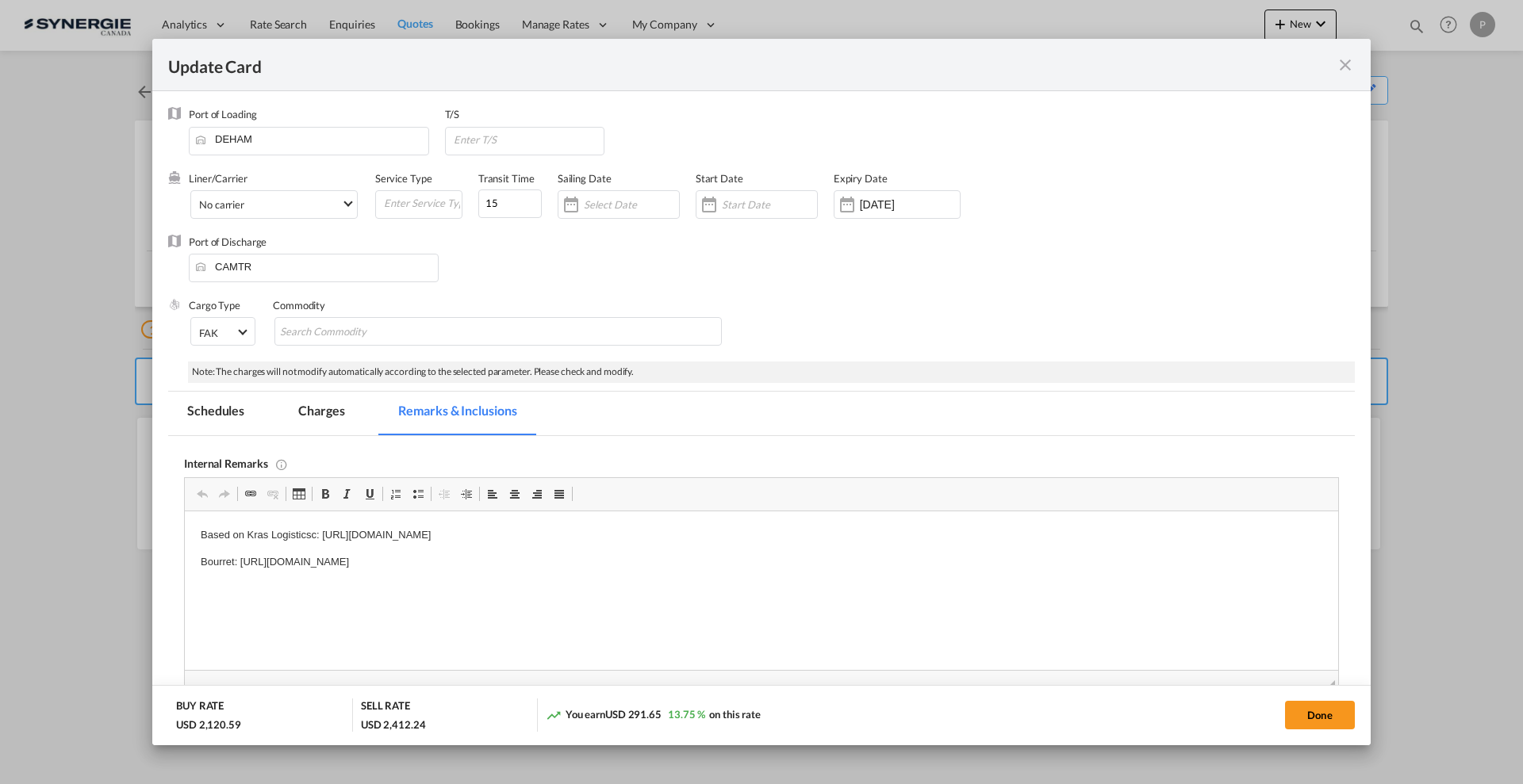
drag, startPoint x: 320, startPoint y: 413, endPoint x: 1350, endPoint y: 552, distance: 1039.3
click at [320, 413] on md-tab-item "Charges" at bounding box center [321, 413] width 84 height 44
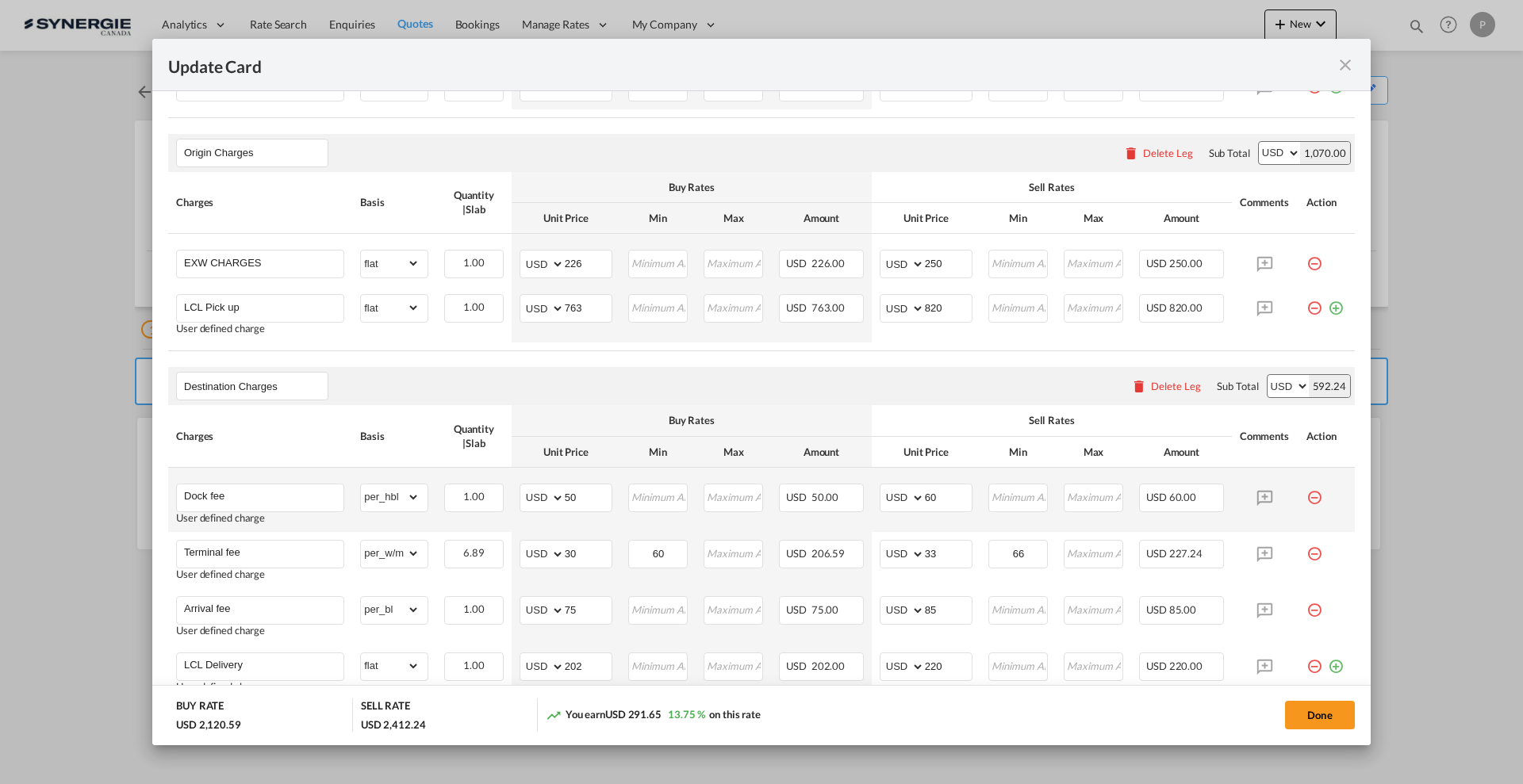
scroll to position [298, 0]
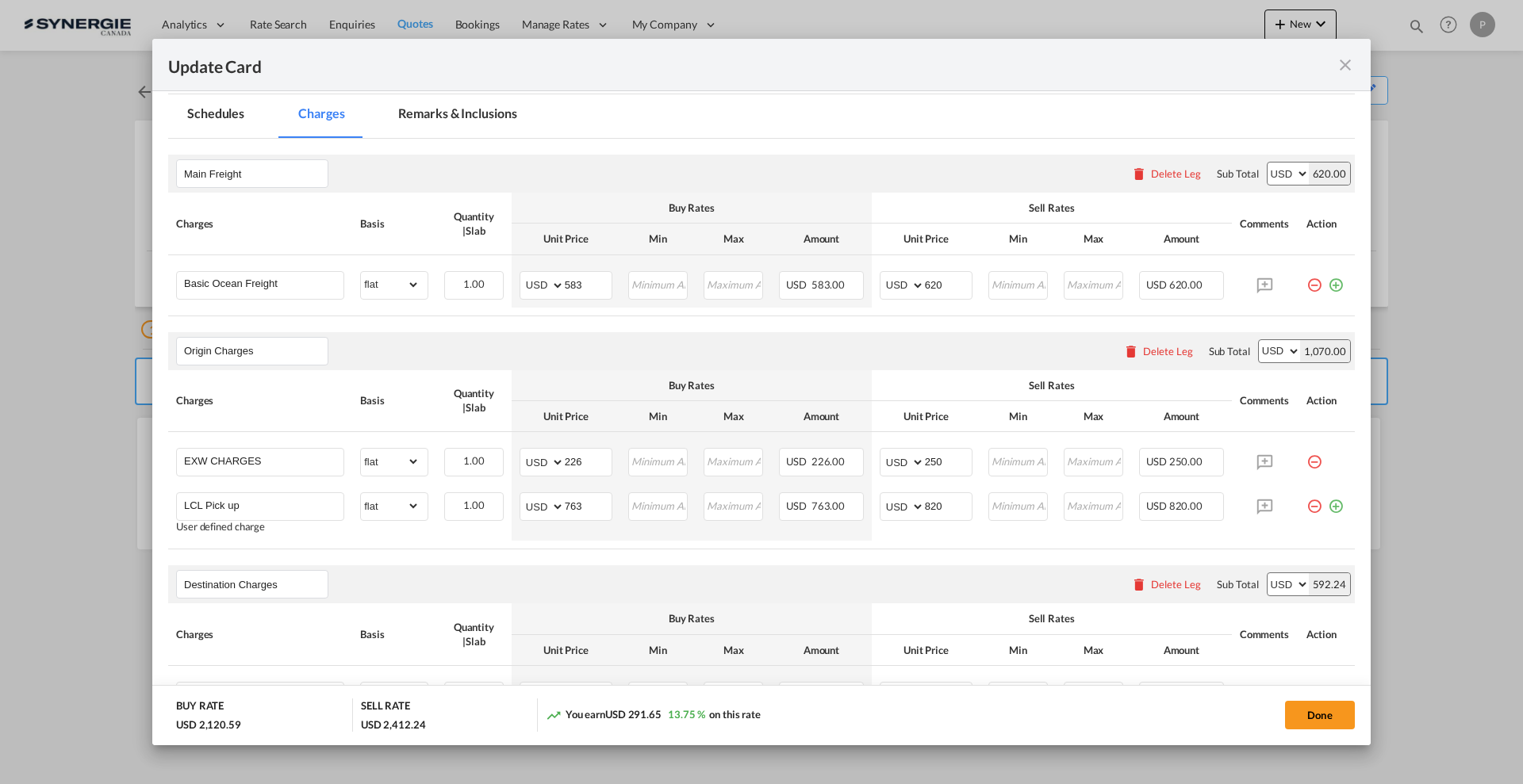
click at [1339, 59] on md-icon "icon-close fg-AAA8AD m-0 pointer" at bounding box center [1345, 65] width 19 height 19
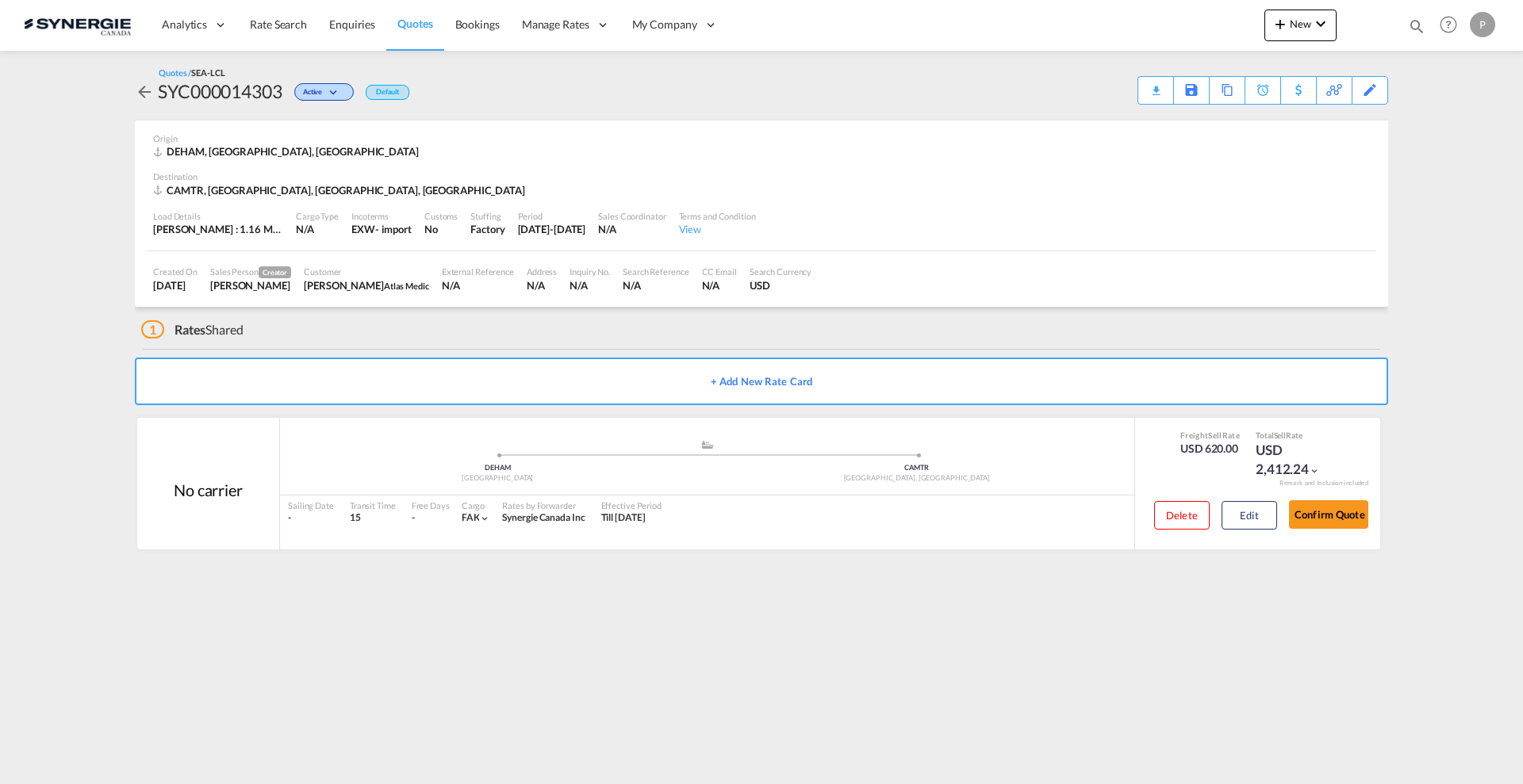
click at [244, 90] on div "SYC000014303" at bounding box center [220, 92] width 124 height 26
copy div "SYC000014303"
click at [1138, 101] on download-pdf "Download Quote" at bounding box center [1115, 90] width 100 height 27
click at [1145, 83] on div "Download Quote" at bounding box center [1125, 90] width 81 height 26
